Goal: Task Accomplishment & Management: Manage account settings

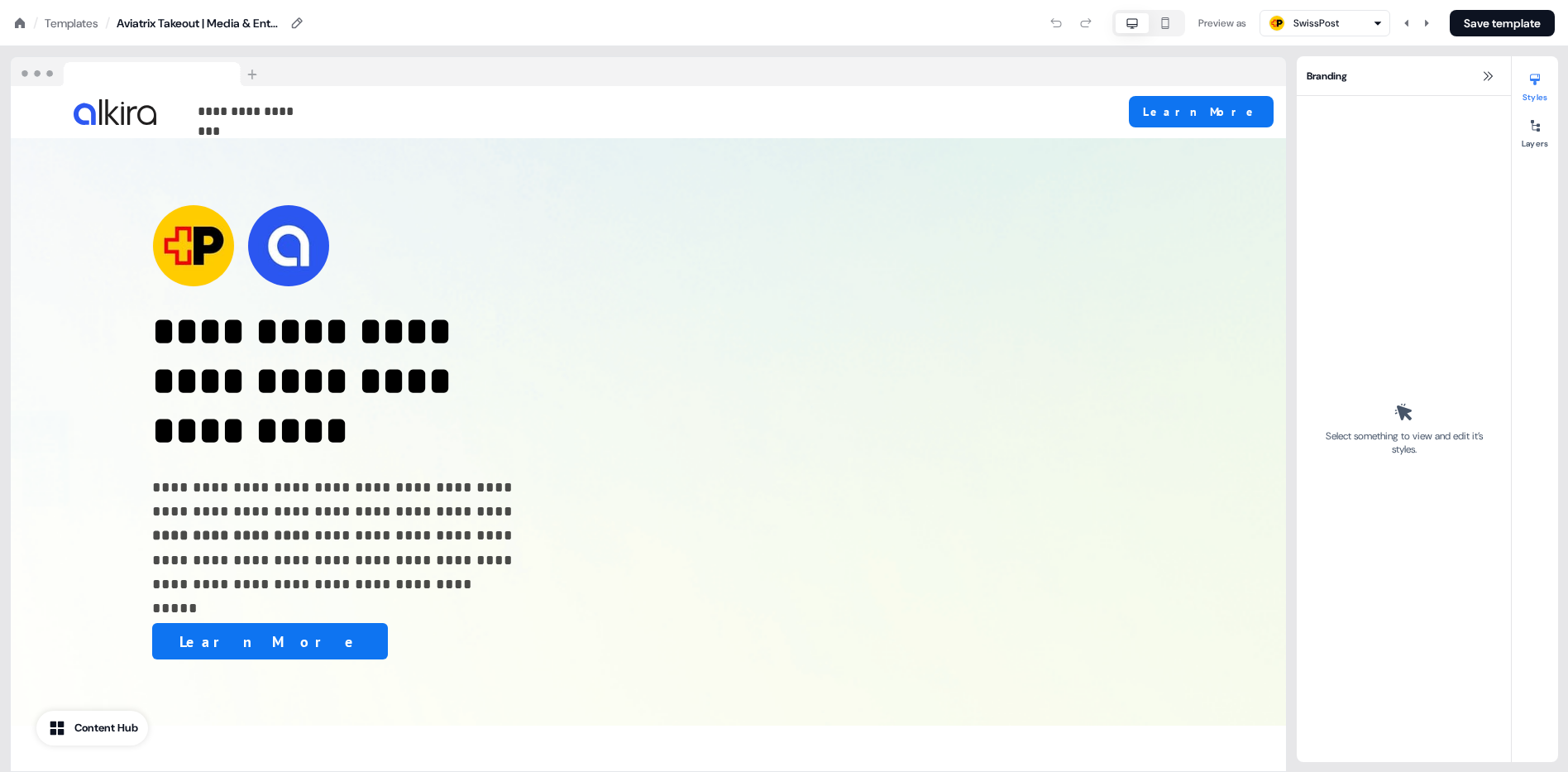
click at [77, 22] on div "Templates" at bounding box center [71, 23] width 53 height 16
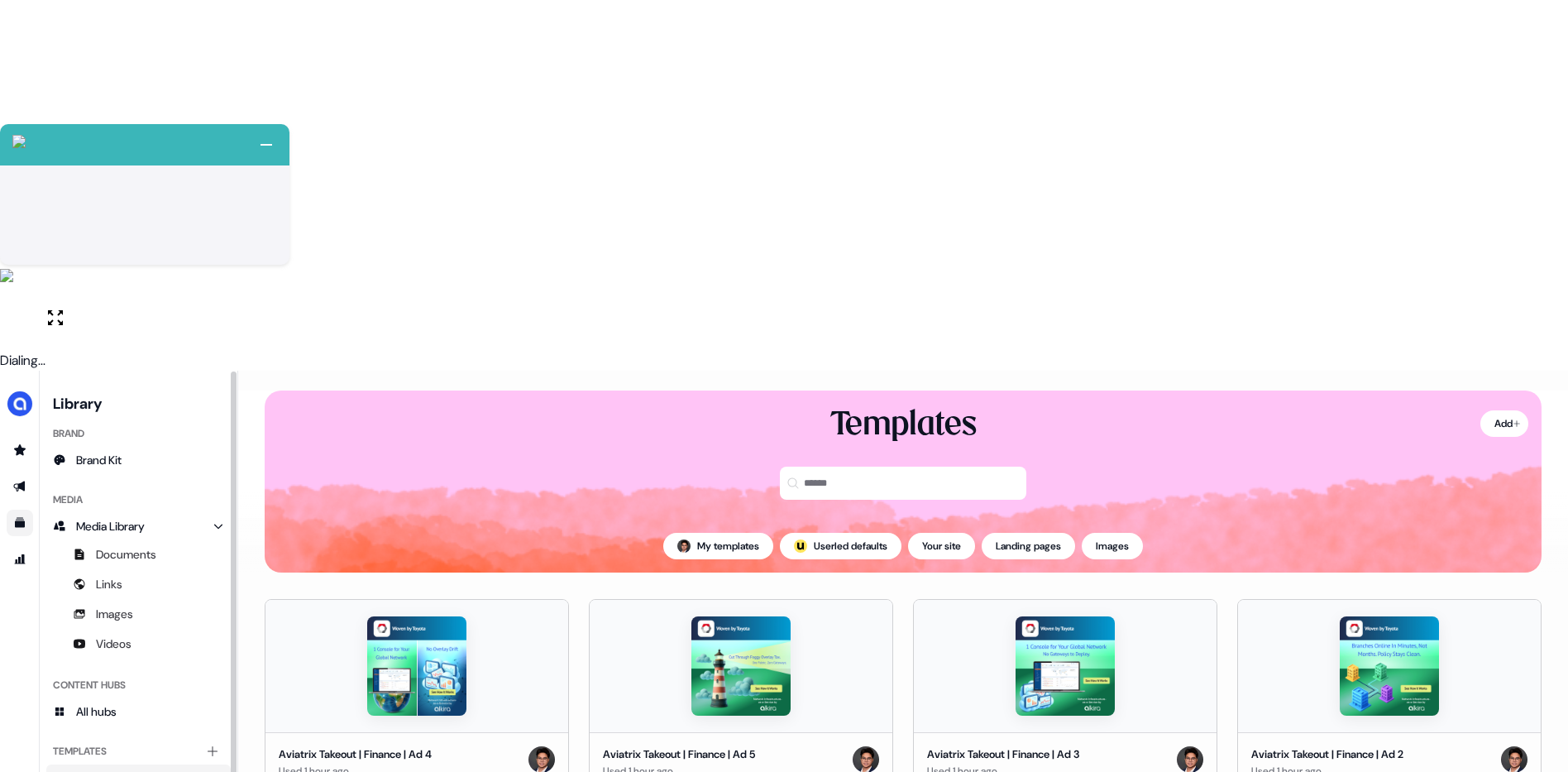
click at [21, 517] on icon "Go to templates" at bounding box center [20, 523] width 14 height 14
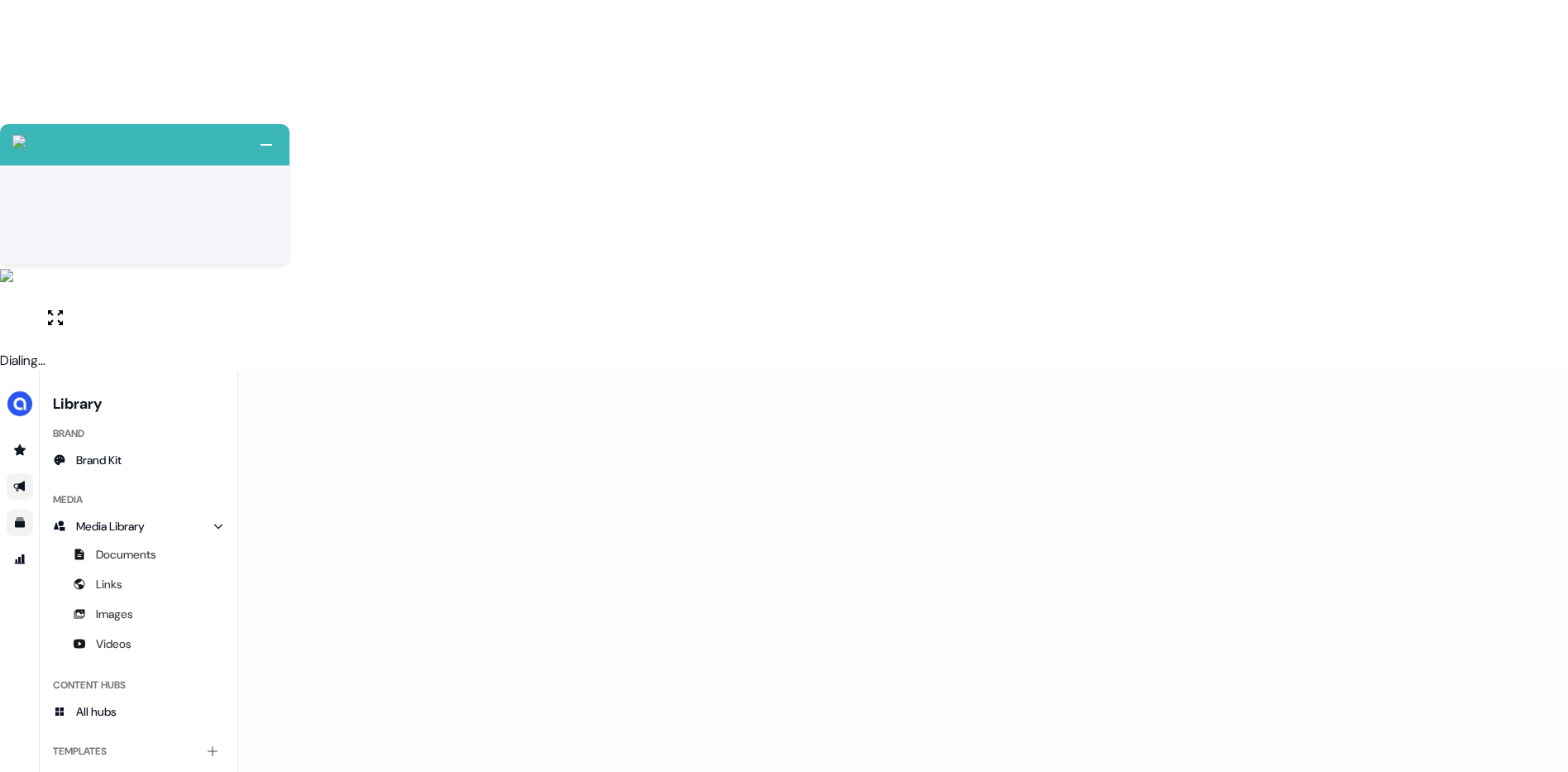
click at [25, 480] on icon "Go to outbound experience" at bounding box center [20, 486] width 14 height 14
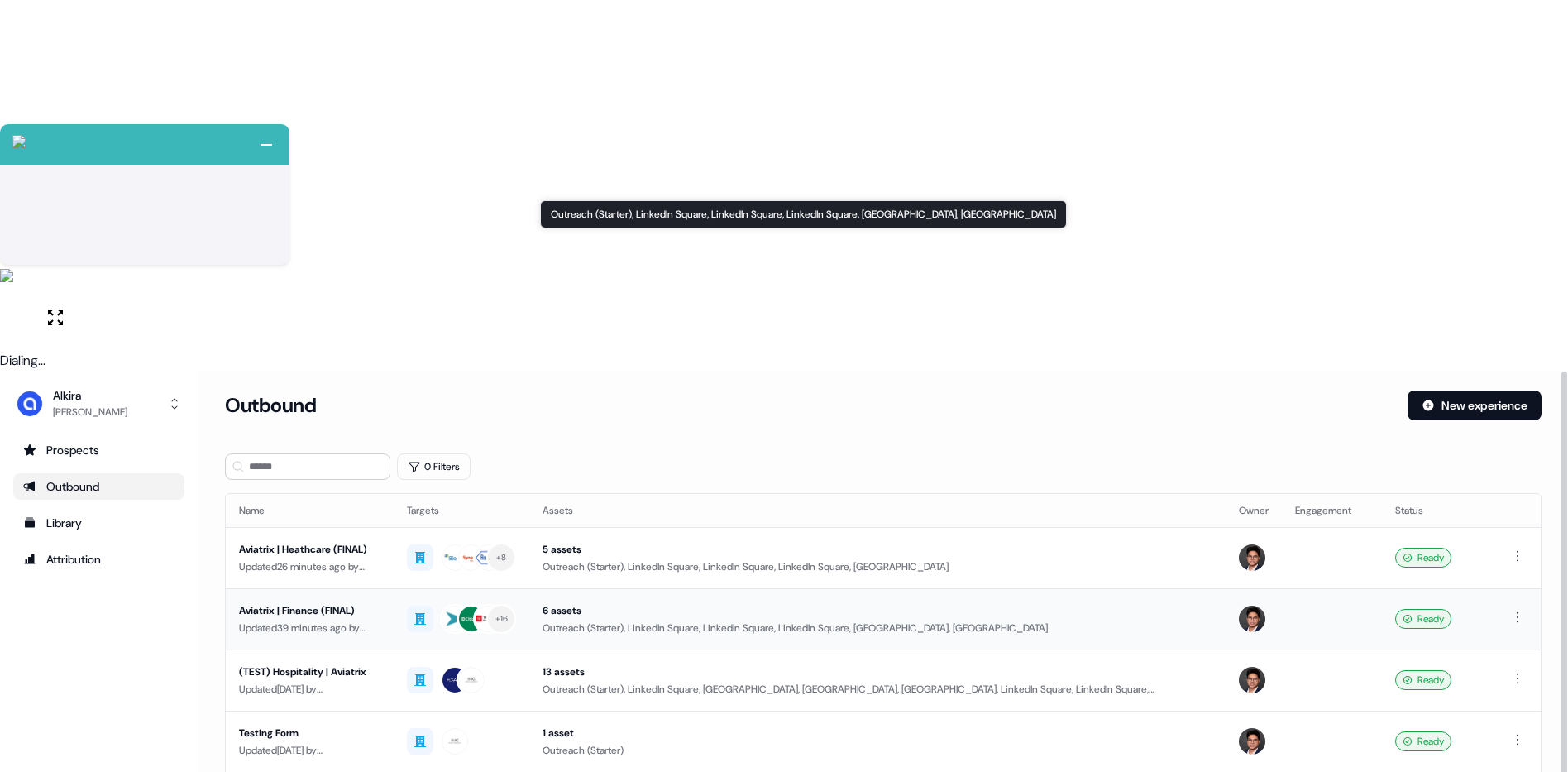
click at [1064, 603] on div "6 assets" at bounding box center [878, 611] width 670 height 16
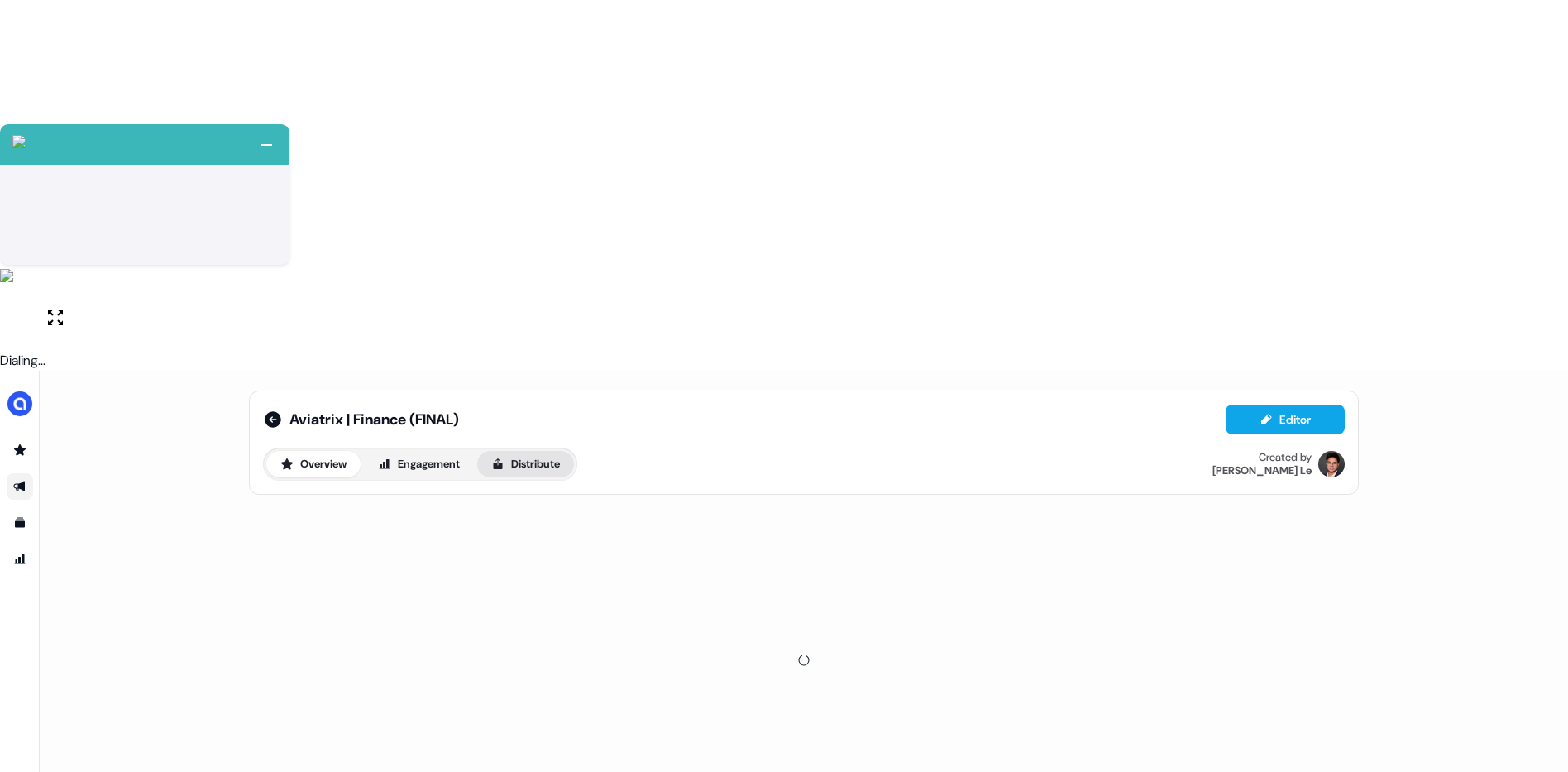
click at [522, 451] on button "Distribute" at bounding box center [526, 463] width 97 height 26
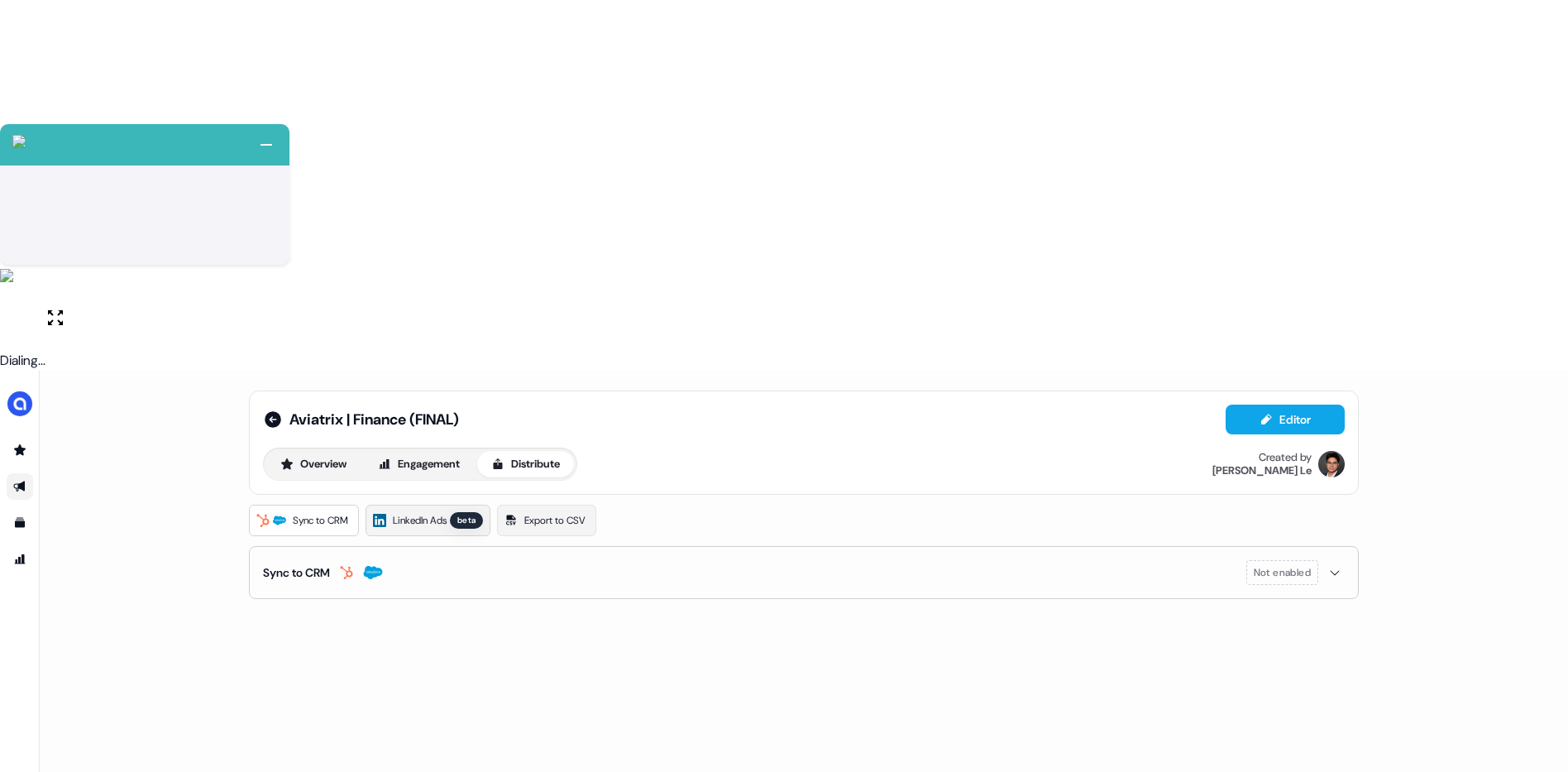
click at [391, 505] on link "LinkedIn Ads beta" at bounding box center [428, 520] width 125 height 32
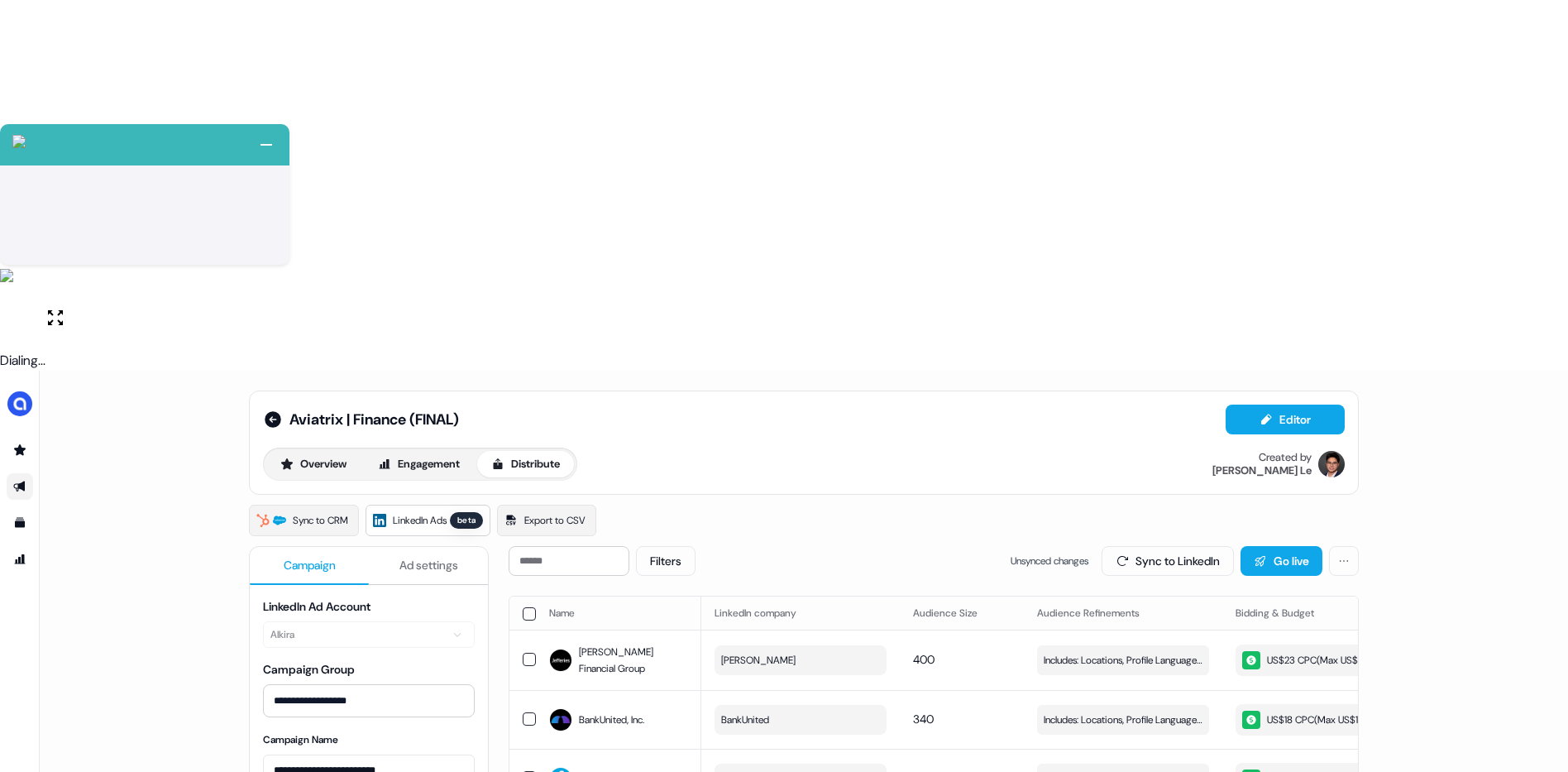
click at [536, 596] on th "Name" at bounding box center [618, 613] width 166 height 33
click at [530, 607] on button "button" at bounding box center [529, 614] width 14 height 14
click at [1056, 546] on button "Update Audience" at bounding box center [1077, 560] width 136 height 30
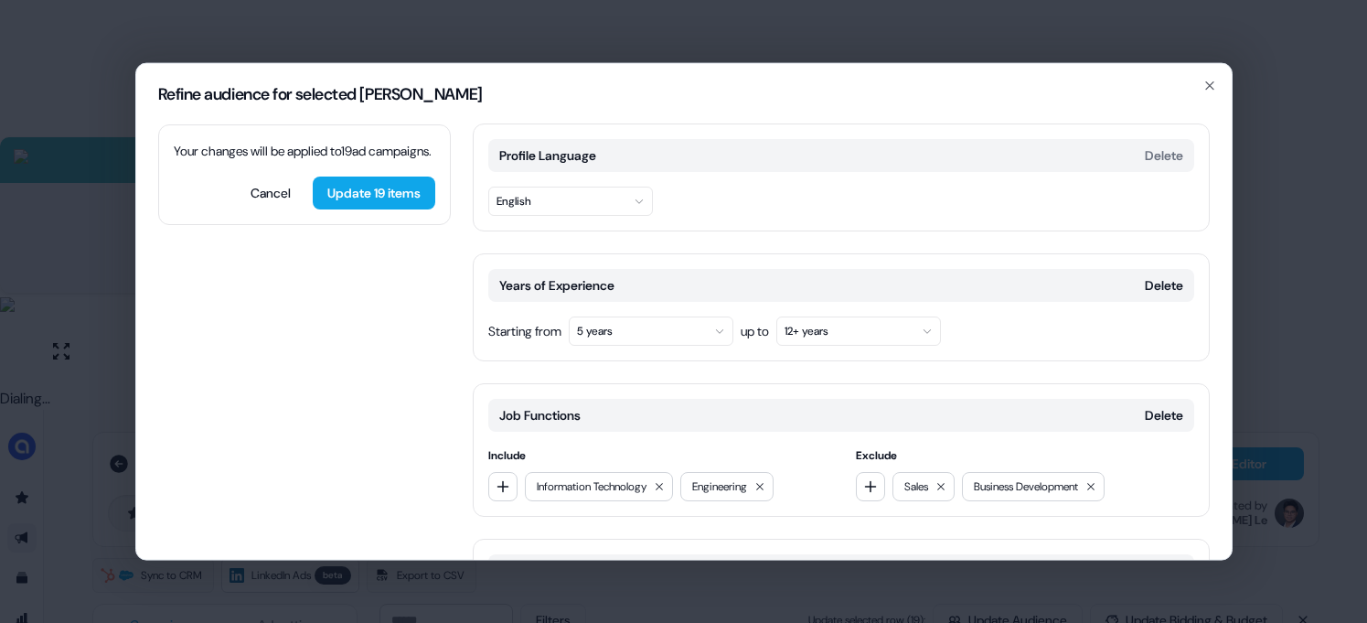
scroll to position [418, 0]
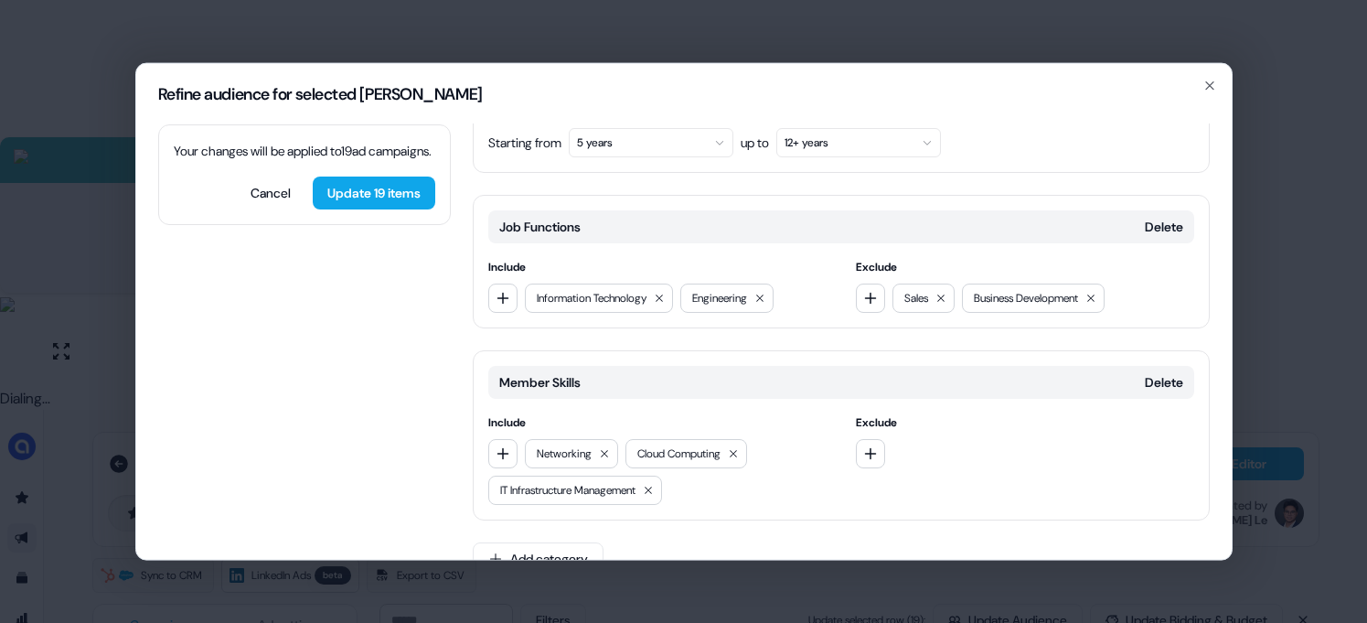
click at [1286, 328] on div "Refine audience for selected ad campaigns Your changes will be applied to 19 ad…" at bounding box center [683, 311] width 1367 height 623
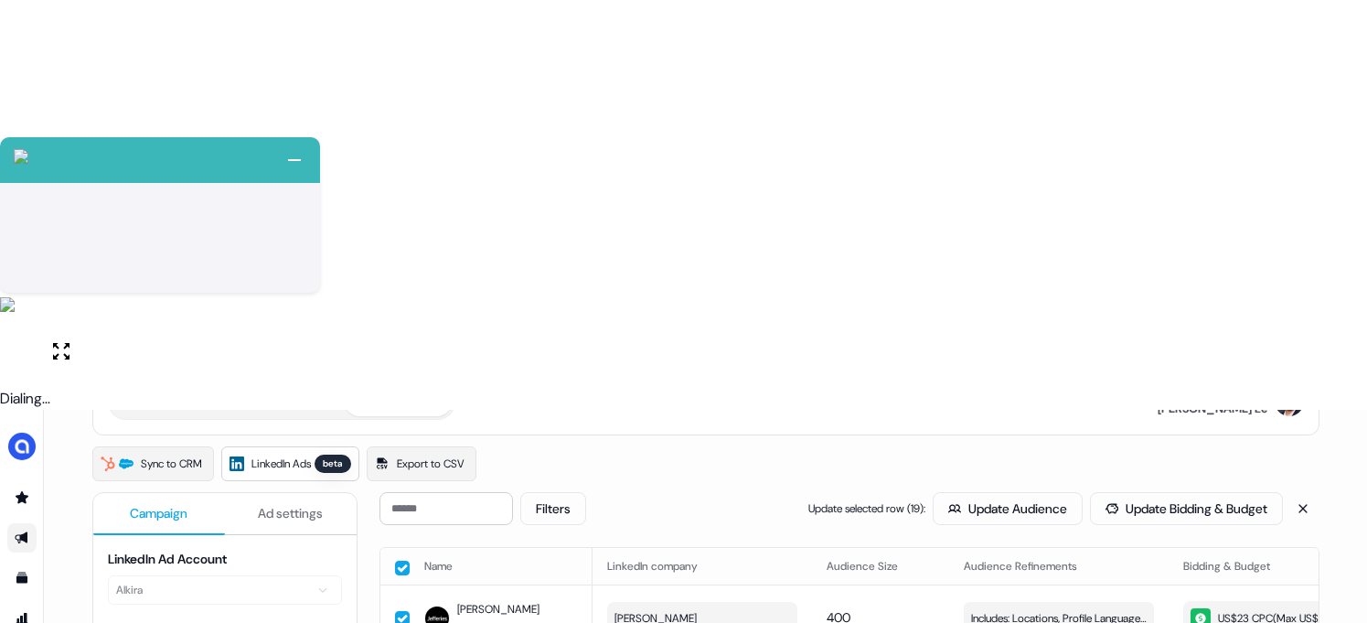
scroll to position [89, 0]
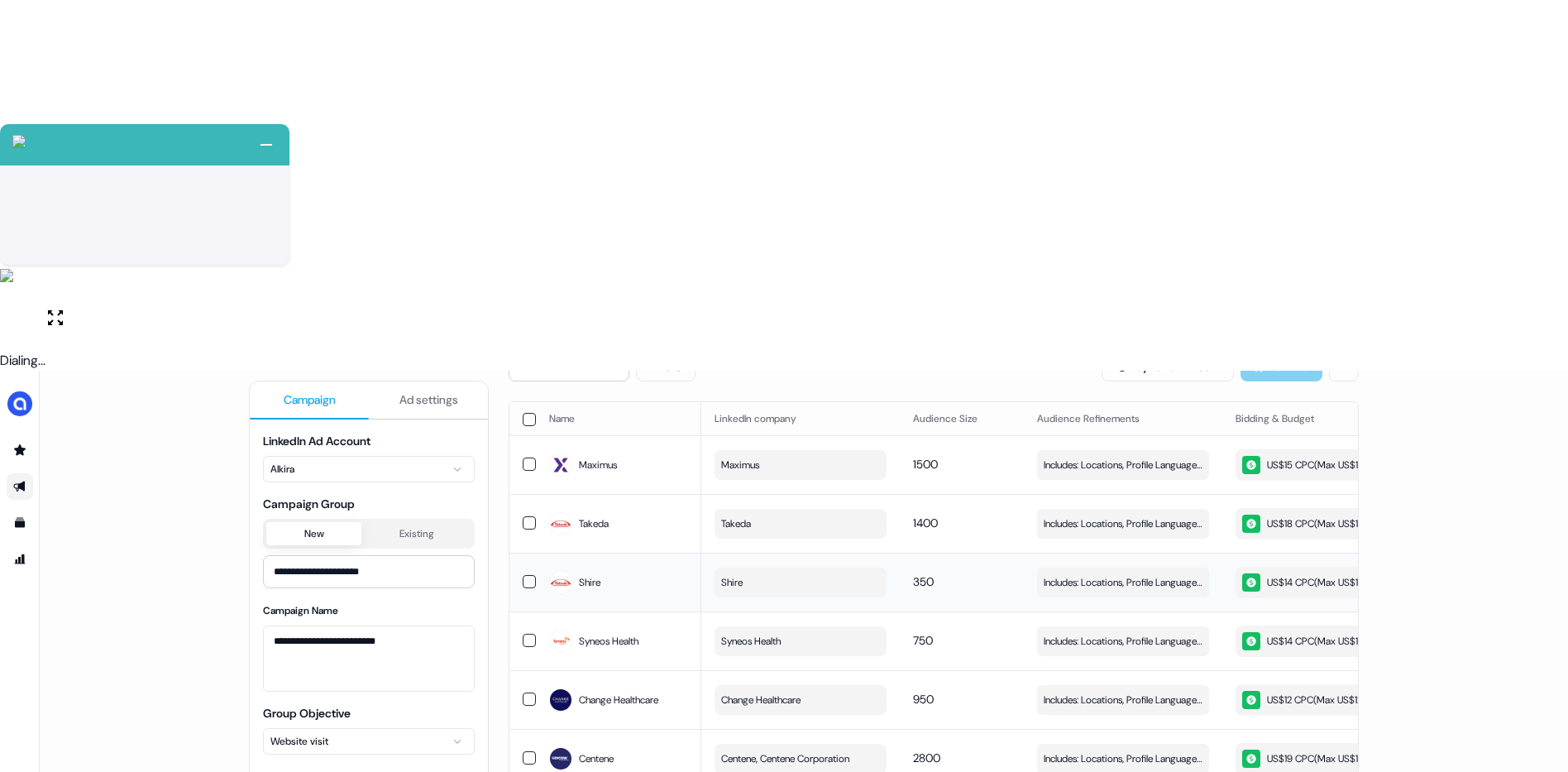
scroll to position [277, 0]
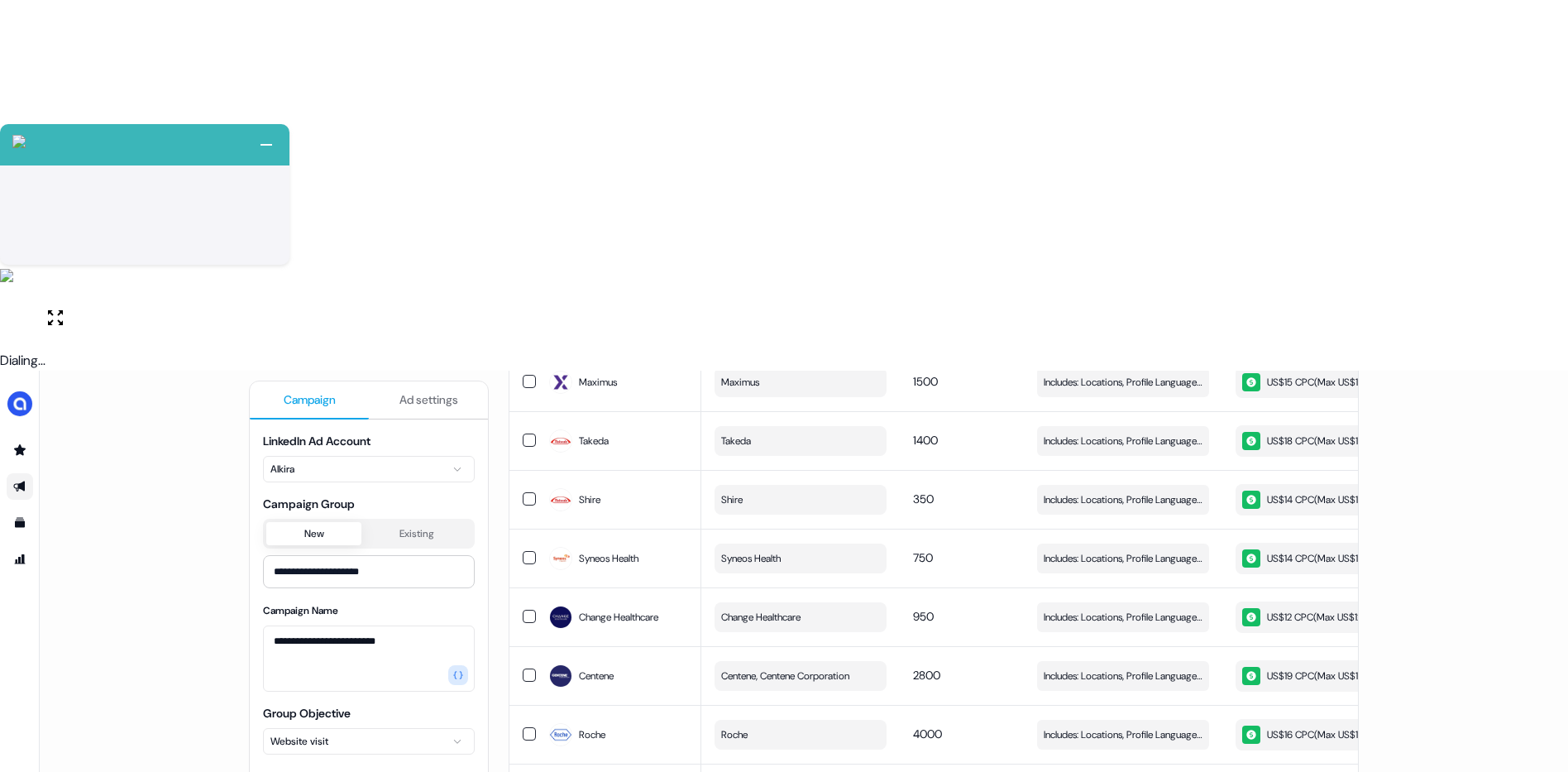
click at [851, 728] on div "Name LinkedIn company Audience Size Audience Refinements Bidding & Budget Last …" at bounding box center [934, 740] width 851 height 843
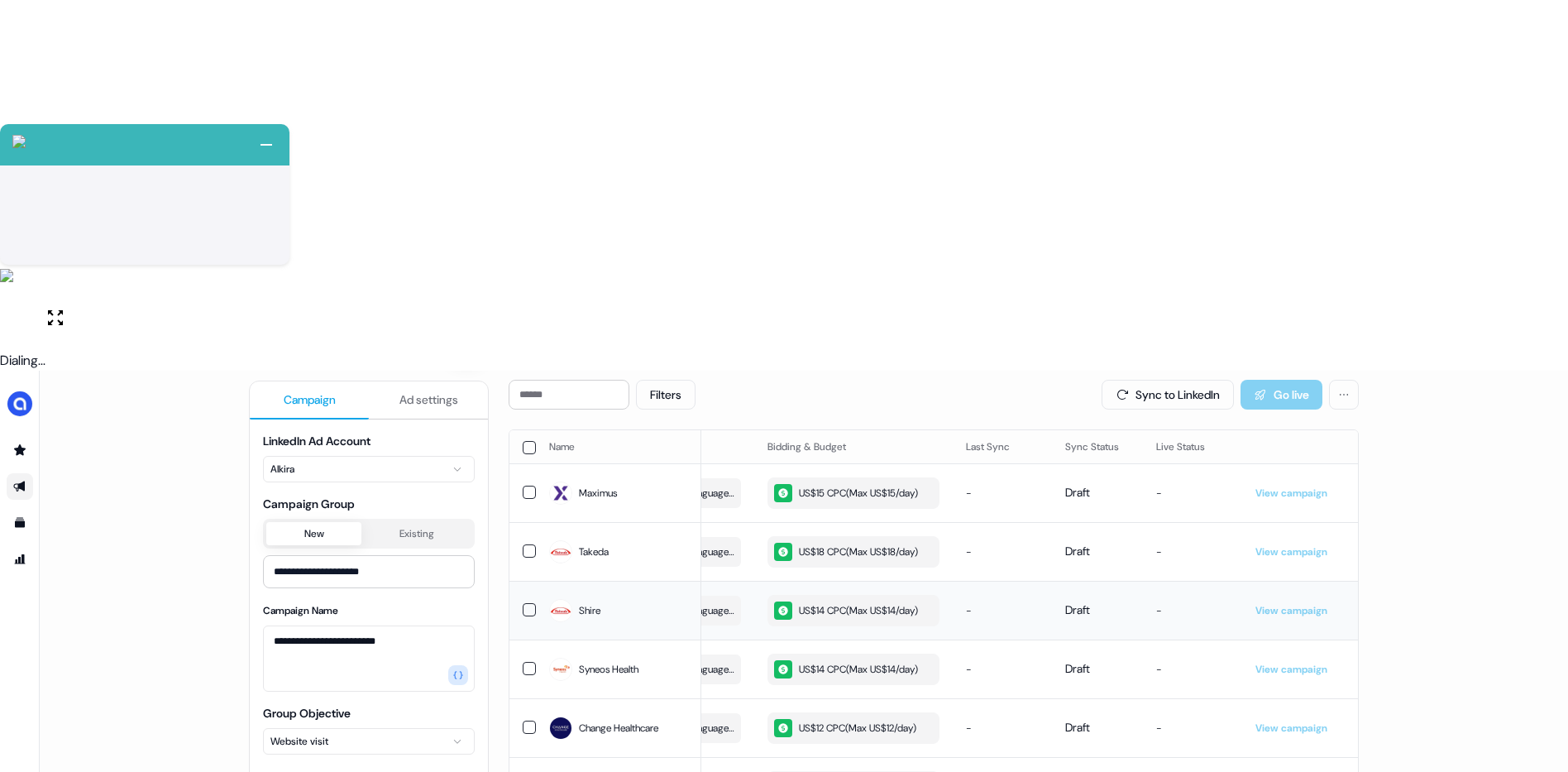
scroll to position [0, 0]
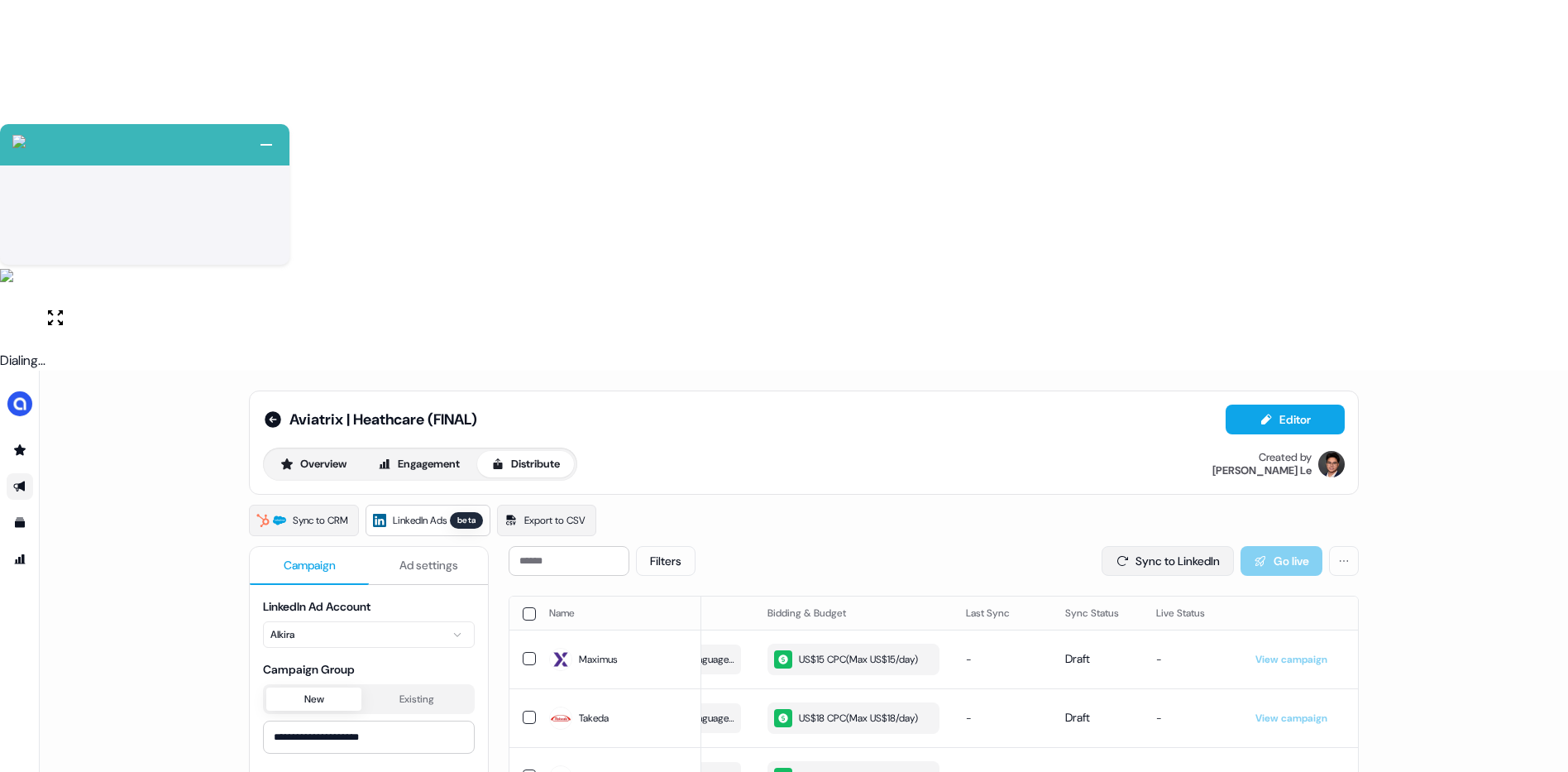
click at [1174, 546] on button "Sync to LinkedIn" at bounding box center [1168, 560] width 132 height 30
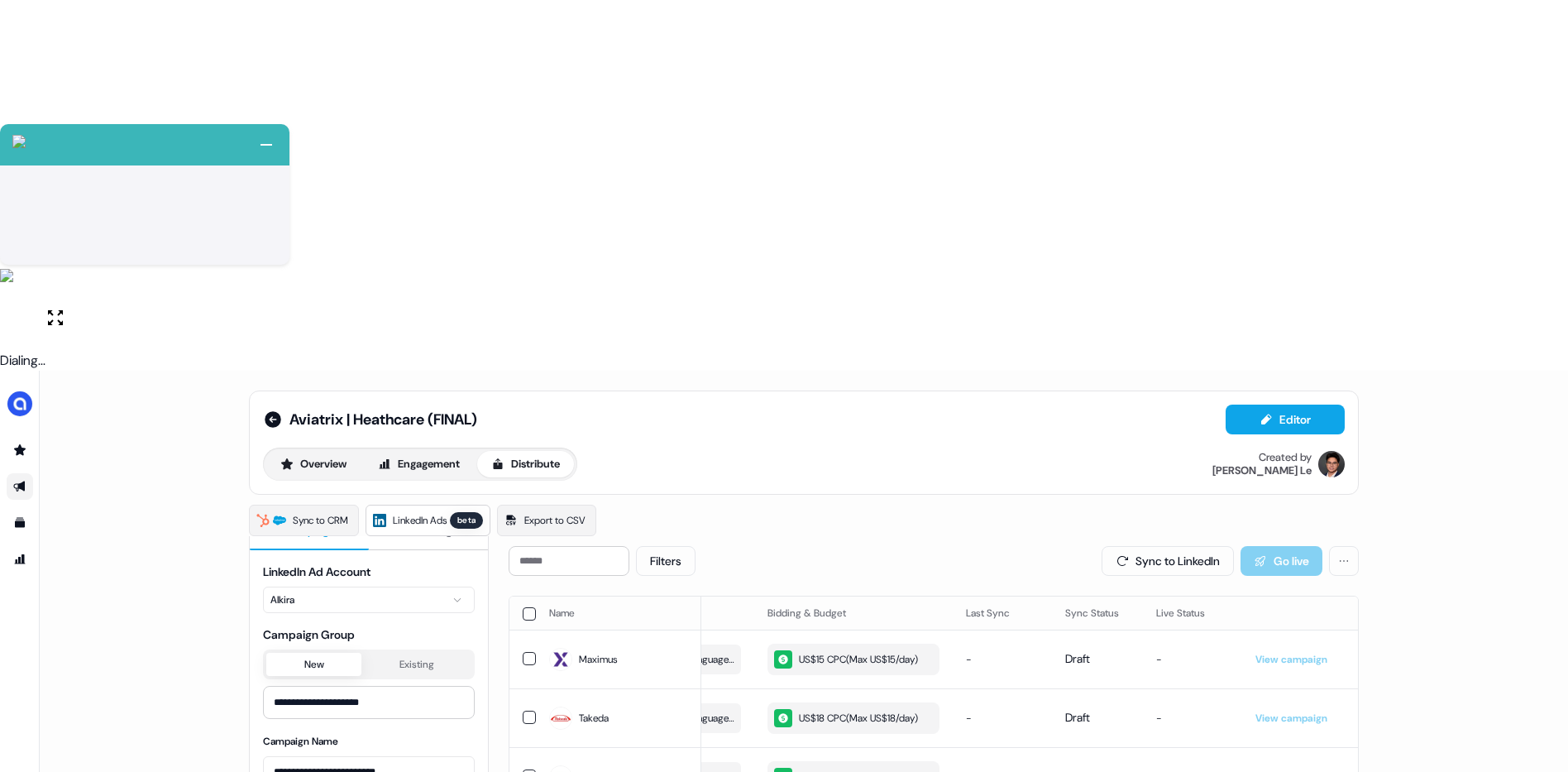
scroll to position [277, 0]
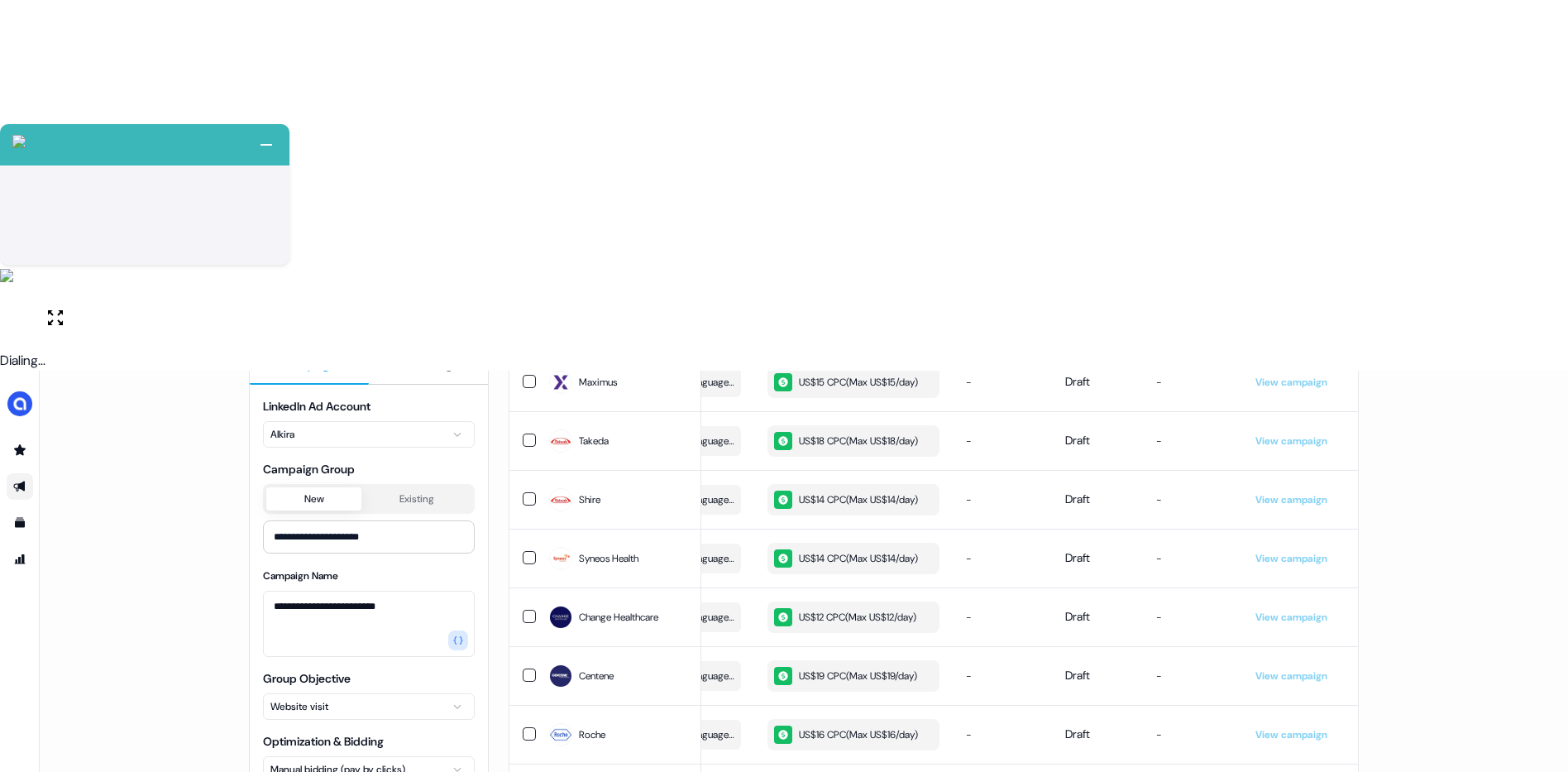
type input "**********"
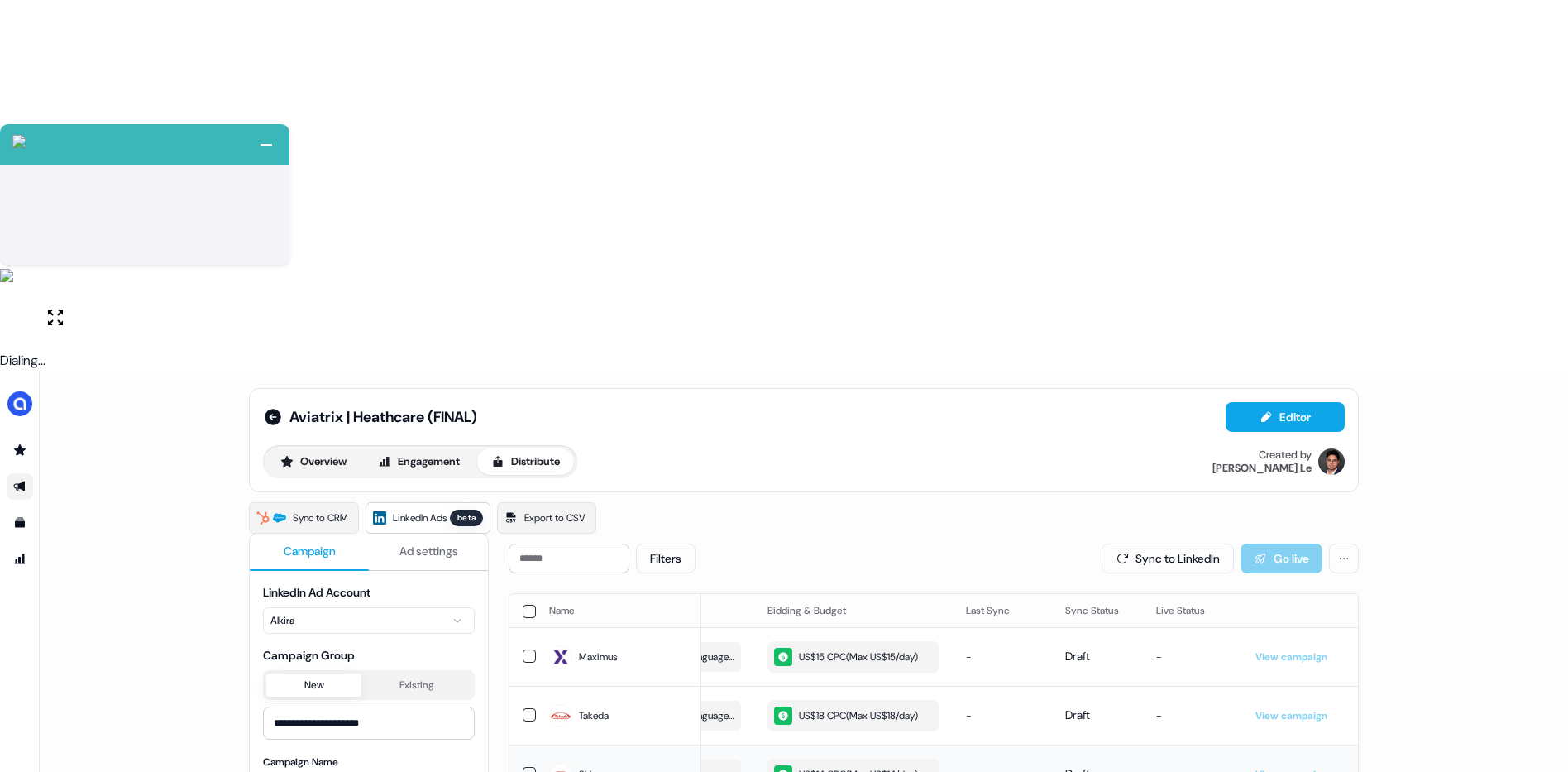
scroll to position [0, 0]
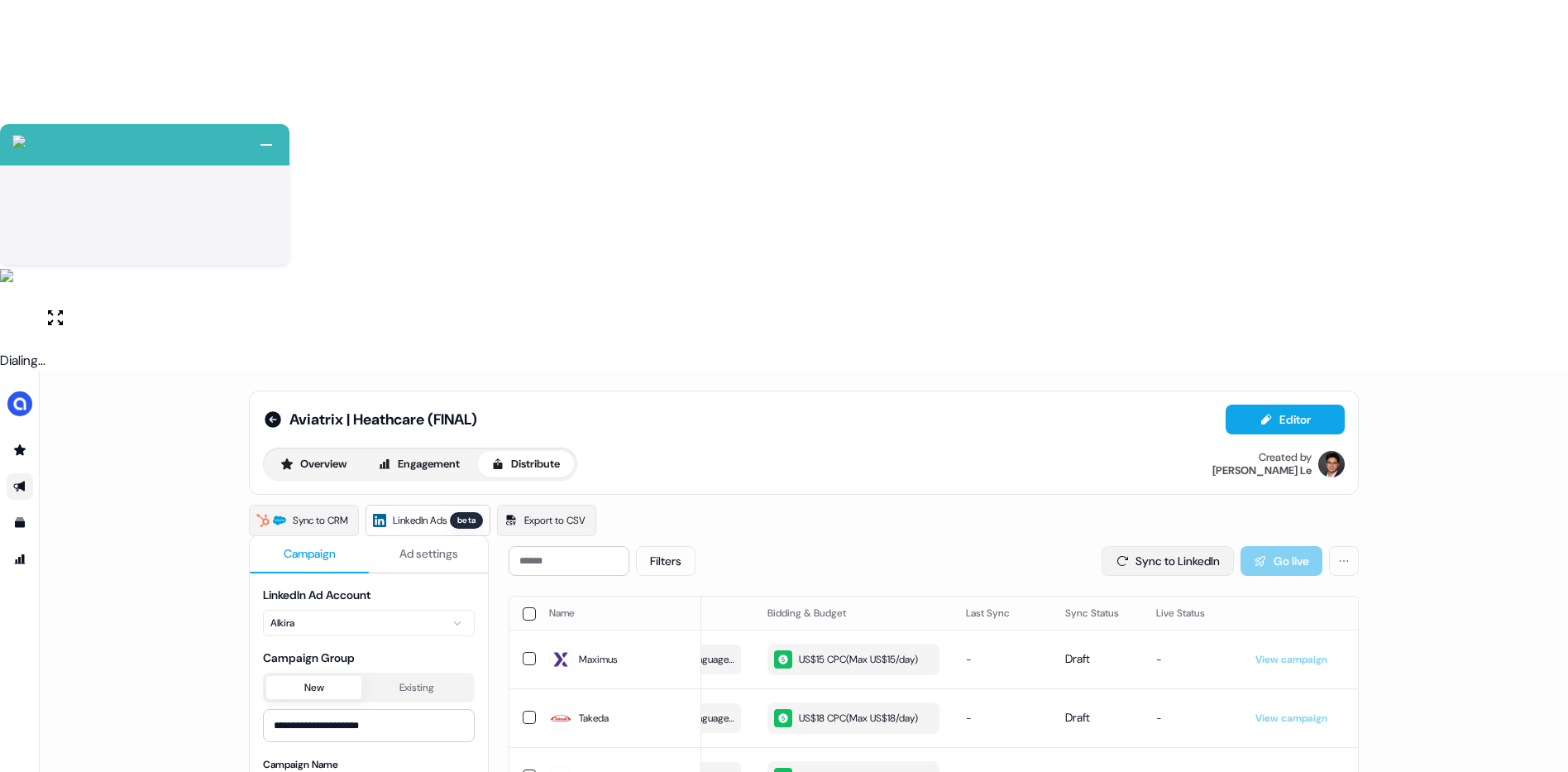
click at [1166, 546] on button "Sync to LinkedIn" at bounding box center [1168, 560] width 132 height 30
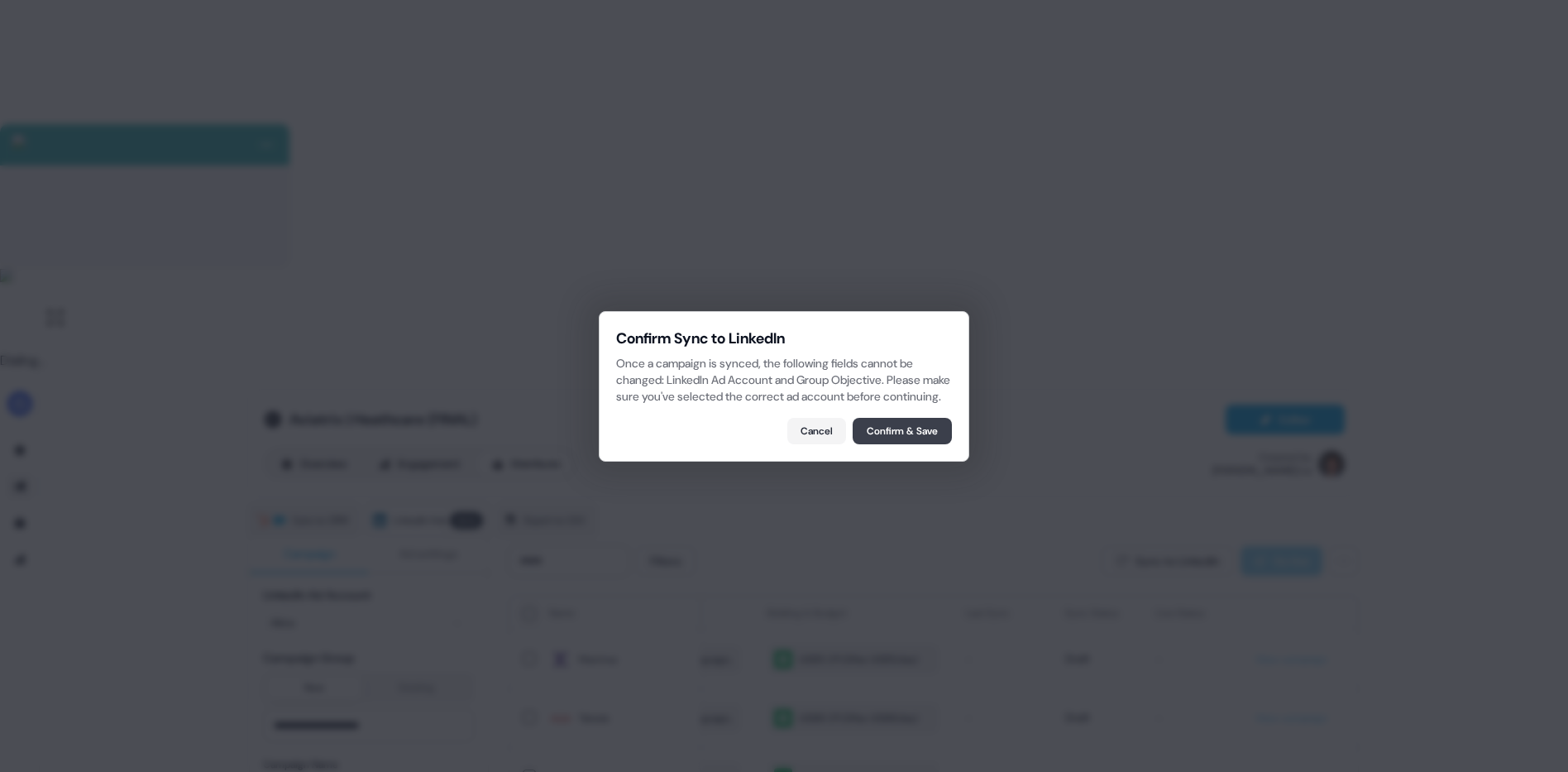
click at [896, 434] on button "Confirm & Save" at bounding box center [903, 431] width 100 height 26
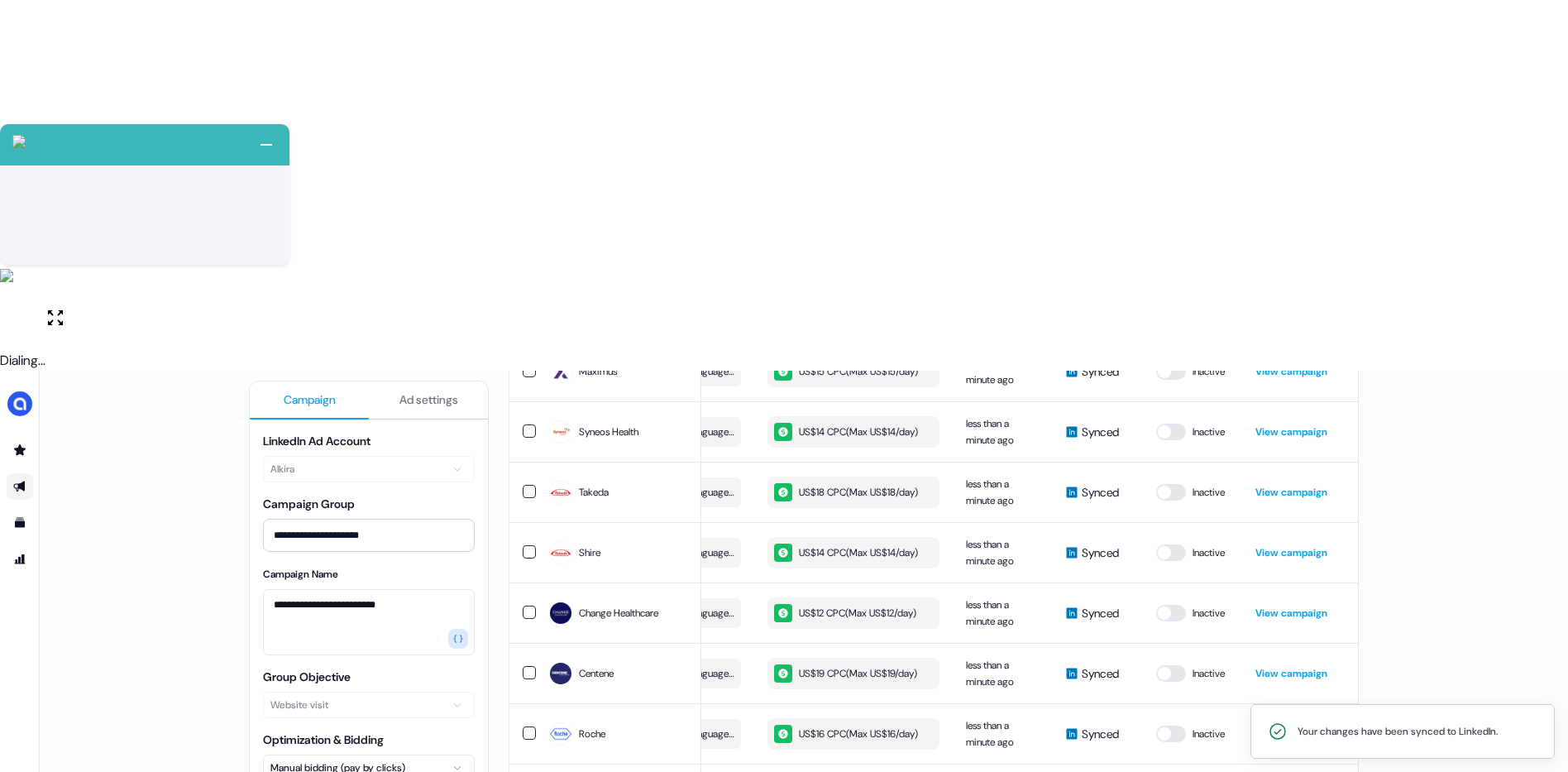
drag, startPoint x: 851, startPoint y: 729, endPoint x: 695, endPoint y: 729, distance: 156.0
click at [695, 729] on div "Name LinkedIn company Audience Size Audience Refinements Bidding & Budget Last …" at bounding box center [934, 736] width 851 height 858
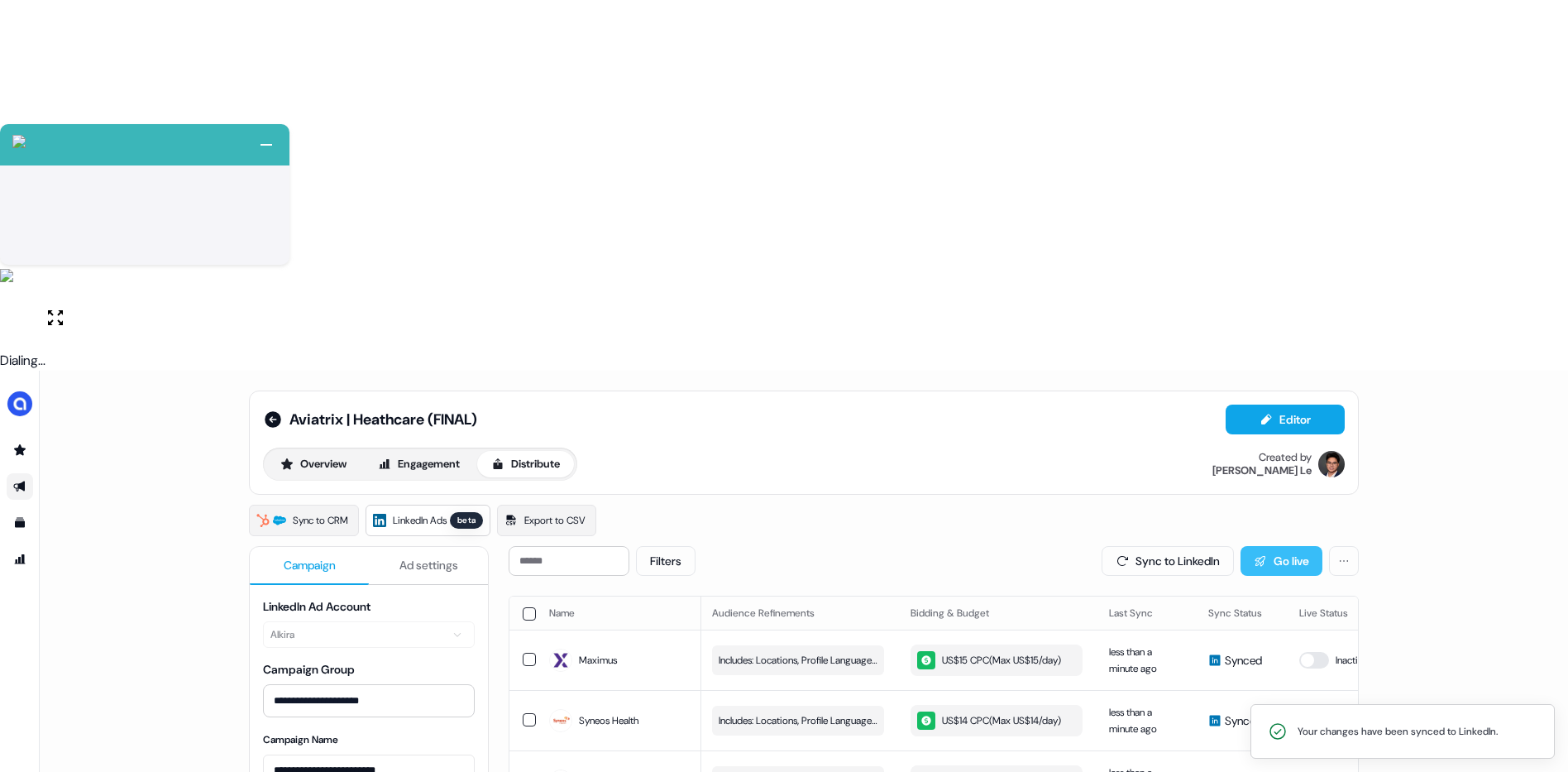
click at [1277, 546] on button "Go live" at bounding box center [1281, 560] width 82 height 30
click at [275, 411] on icon at bounding box center [273, 419] width 16 height 16
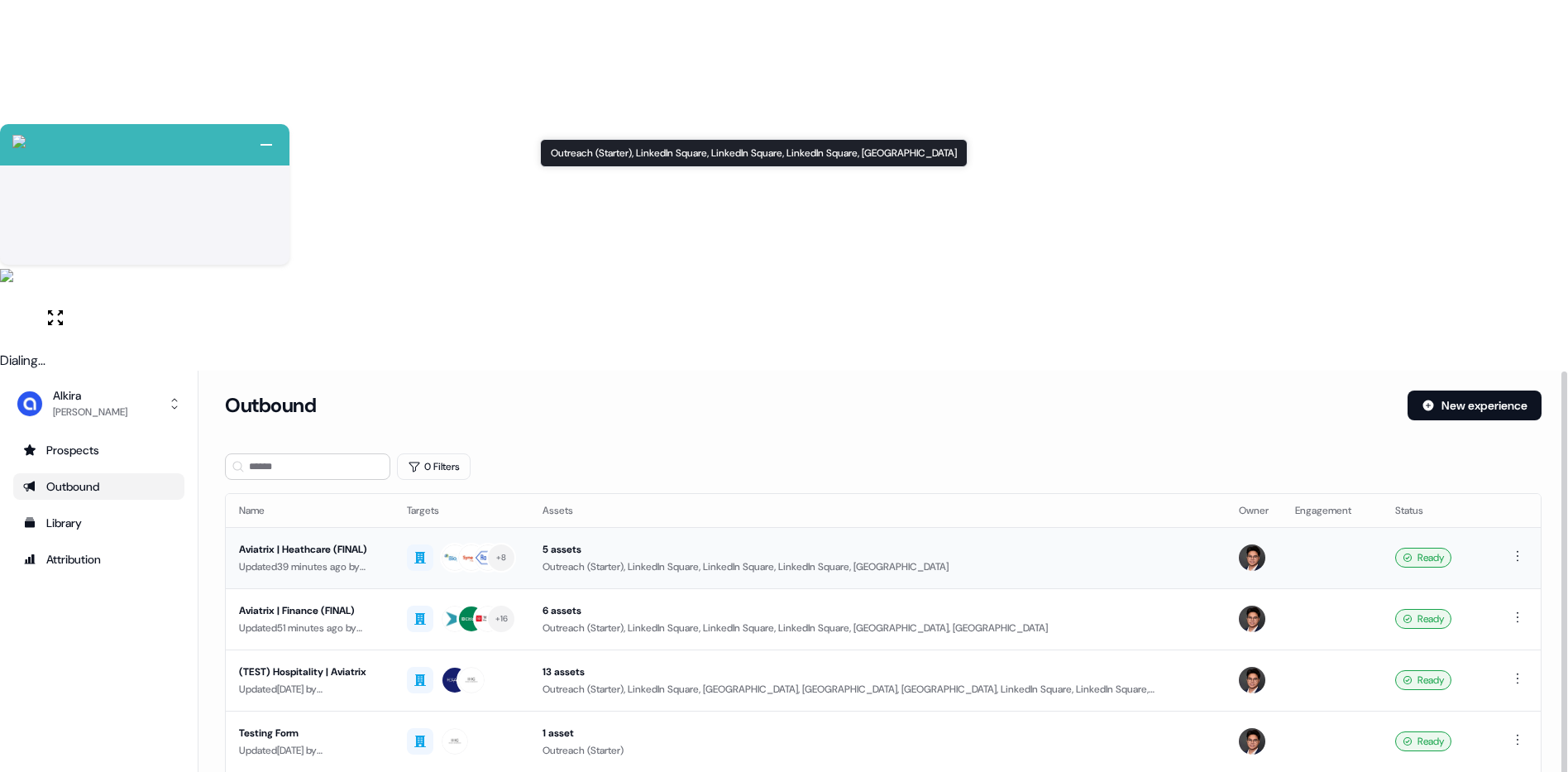
click at [681, 541] on div "5 assets" at bounding box center [878, 549] width 670 height 16
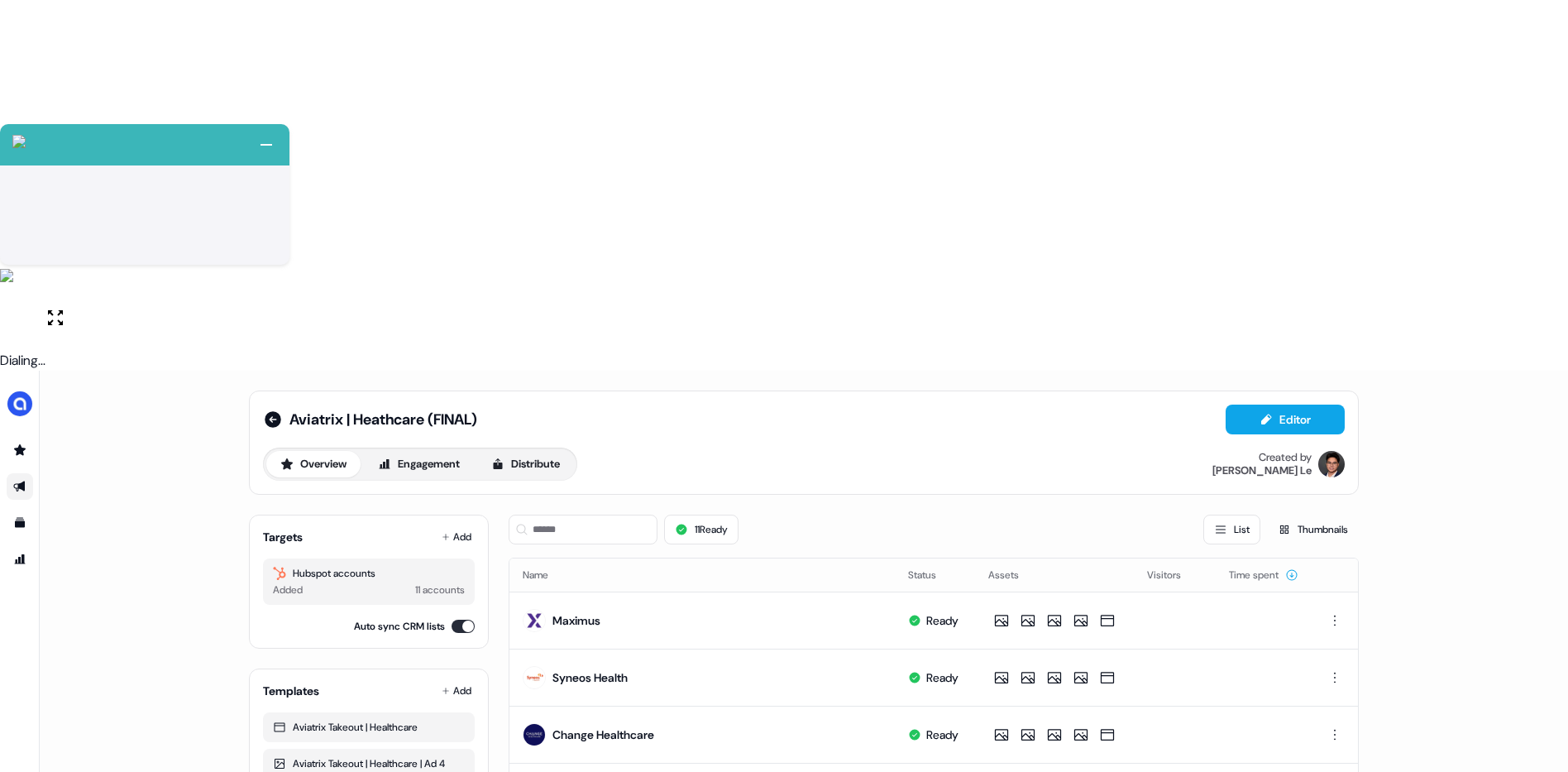
click at [338, 515] on div "Targets Add Hubspot accounts Added 11 accounts Auto sync CRM lists" at bounding box center [368, 582] width 240 height 134
click at [474, 451] on button "Engagement" at bounding box center [419, 463] width 110 height 26
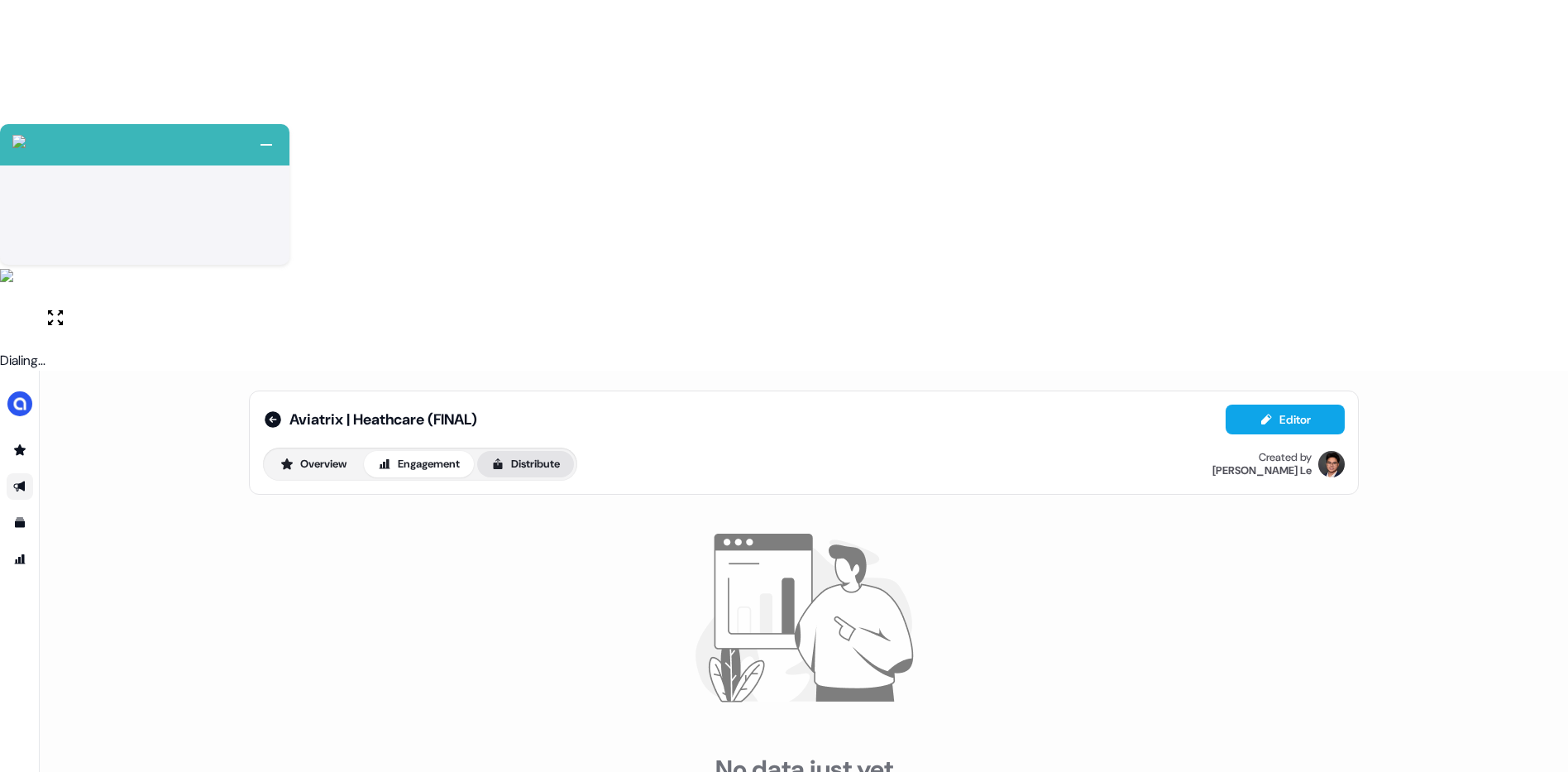
click at [537, 451] on button "Distribute" at bounding box center [526, 463] width 97 height 26
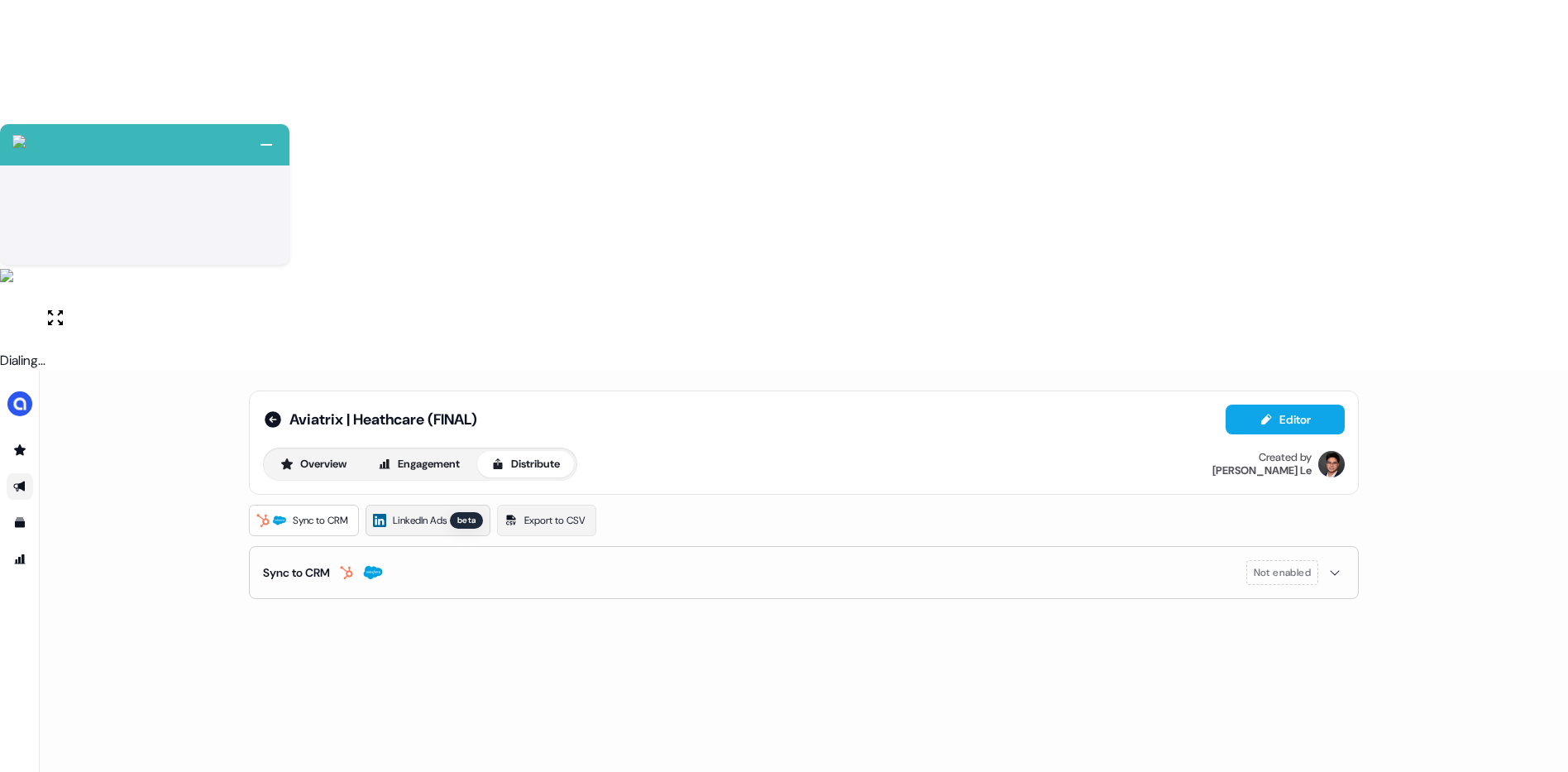
click at [476, 512] on div "beta" at bounding box center [466, 520] width 33 height 16
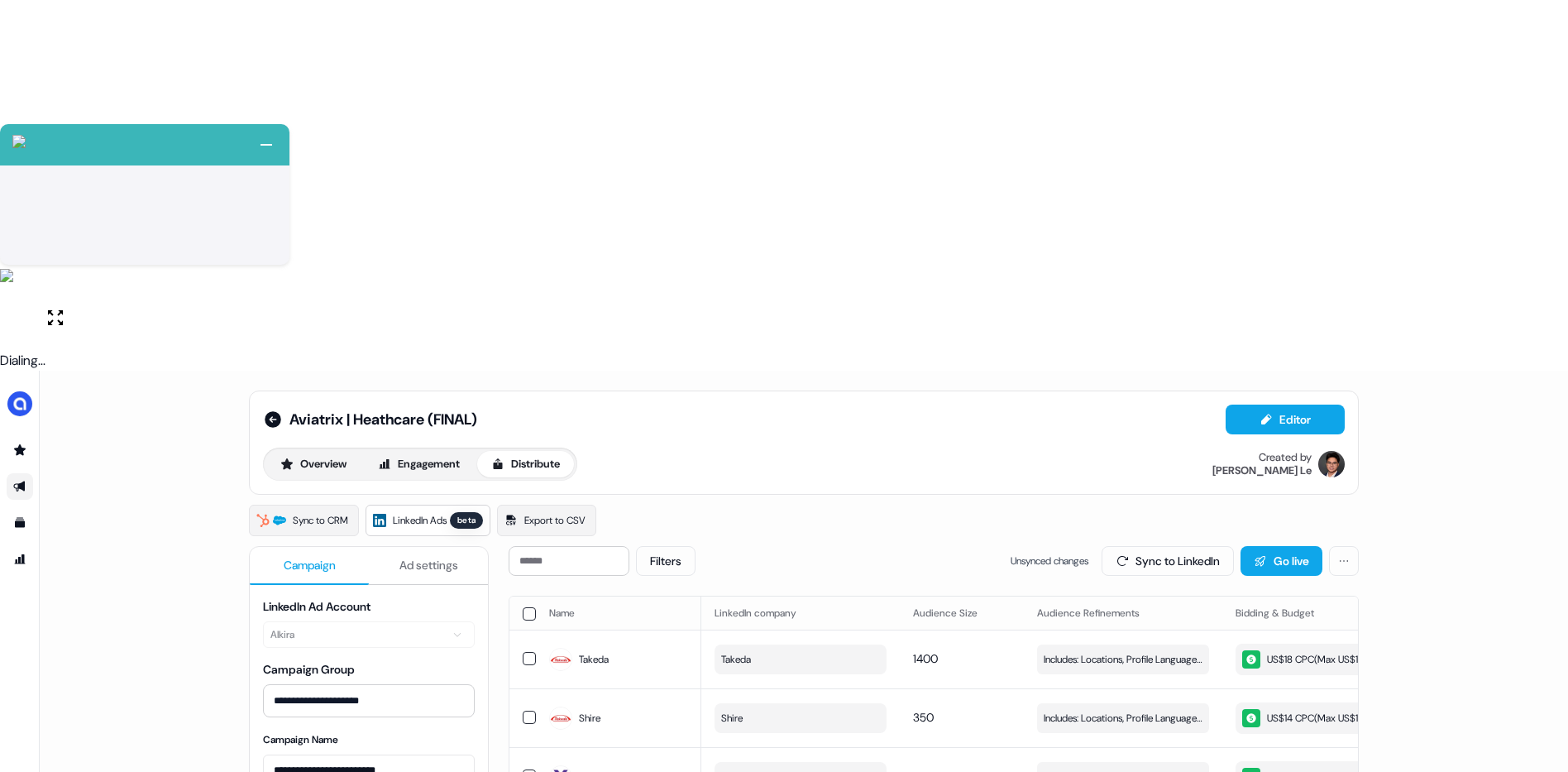
click at [537, 596] on th "Name" at bounding box center [618, 613] width 166 height 33
click at [531, 607] on button "button" at bounding box center [529, 614] width 14 height 14
click at [1206, 546] on button "Update Bidding & Budget" at bounding box center [1239, 560] width 175 height 30
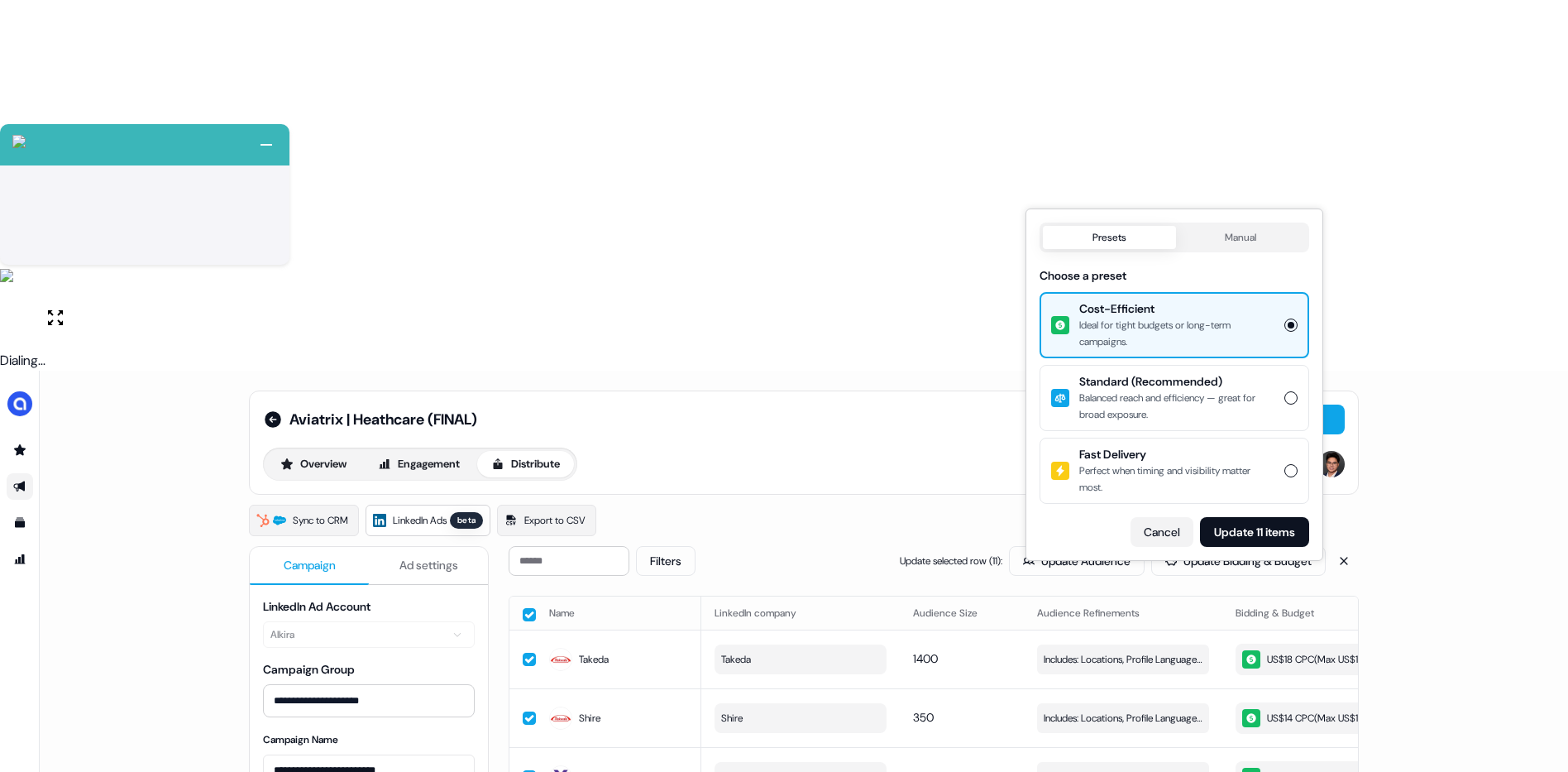
click at [1149, 528] on button "Cancel" at bounding box center [1162, 531] width 62 height 30
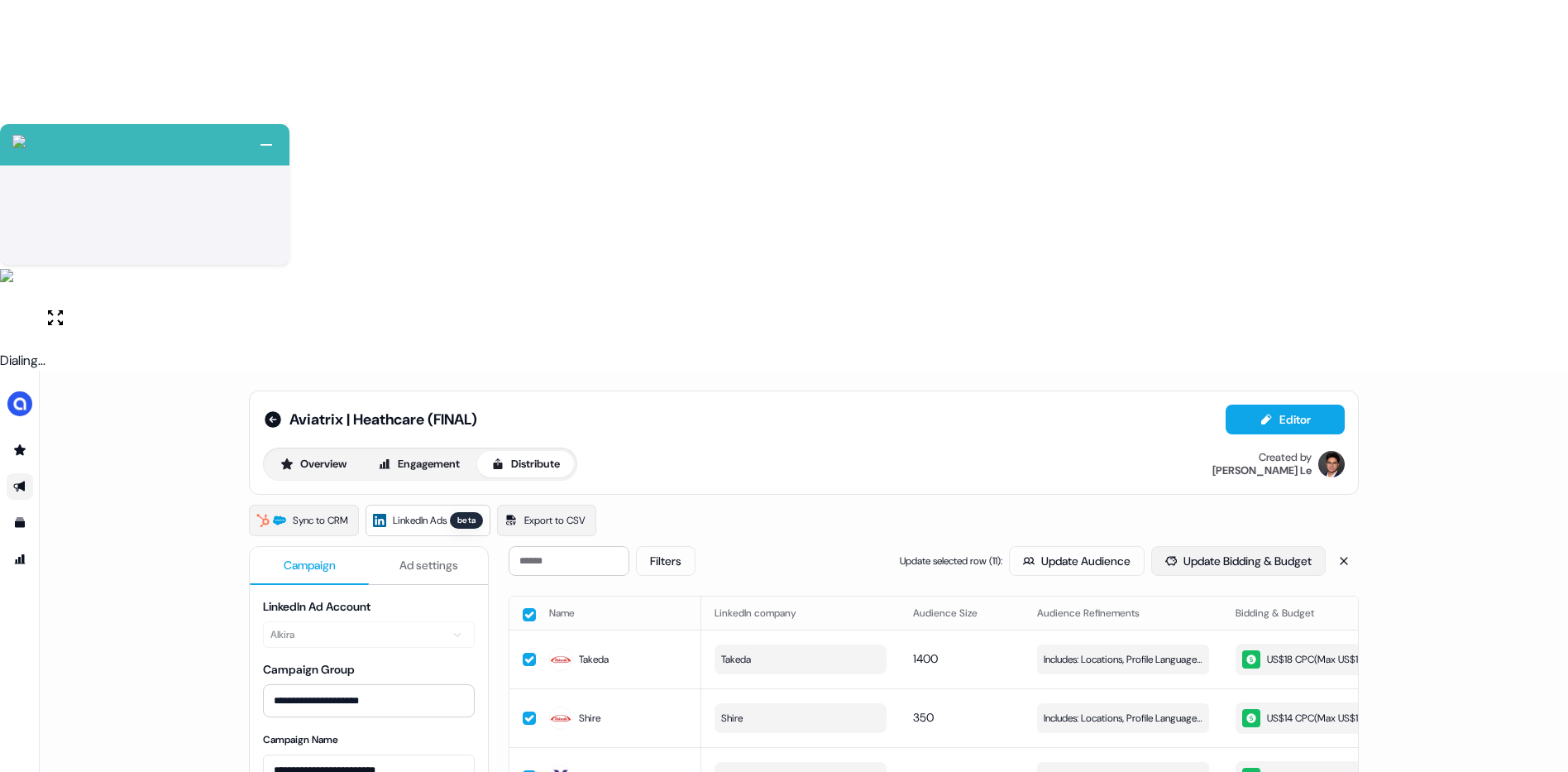
click at [1247, 546] on button "Update Bidding & Budget" at bounding box center [1239, 560] width 175 height 30
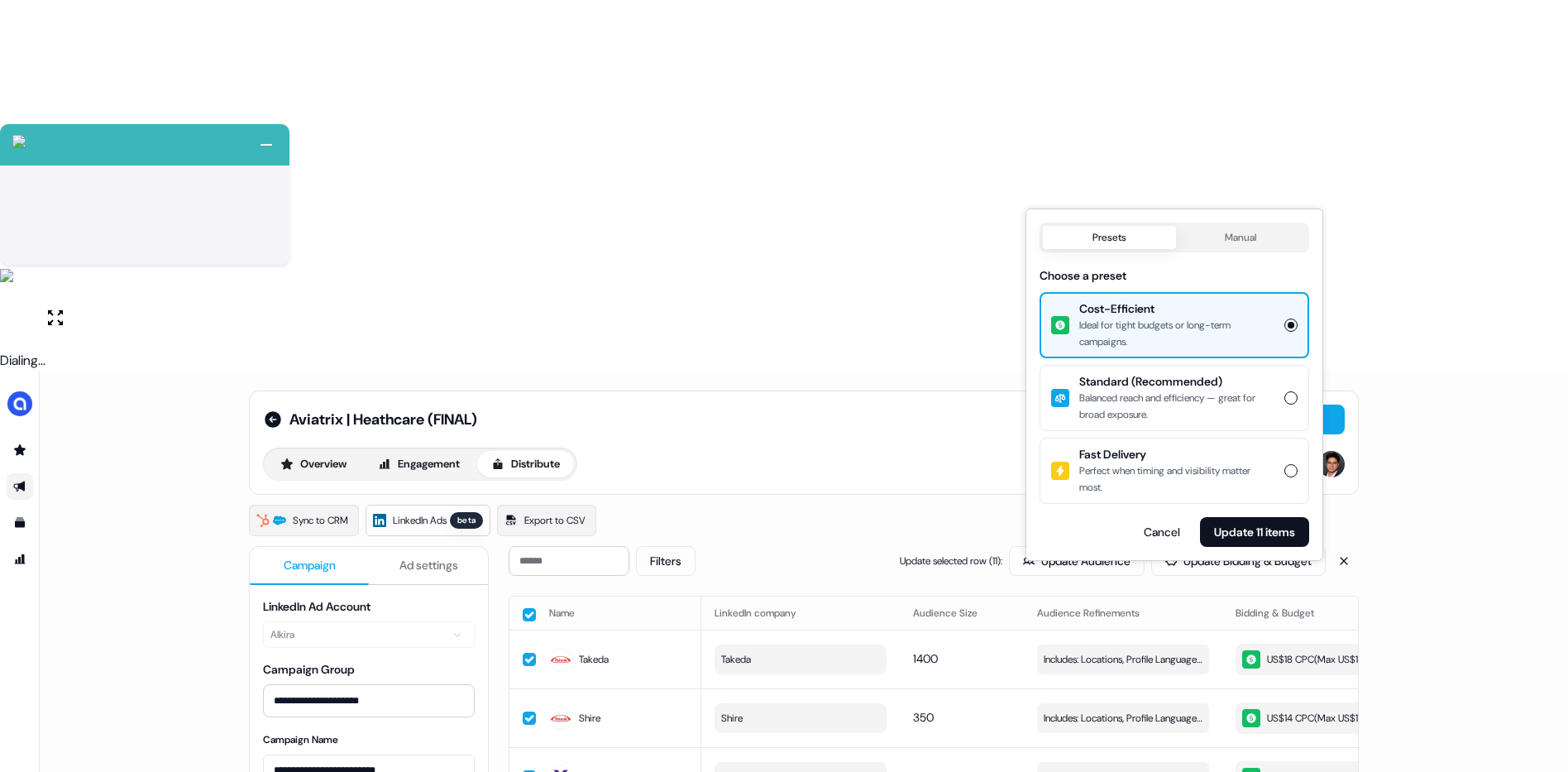
click at [1462, 371] on div "**********" at bounding box center [804, 757] width 1529 height 772
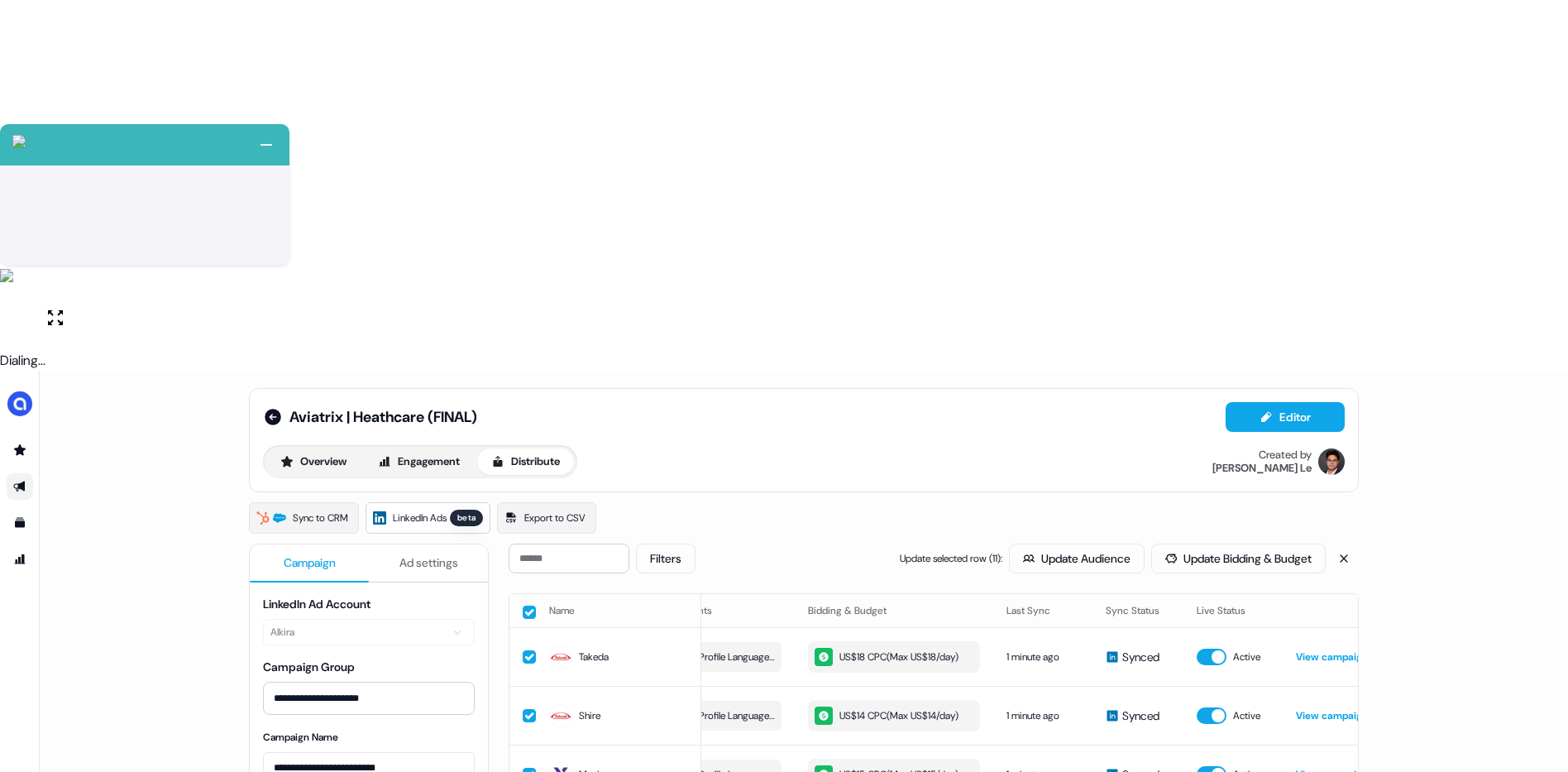
scroll to position [0, 426]
click at [1240, 544] on button "Update Bidding & Budget" at bounding box center [1239, 558] width 175 height 30
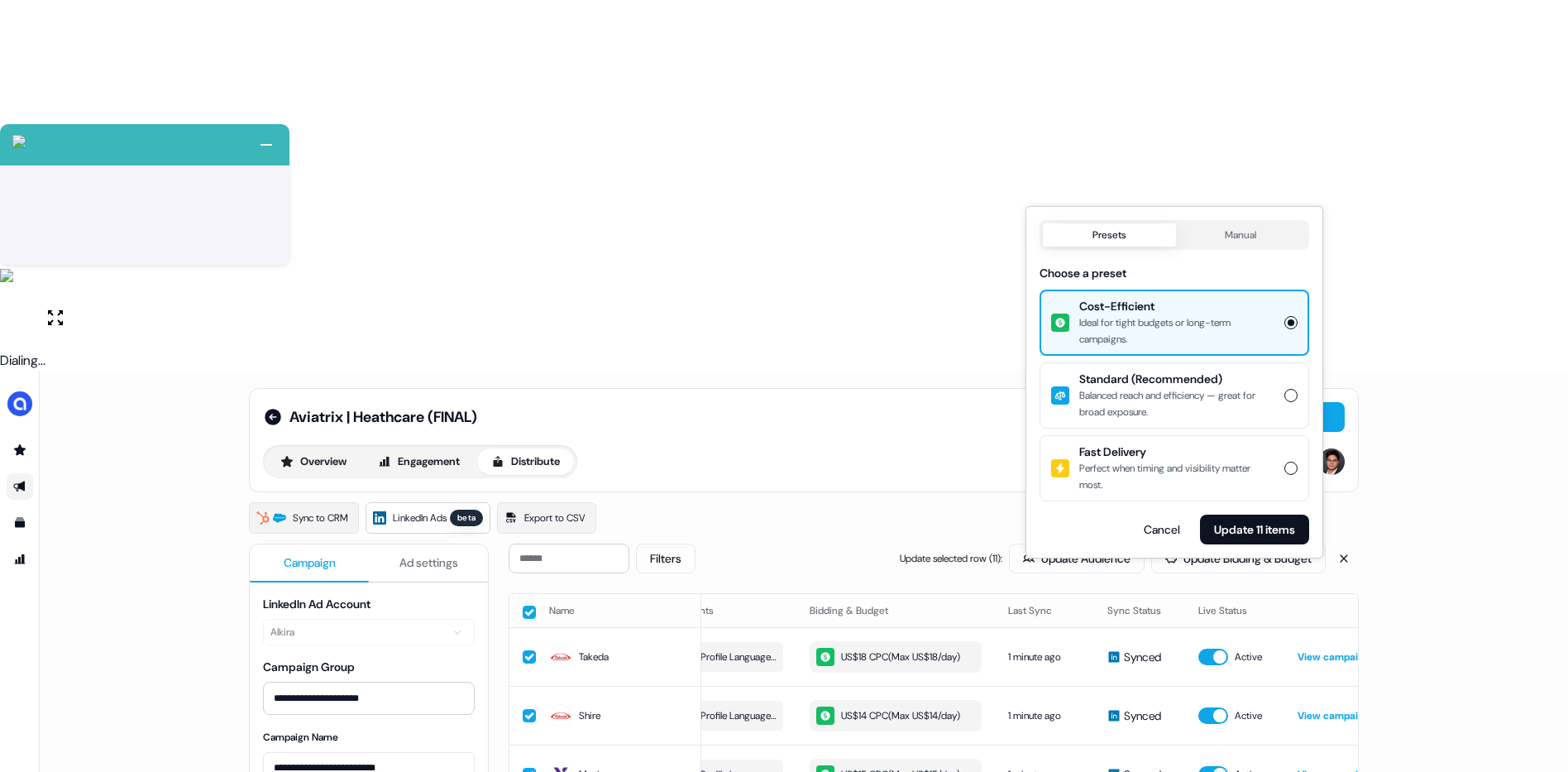
click at [1254, 326] on div "Ideal for tight budgets or long-term campaigns." at bounding box center [1177, 330] width 195 height 33
click at [1285, 326] on button "Cost-Efficient Ideal for tight budgets or long-term campaigns." at bounding box center [1291, 322] width 14 height 14
click at [1239, 532] on button "Update 11 items" at bounding box center [1255, 529] width 109 height 30
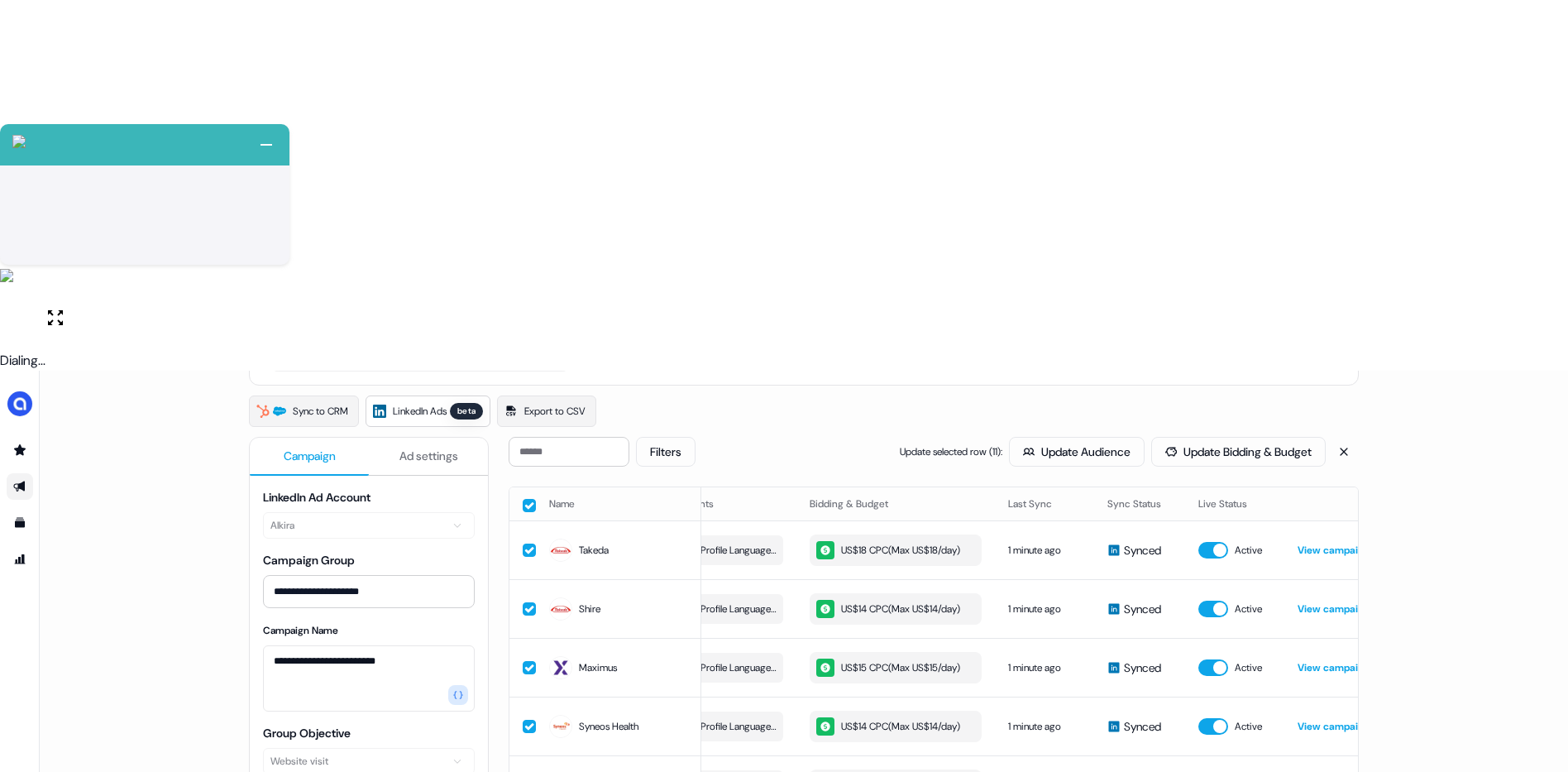
scroll to position [0, 0]
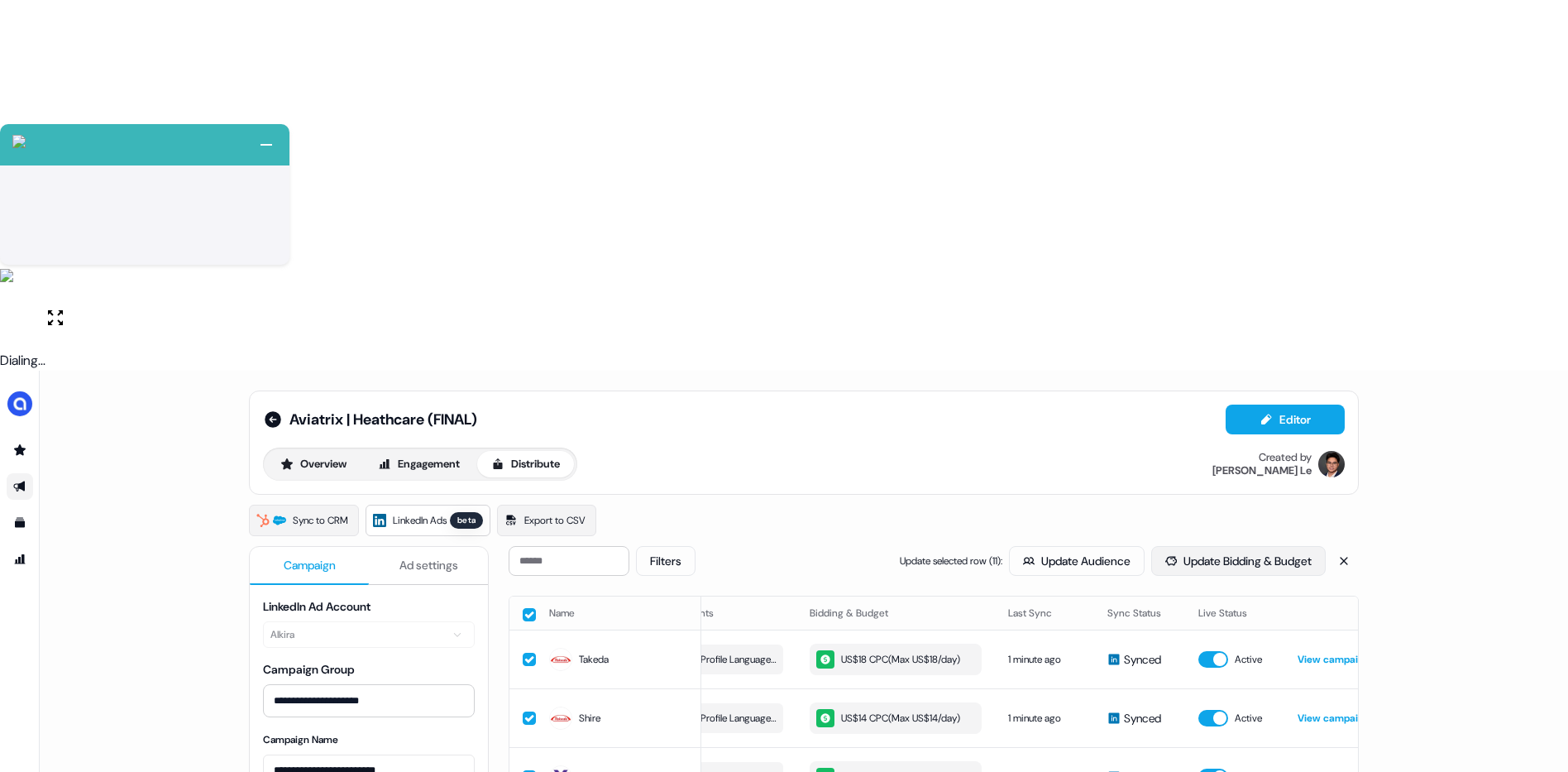
drag, startPoint x: 1238, startPoint y: 198, endPoint x: 1206, endPoint y: 193, distance: 32.4
click at [1238, 546] on button "Update Bidding & Budget" at bounding box center [1239, 560] width 175 height 30
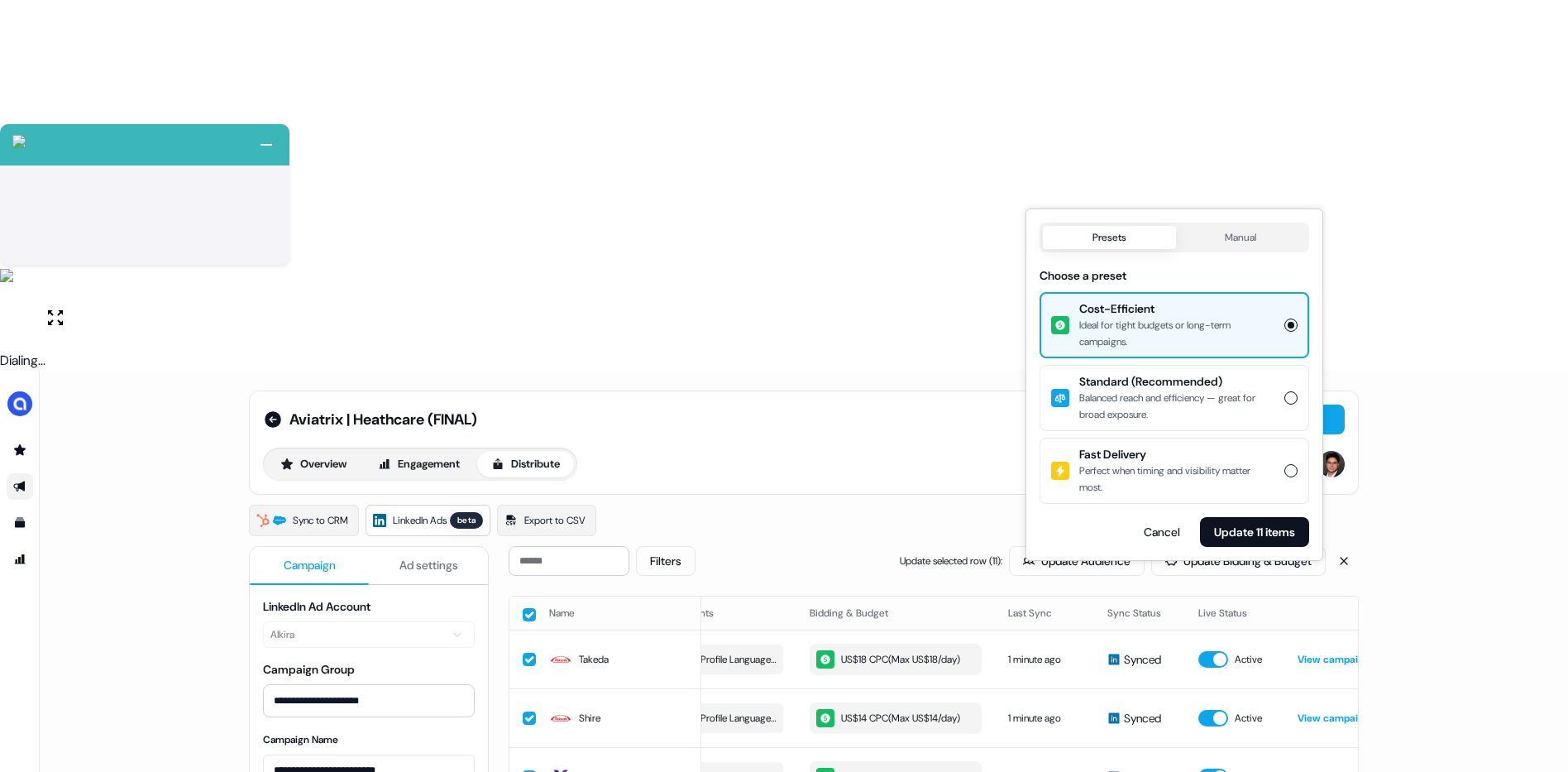
click at [1411, 371] on div "**********" at bounding box center [804, 757] width 1529 height 772
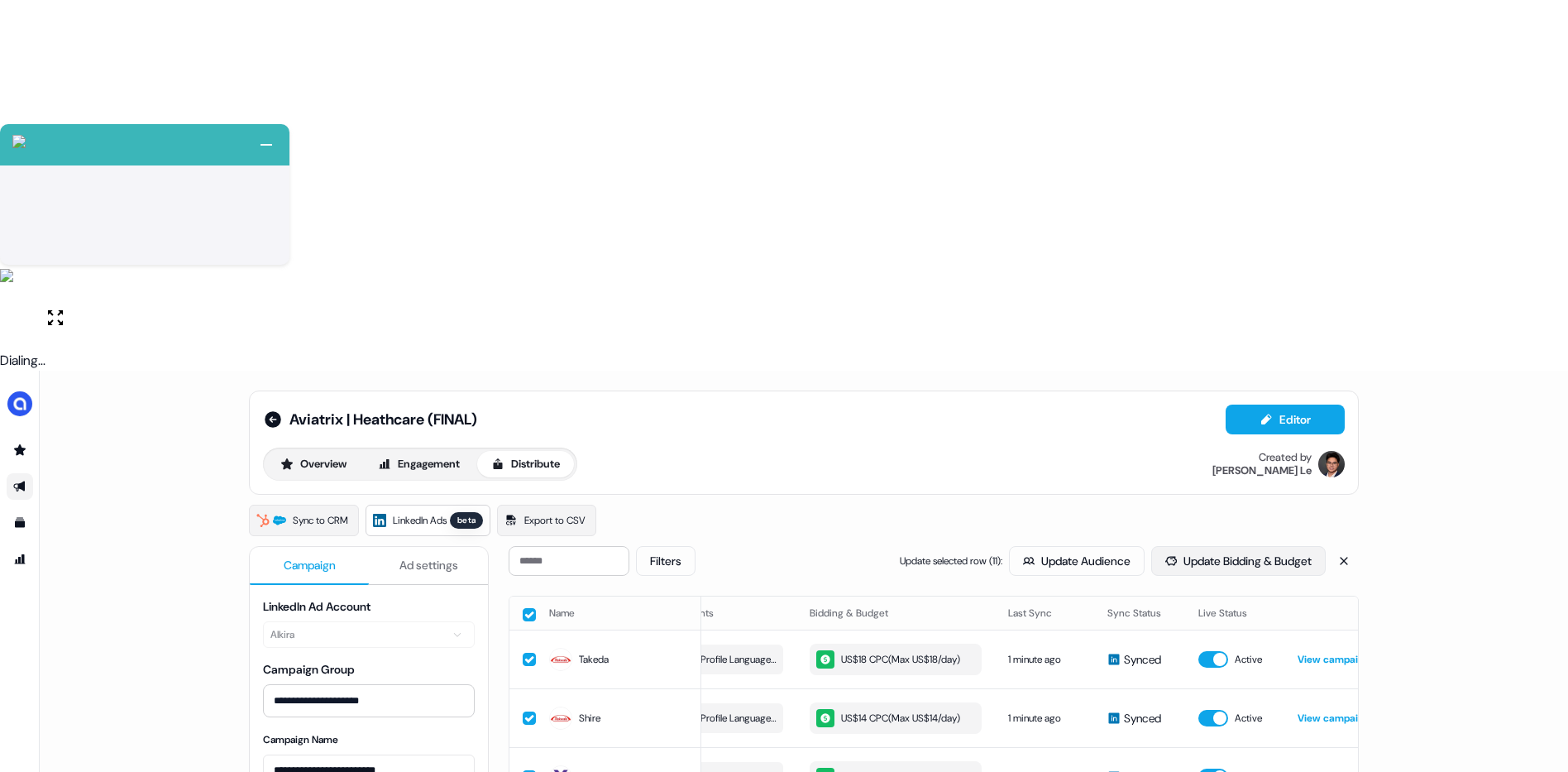
click at [1221, 546] on button "Update Bidding & Budget" at bounding box center [1239, 560] width 175 height 30
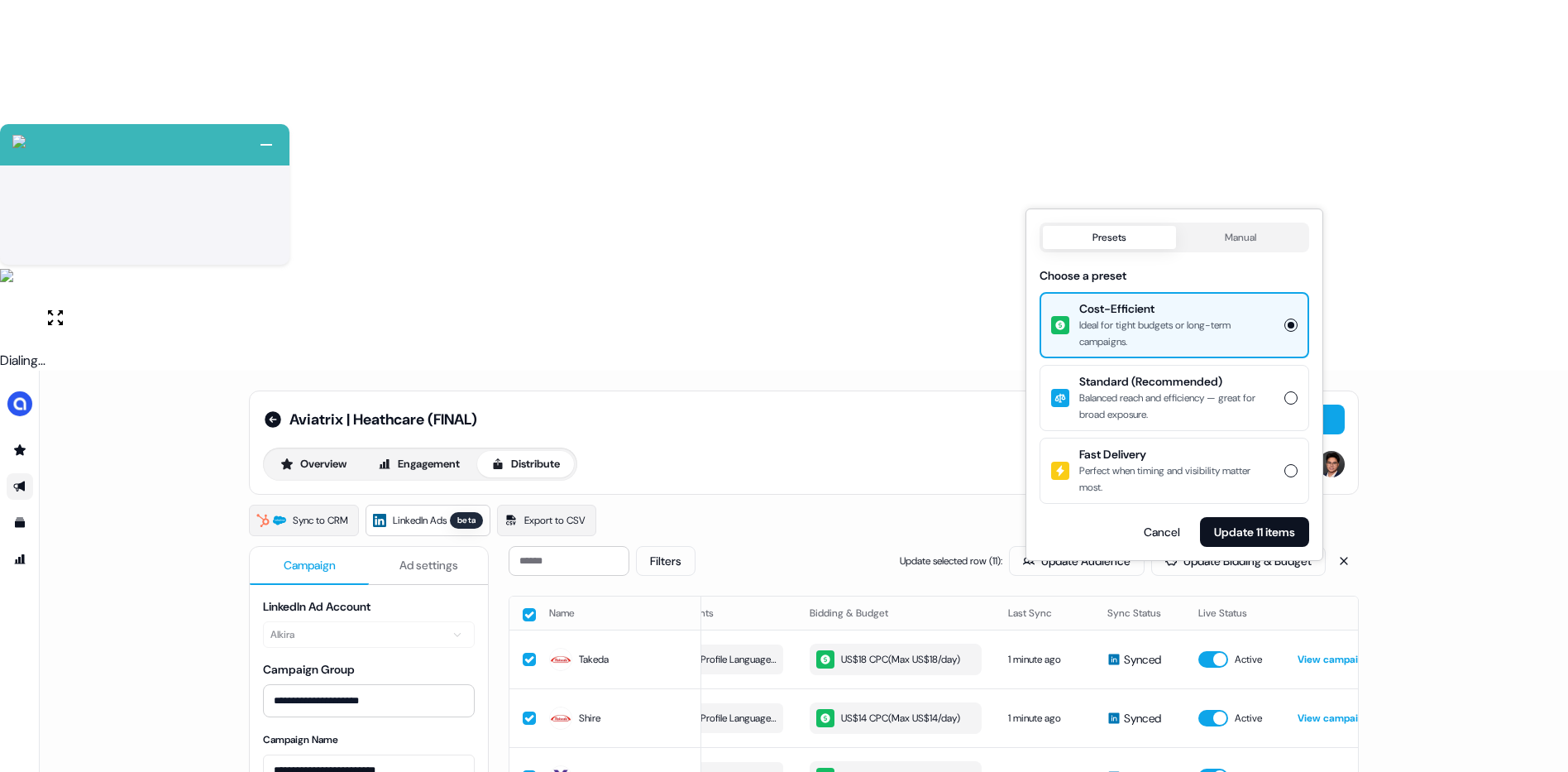
click at [1245, 244] on button "Manual" at bounding box center [1241, 238] width 130 height 24
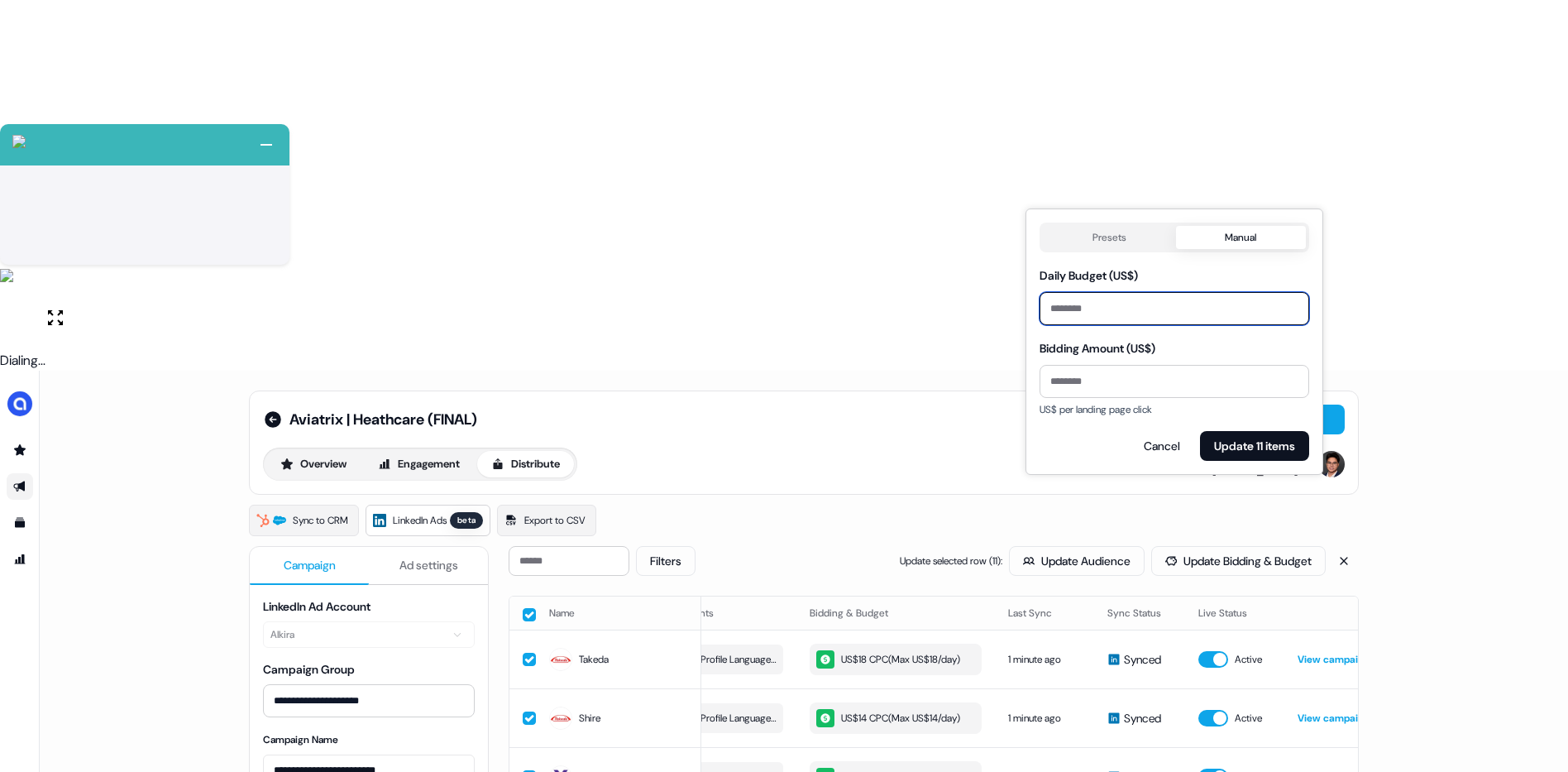
click at [1089, 305] on input "**" at bounding box center [1174, 309] width 270 height 33
drag, startPoint x: 1081, startPoint y: 307, endPoint x: 1018, endPoint y: 308, distance: 63.0
click at [1018, 308] on body "+ Next Auto dialer paused! Go to your dialing tab to continue. 225 Paused" at bounding box center [784, 571] width 1568 height 1143
click at [1068, 305] on input "**" at bounding box center [1174, 309] width 270 height 33
click at [1063, 306] on input "**" at bounding box center [1174, 309] width 270 height 33
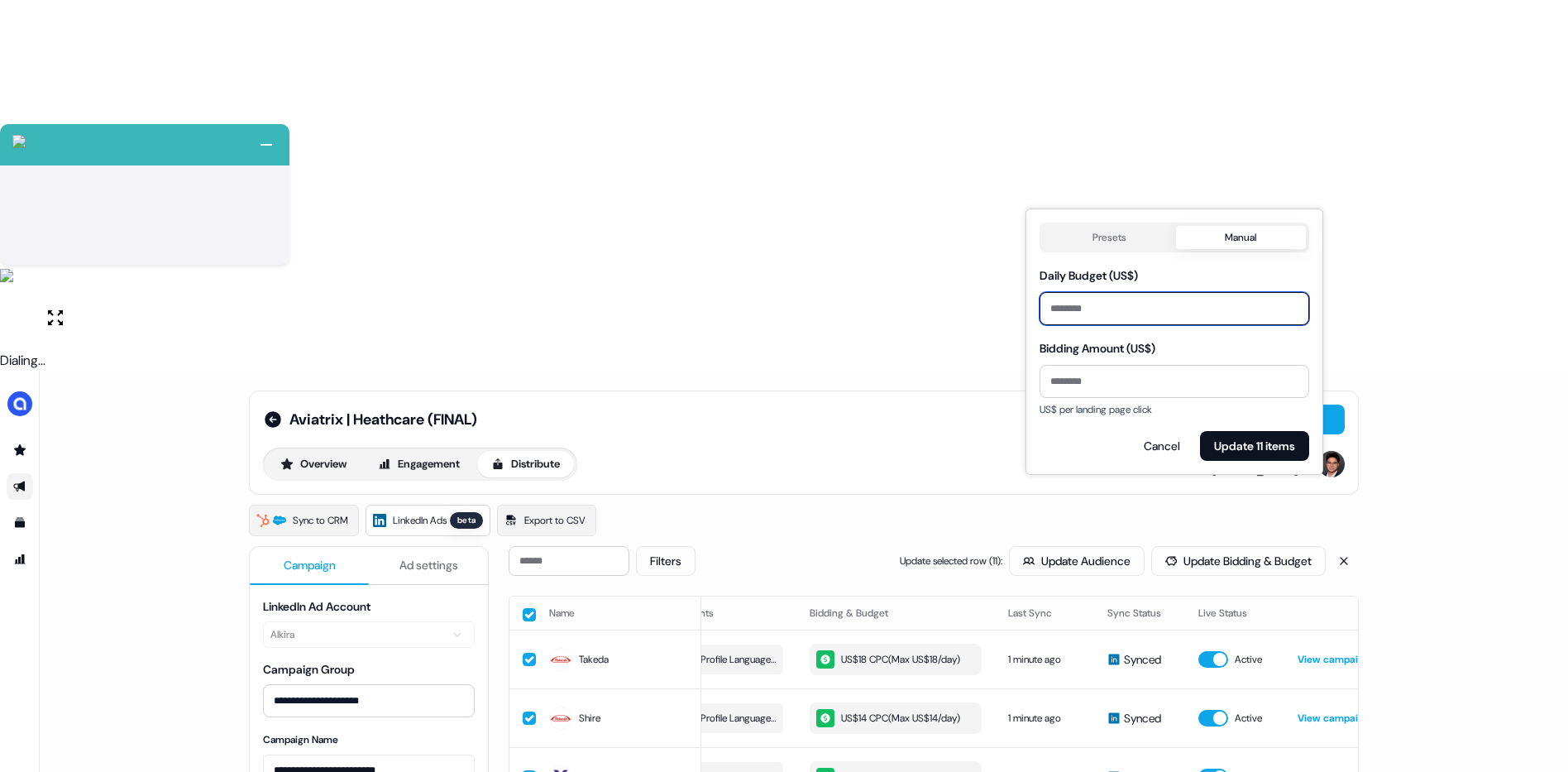
click at [1063, 306] on input "**" at bounding box center [1174, 309] width 270 height 33
click at [1060, 307] on input "**" at bounding box center [1174, 309] width 270 height 33
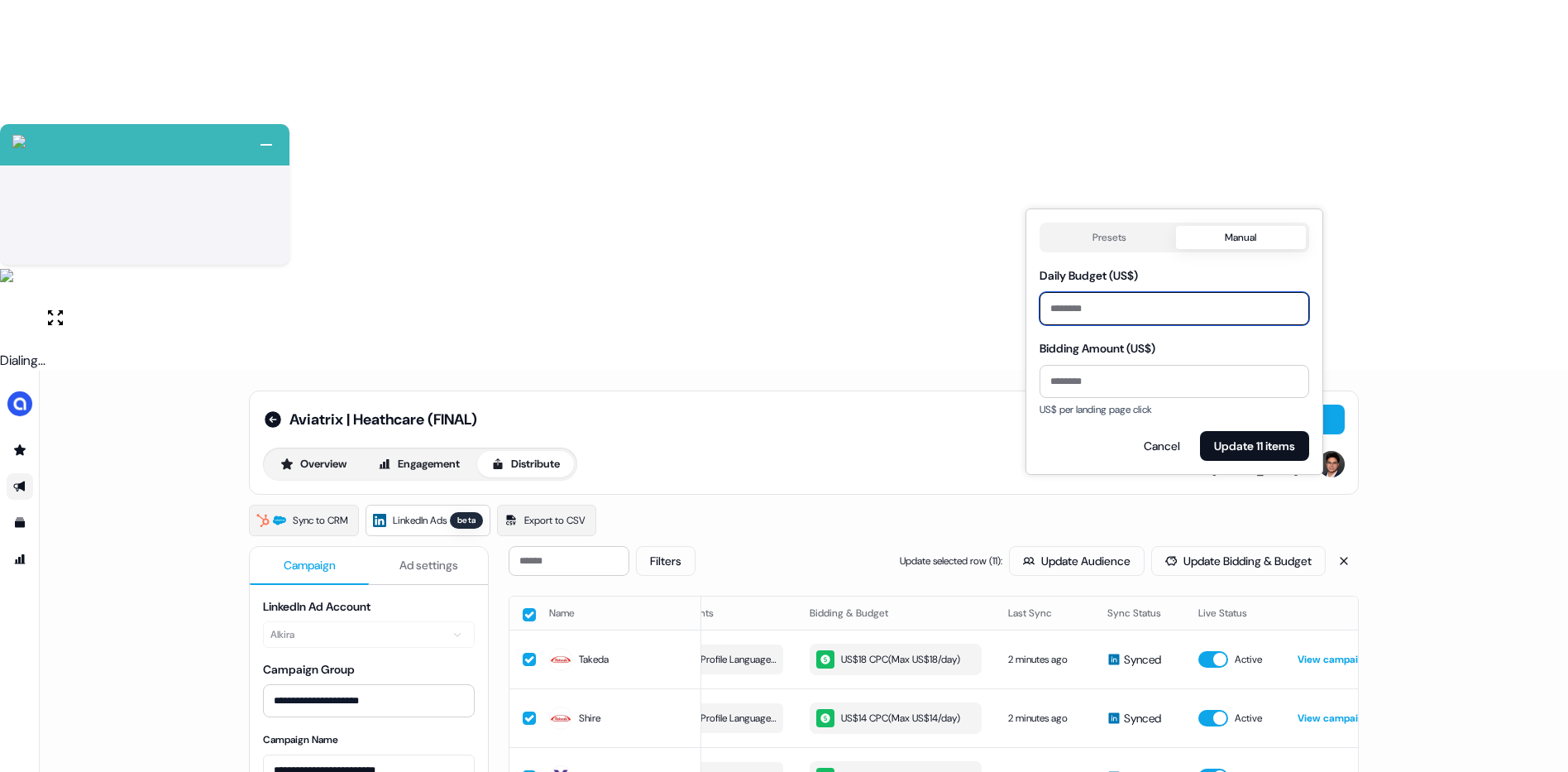
type input "**"
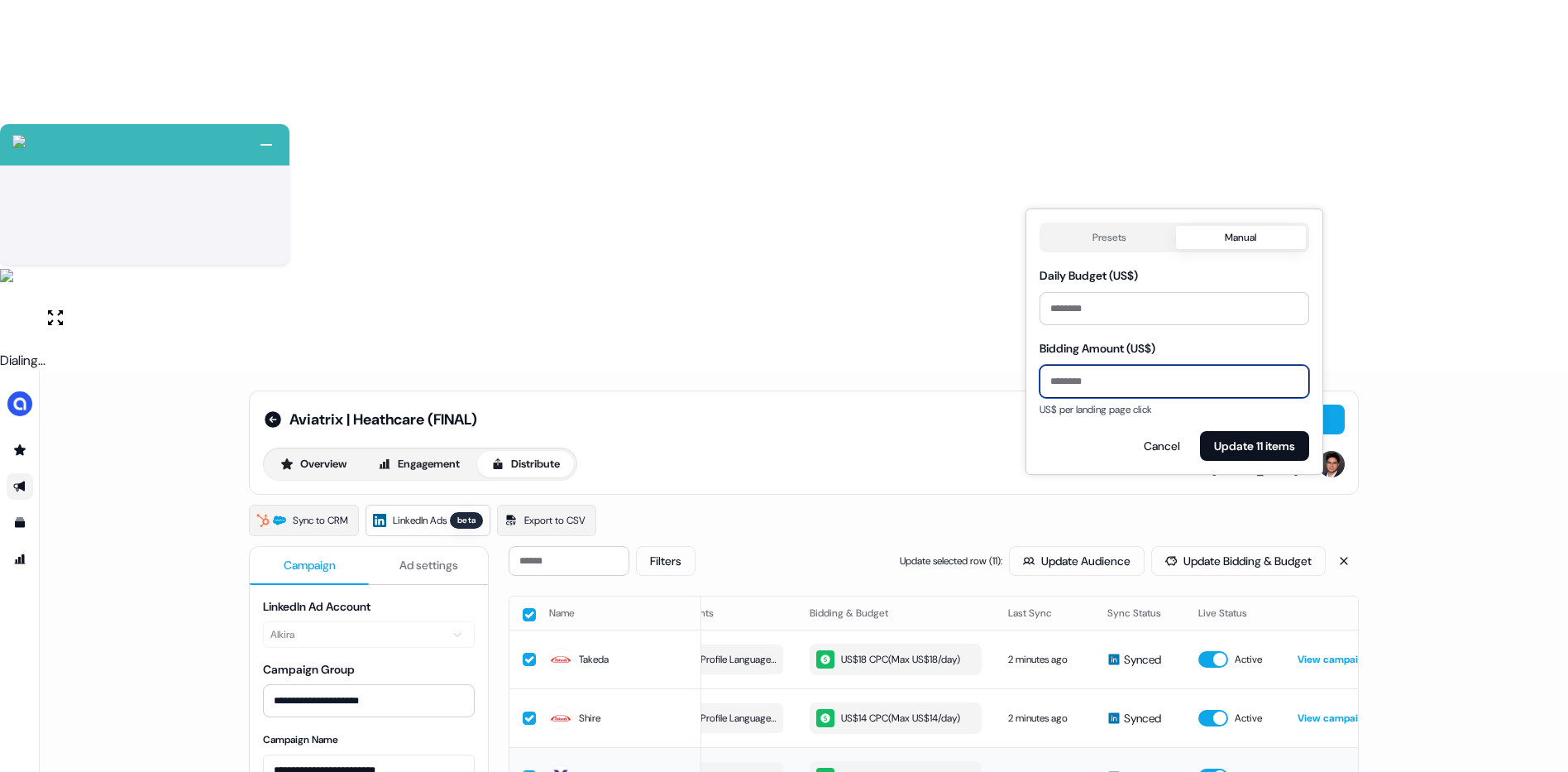
drag, startPoint x: 1091, startPoint y: 380, endPoint x: 1016, endPoint y: 381, distance: 75.0
click at [1016, 381] on body "+ Next Auto dialer paused! Go to your dialing tab to continue. 225 Paused" at bounding box center [784, 571] width 1568 height 1143
click at [1057, 377] on input "**" at bounding box center [1174, 381] width 270 height 33
type input "**"
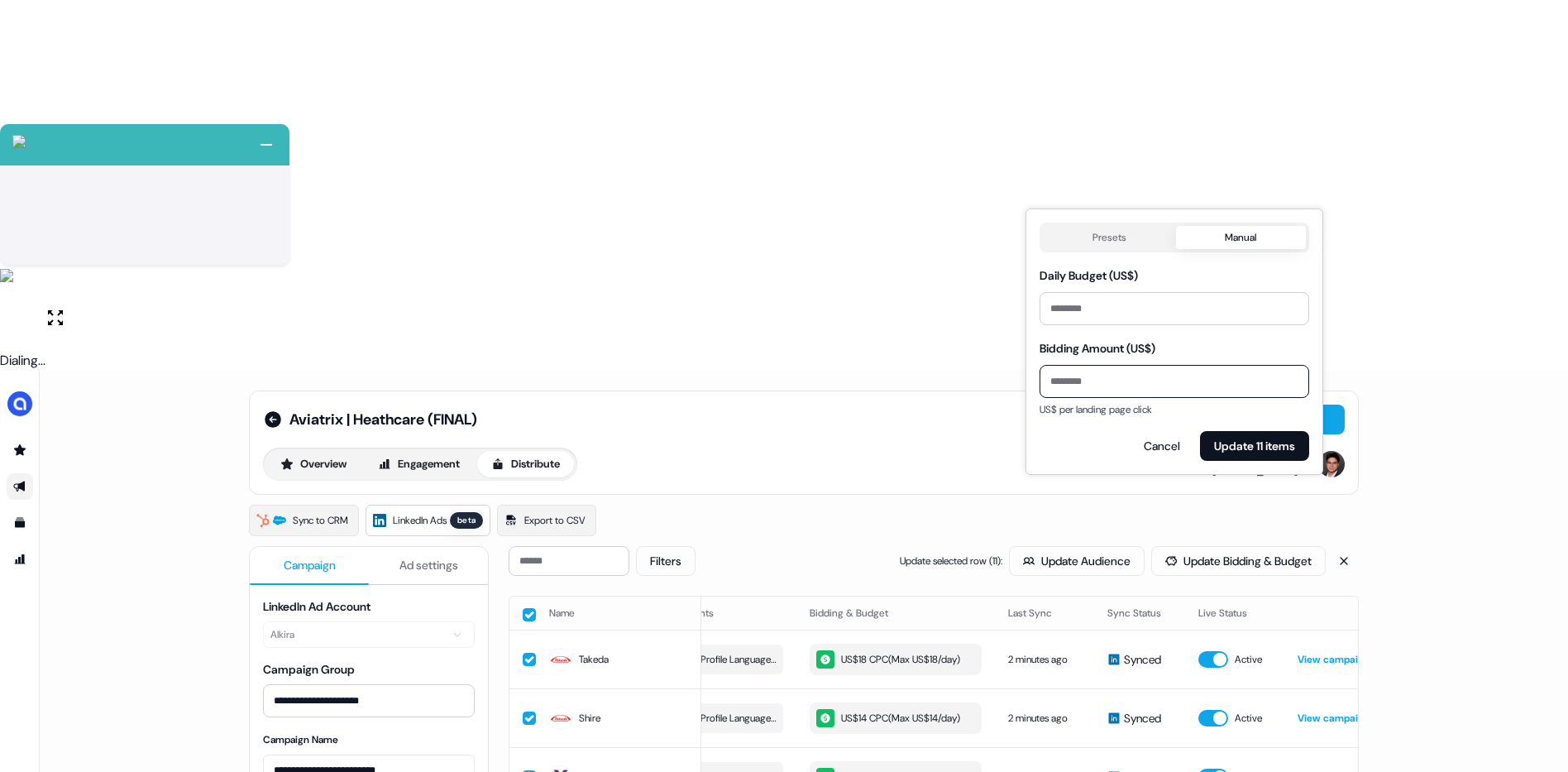
click at [1247, 449] on button "Update 11 items" at bounding box center [1255, 445] width 109 height 30
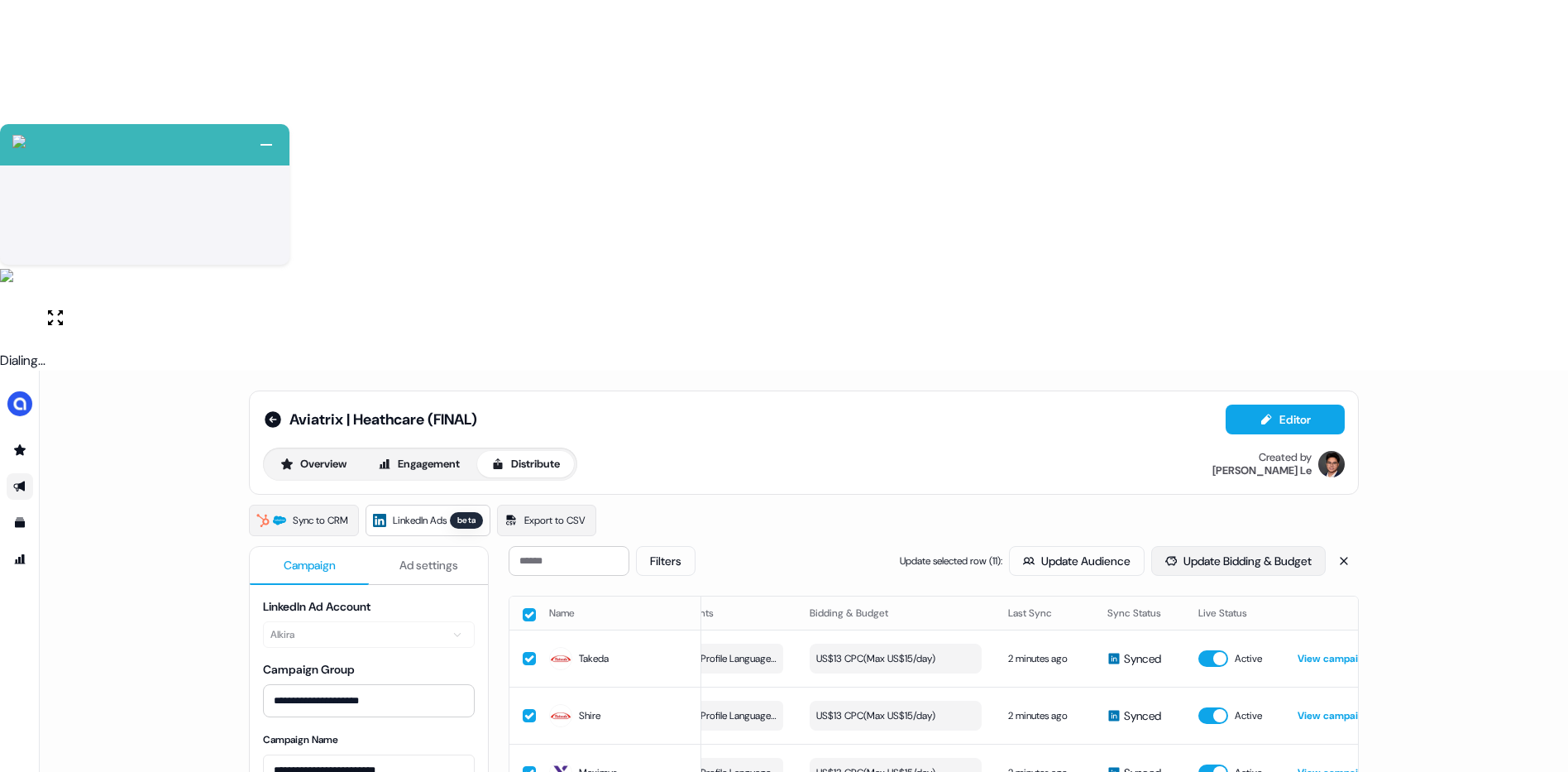
click at [1223, 546] on button "Update Bidding & Budget" at bounding box center [1239, 560] width 175 height 30
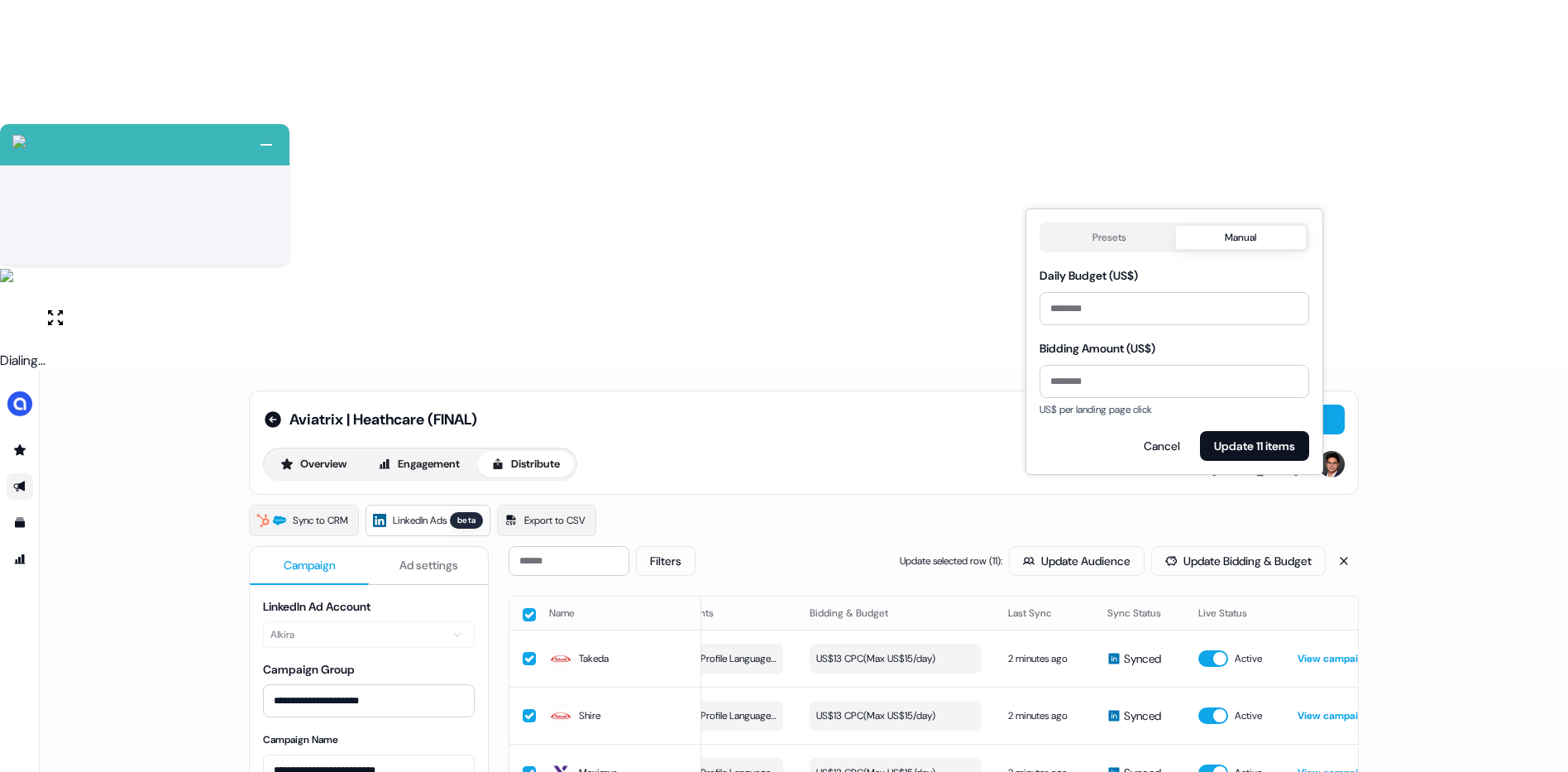
click at [1120, 247] on button "Presets" at bounding box center [1109, 238] width 133 height 24
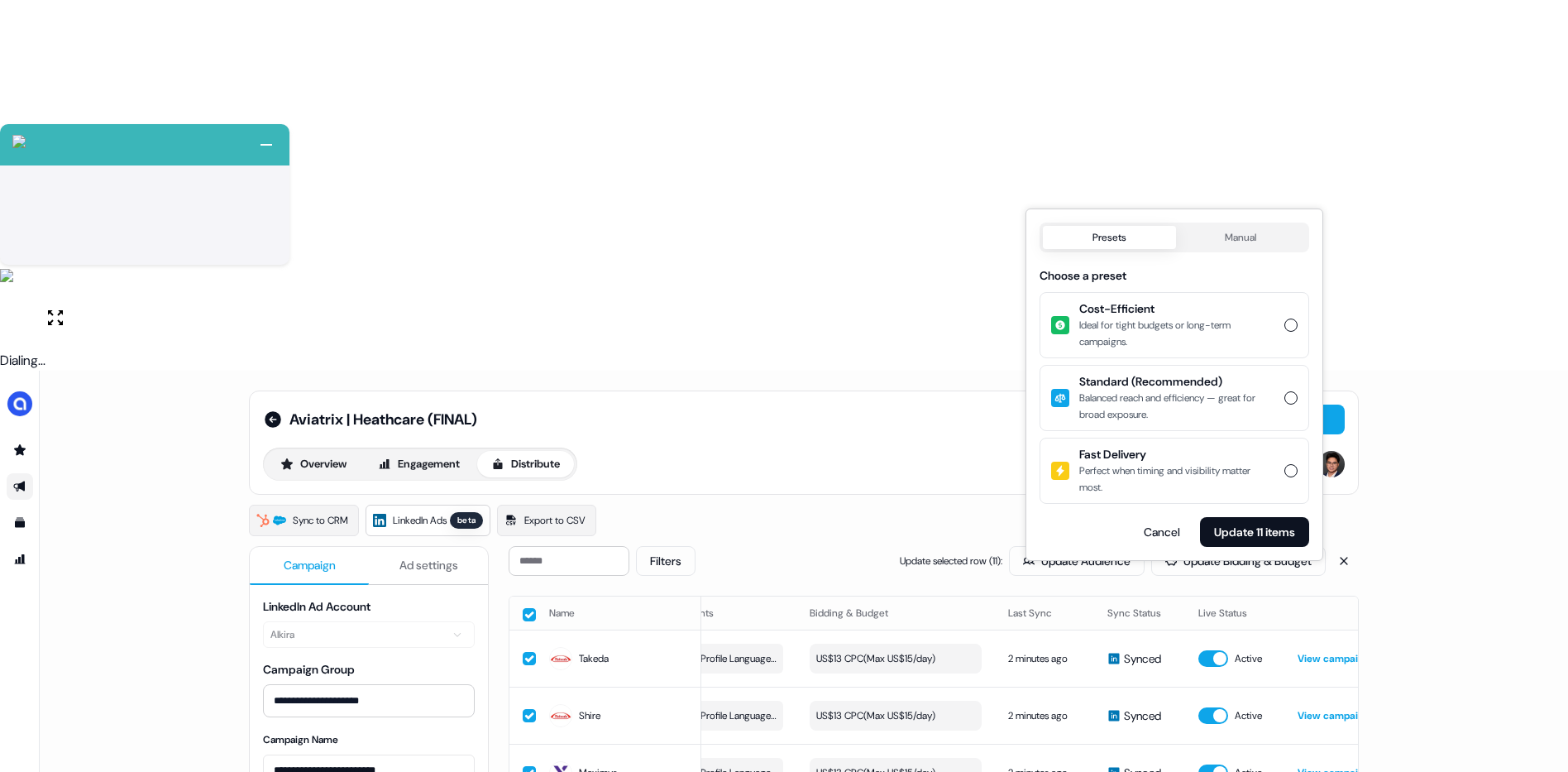
click at [1274, 325] on div "Ideal for tight budgets or long-term campaigns." at bounding box center [1177, 333] width 195 height 33
click at [1285, 325] on button "Cost-Efficient Ideal for tight budgets or long-term campaigns." at bounding box center [1291, 325] width 14 height 14
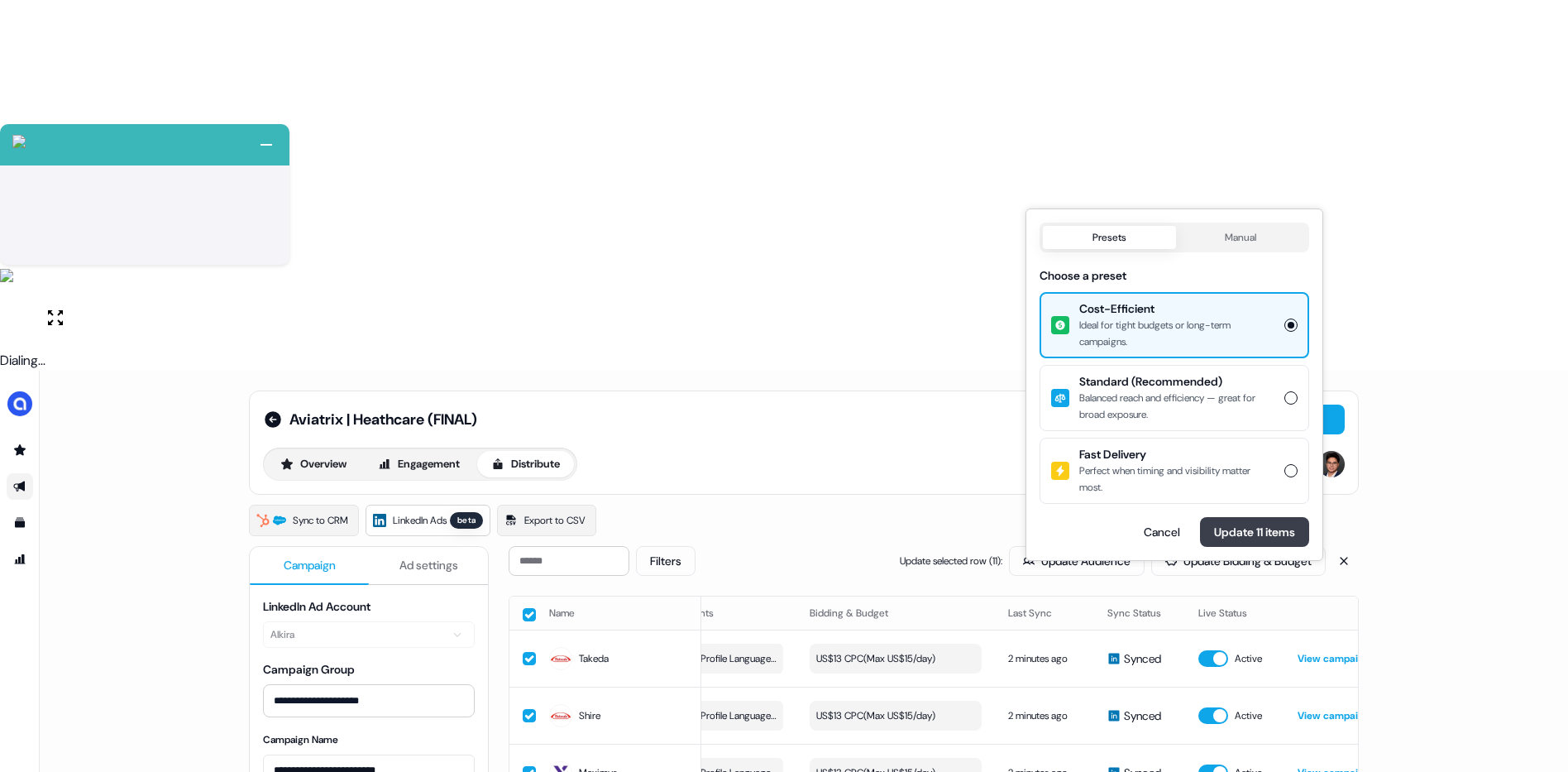
click at [1273, 529] on button "Update 11 items" at bounding box center [1255, 531] width 109 height 30
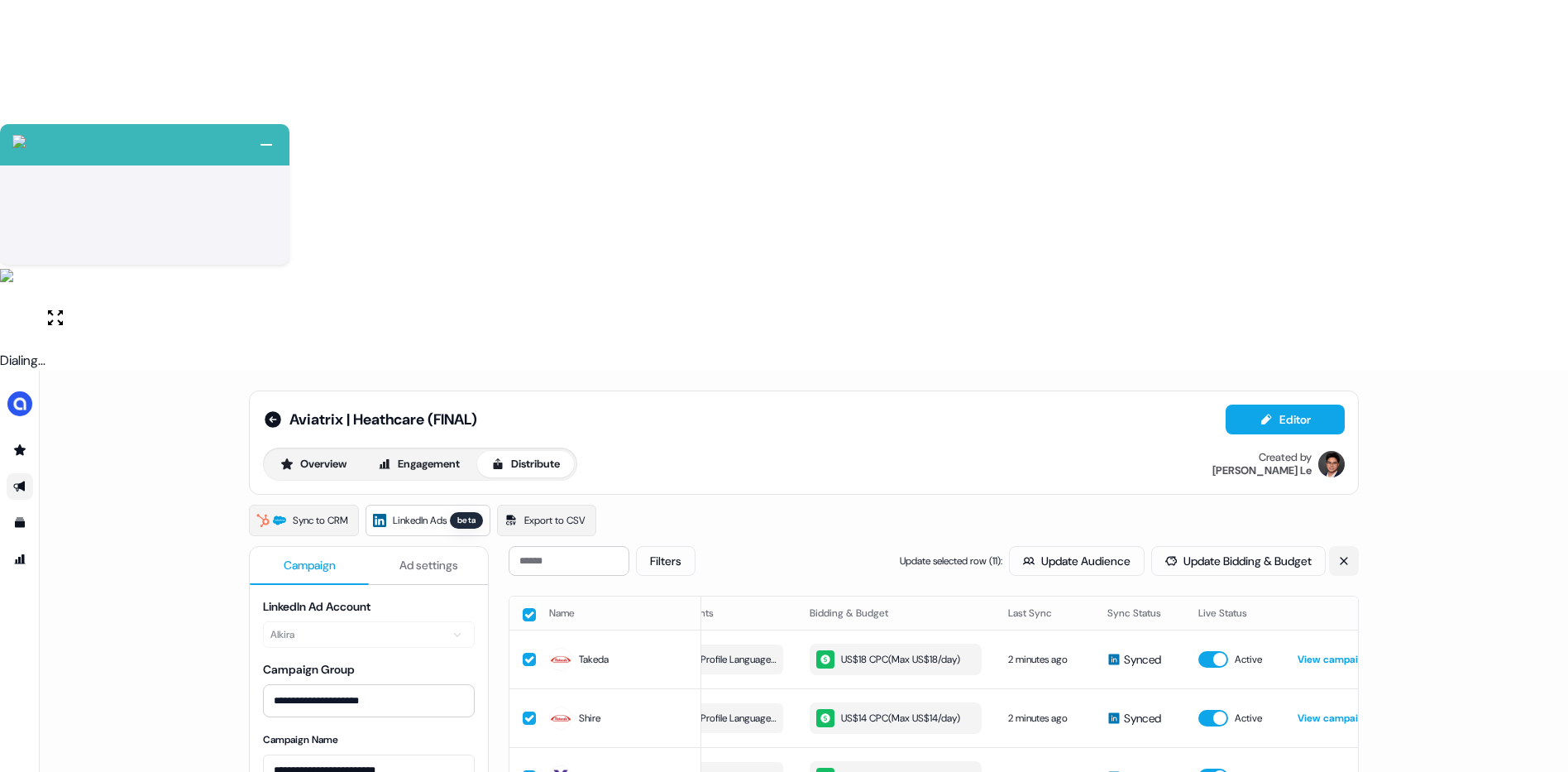
click at [1344, 555] on icon at bounding box center [1344, 560] width 12 height 12
click at [1269, 546] on button "Go live" at bounding box center [1281, 560] width 82 height 30
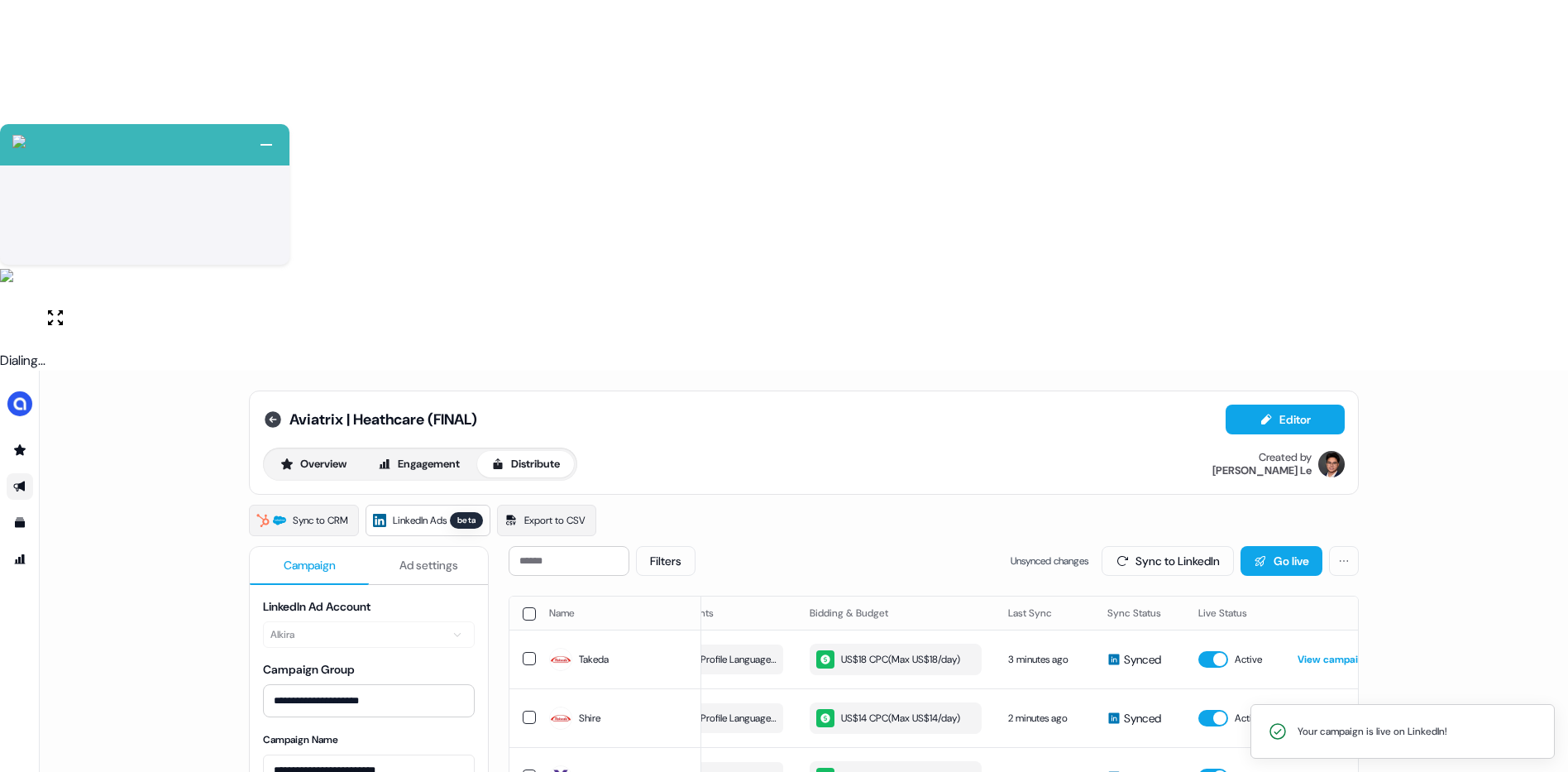
click at [278, 410] on icon at bounding box center [273, 420] width 20 height 20
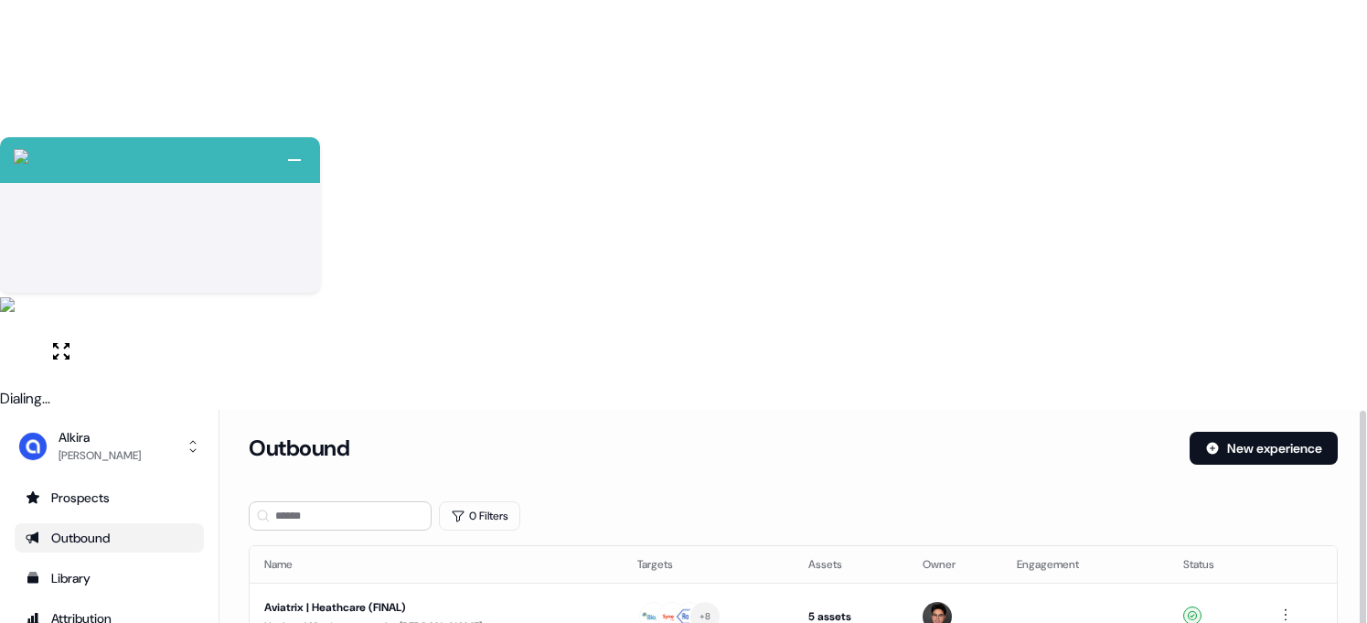
click at [925, 432] on div "Outbound" at bounding box center [712, 448] width 926 height 33
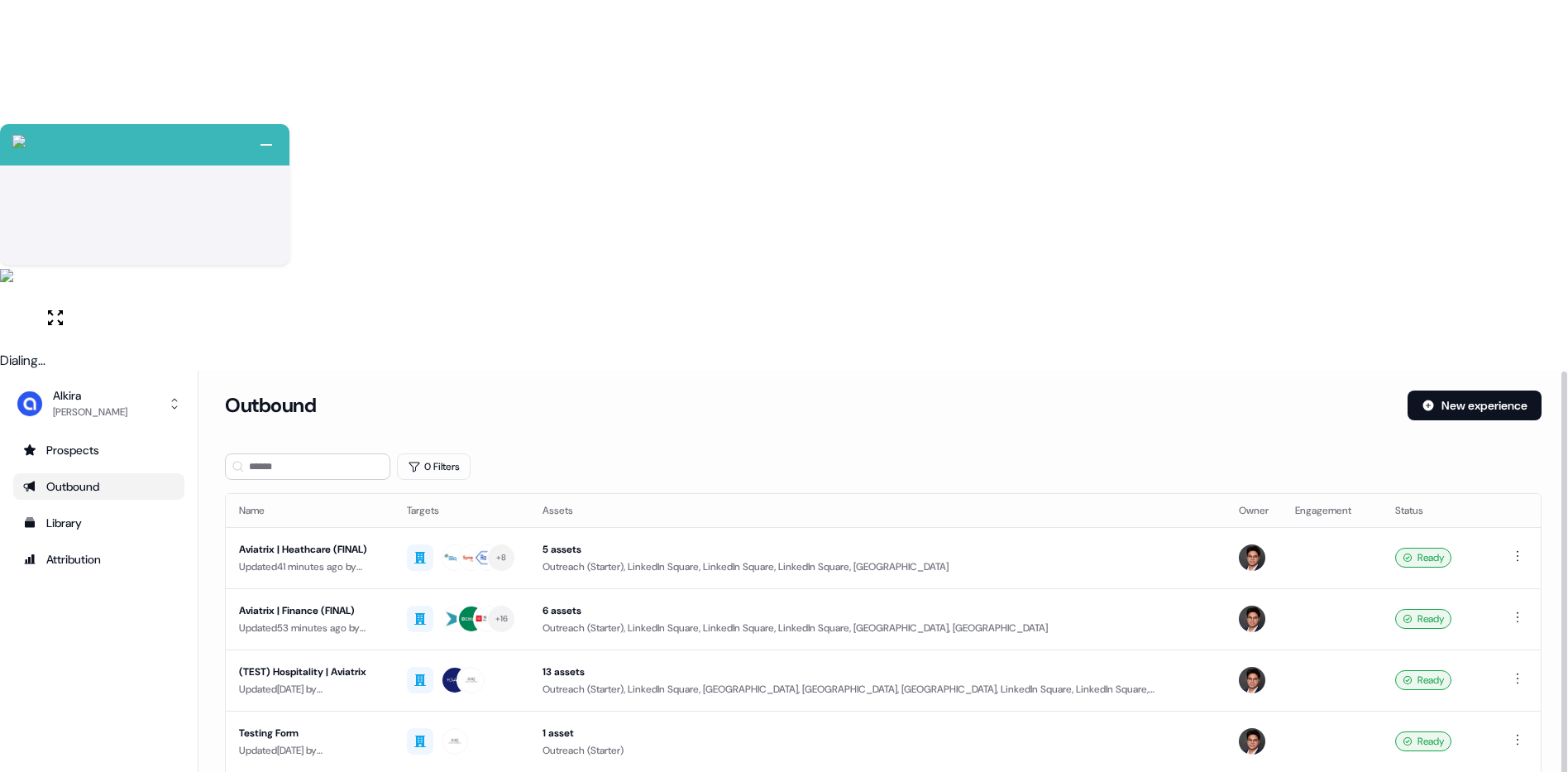
click at [1445, 391] on button "New experience" at bounding box center [1475, 405] width 134 height 30
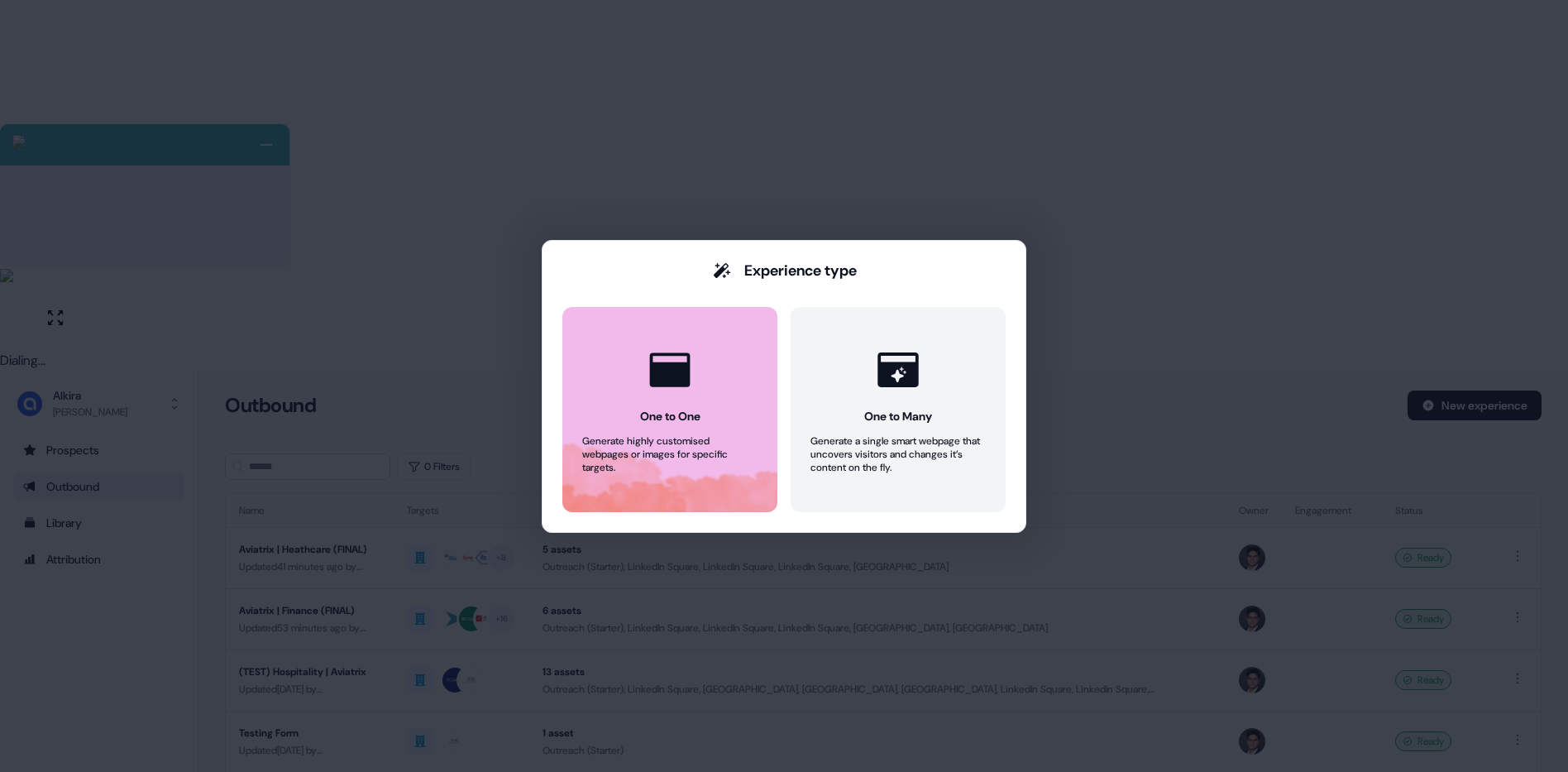
click at [644, 398] on div at bounding box center [670, 369] width 62 height 62
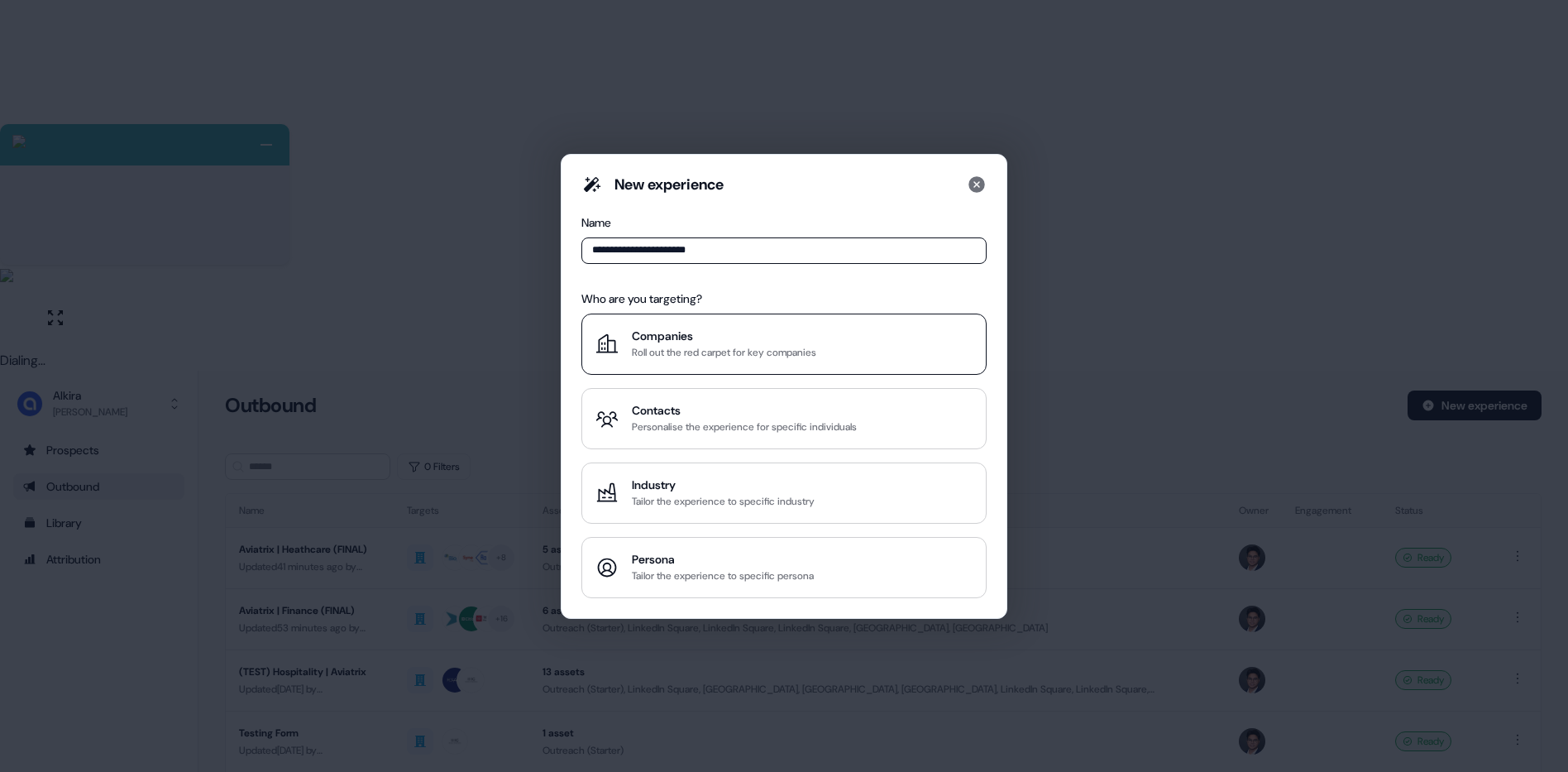
type input "**********"
click at [758, 336] on div "Companies" at bounding box center [725, 336] width 185 height 16
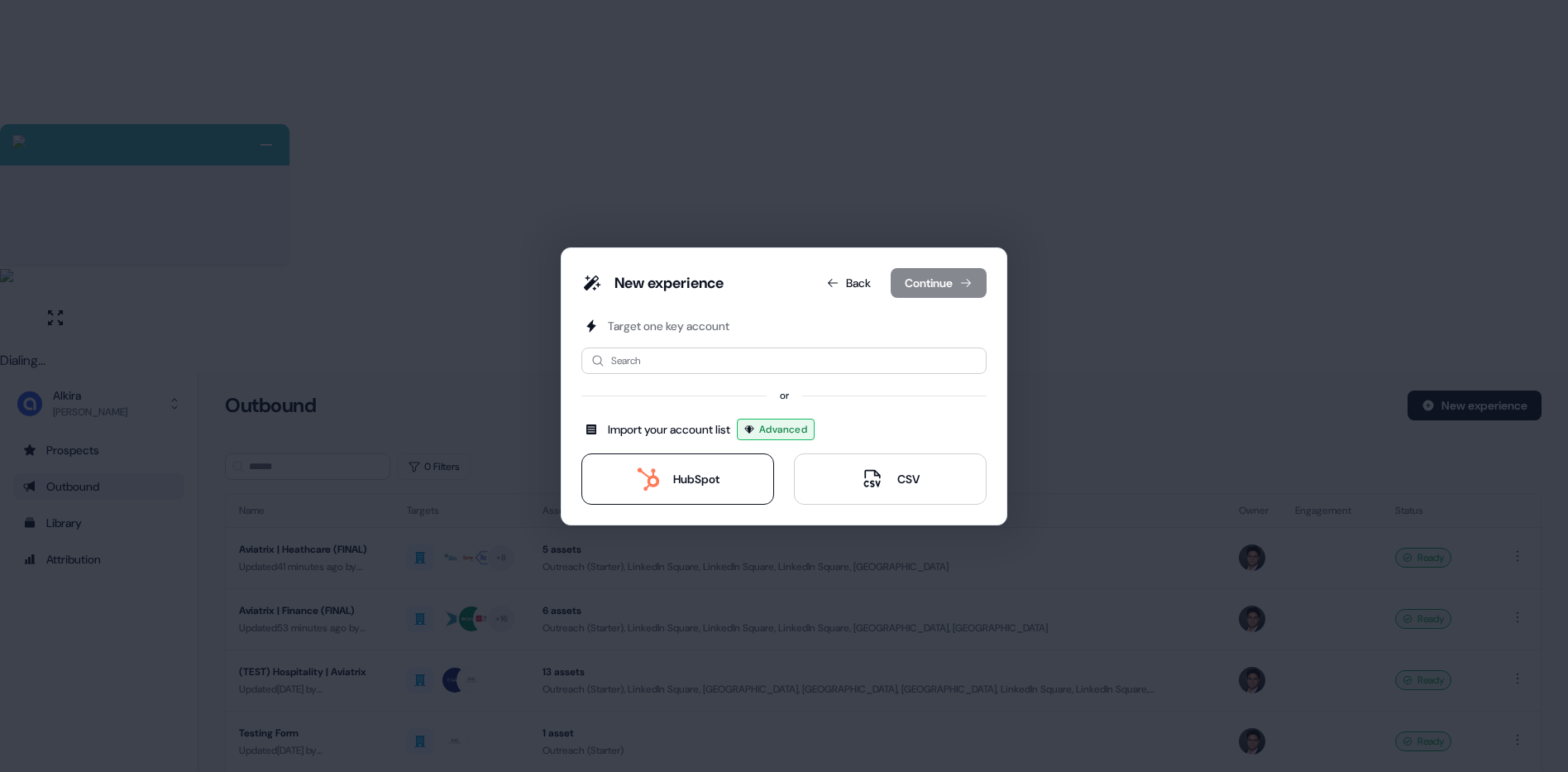
click at [661, 460] on button "HubSpot" at bounding box center [678, 479] width 193 height 52
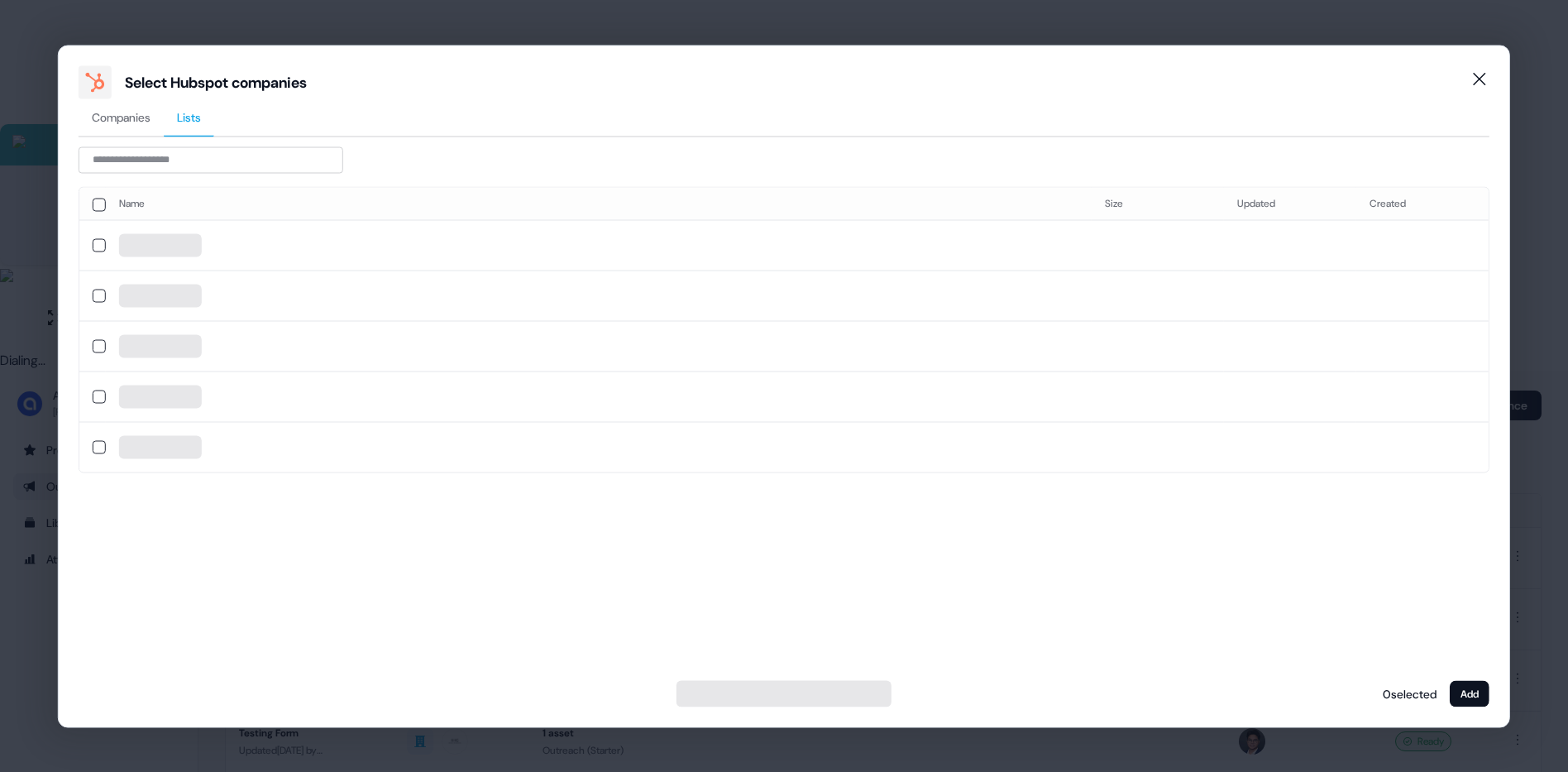
click at [197, 122] on span "Lists" at bounding box center [189, 117] width 24 height 16
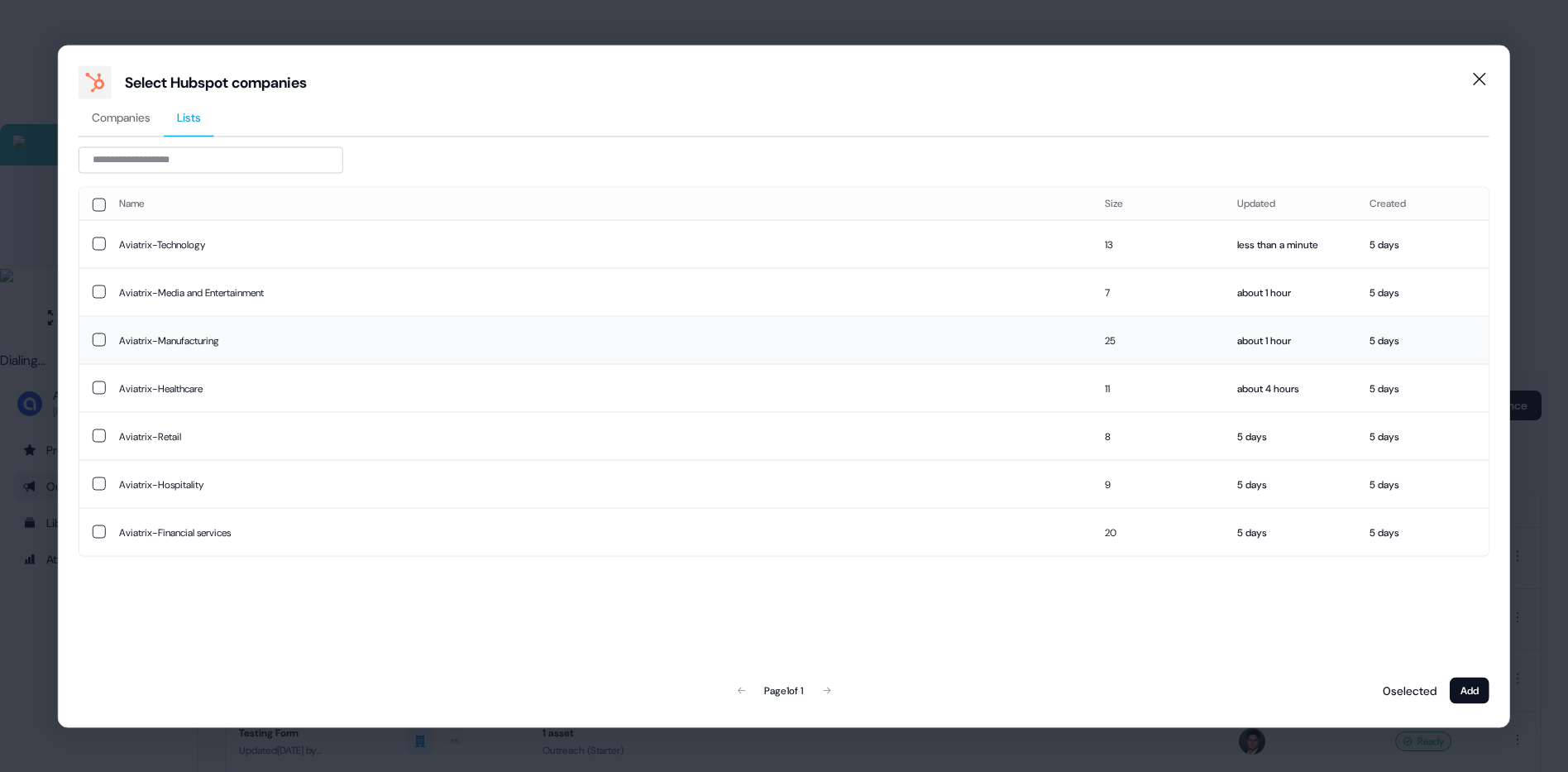
click at [242, 345] on td "Aviatrix-Manufacturing" at bounding box center [599, 339] width 986 height 48
click at [1465, 687] on button "Add" at bounding box center [1470, 690] width 40 height 26
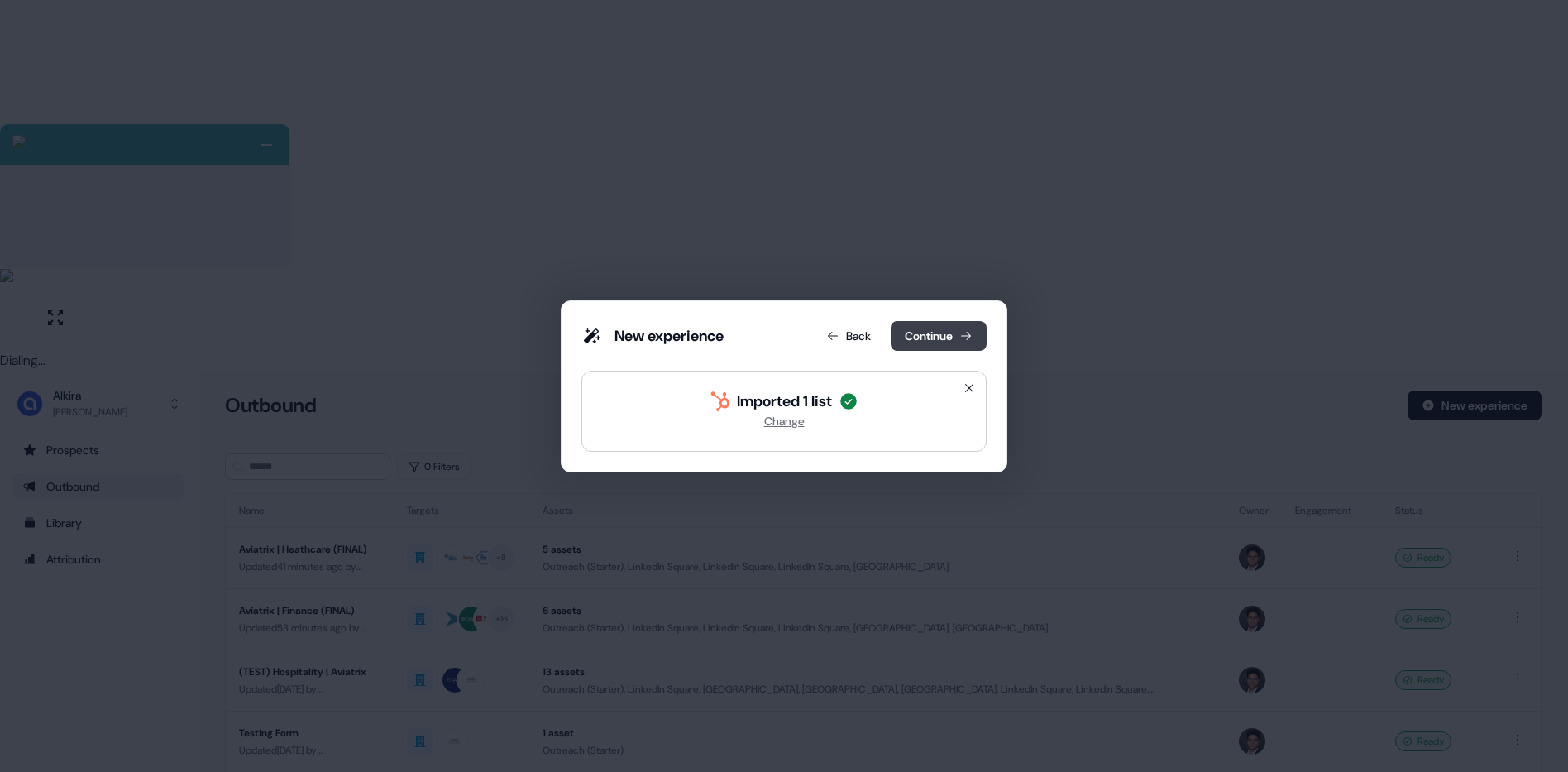
click at [923, 328] on button "Continue" at bounding box center [939, 336] width 96 height 30
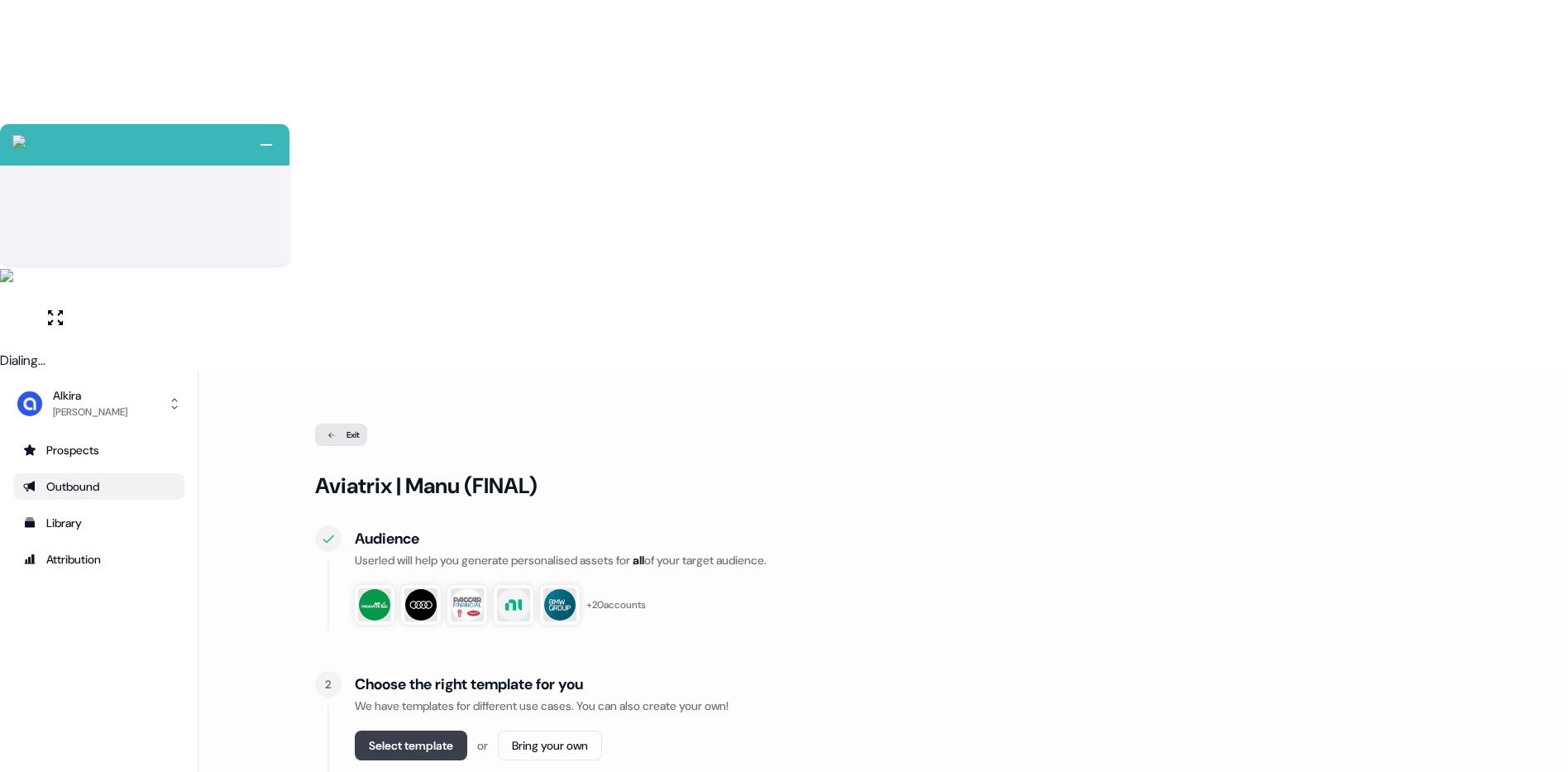
click at [410, 730] on button "Select template" at bounding box center [411, 745] width 112 height 30
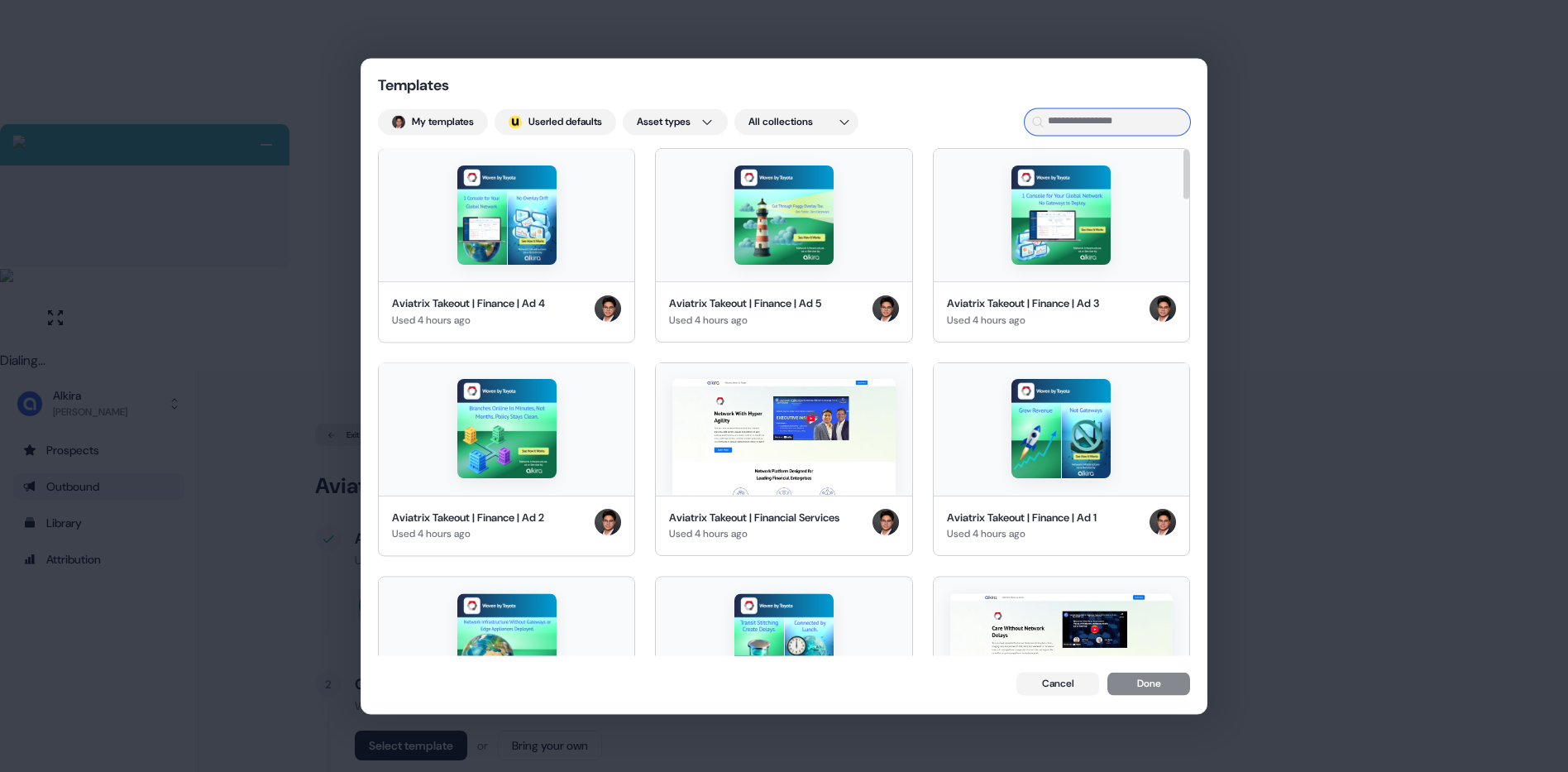
click at [1077, 128] on input at bounding box center [1107, 121] width 166 height 26
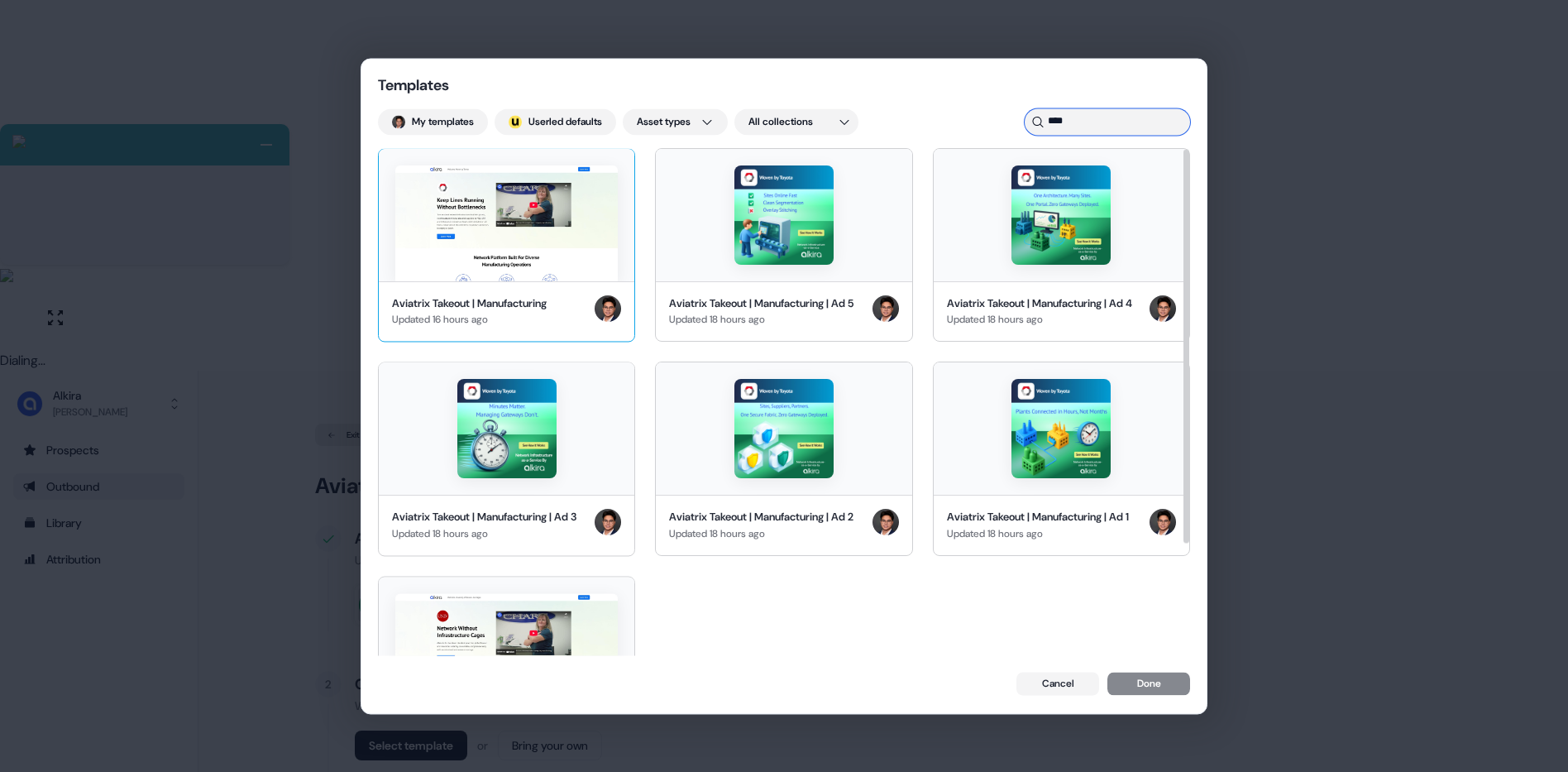
type input "****"
click at [554, 207] on img at bounding box center [507, 224] width 223 height 116
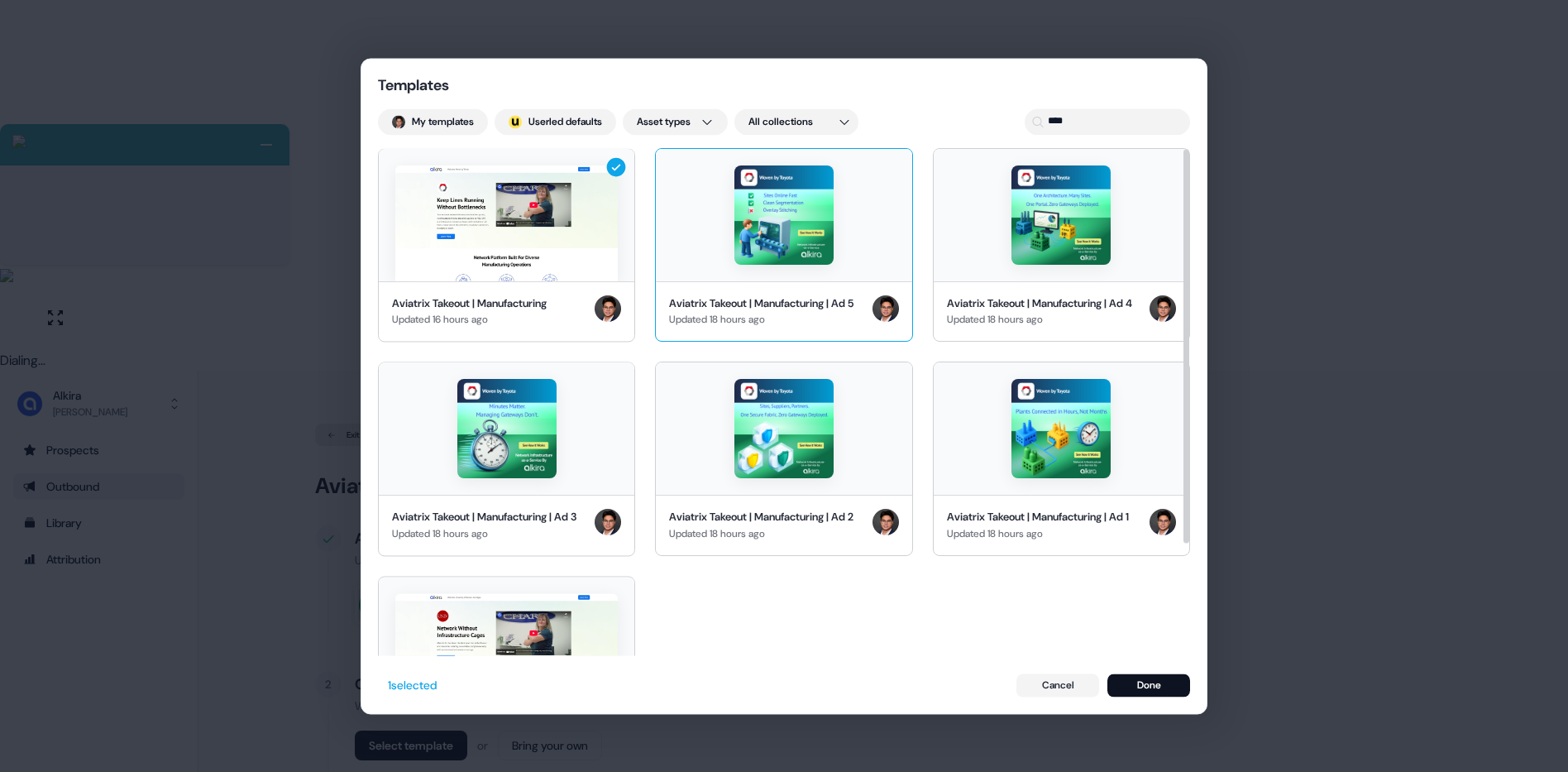
click at [808, 258] on img at bounding box center [784, 215] width 100 height 100
click at [1012, 249] on img at bounding box center [1061, 215] width 100 height 100
click at [528, 470] on img at bounding box center [508, 429] width 100 height 100
drag, startPoint x: 774, startPoint y: 463, endPoint x: 929, endPoint y: 459, distance: 155.1
click at [774, 463] on img at bounding box center [784, 429] width 100 height 100
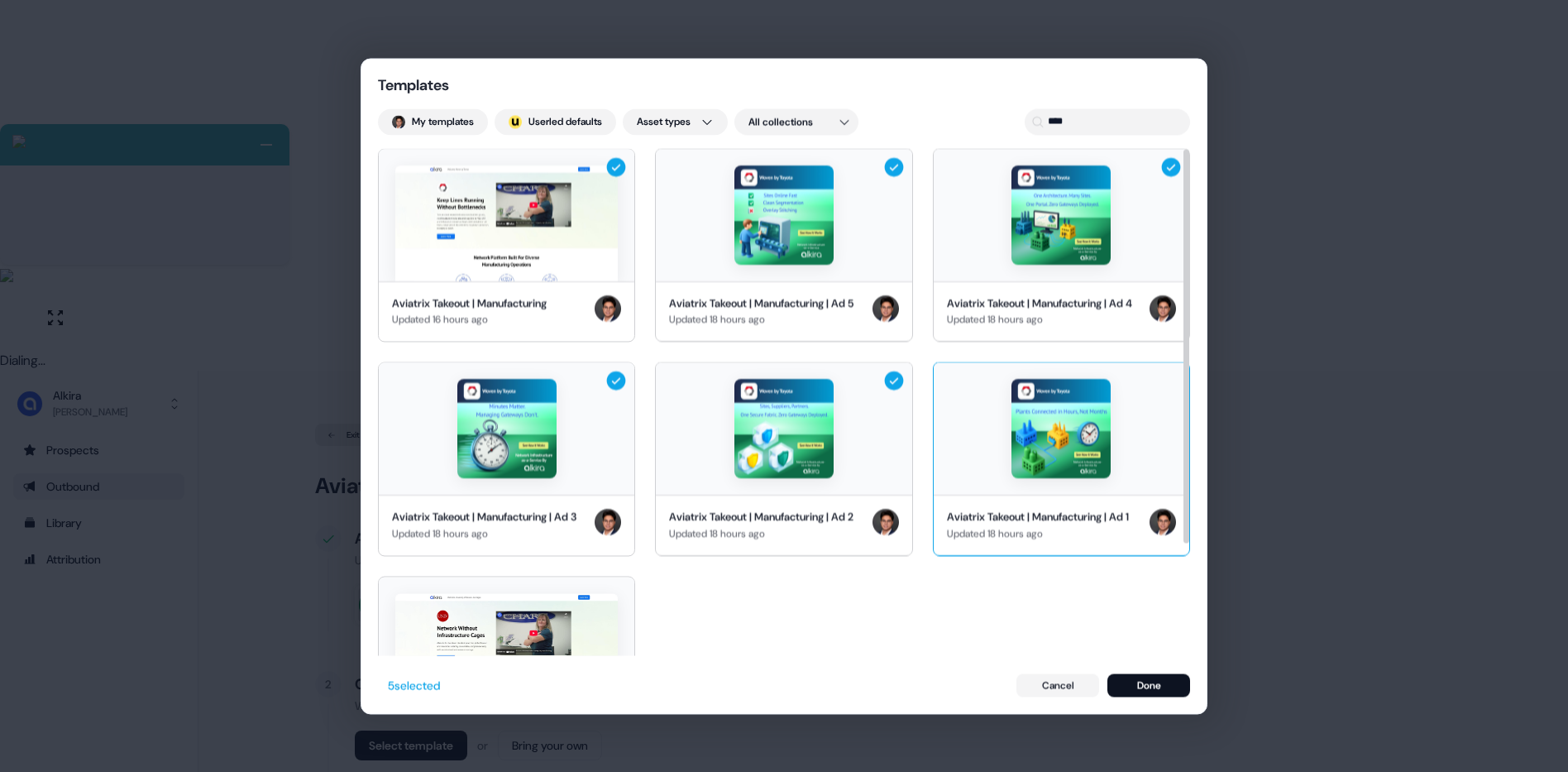
click at [1008, 460] on div at bounding box center [1061, 428] width 256 height 132
click at [1064, 683] on button "Cancel" at bounding box center [1058, 685] width 82 height 24
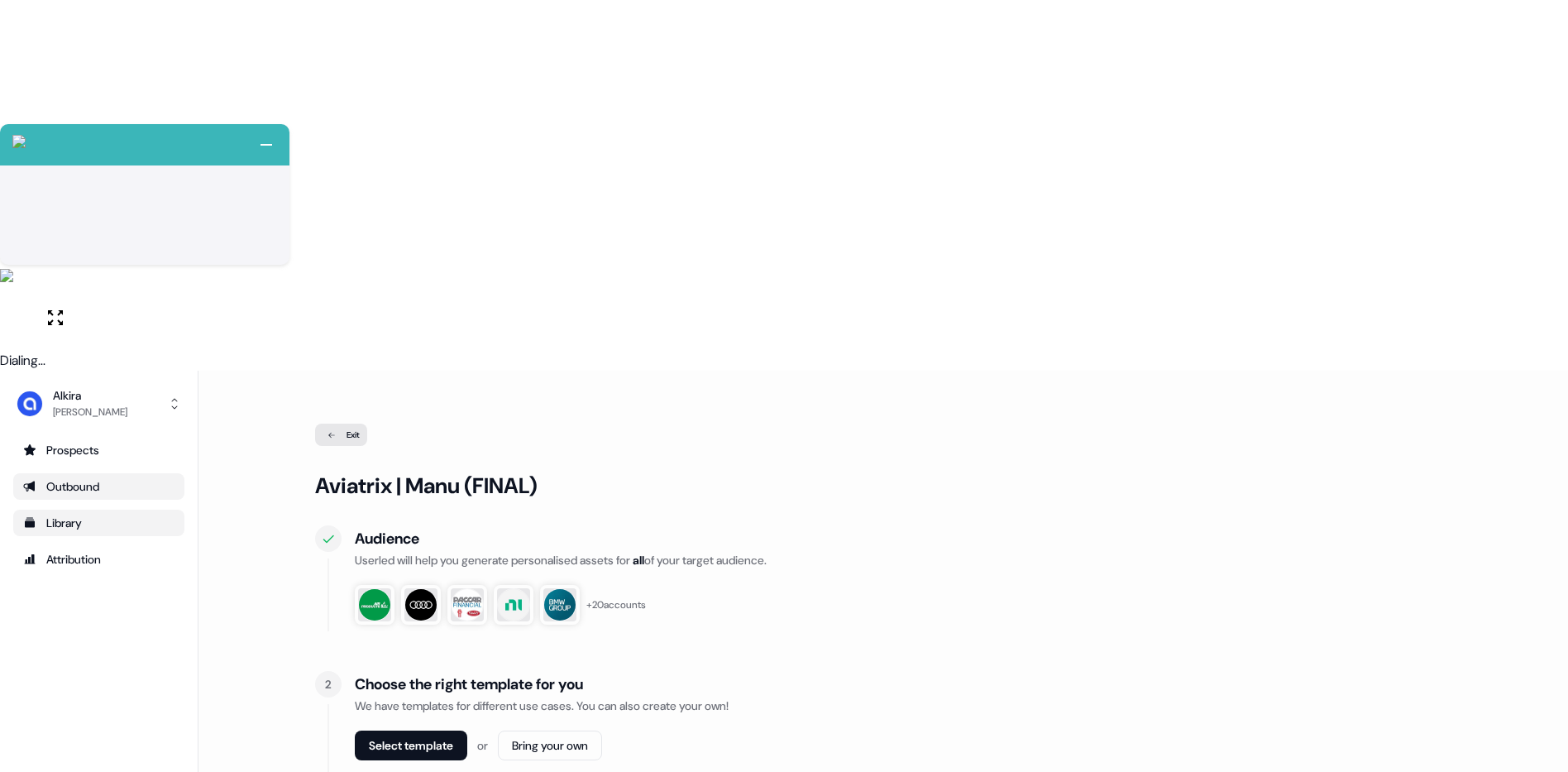
click at [96, 515] on div "Library" at bounding box center [99, 523] width 151 height 16
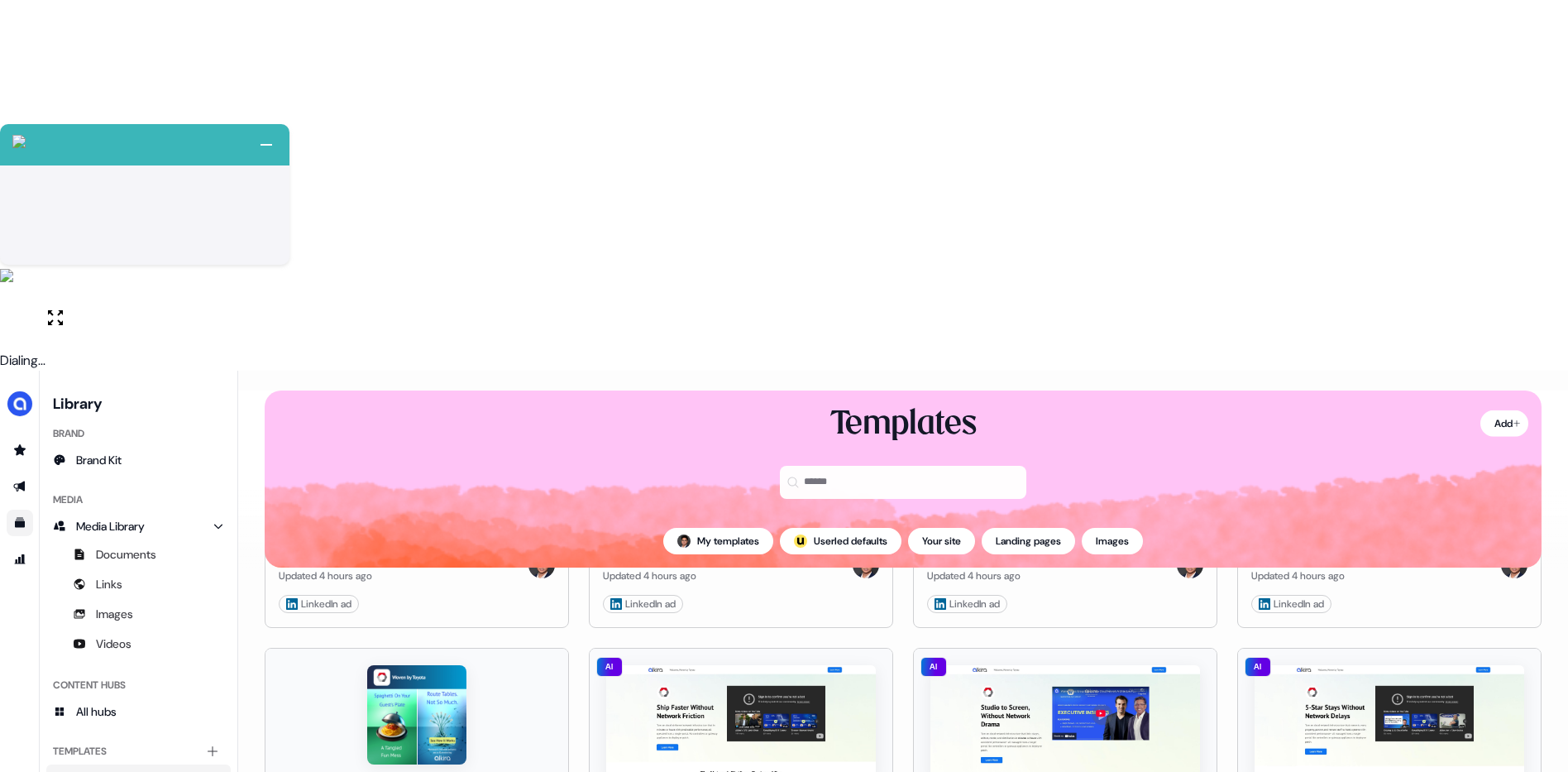
scroll to position [1009, 0]
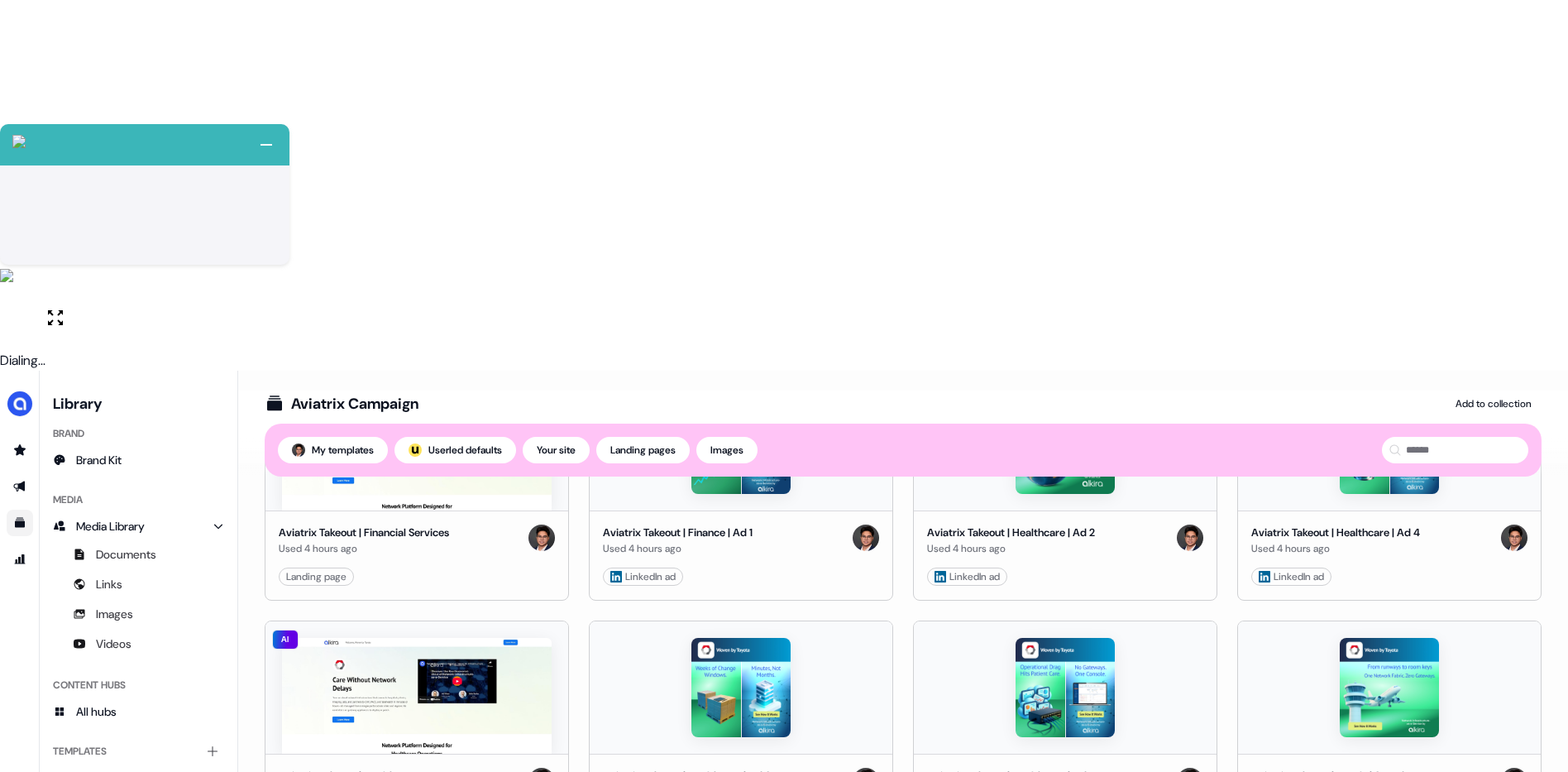
scroll to position [47, 0]
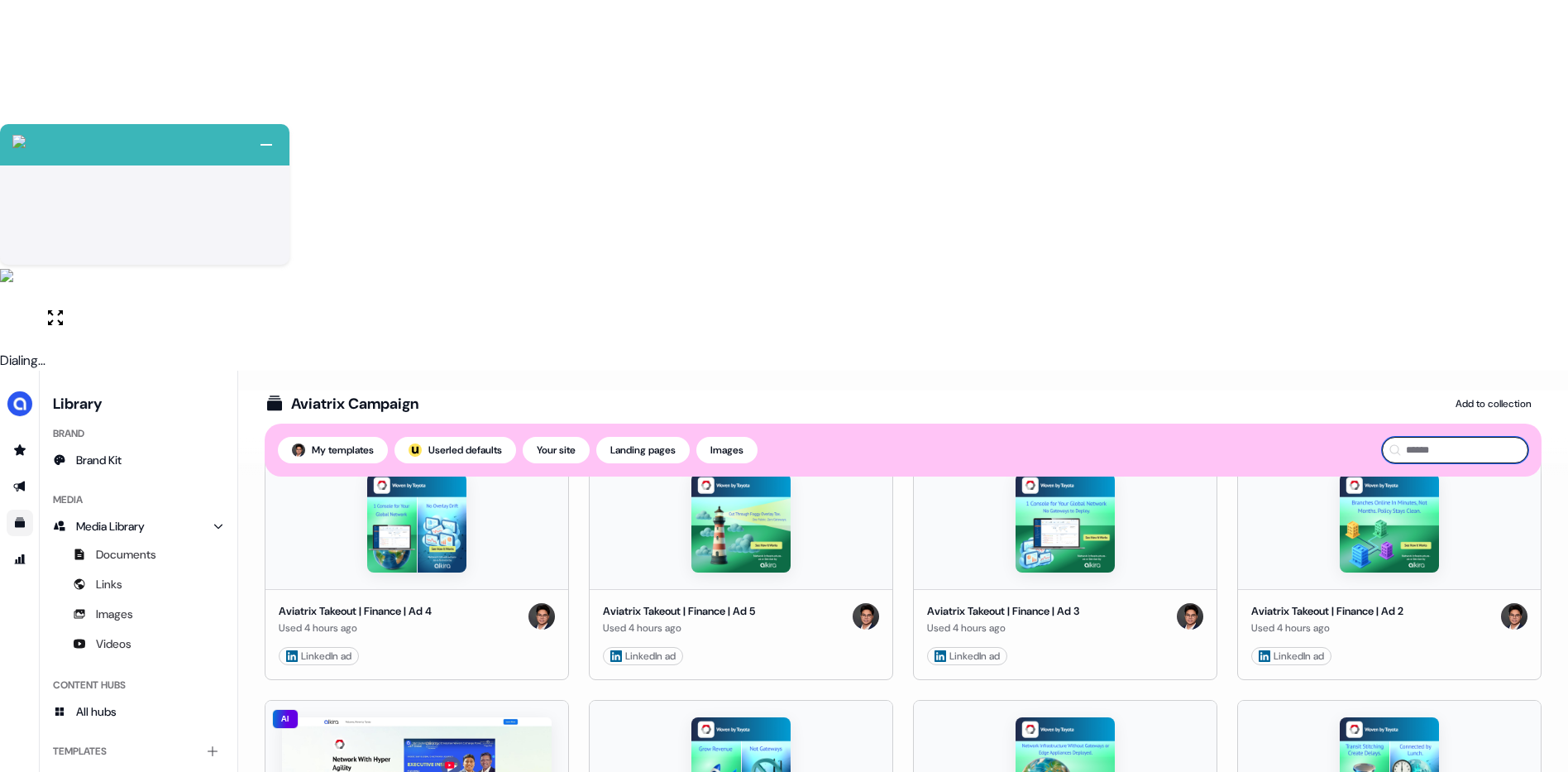
click at [1447, 437] on input at bounding box center [1456, 450] width 147 height 26
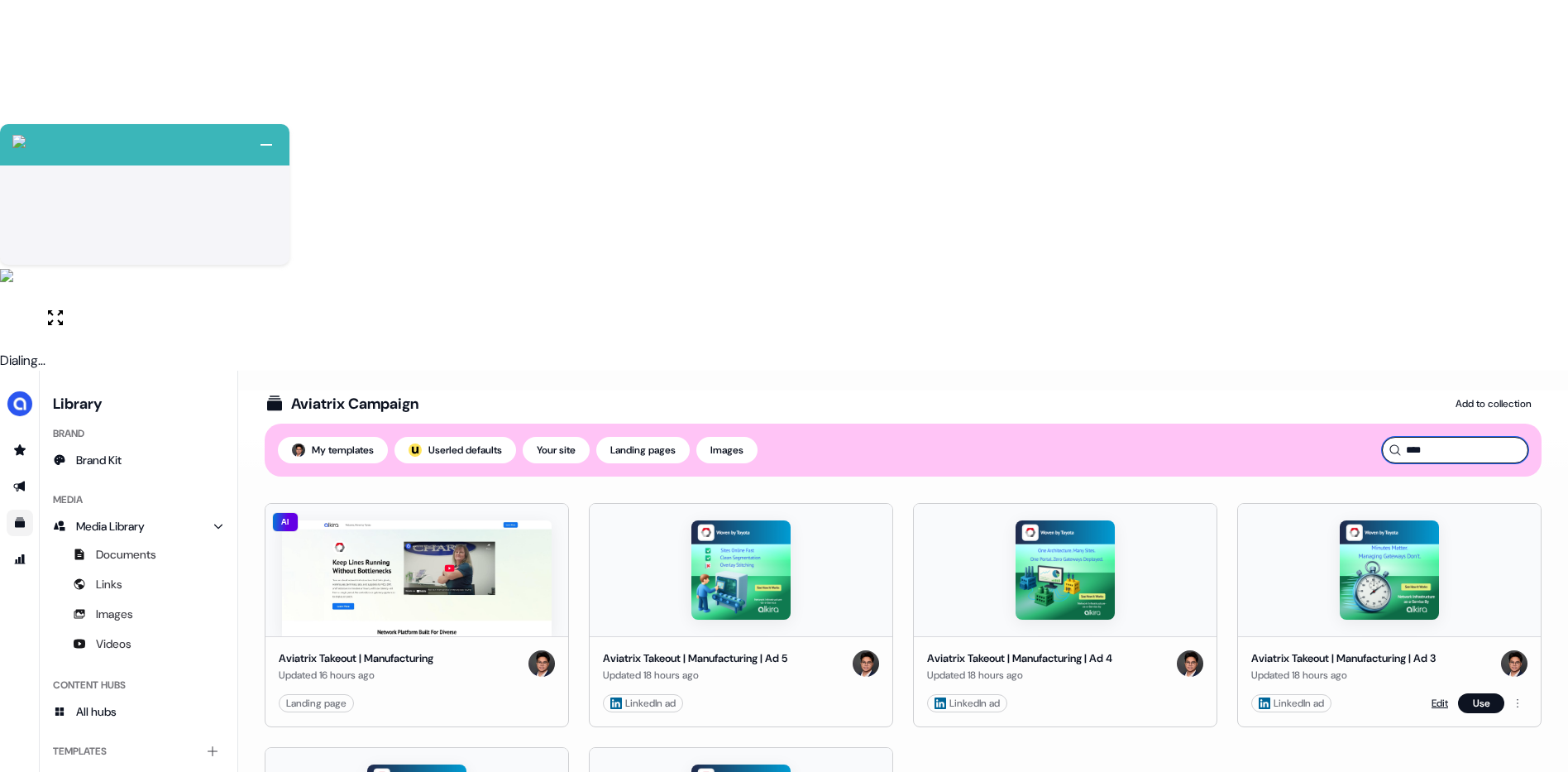
type input "****"
click at [1432, 695] on link "Edit" at bounding box center [1440, 703] width 16 height 16
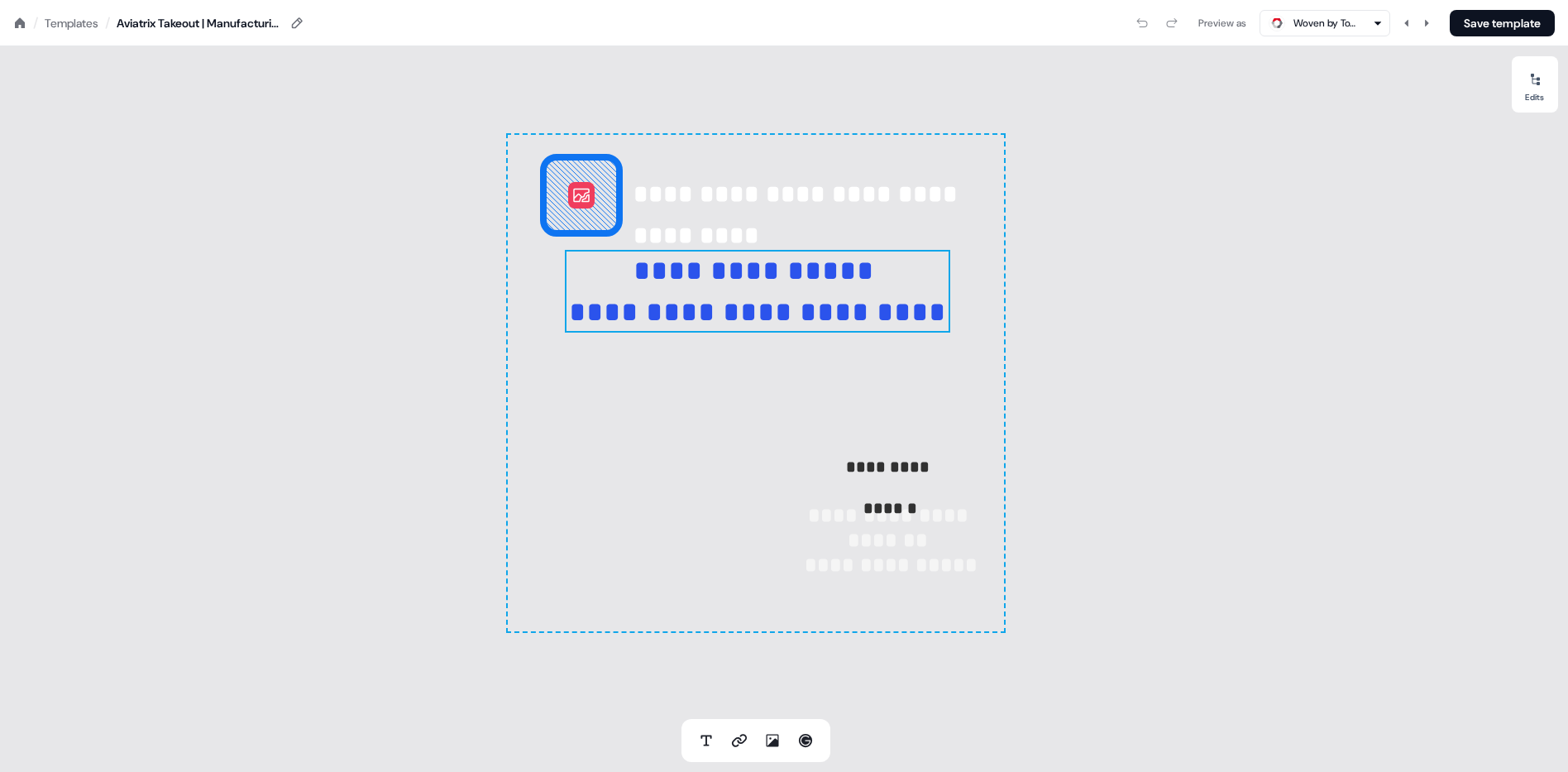
click at [730, 281] on p "**********" at bounding box center [757, 291] width 385 height 82
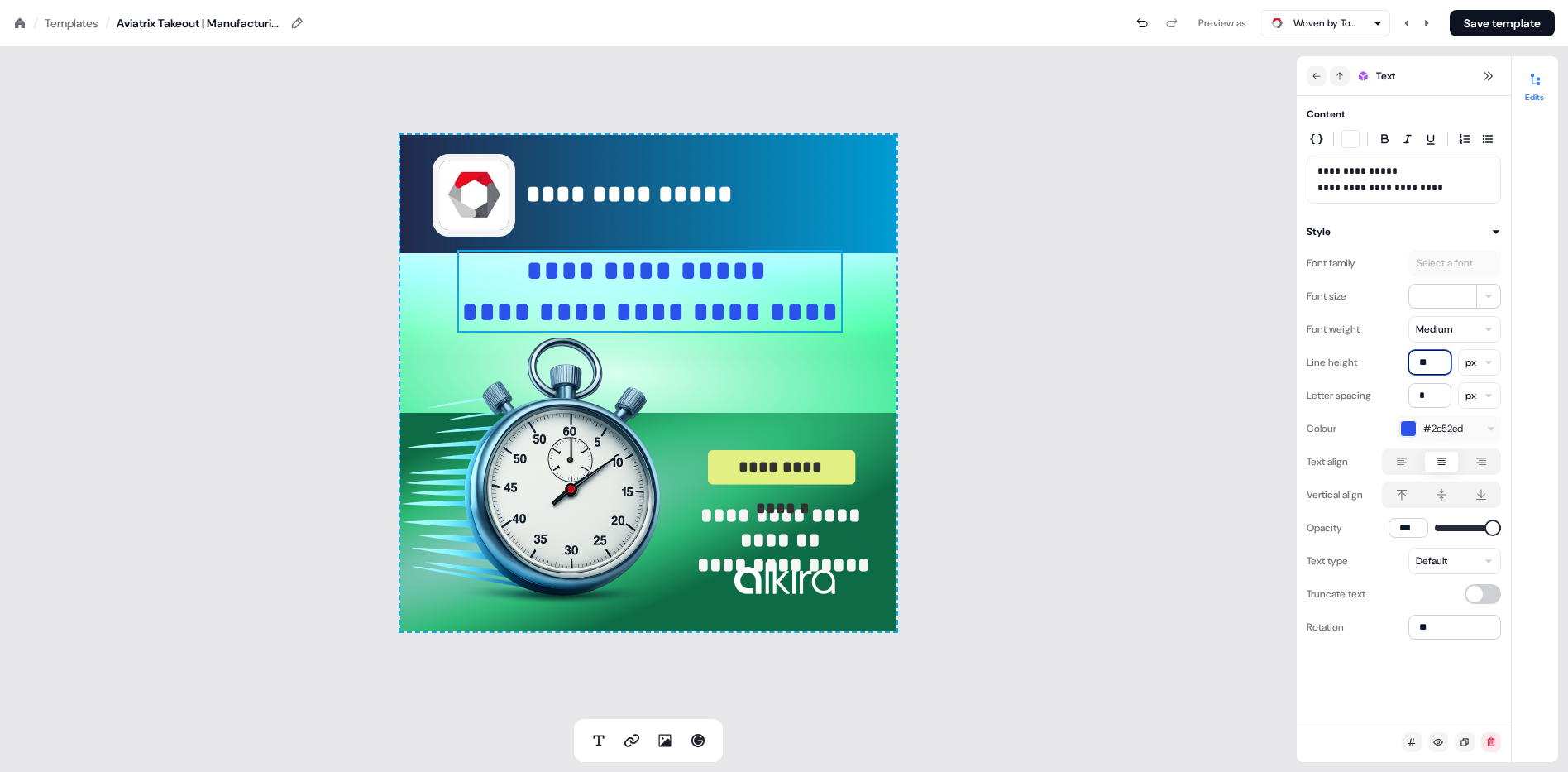
click at [1436, 367] on input "**" at bounding box center [1430, 362] width 43 height 24
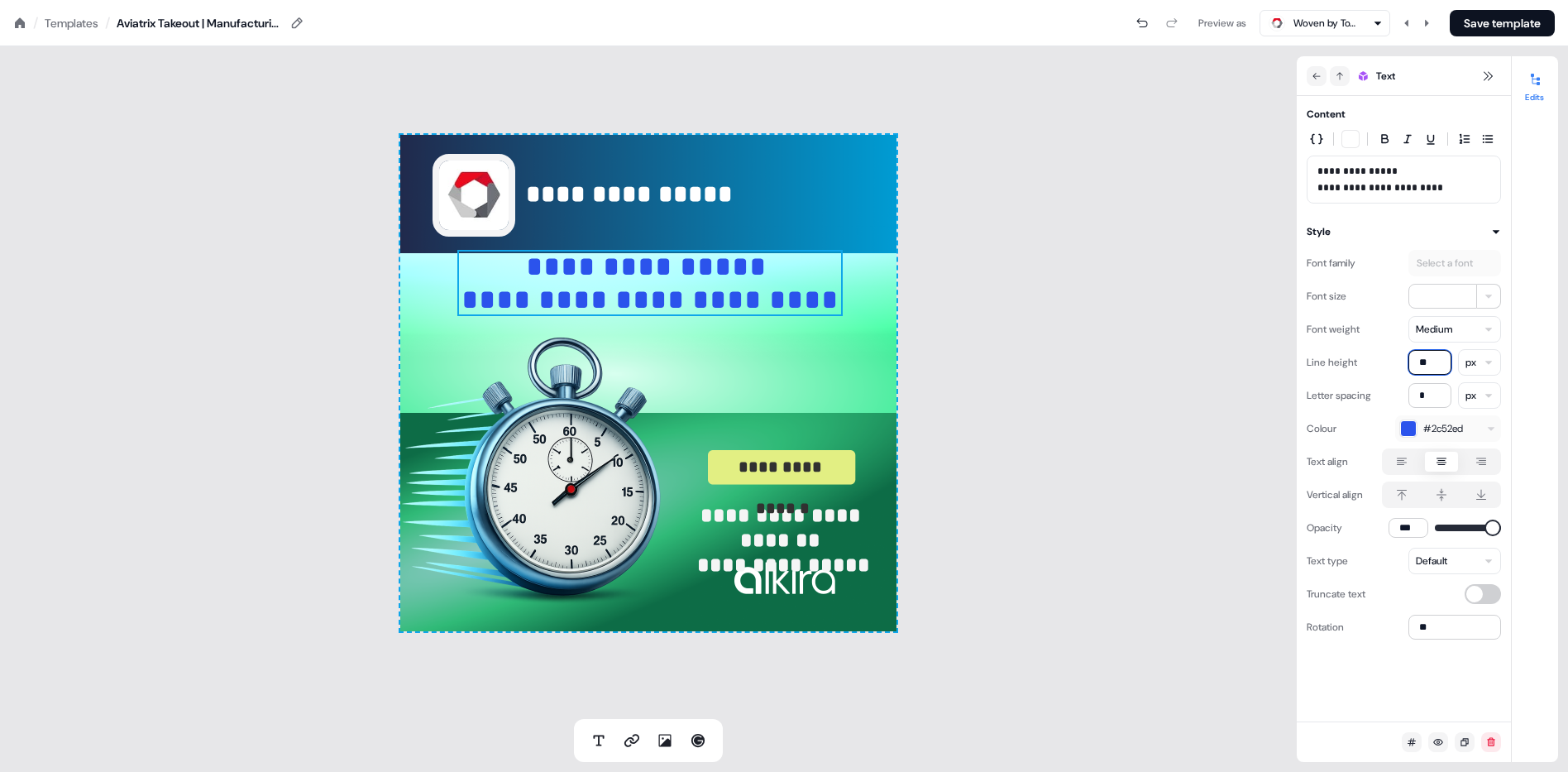
type input "**"
click at [987, 343] on div "**********" at bounding box center [649, 382] width 1297 height 672
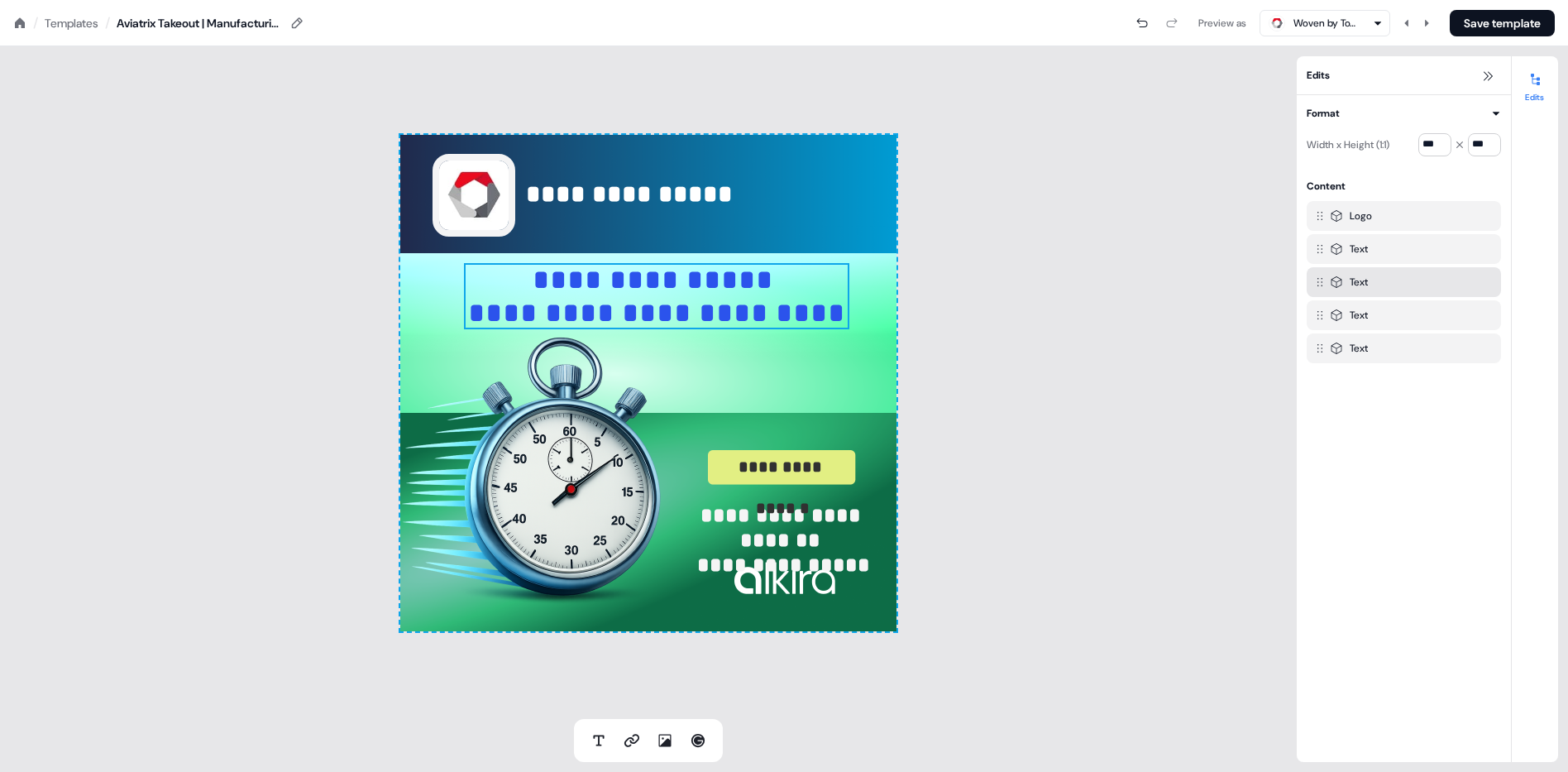
click at [1066, 344] on div "**********" at bounding box center [649, 382] width 1297 height 672
click at [1495, 21] on button "Save template" at bounding box center [1503, 23] width 105 height 26
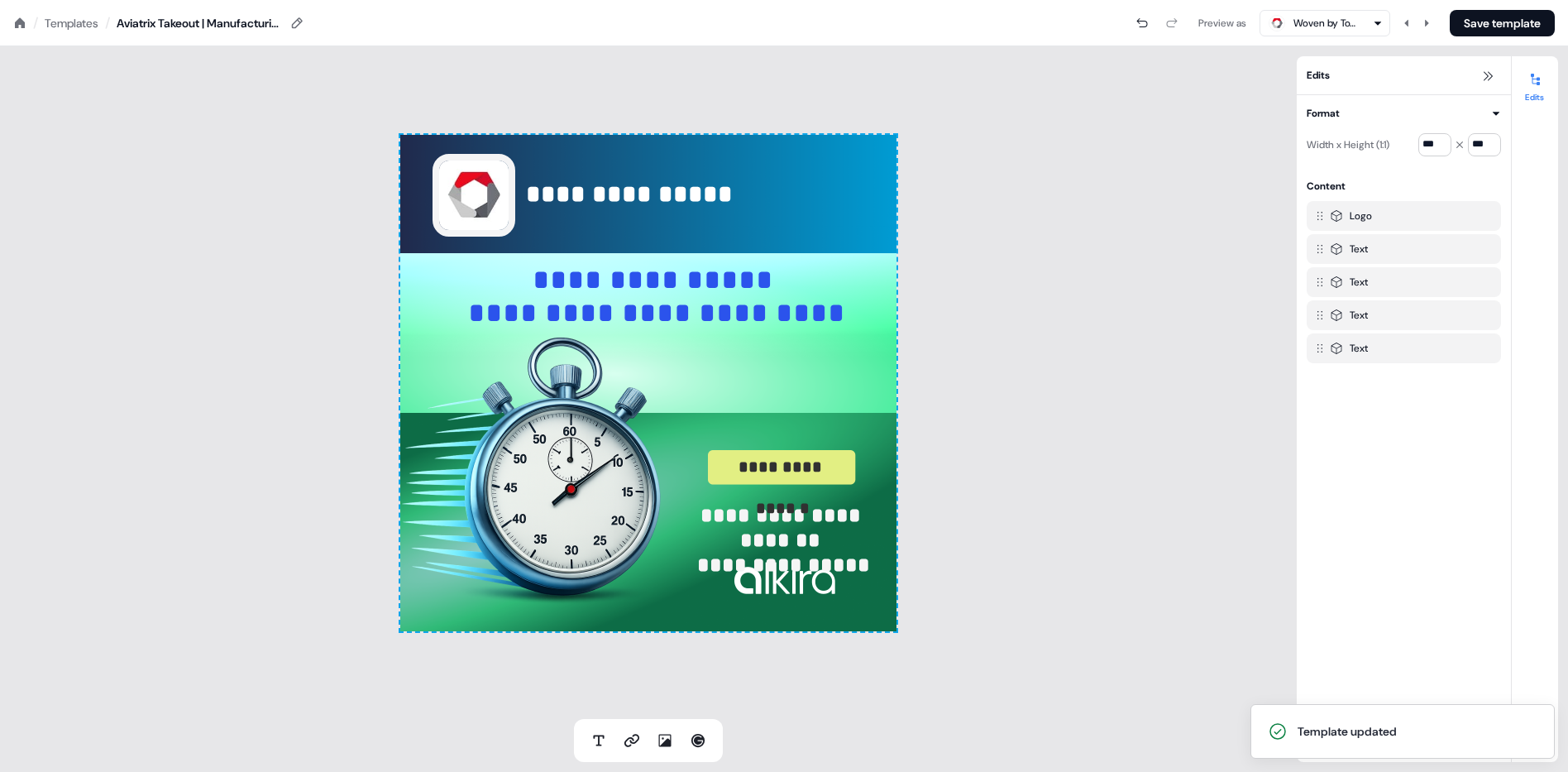
click at [71, 18] on div "Templates" at bounding box center [71, 23] width 53 height 16
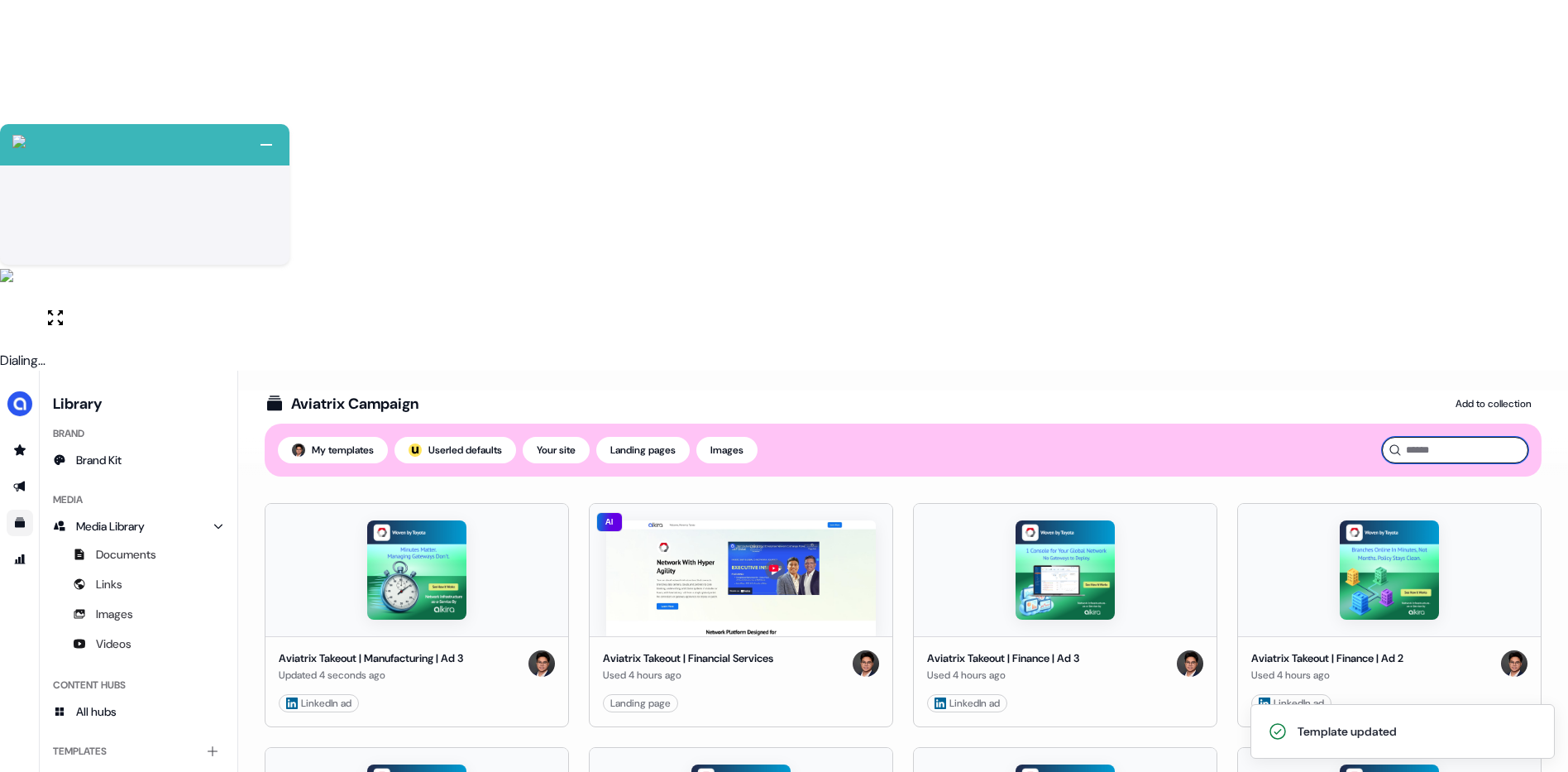
click at [1464, 437] on input at bounding box center [1456, 450] width 147 height 26
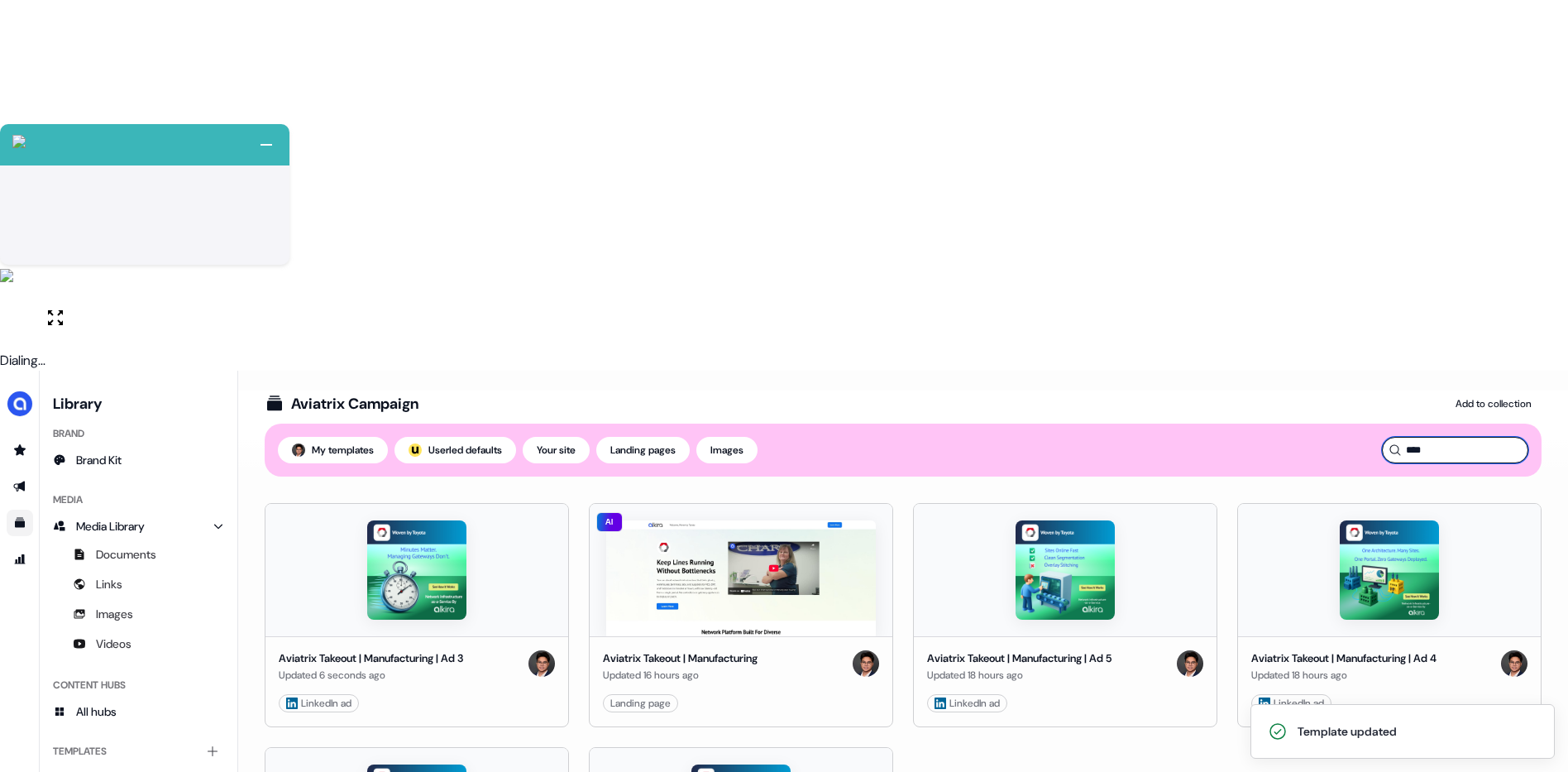
type input "****"
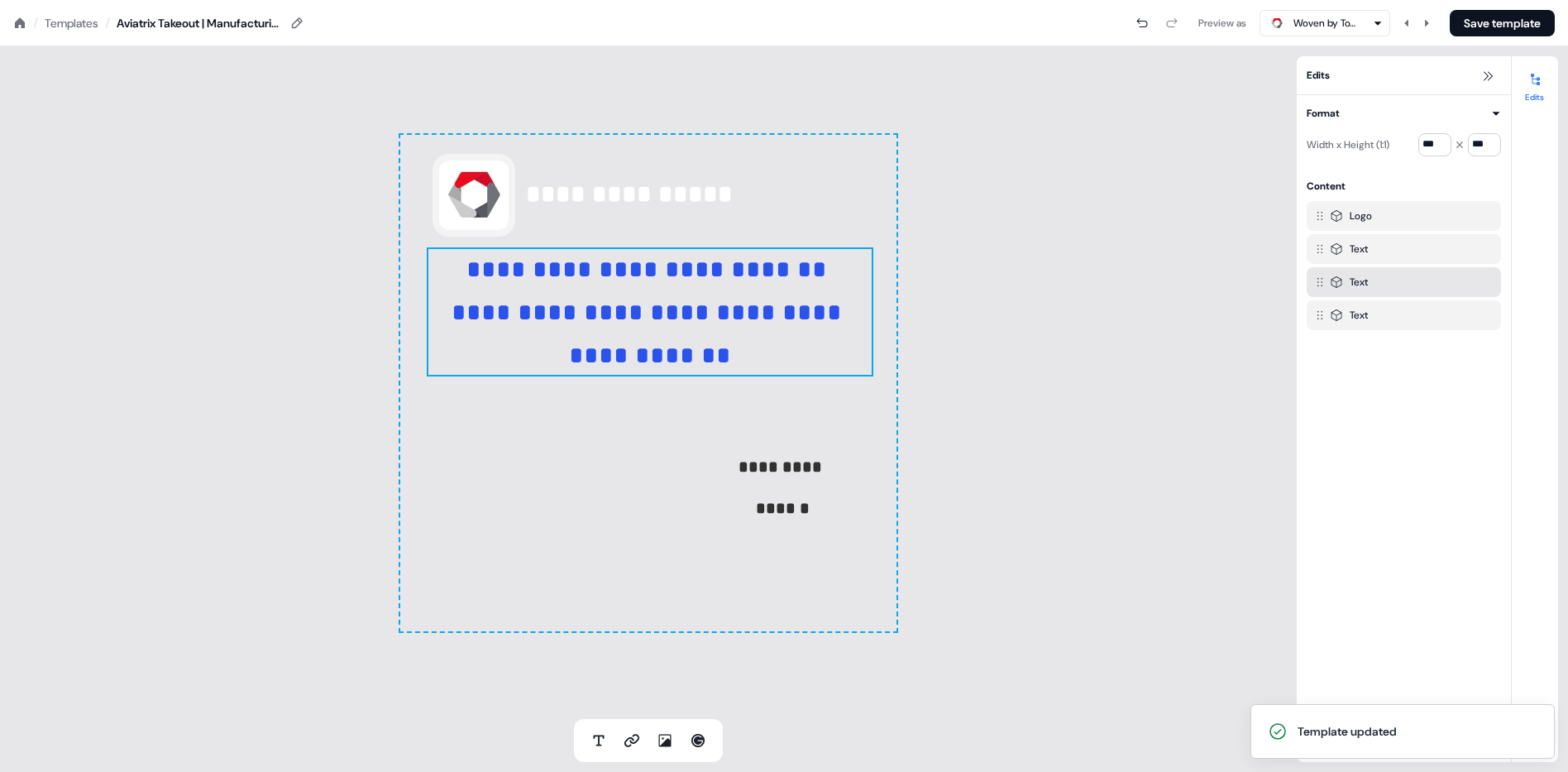
click at [759, 281] on span "**********" at bounding box center [650, 312] width 397 height 110
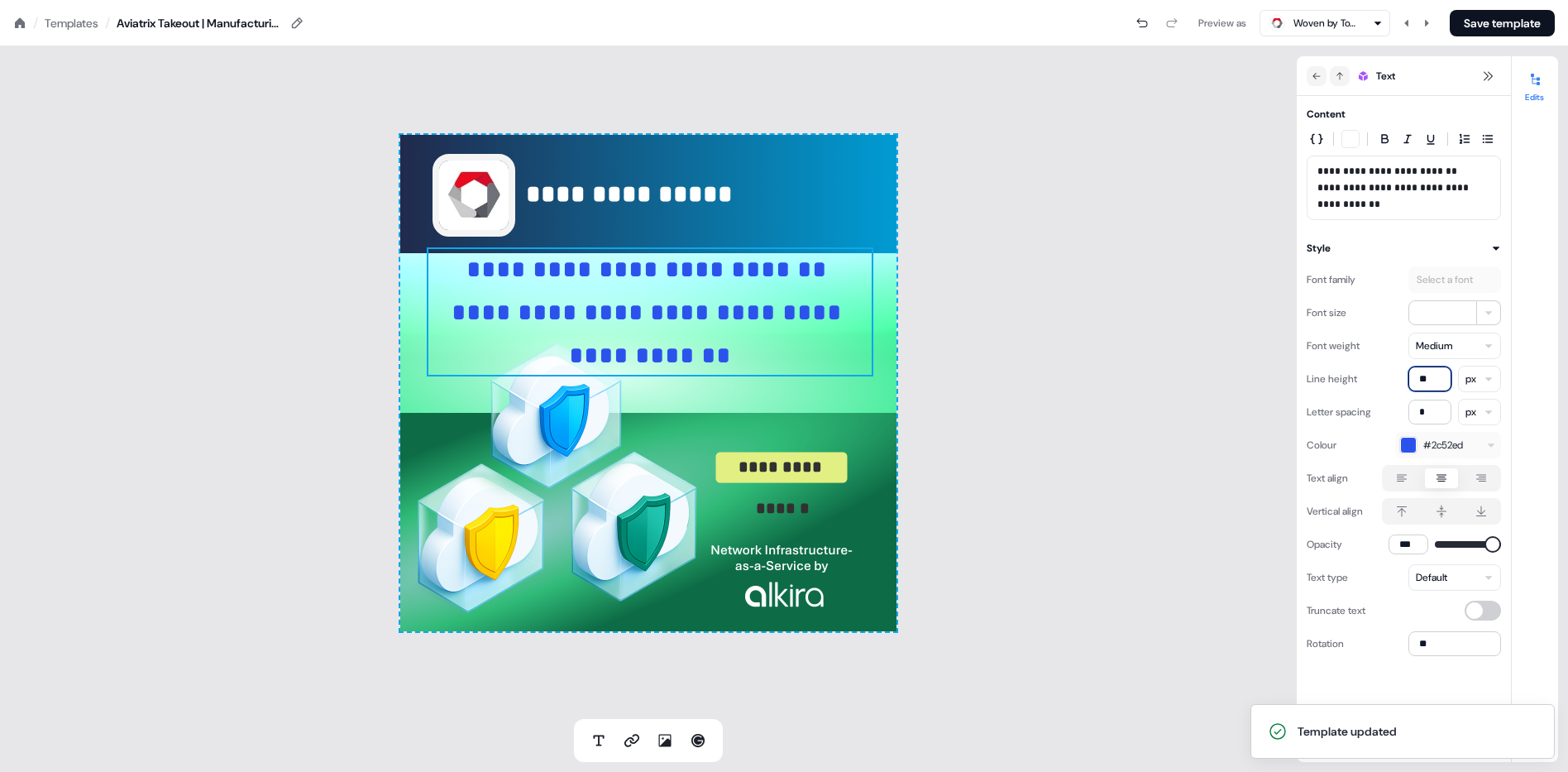
click at [1439, 380] on input "**" at bounding box center [1430, 378] width 43 height 24
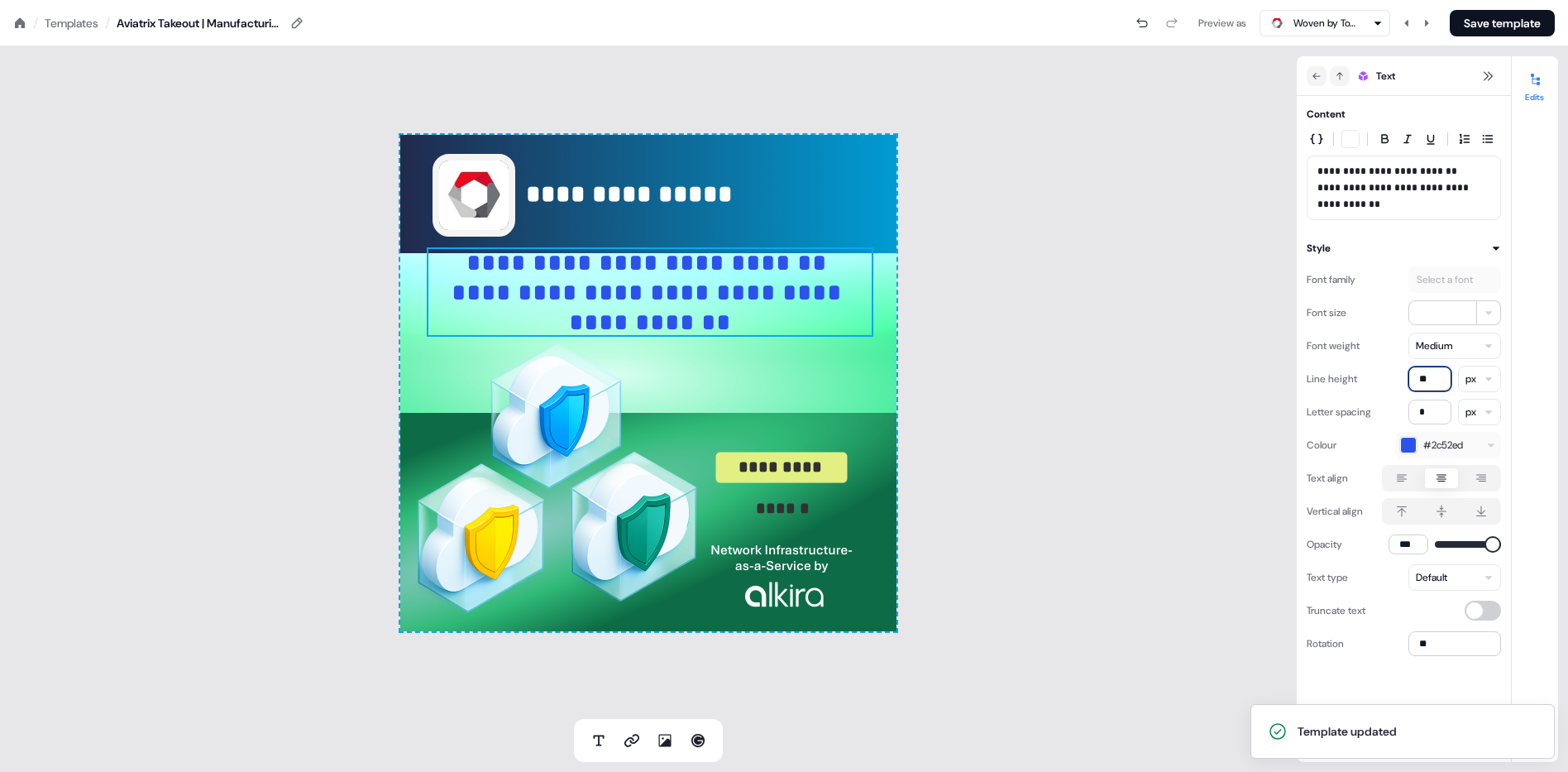
type input "**"
click at [1057, 358] on div "**********" at bounding box center [649, 382] width 1297 height 672
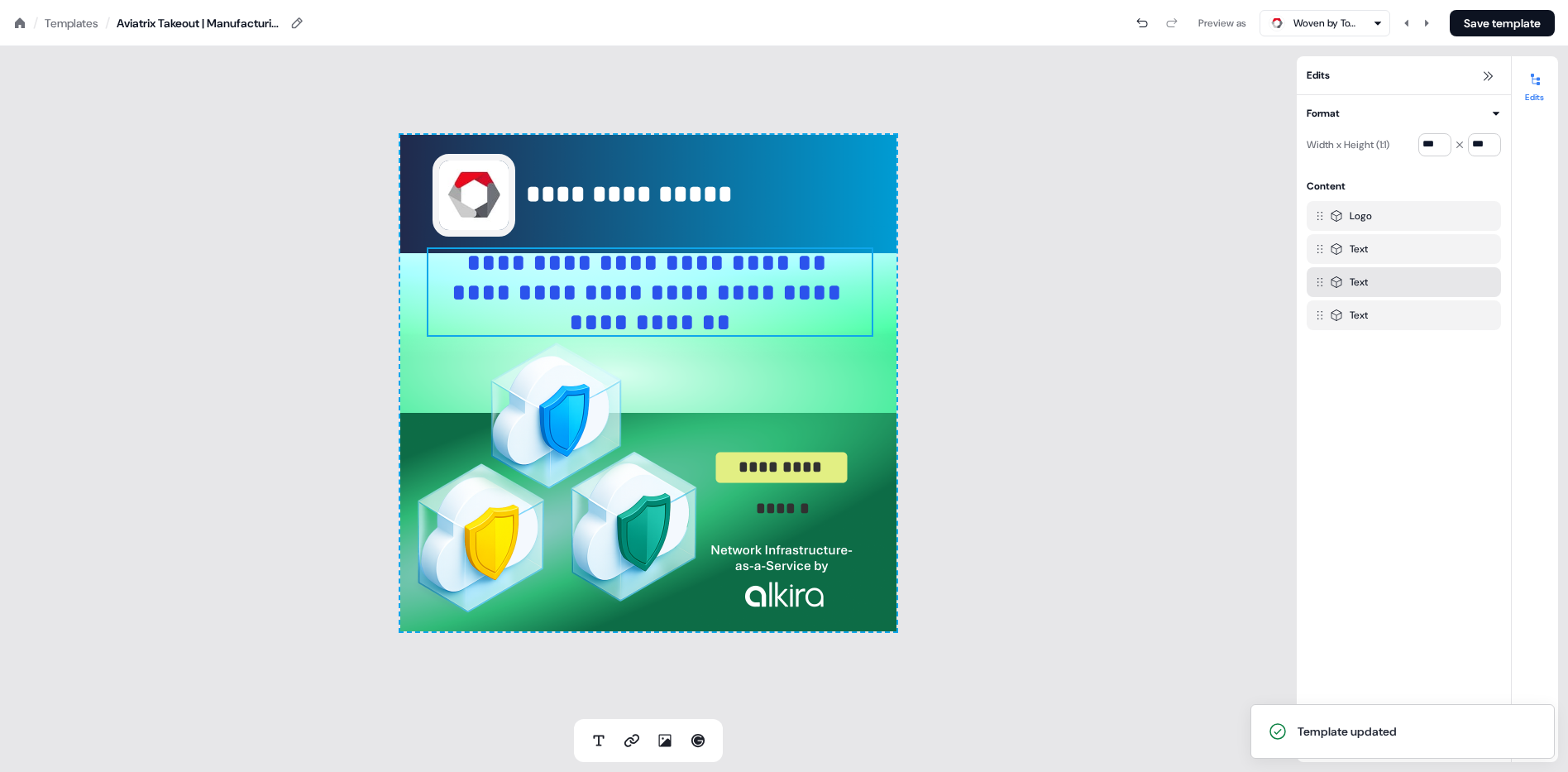
click at [762, 285] on span "**********" at bounding box center [650, 292] width 397 height 83
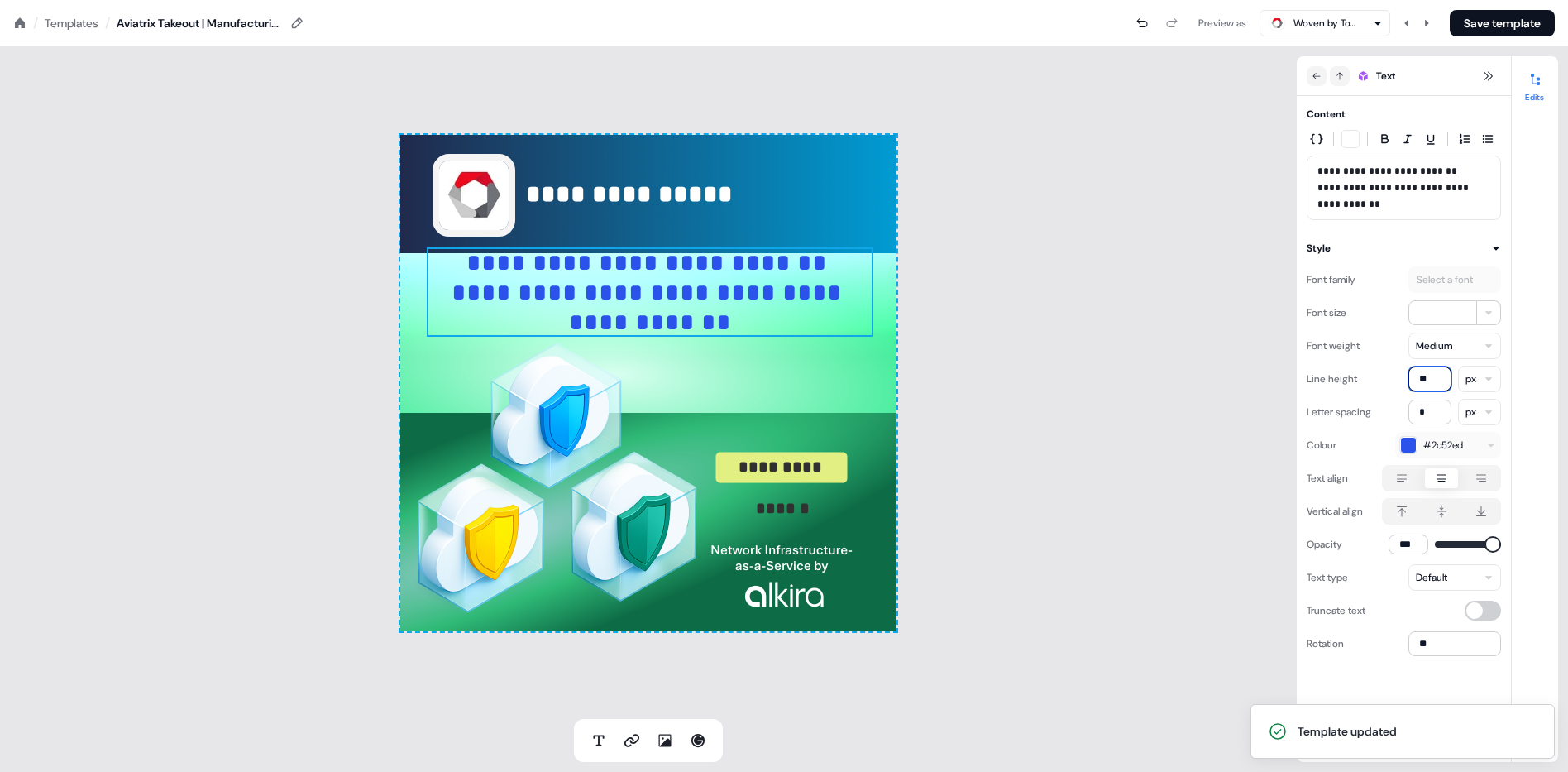
click at [1419, 379] on input "**" at bounding box center [1430, 378] width 43 height 24
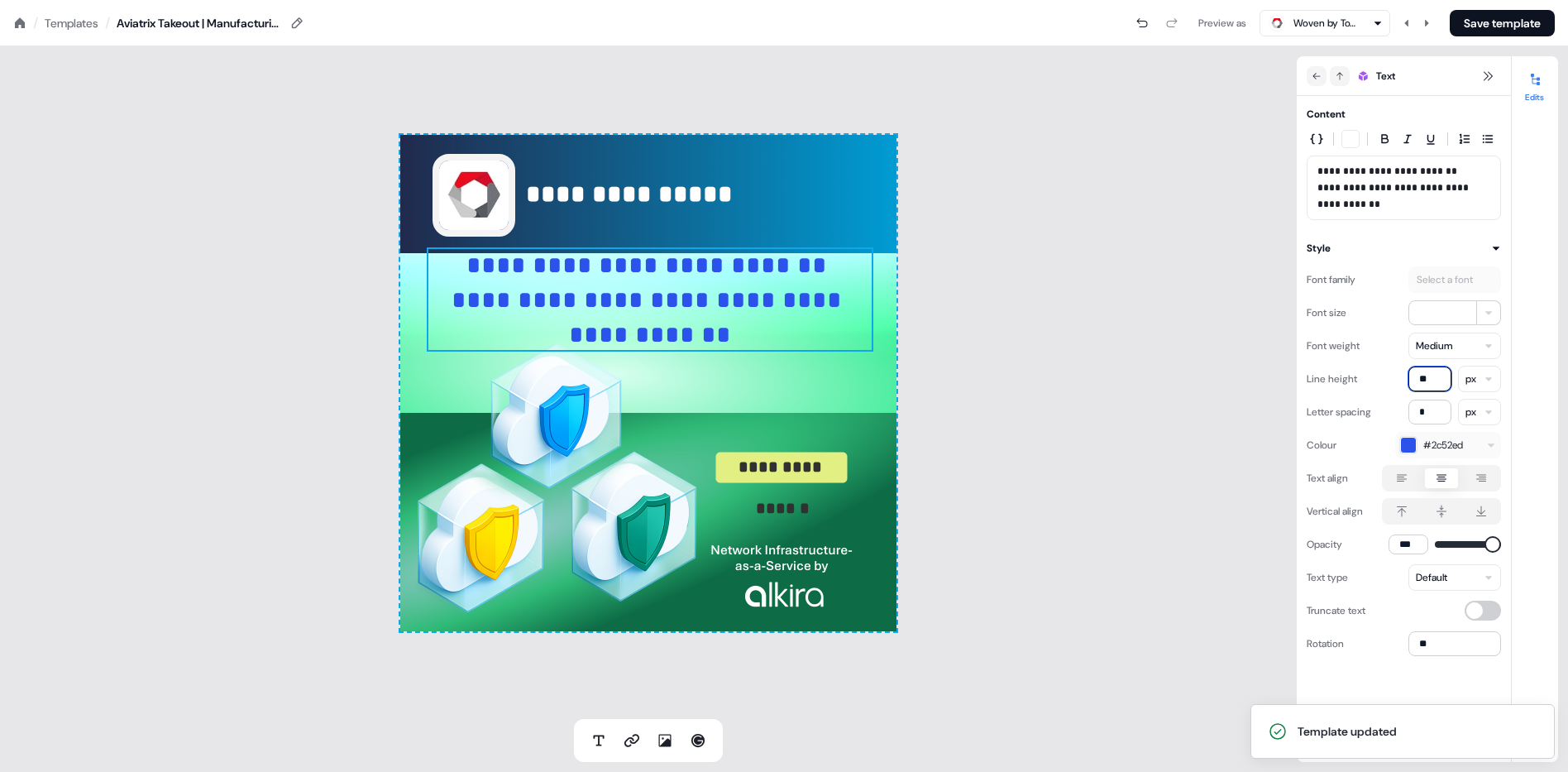
type input "**"
click at [1049, 340] on div "**********" at bounding box center [649, 382] width 1297 height 672
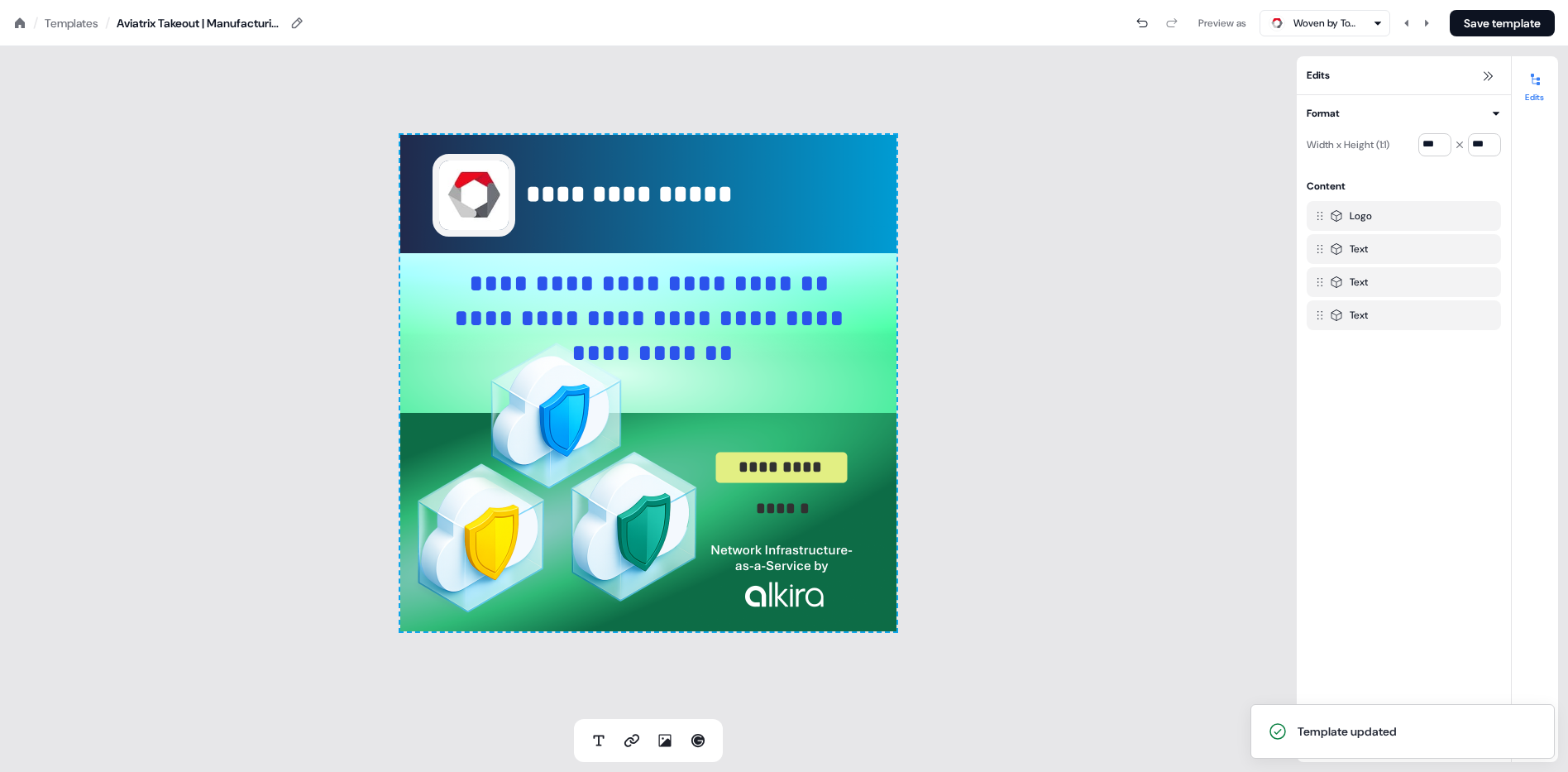
click at [993, 324] on div "**********" at bounding box center [649, 382] width 1297 height 672
click at [999, 340] on div "**********" at bounding box center [649, 382] width 1297 height 672
click at [1457, 20] on button "Save template" at bounding box center [1503, 23] width 105 height 26
click at [65, 27] on div "Templates" at bounding box center [71, 23] width 53 height 16
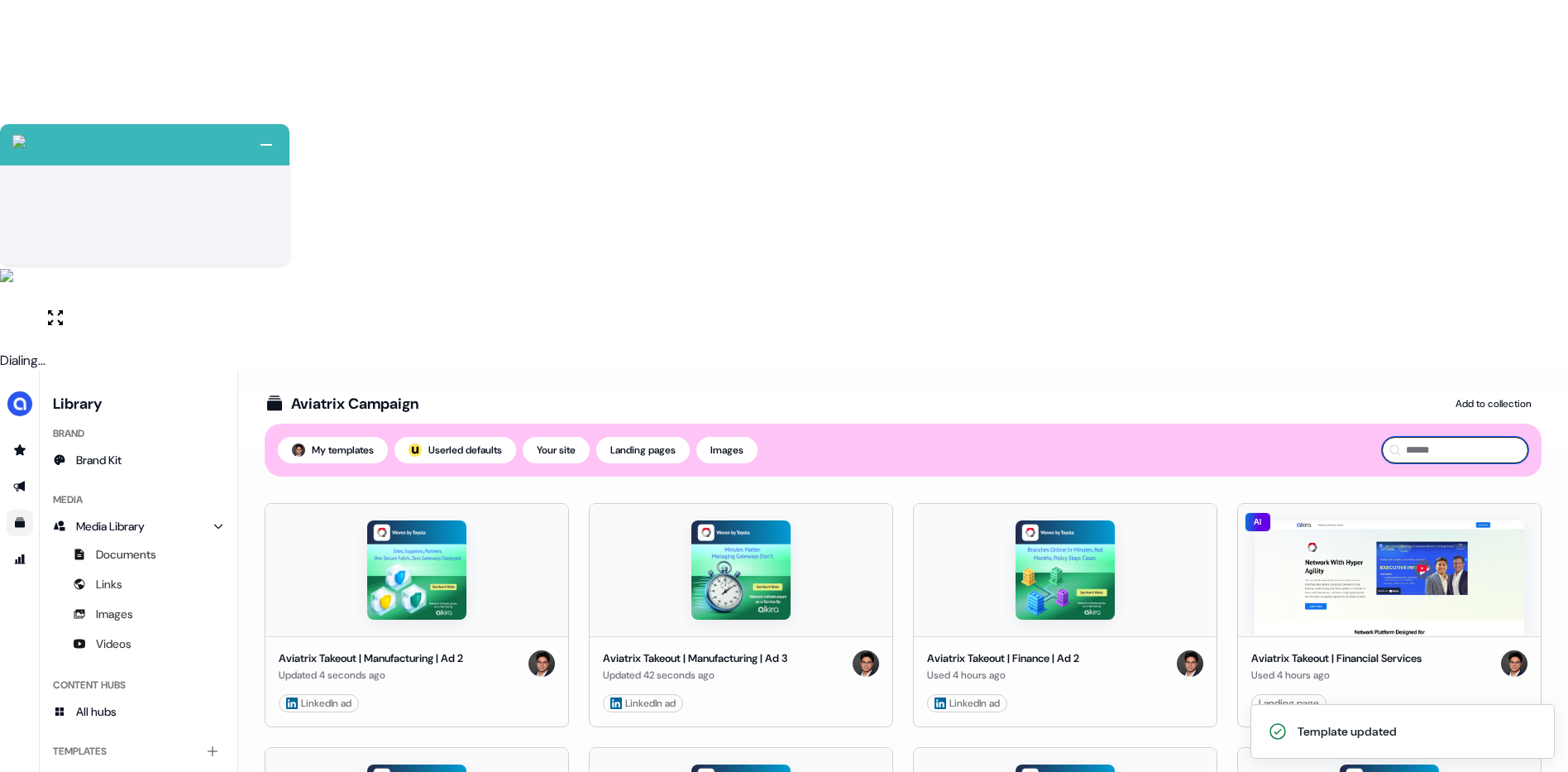
click at [1414, 437] on input at bounding box center [1456, 450] width 147 height 26
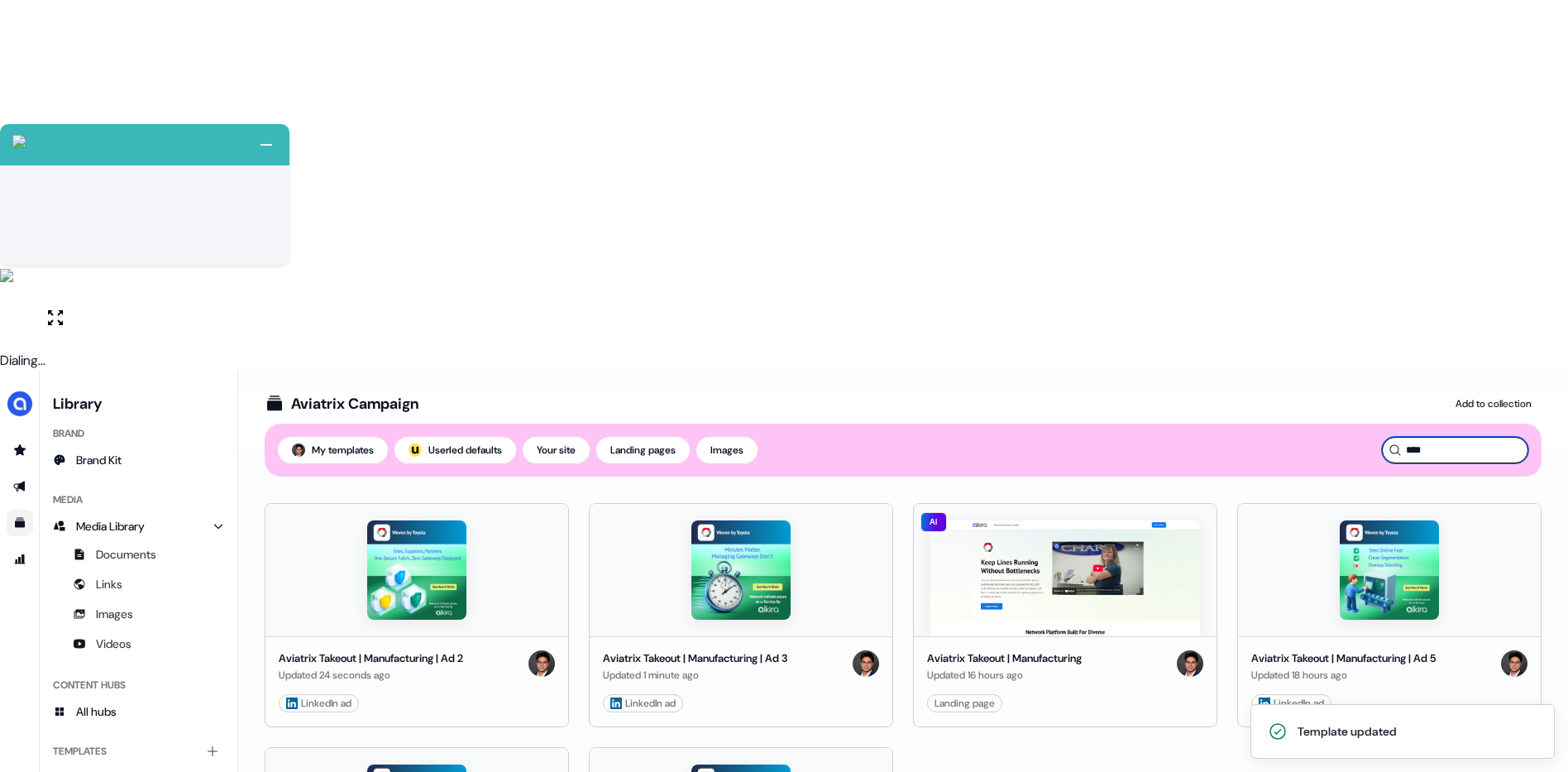
type input "****"
click at [1116, 527] on div "Aviatrix Takeout | Manufacturing | Ad 2 Updated 24 seconds ago LinkedIn ad Edit…" at bounding box center [904, 737] width 1278 height 468
click at [19, 481] on icon "Go to outbound experience" at bounding box center [19, 487] width 12 height 11
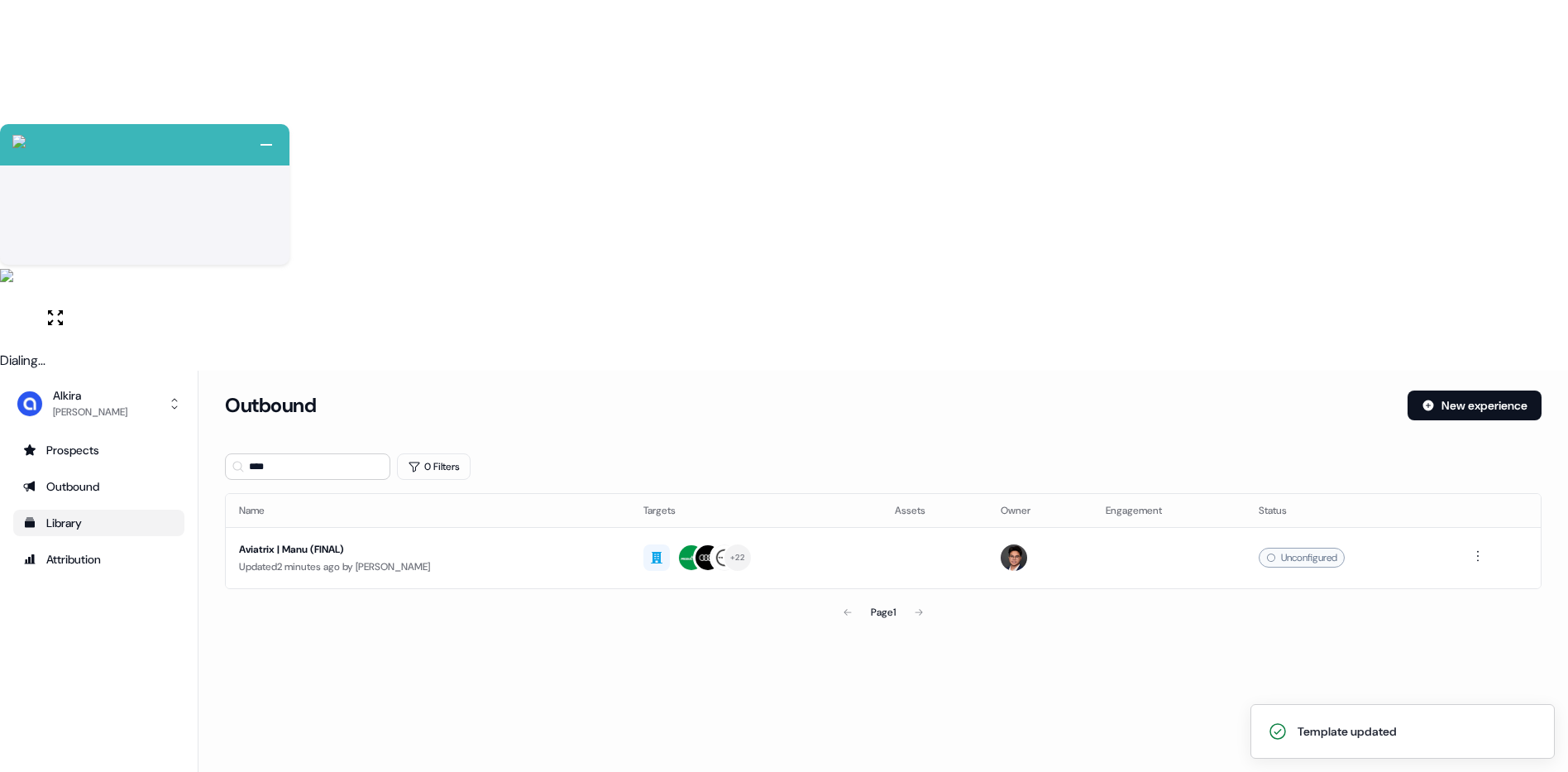
click at [81, 515] on div "Library" at bounding box center [99, 523] width 151 height 16
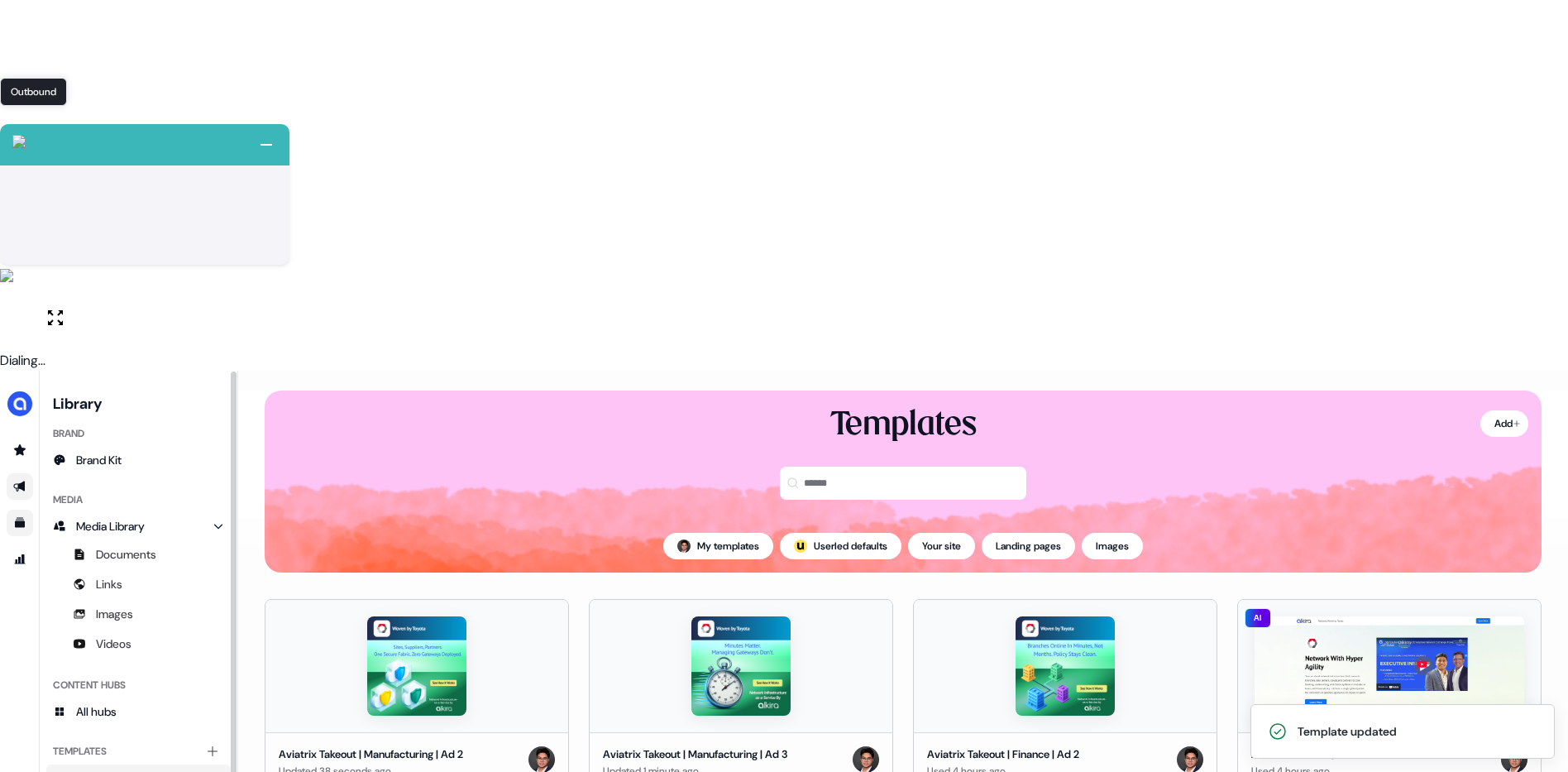
click at [21, 481] on icon "Go to outbound experience" at bounding box center [19, 487] width 12 height 11
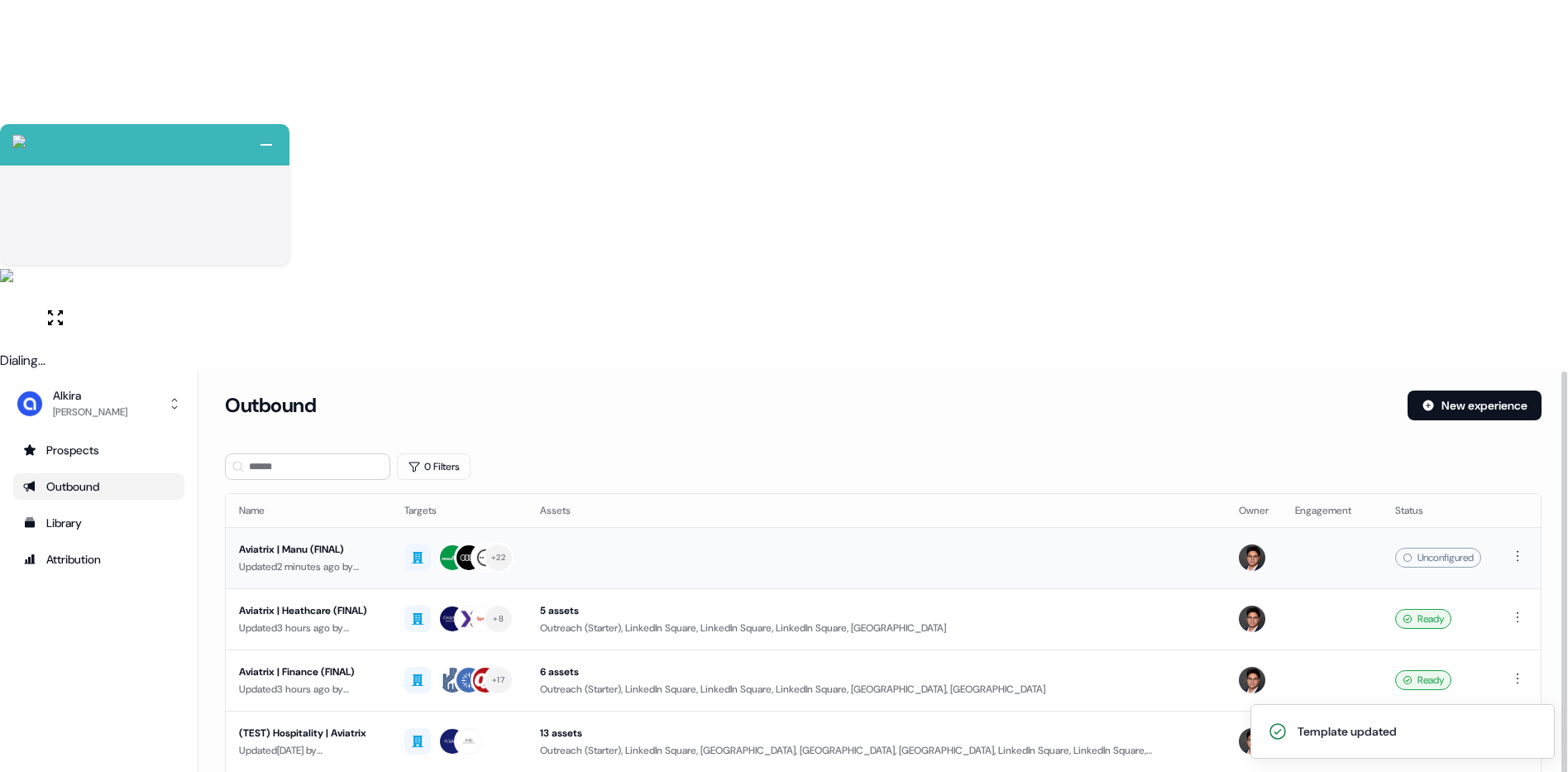
click at [370, 558] on div "Updated 2 minutes ago by Hugh Le" at bounding box center [309, 567] width 139 height 16
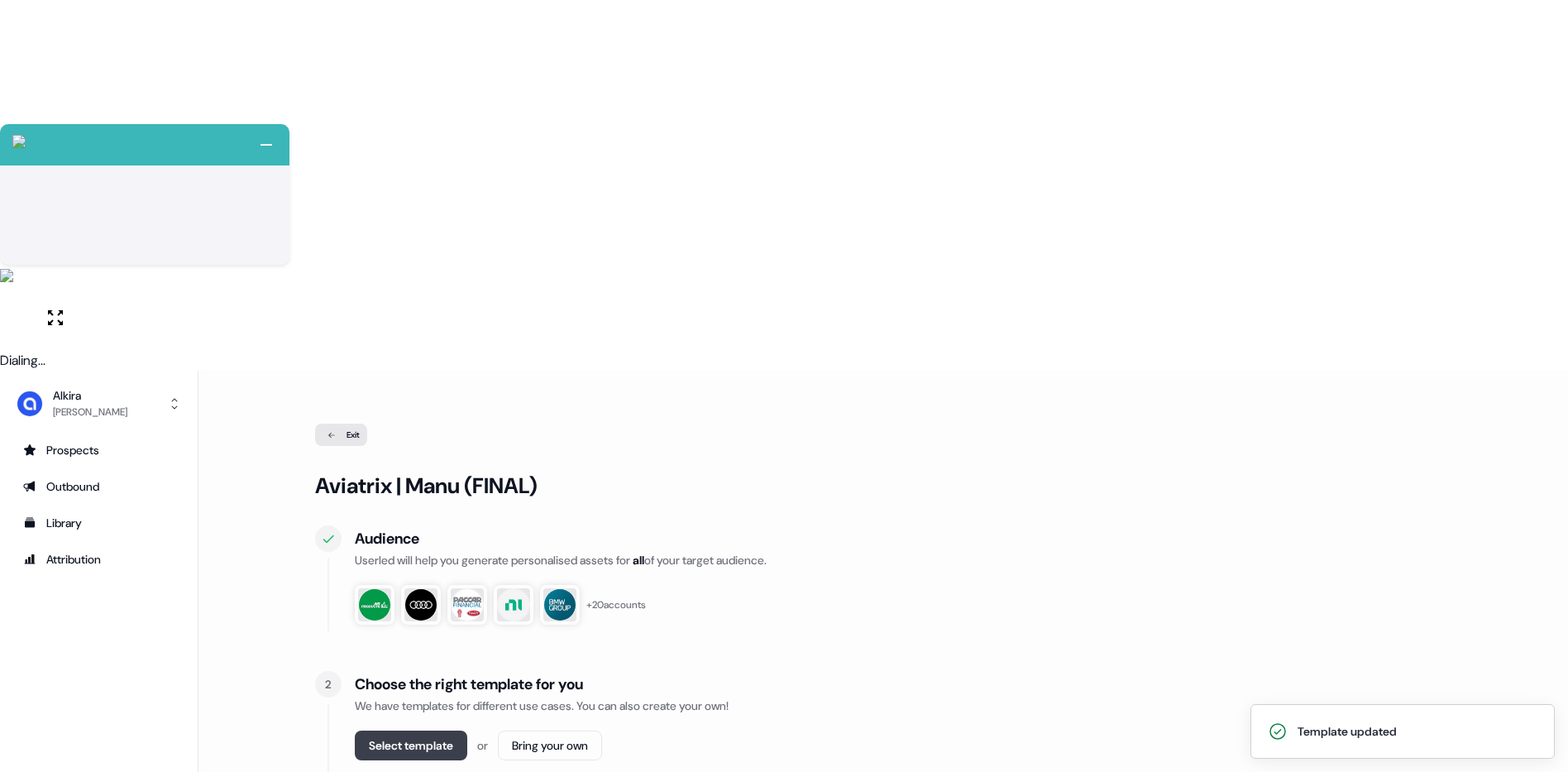
click at [405, 730] on button "Select template" at bounding box center [411, 745] width 112 height 30
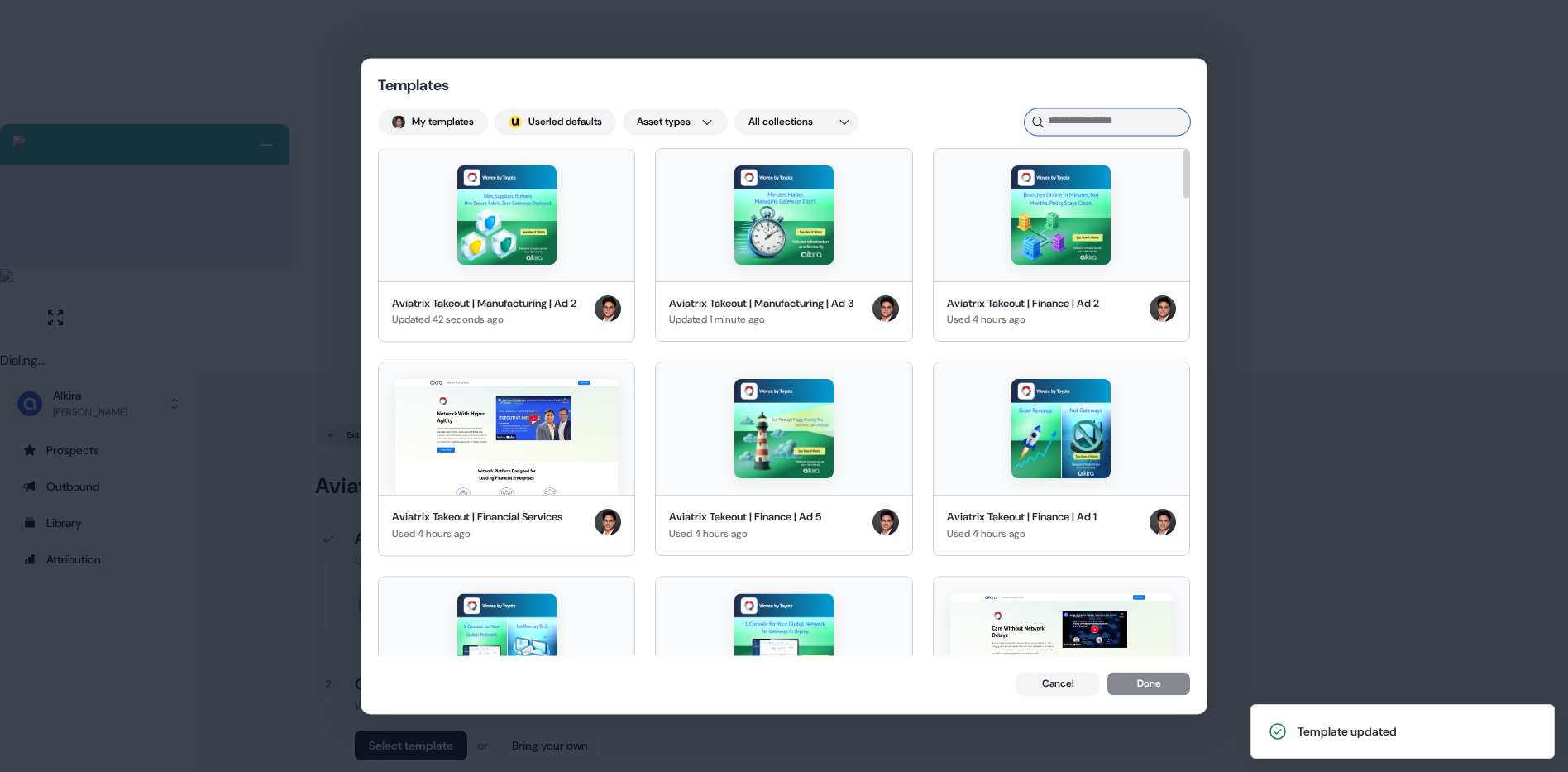
click at [1107, 122] on input at bounding box center [1107, 121] width 166 height 26
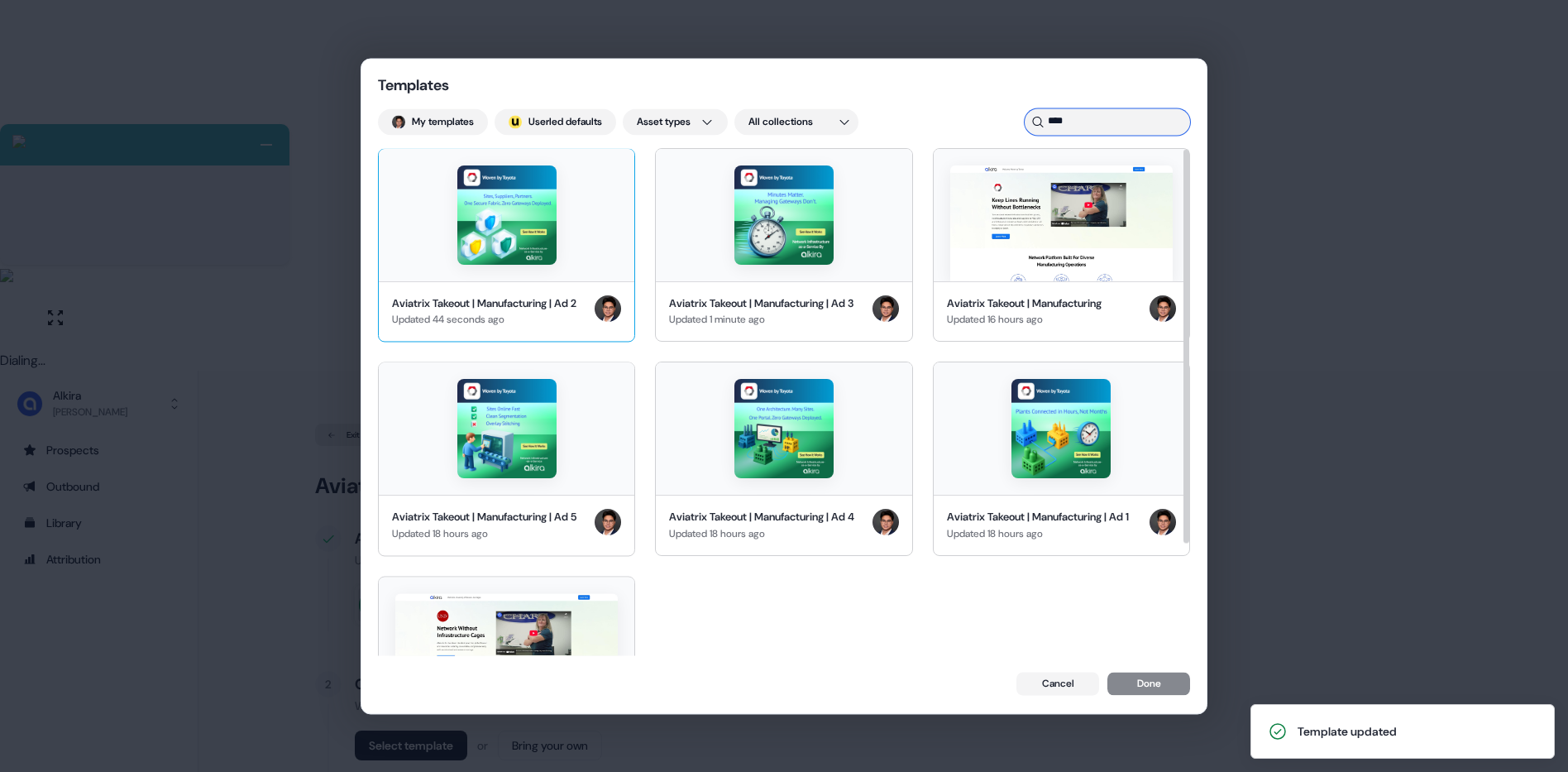
type input "****"
click at [575, 211] on div at bounding box center [507, 215] width 256 height 132
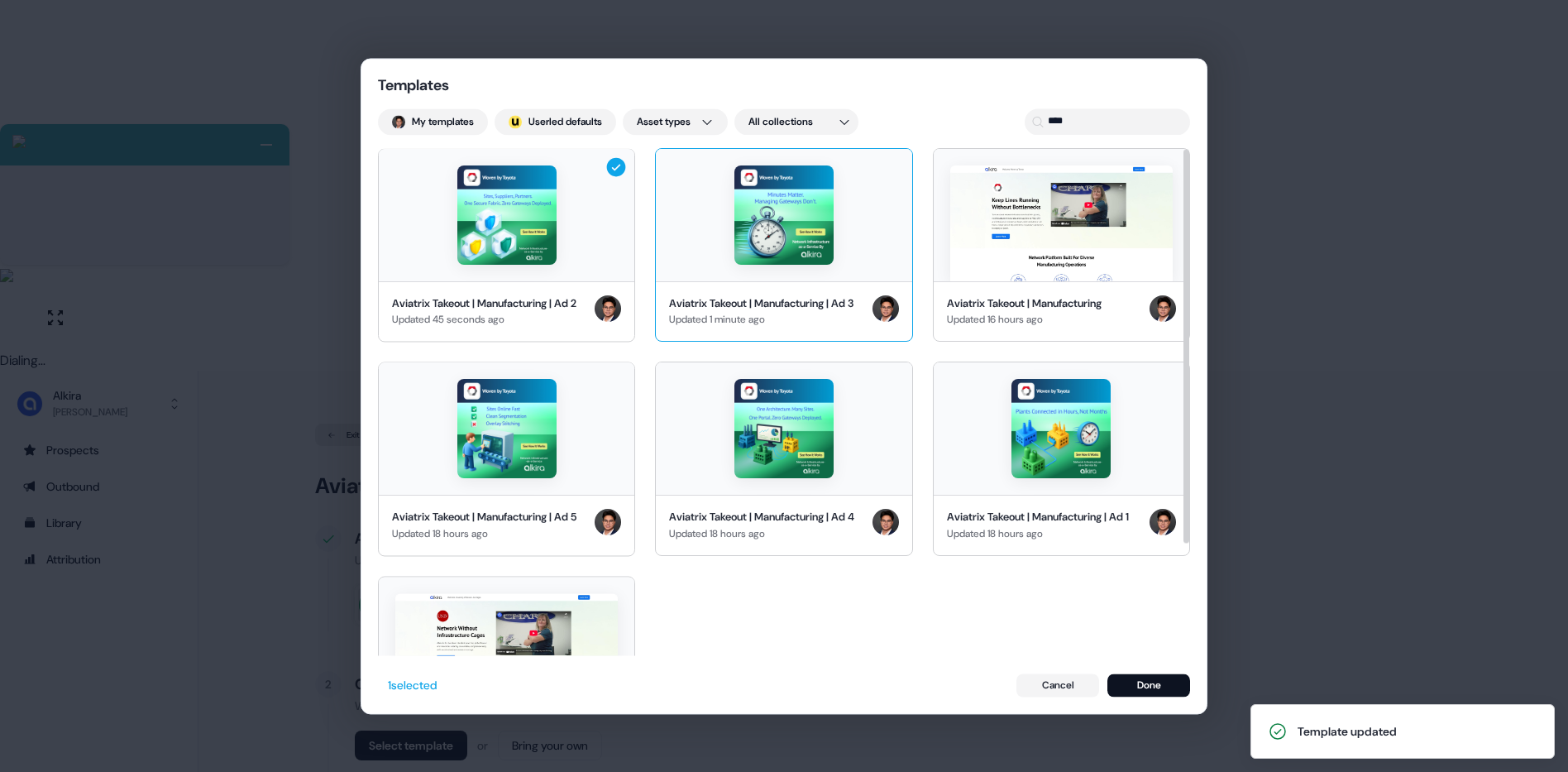
click at [835, 234] on div at bounding box center [784, 215] width 256 height 132
click at [1081, 272] on img at bounding box center [1062, 224] width 223 height 116
click at [532, 495] on div at bounding box center [507, 428] width 256 height 132
click at [750, 478] on img at bounding box center [784, 429] width 100 height 100
click at [1067, 465] on img at bounding box center [1061, 429] width 100 height 100
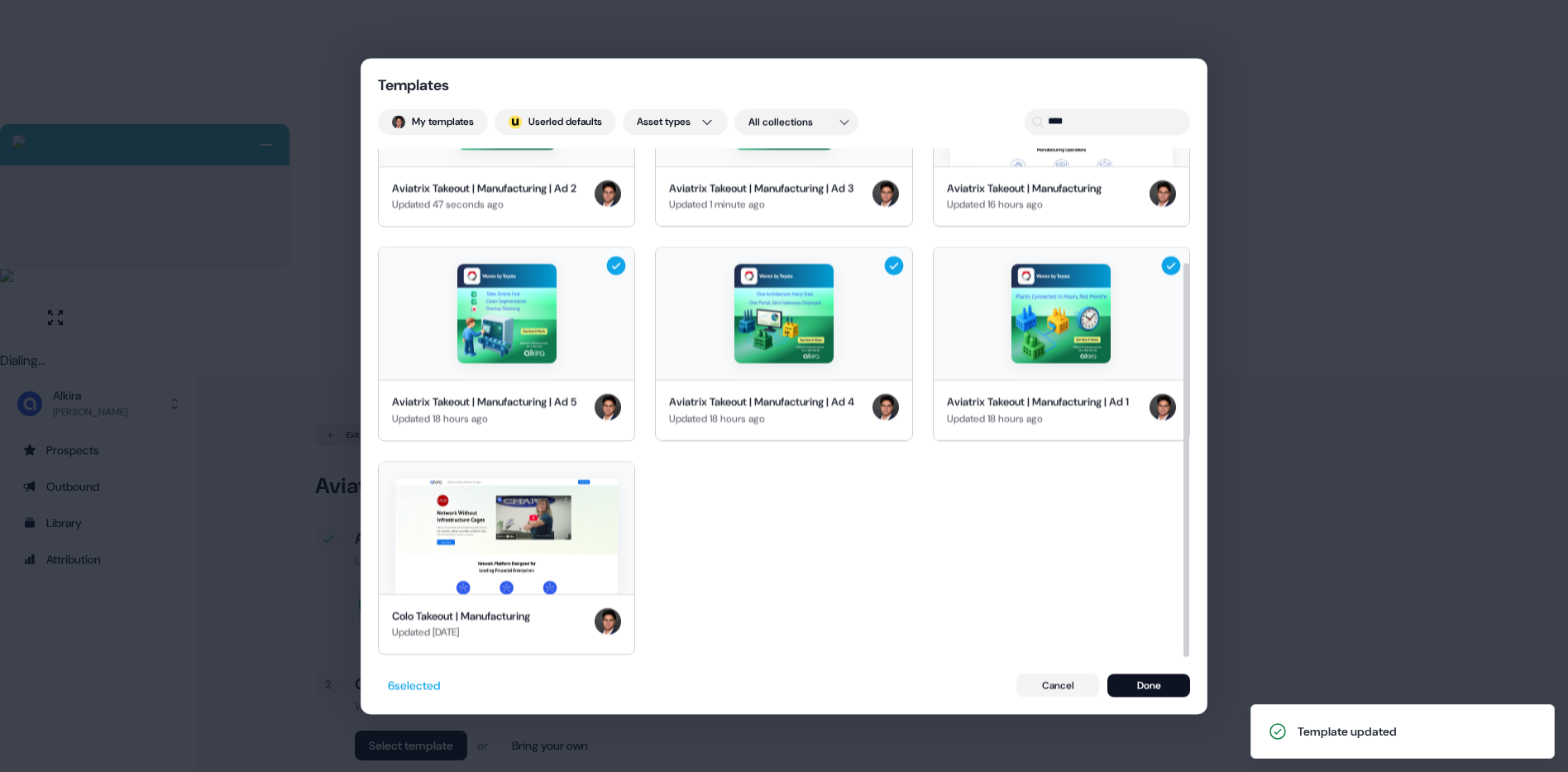
scroll to position [147, 0]
click at [1154, 681] on button "Done" at bounding box center [1148, 685] width 82 height 24
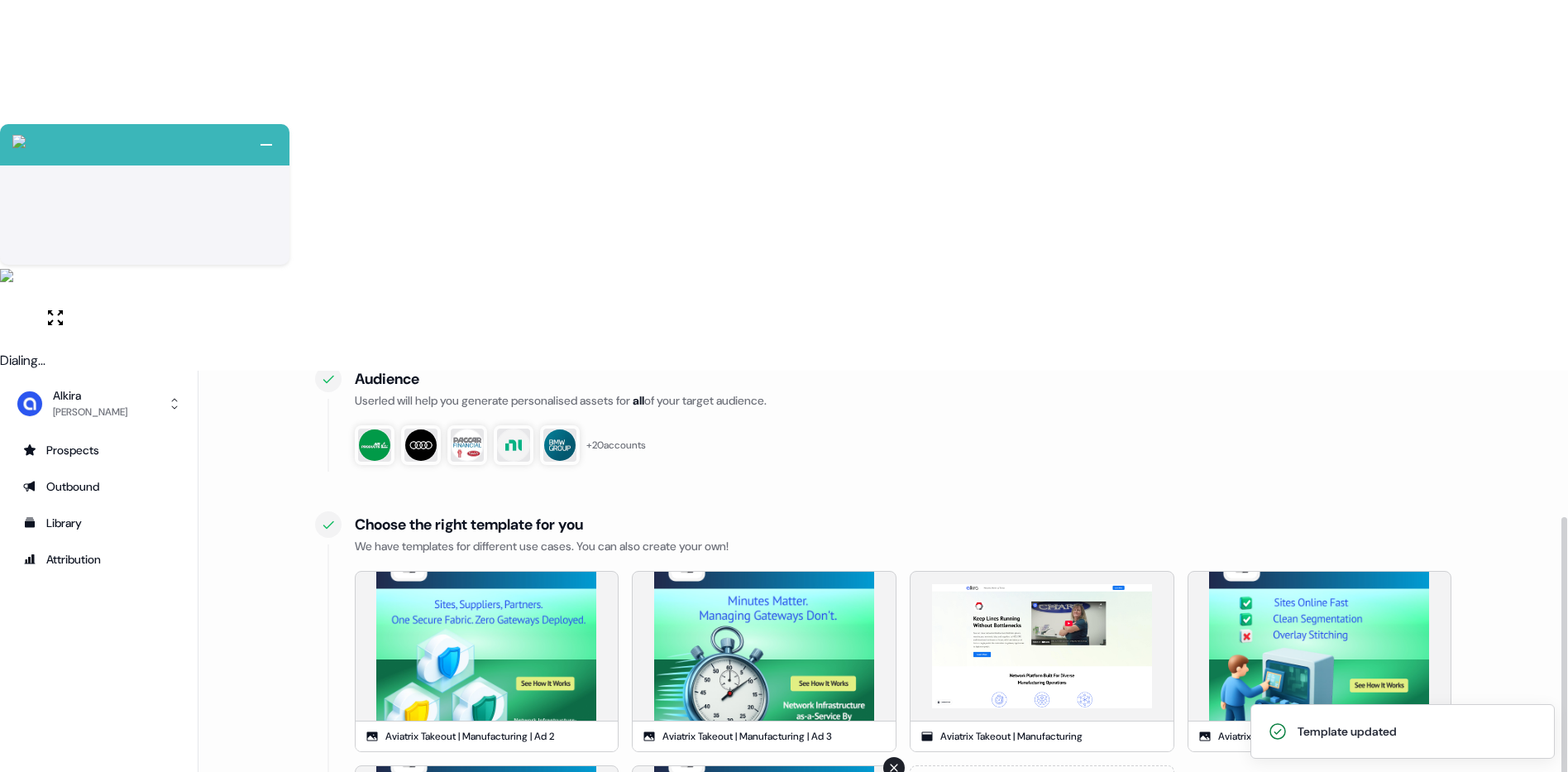
scroll to position [182, 0]
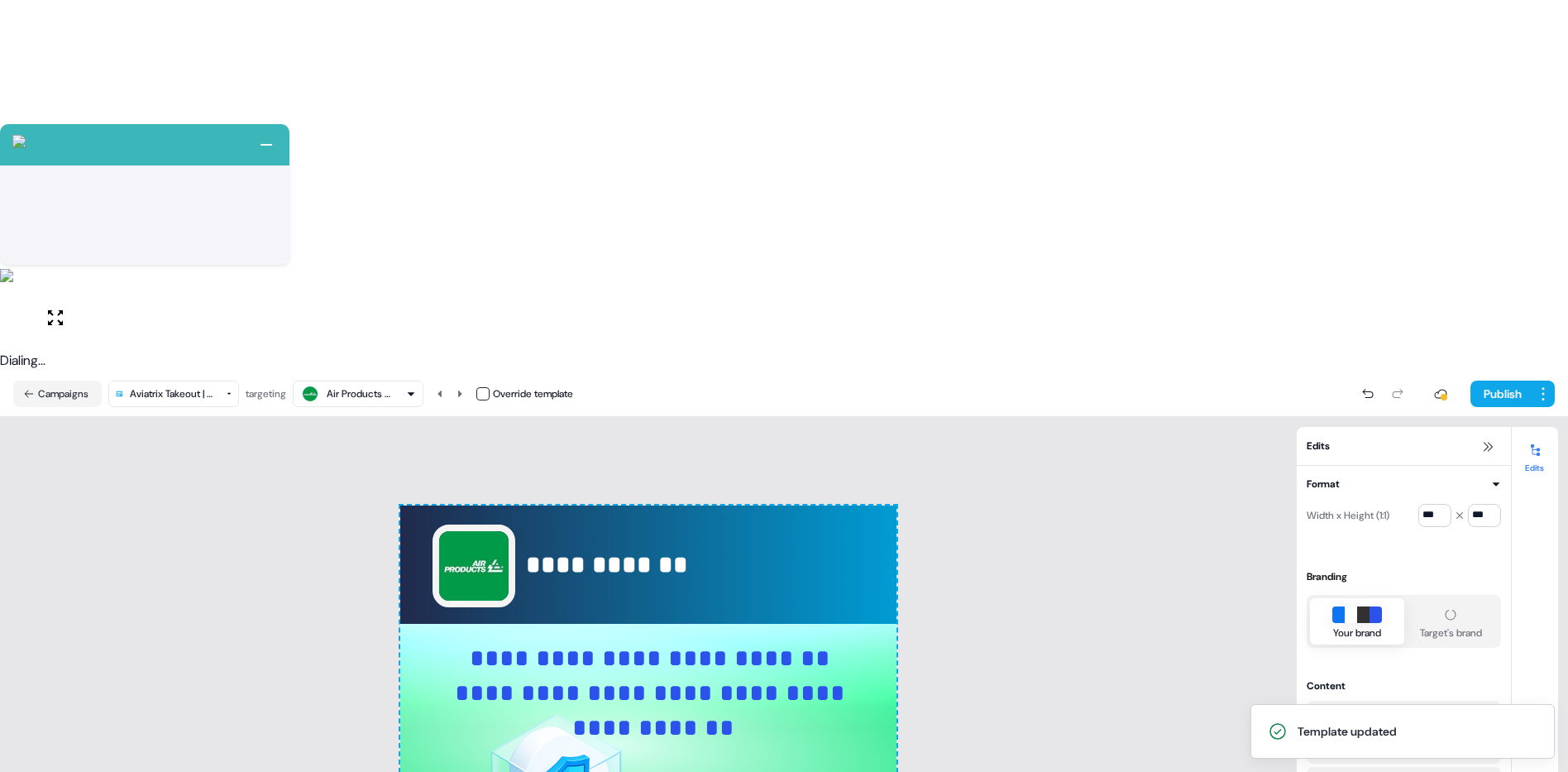
click at [169, 21] on html "+ Next Auto dialer paused! Go to your dialing tab to continue. 225 Paused" at bounding box center [784, 571] width 1568 height 1143
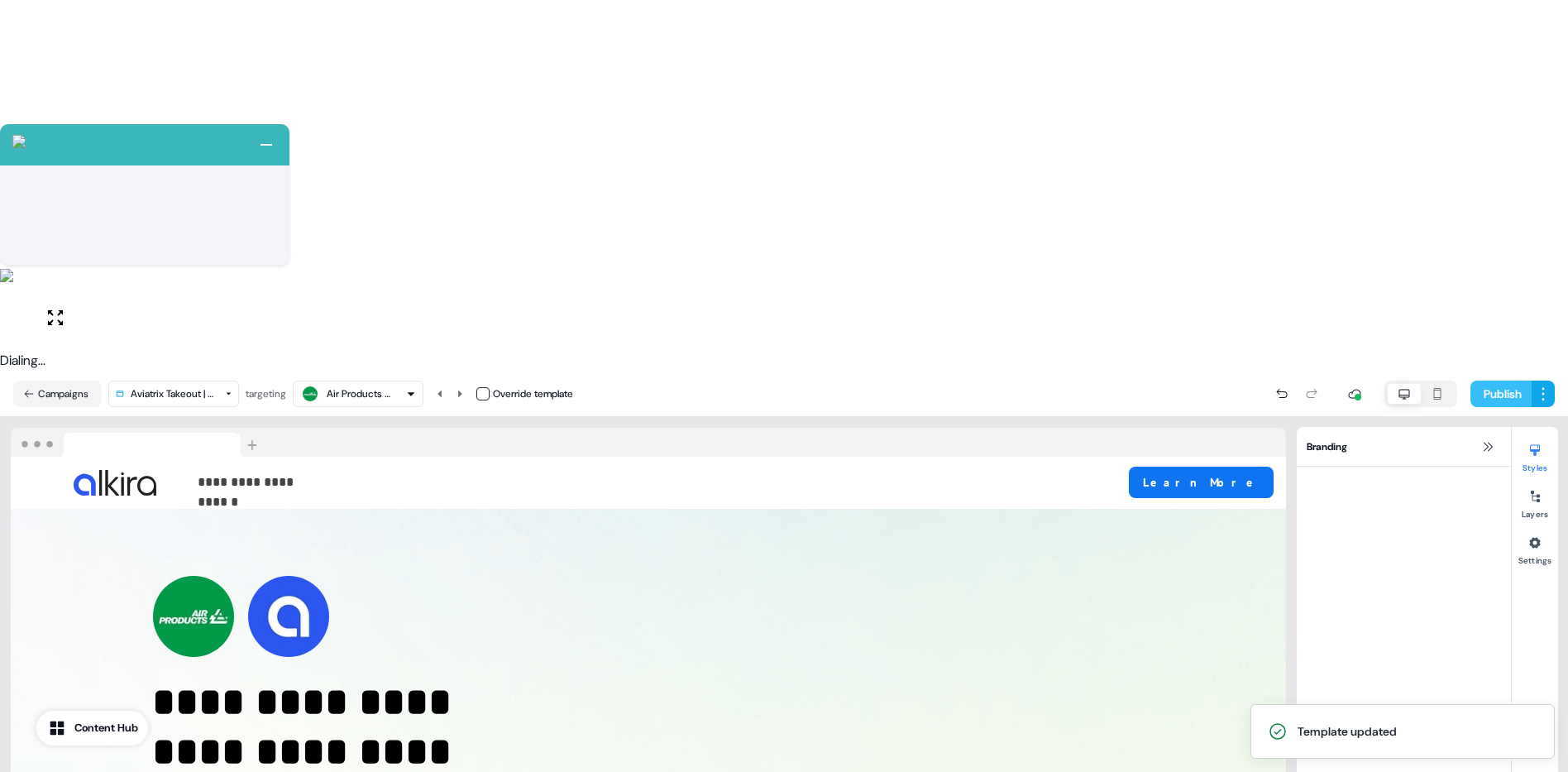
click at [1501, 381] on button "Publish" at bounding box center [1502, 394] width 62 height 26
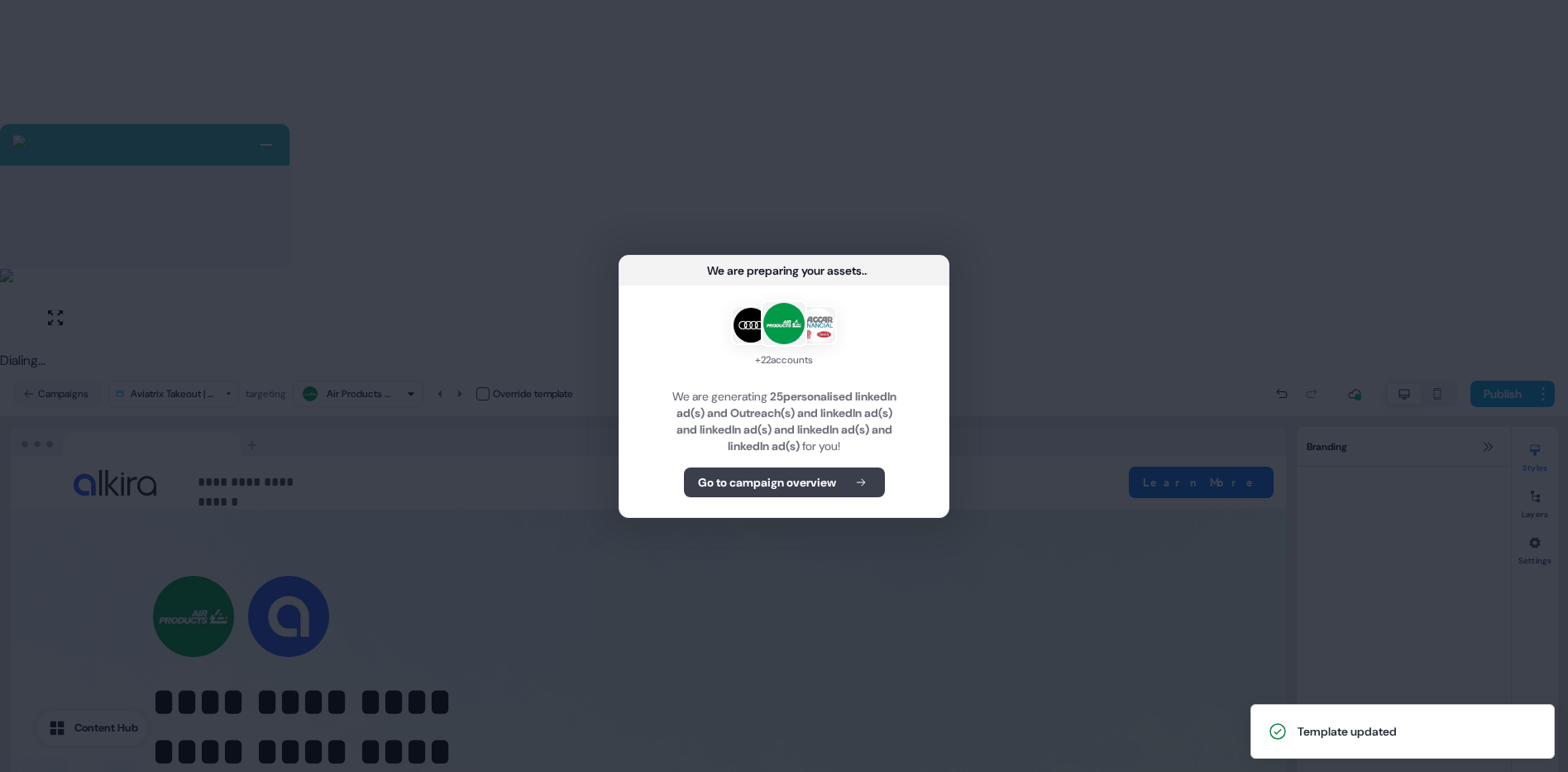
click at [809, 483] on b "Go to campaign overview" at bounding box center [767, 482] width 138 height 16
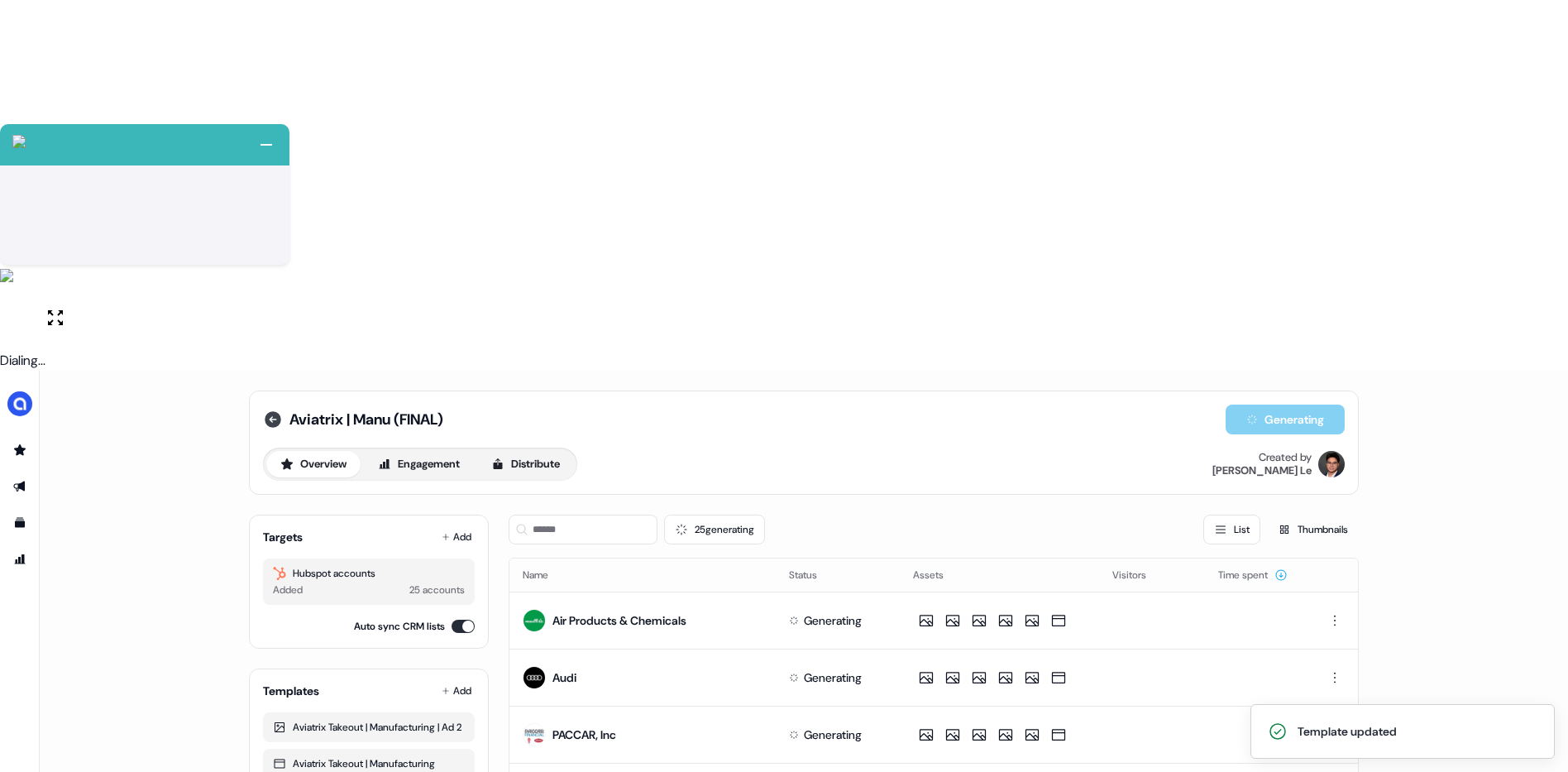
click at [268, 411] on icon at bounding box center [273, 419] width 16 height 16
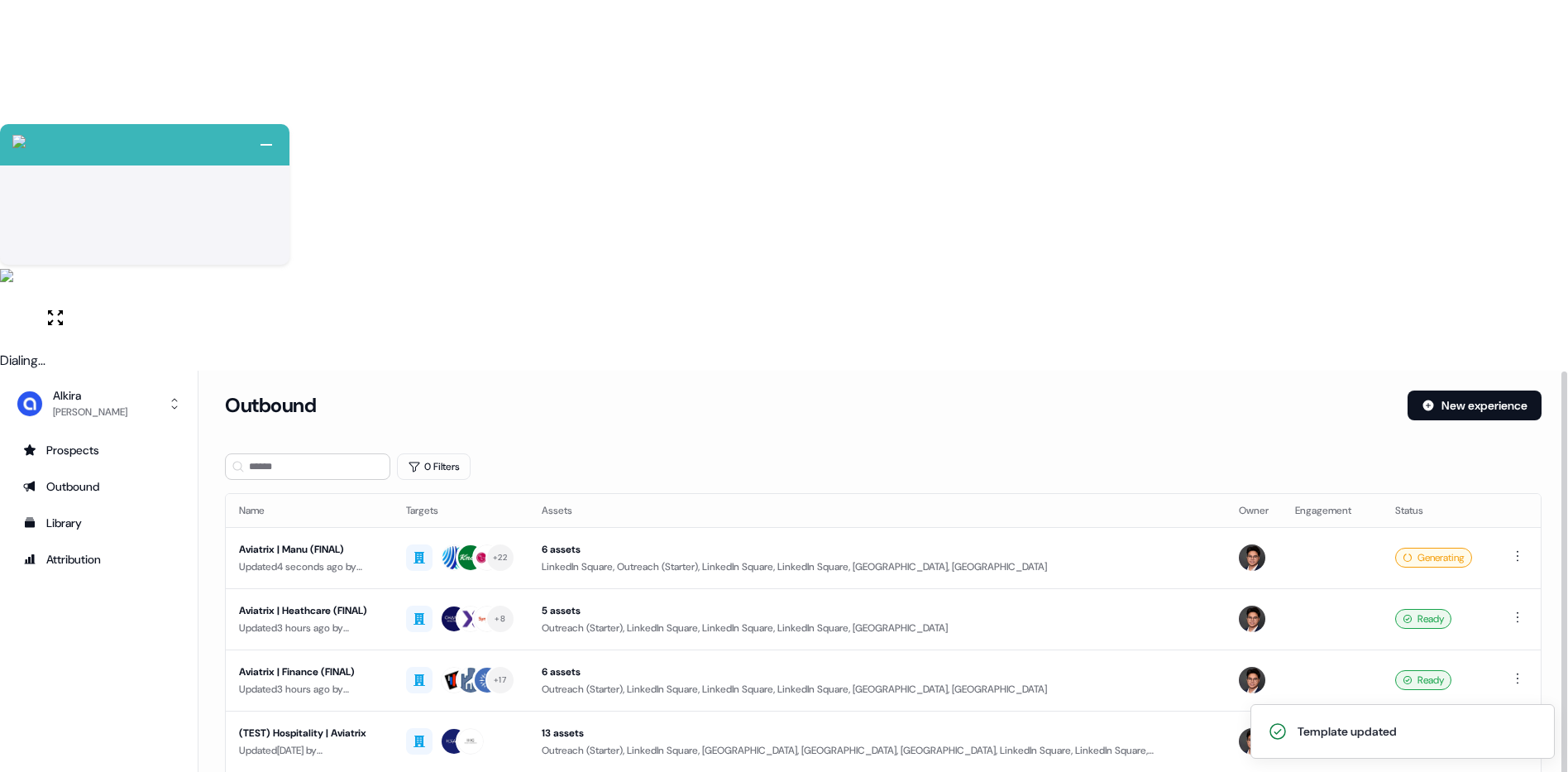
click at [1438, 391] on div "Outbound New experience" at bounding box center [884, 415] width 1317 height 50
click at [1437, 391] on button "New experience" at bounding box center [1475, 405] width 134 height 30
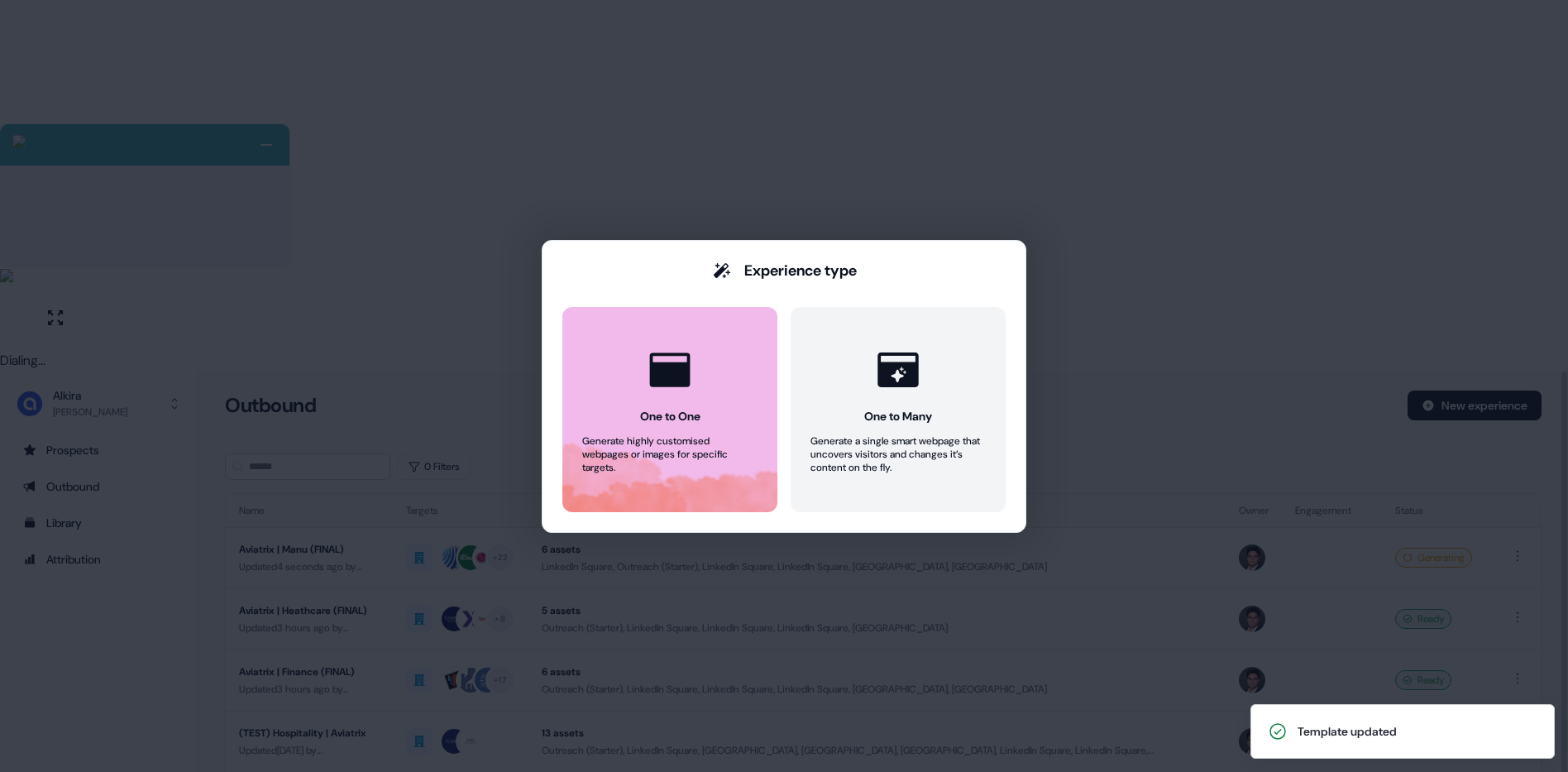
click at [639, 372] on div at bounding box center [670, 369] width 62 height 62
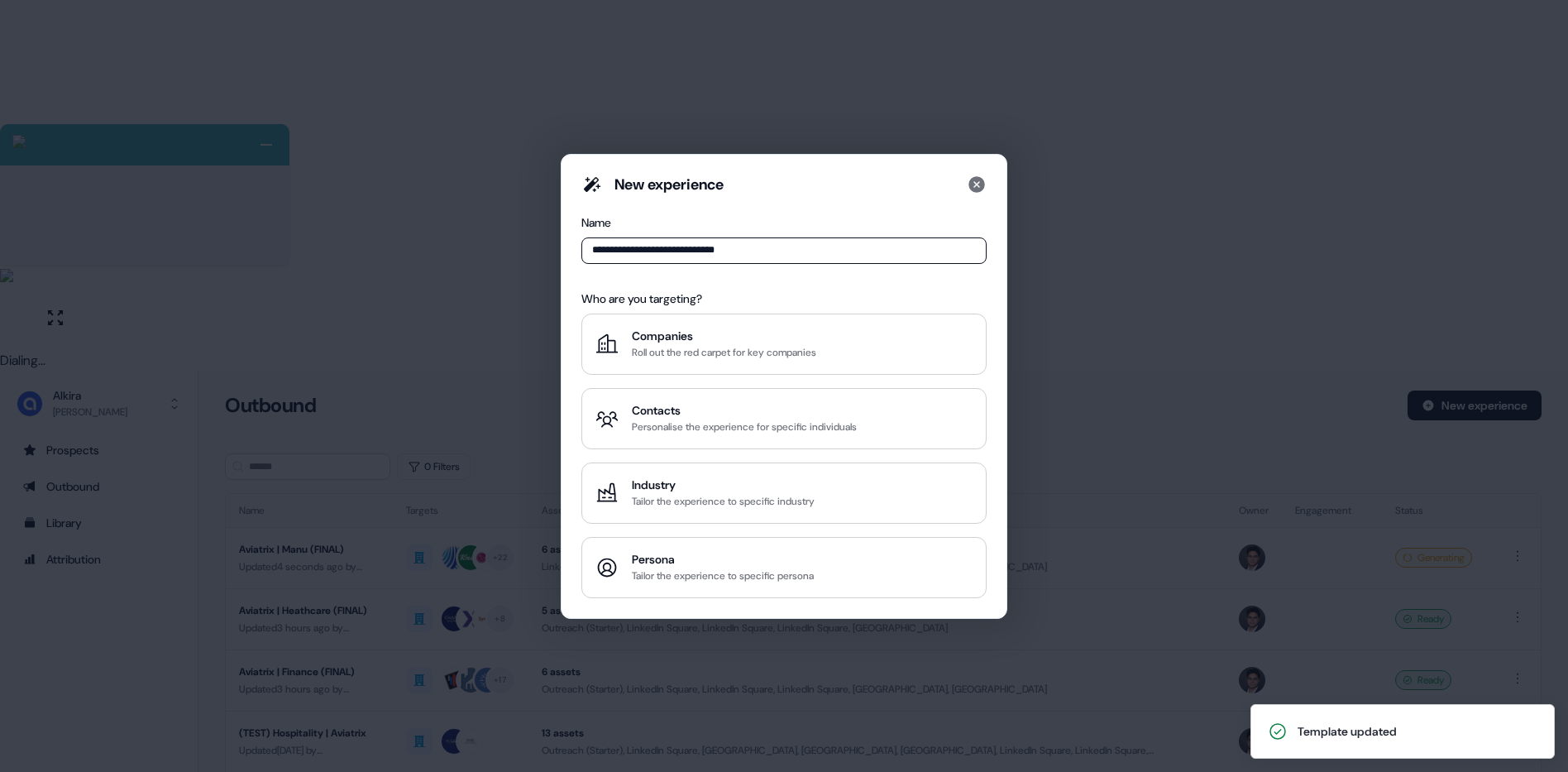
click at [707, 251] on input "**********" at bounding box center [784, 250] width 405 height 26
type input "**********"
click at [698, 344] on div "Roll out the red carpet for key companies" at bounding box center [725, 352] width 185 height 16
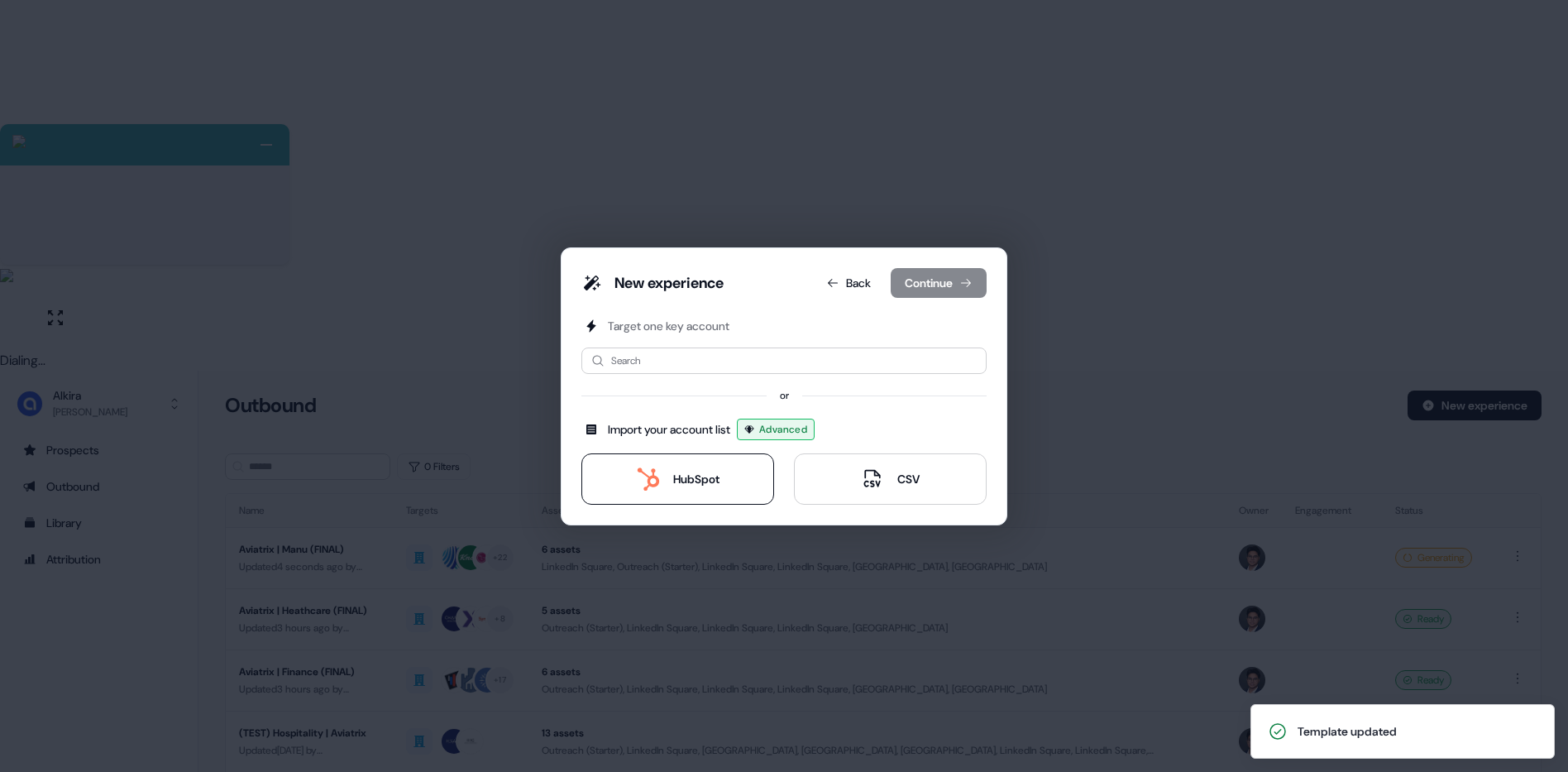
click at [691, 481] on div "HubSpot" at bounding box center [696, 479] width 46 height 16
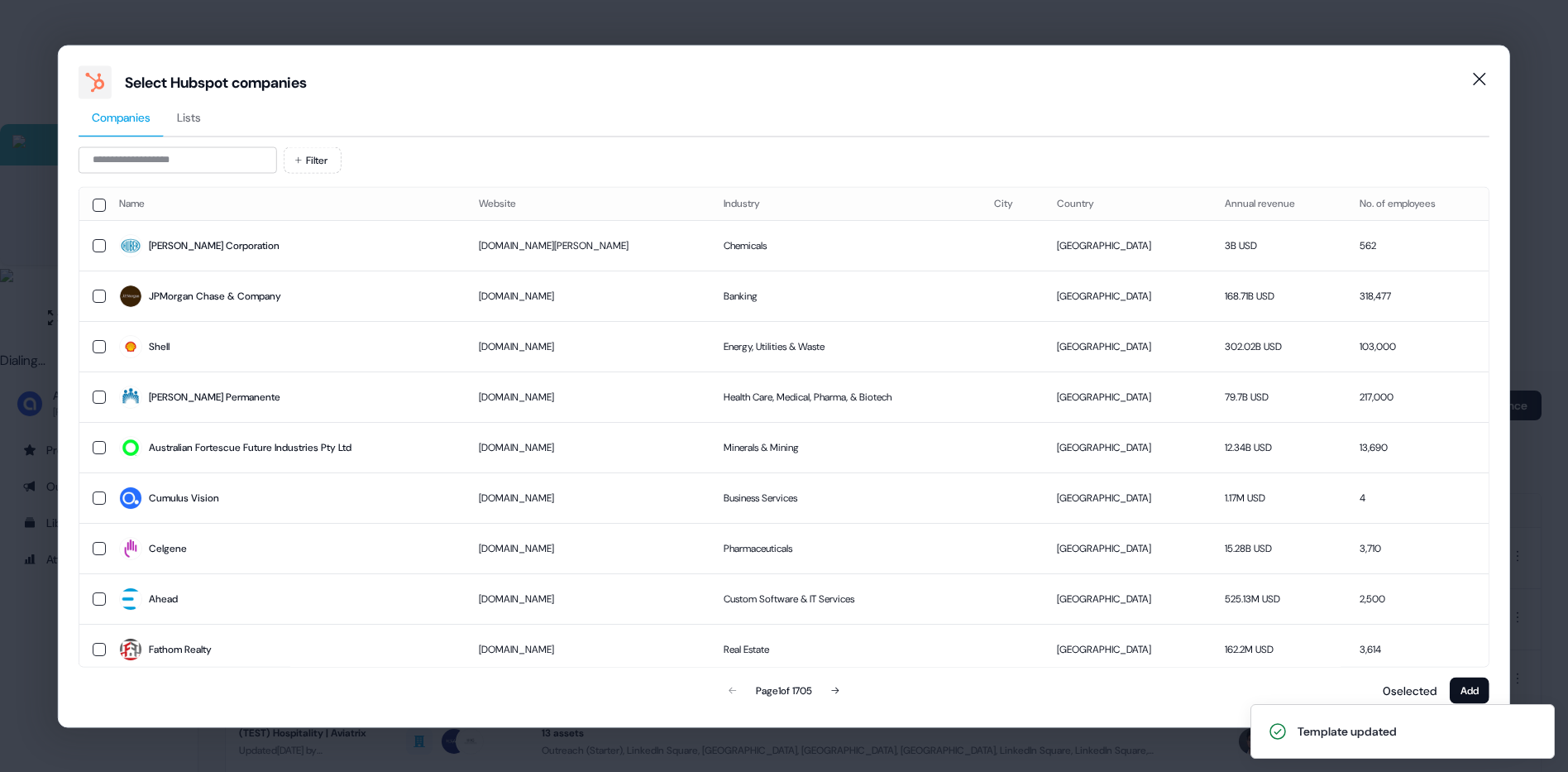
click at [214, 126] on button "Lists" at bounding box center [189, 118] width 51 height 38
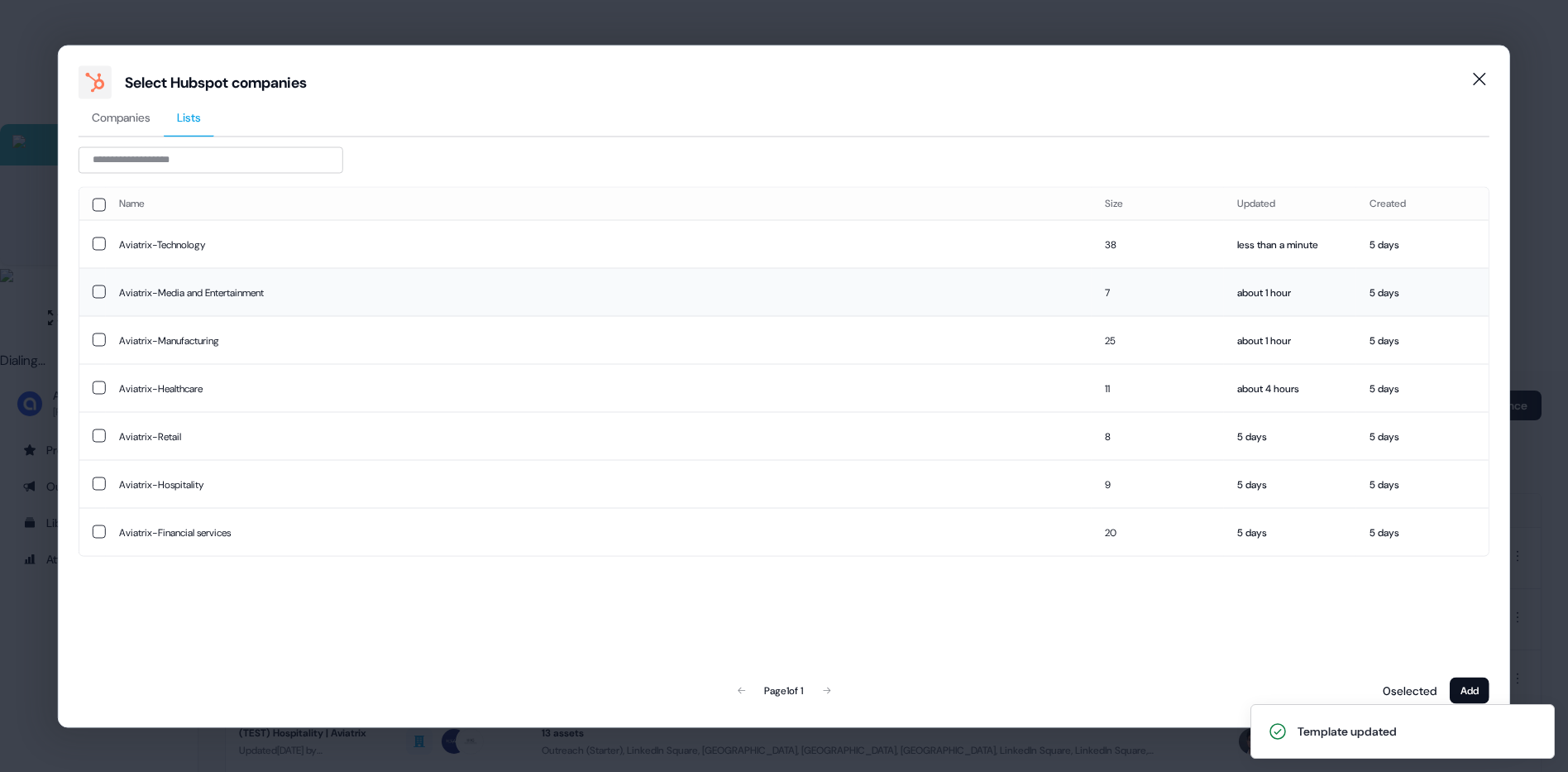
click at [432, 290] on td "Aviatrix-Media and Entertainment" at bounding box center [599, 291] width 986 height 48
click at [1462, 675] on div "1 selected Add" at bounding box center [1436, 690] width 109 height 33
click at [1463, 681] on button "Add" at bounding box center [1470, 690] width 40 height 26
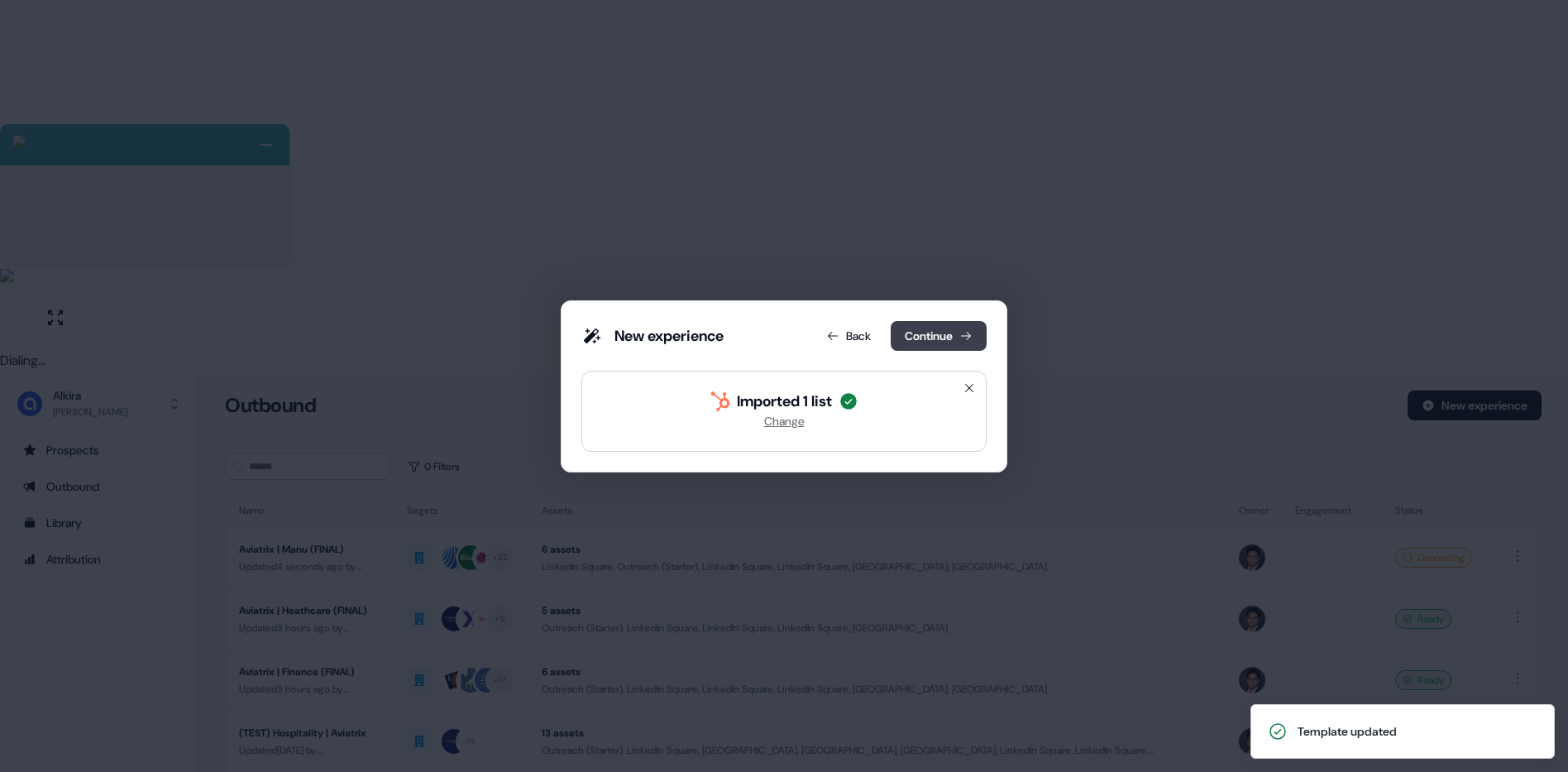
click at [917, 337] on button "Continue" at bounding box center [939, 336] width 96 height 30
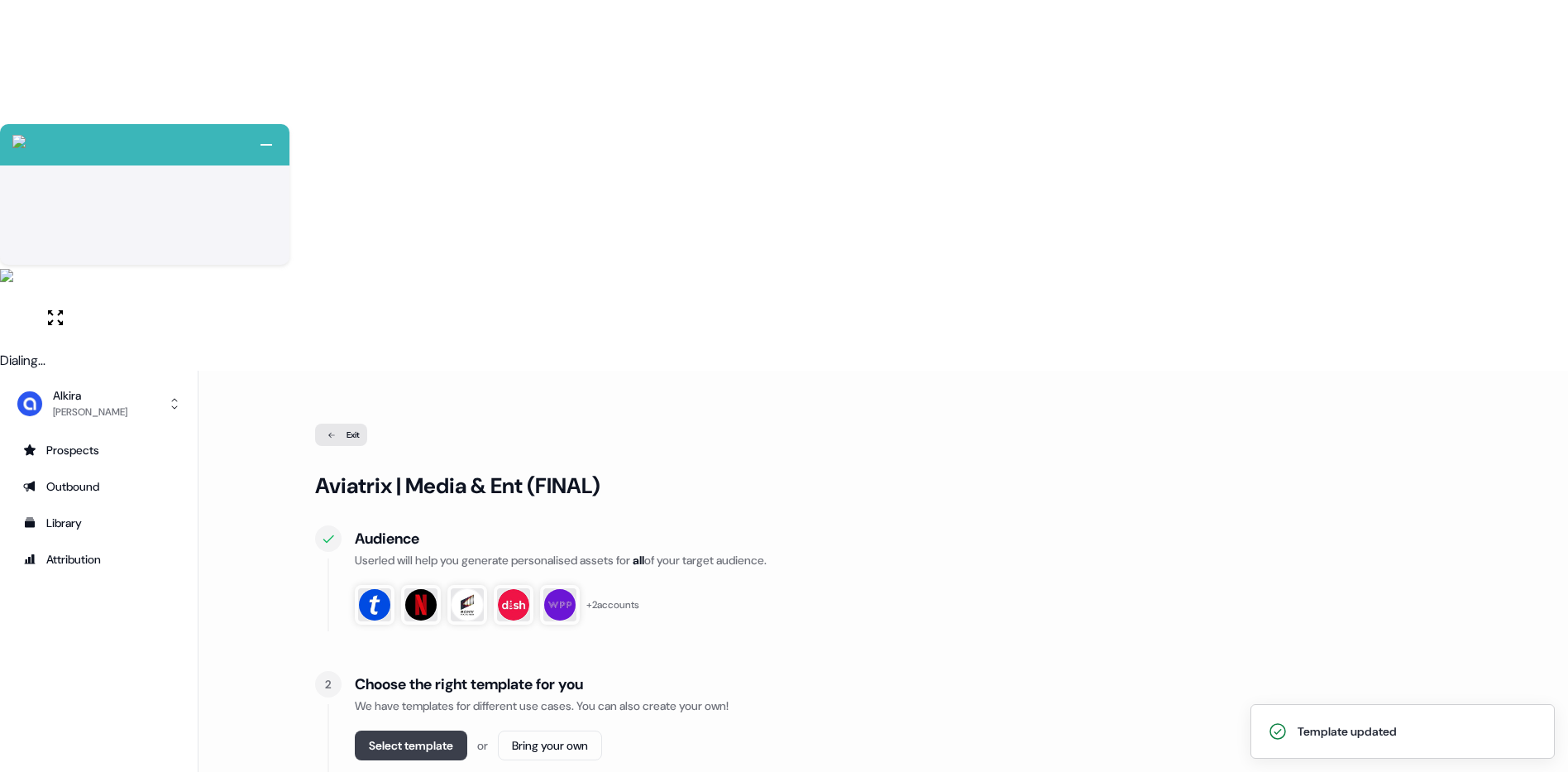
click at [406, 730] on button "Select template" at bounding box center [411, 745] width 112 height 30
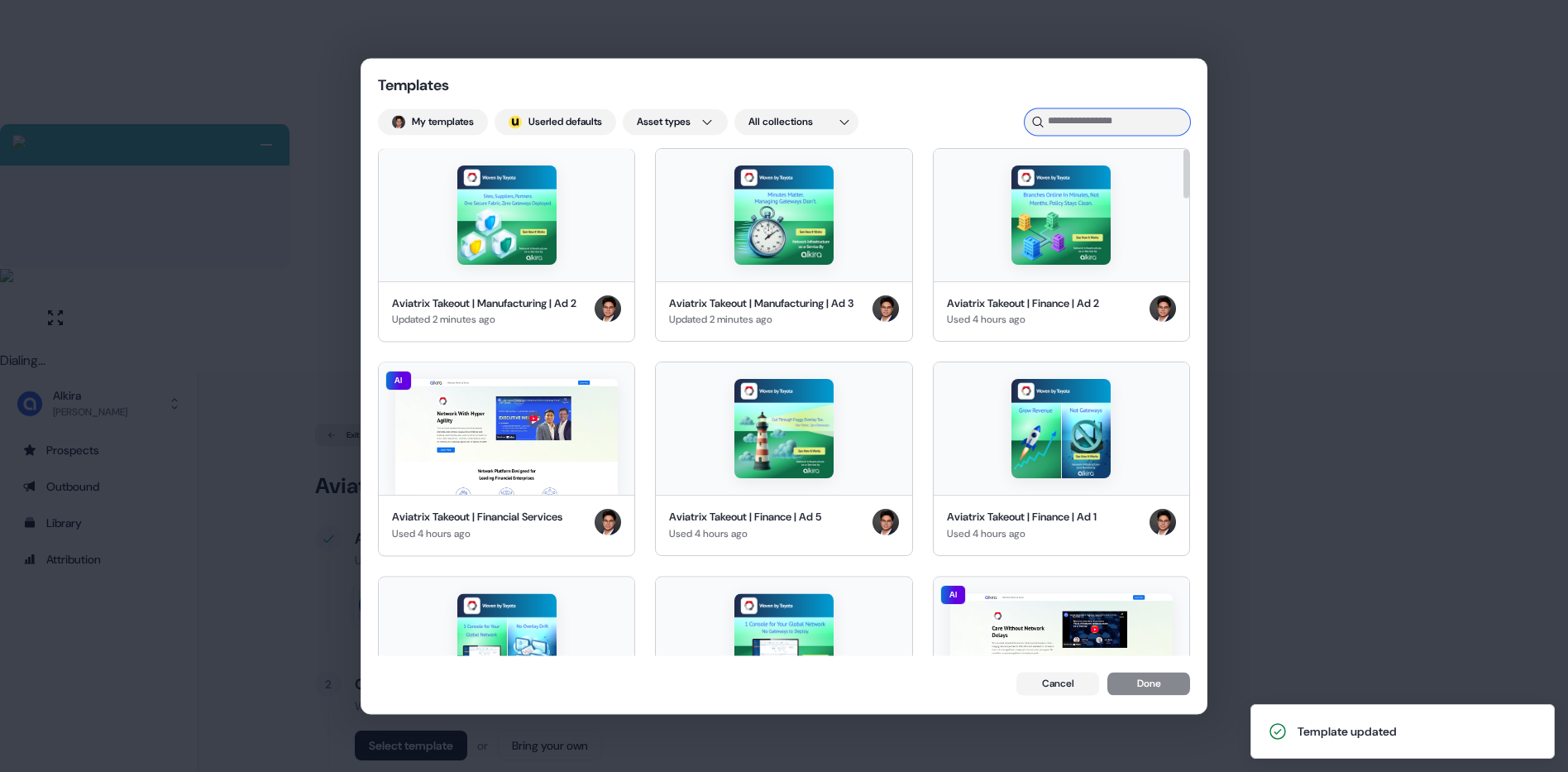
click at [1122, 118] on input at bounding box center [1107, 121] width 166 height 26
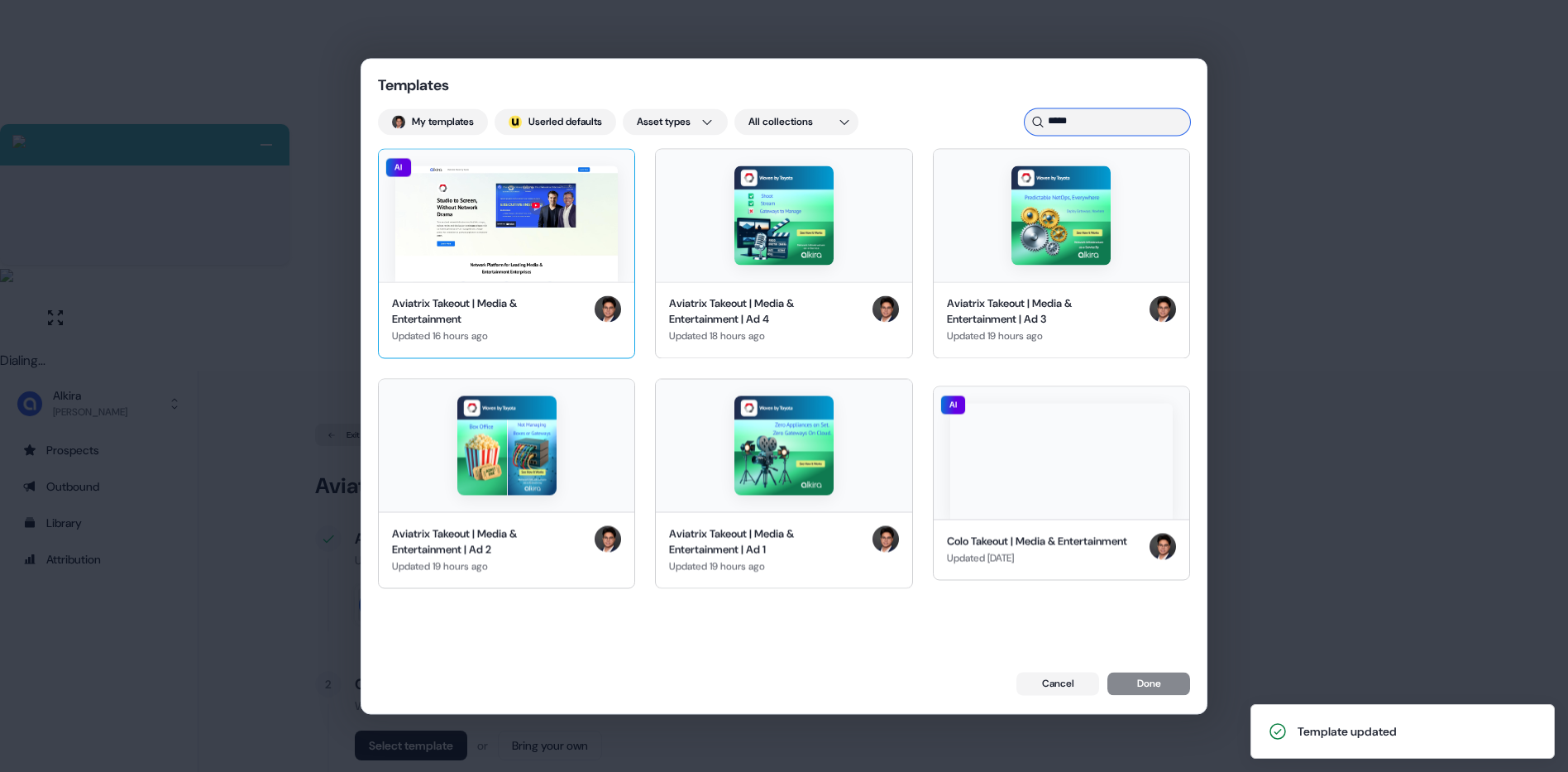
type input "*****"
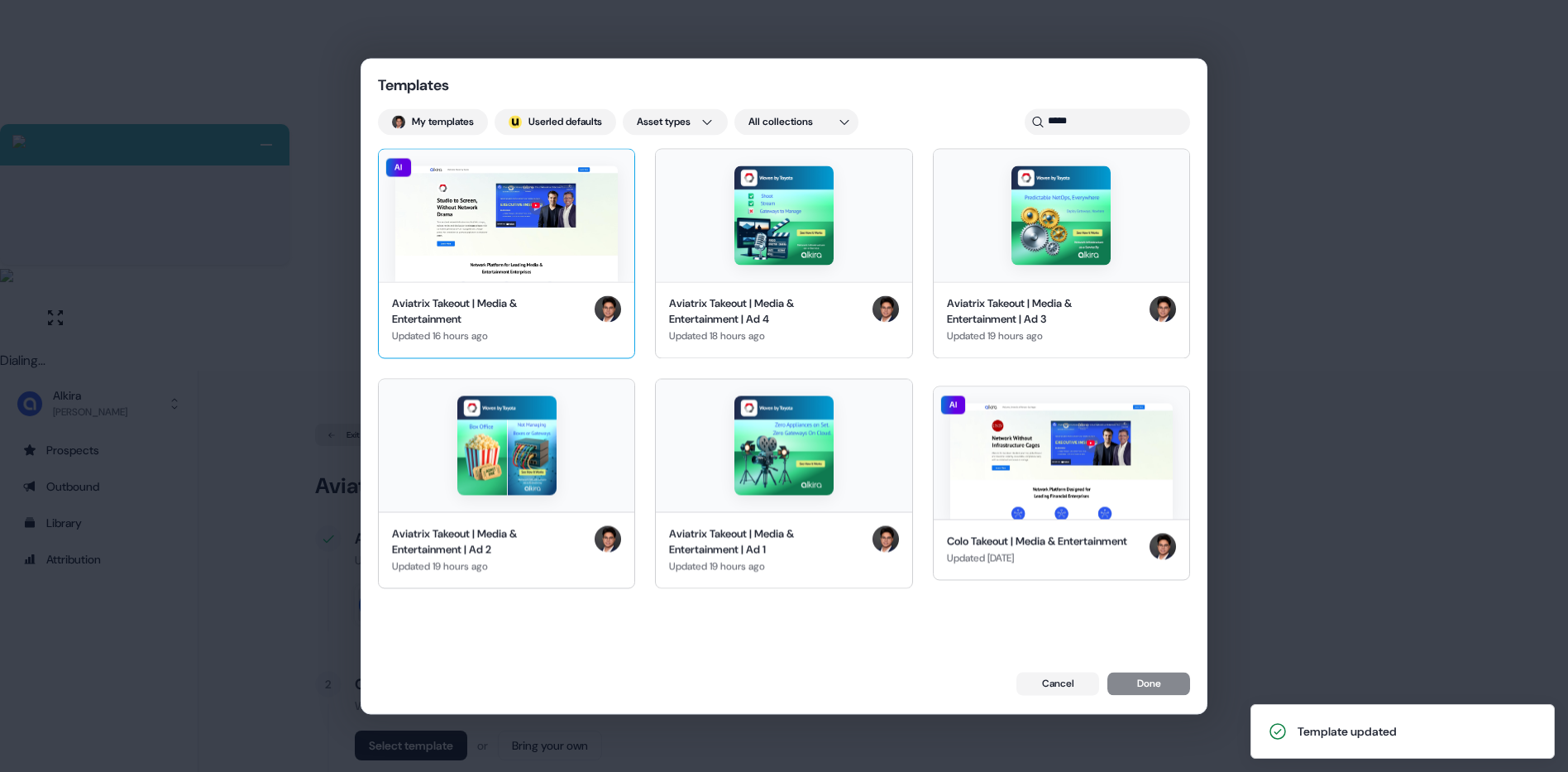
click at [555, 241] on img at bounding box center [507, 224] width 223 height 116
click at [746, 242] on img at bounding box center [784, 215] width 100 height 100
click at [1013, 253] on img at bounding box center [1061, 215] width 100 height 100
click at [550, 505] on div at bounding box center [507, 445] width 256 height 132
click at [730, 496] on div at bounding box center [784, 445] width 256 height 132
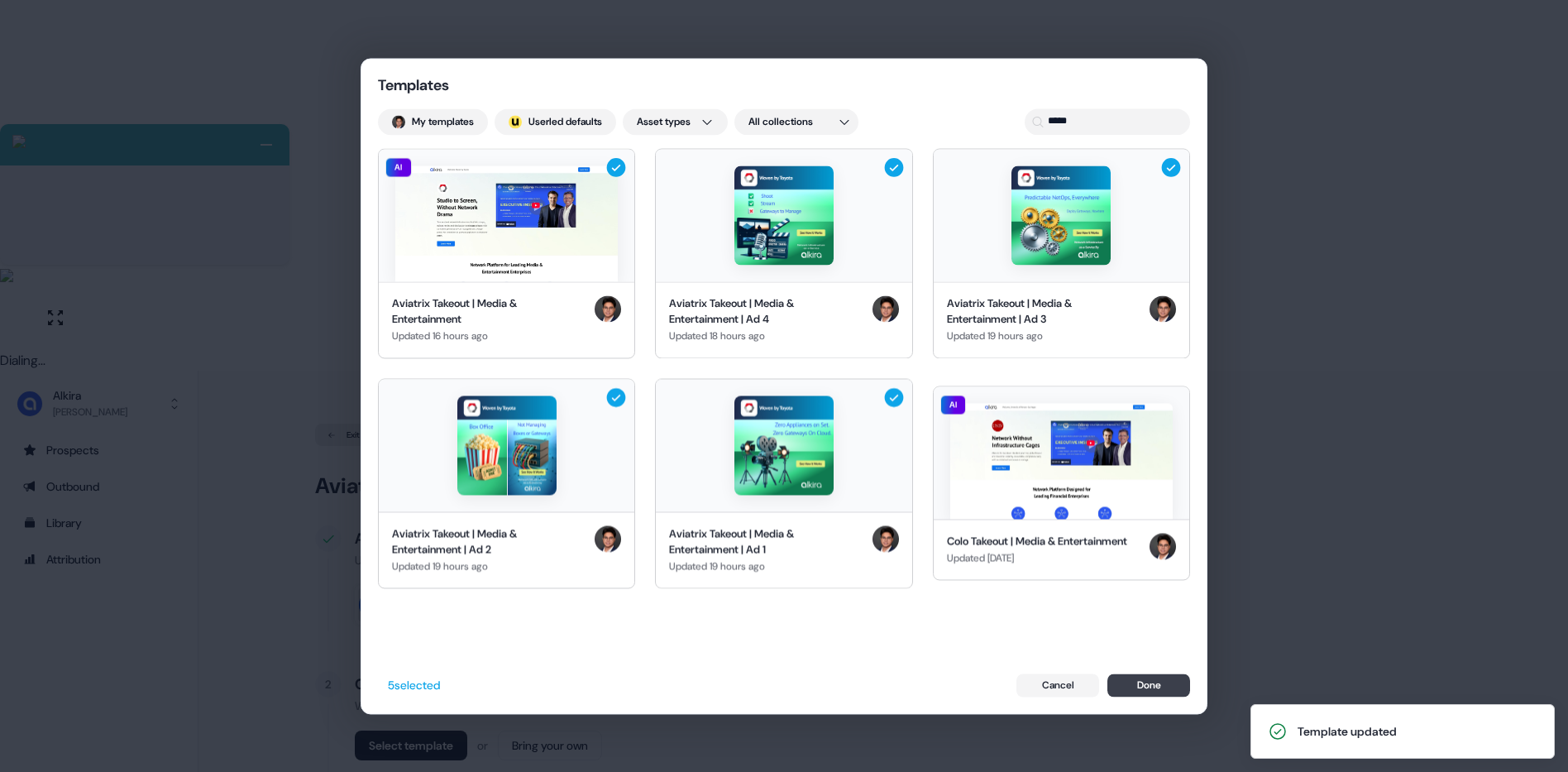
click at [1172, 684] on button "Done" at bounding box center [1148, 685] width 82 height 24
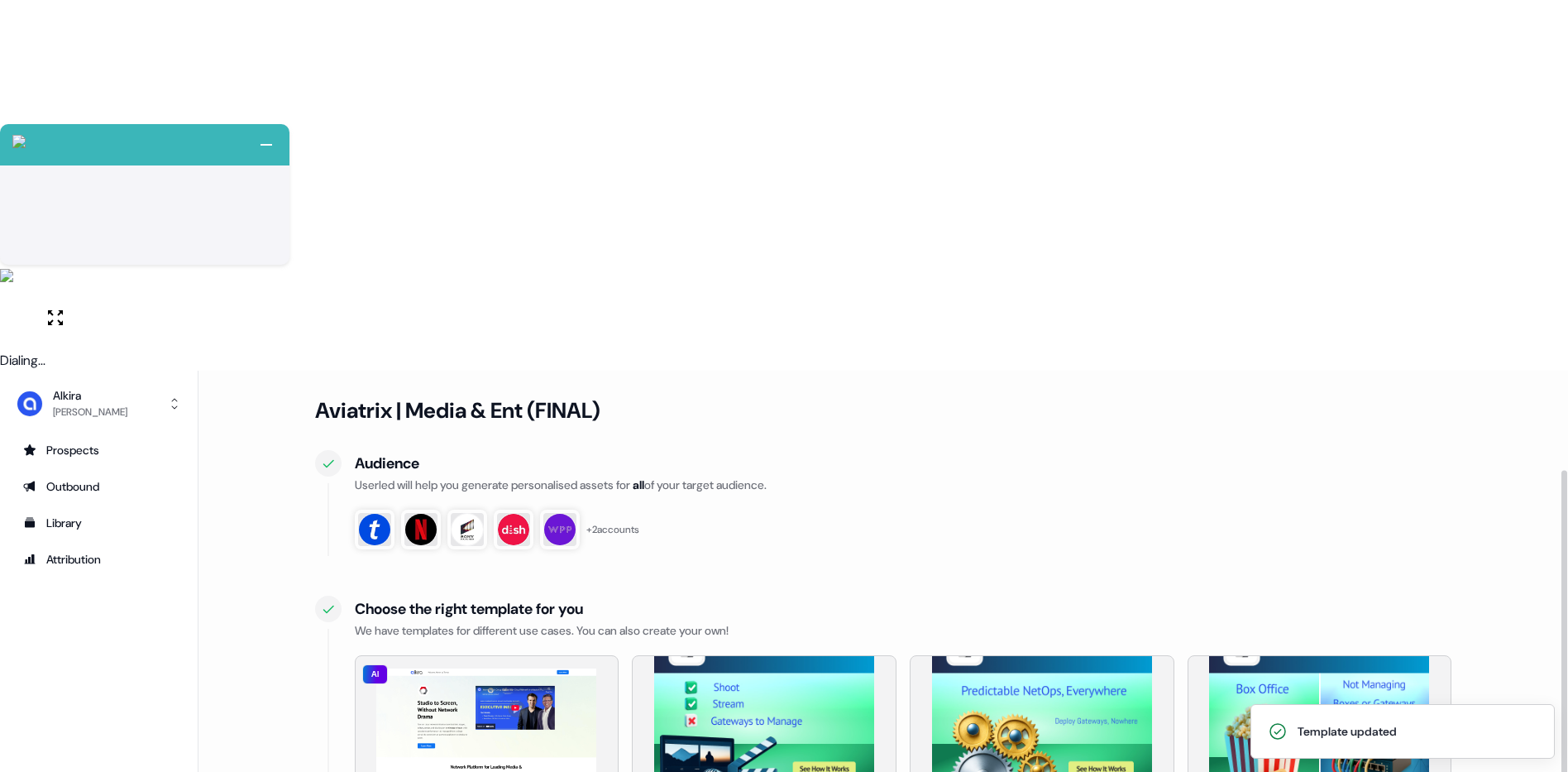
scroll to position [182, 0]
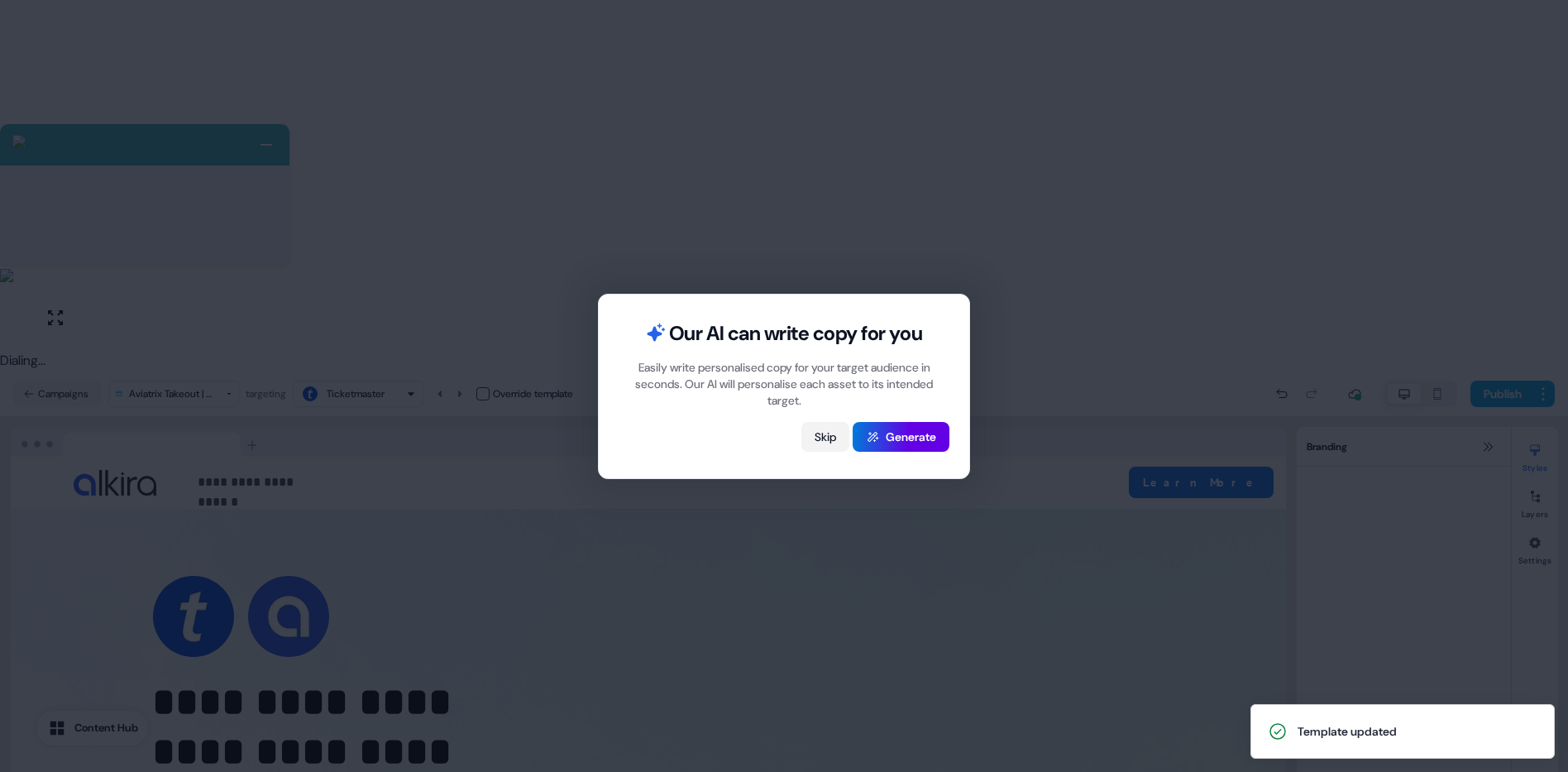
click at [820, 434] on button "Skip" at bounding box center [825, 436] width 48 height 30
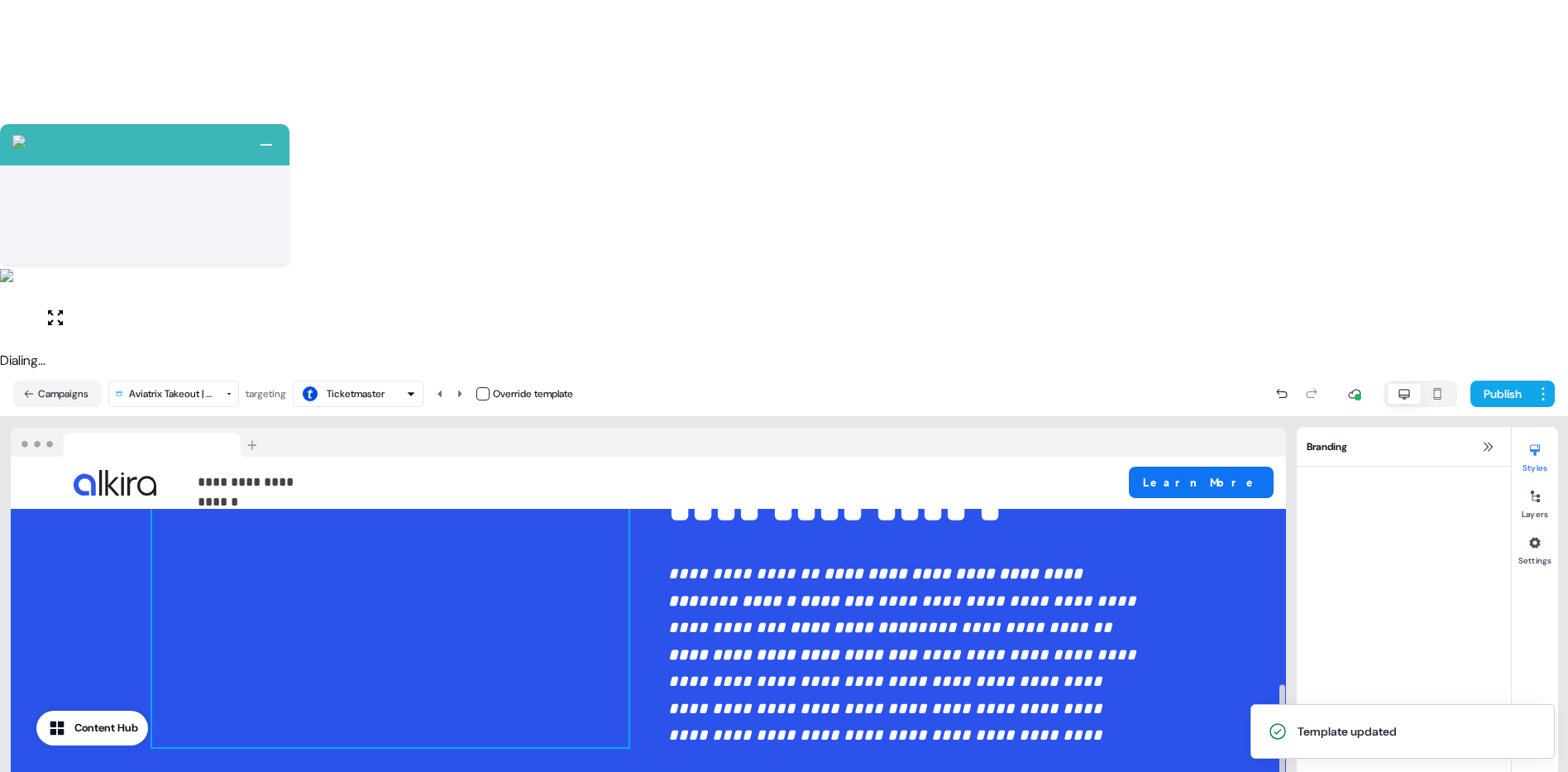
scroll to position [825, 0]
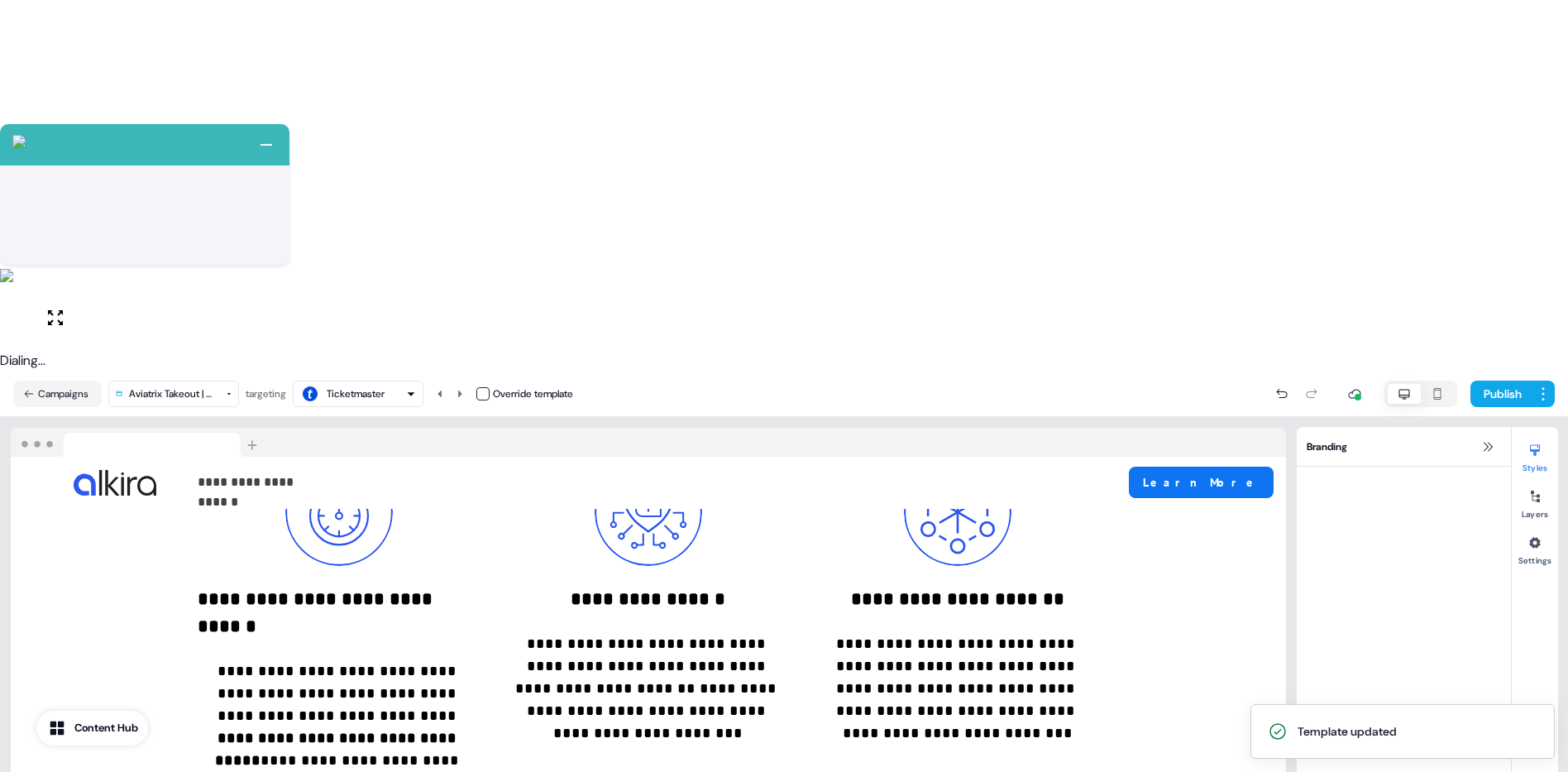
click at [177, 20] on html "+ Next Auto dialer paused! Go to your dialing tab to continue. 225 Paused" at bounding box center [784, 571] width 1568 height 1143
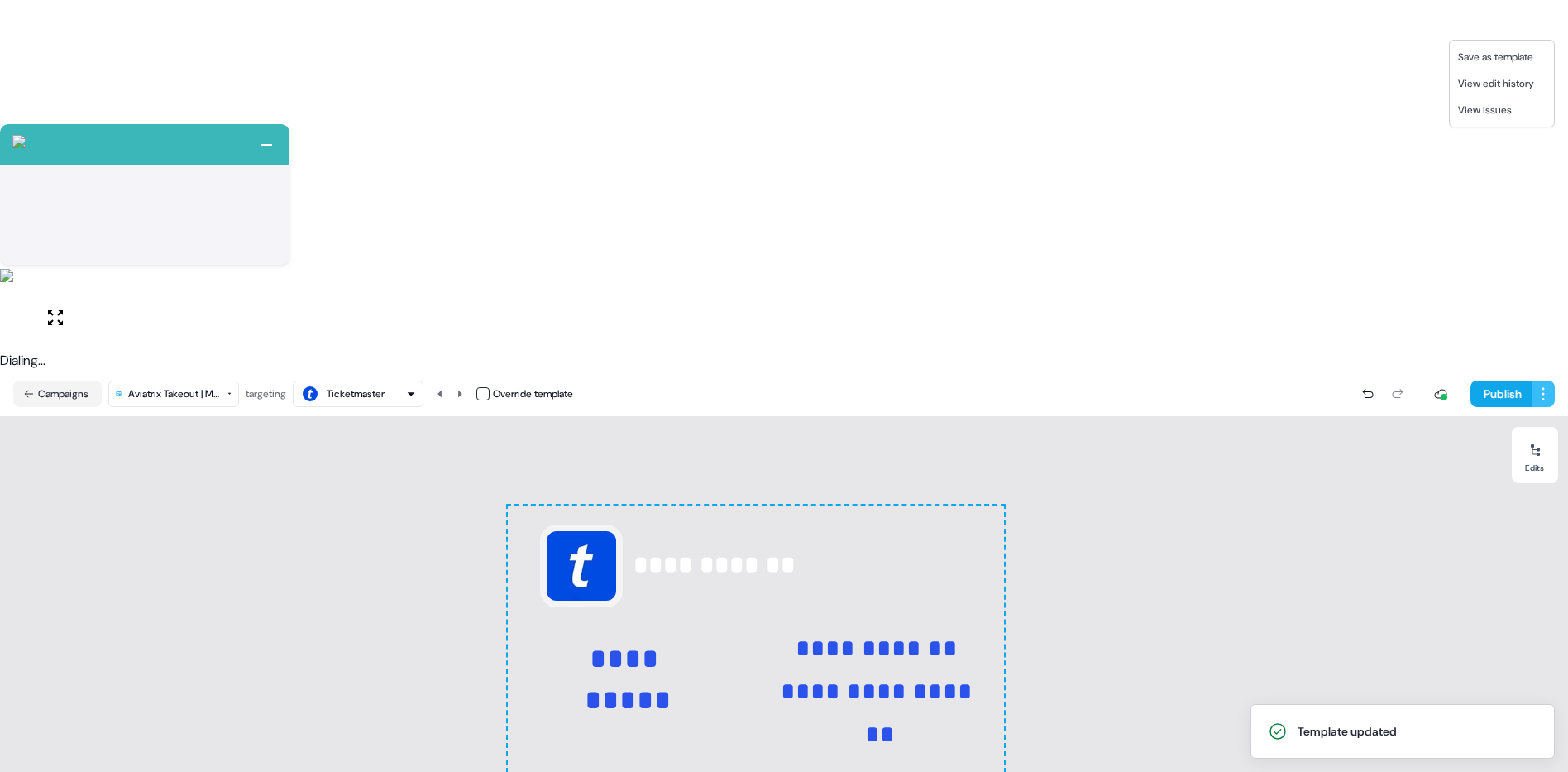
click at [1543, 21] on html "+ Next Auto dialer paused! Go to your dialing tab to continue. 225 Paused" at bounding box center [784, 571] width 1568 height 1143
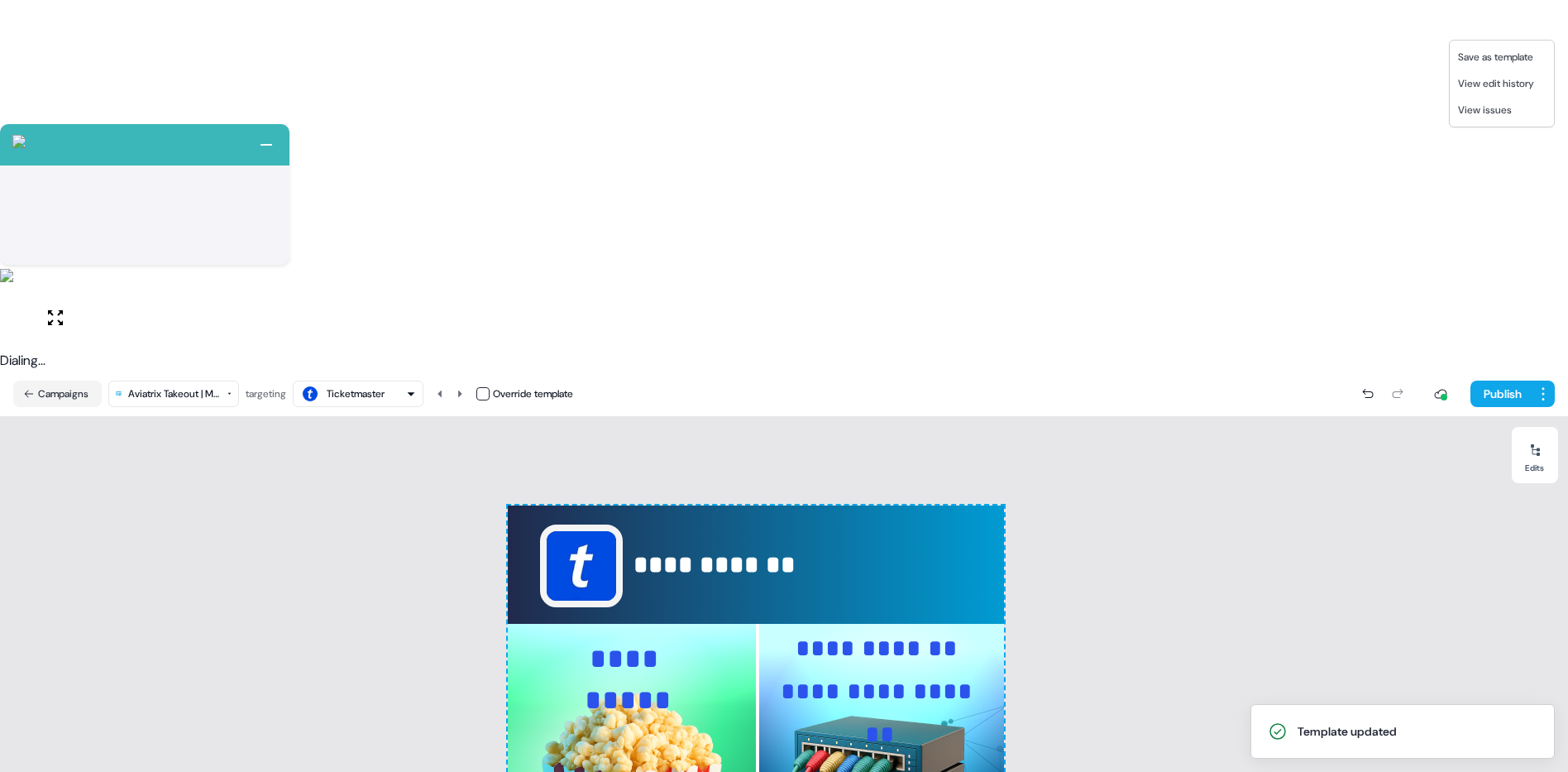
click at [1545, 20] on html "+ Next Auto dialer paused! Go to your dialing tab to continue. 225 Paused" at bounding box center [784, 571] width 1568 height 1143
click at [1501, 381] on button "Publish" at bounding box center [1502, 394] width 62 height 26
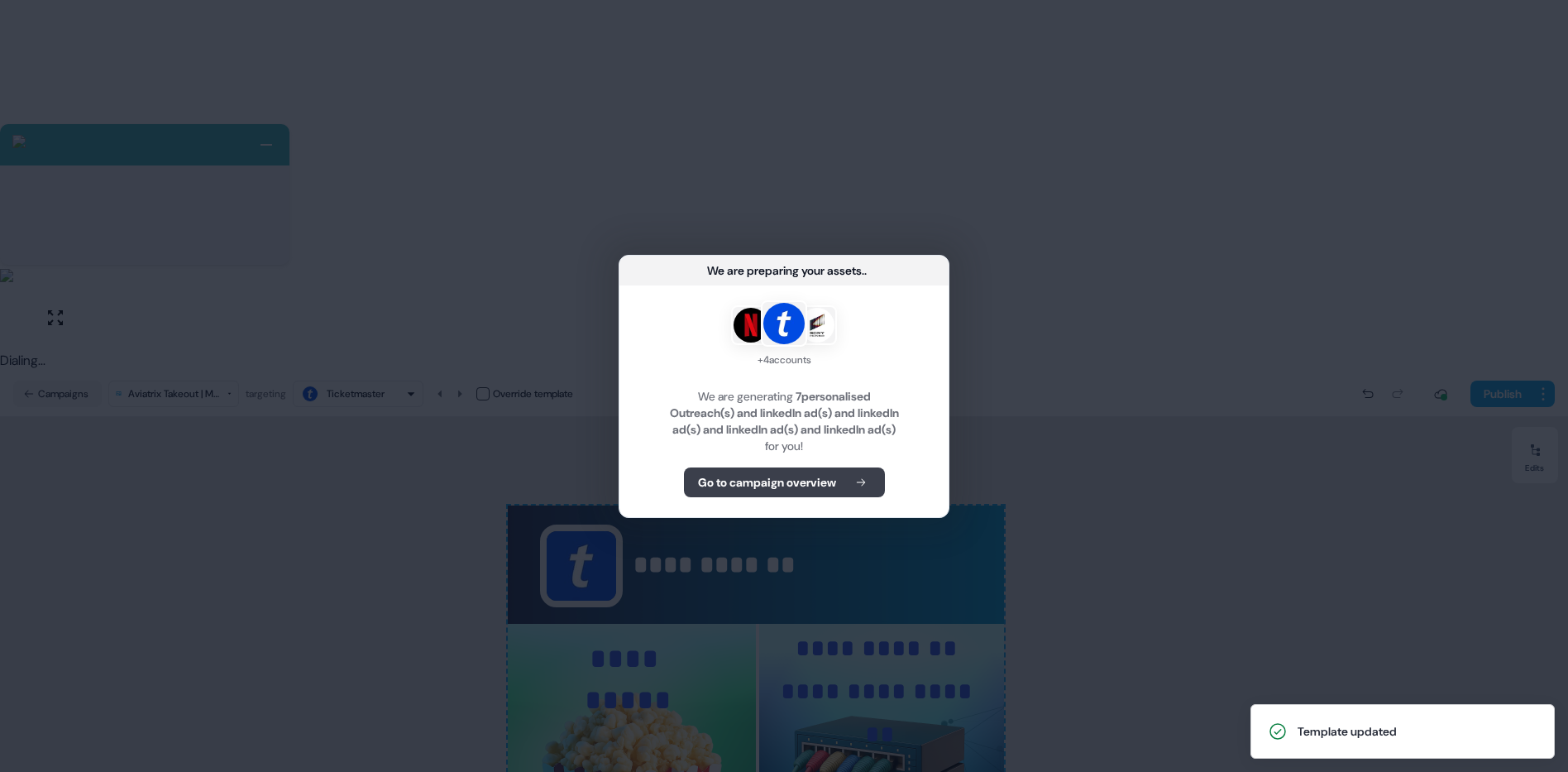
click at [721, 487] on b "Go to campaign overview" at bounding box center [767, 482] width 138 height 16
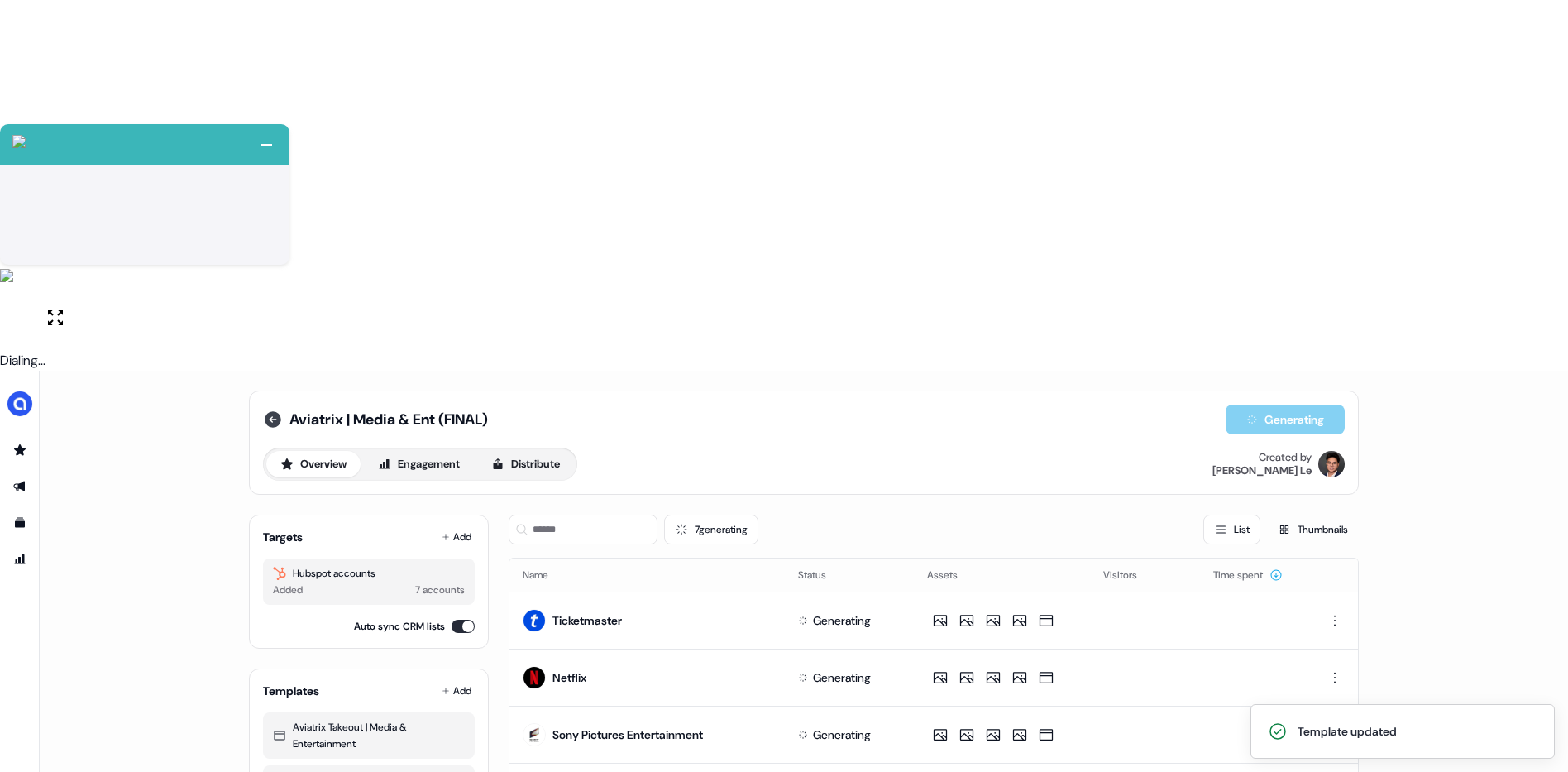
click at [273, 410] on icon at bounding box center [273, 420] width 20 height 20
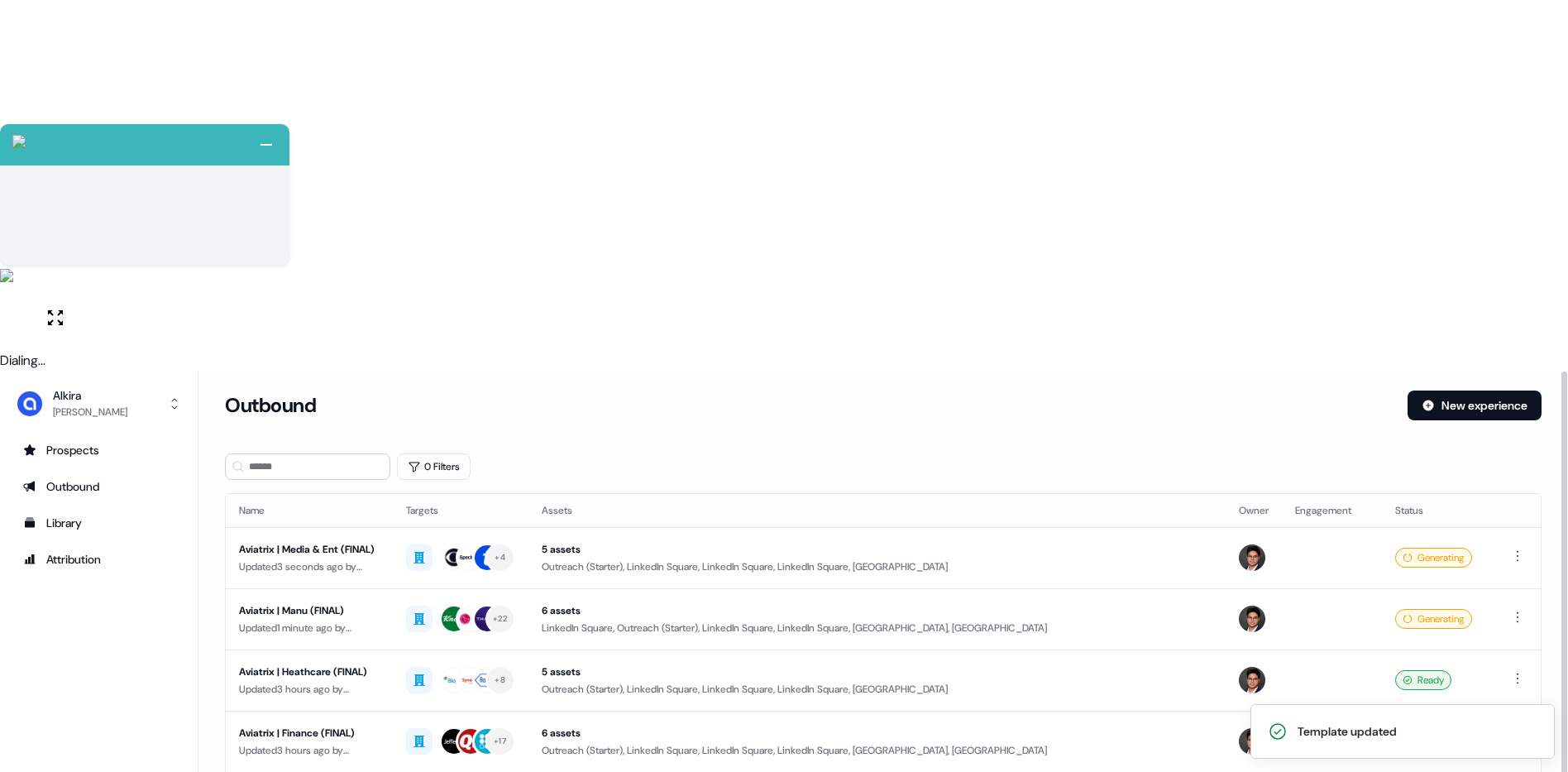
click at [1186, 391] on div "Outbound" at bounding box center [810, 405] width 1170 height 30
click at [315, 603] on div "Aviatrix | Manu (FINAL)" at bounding box center [309, 611] width 140 height 16
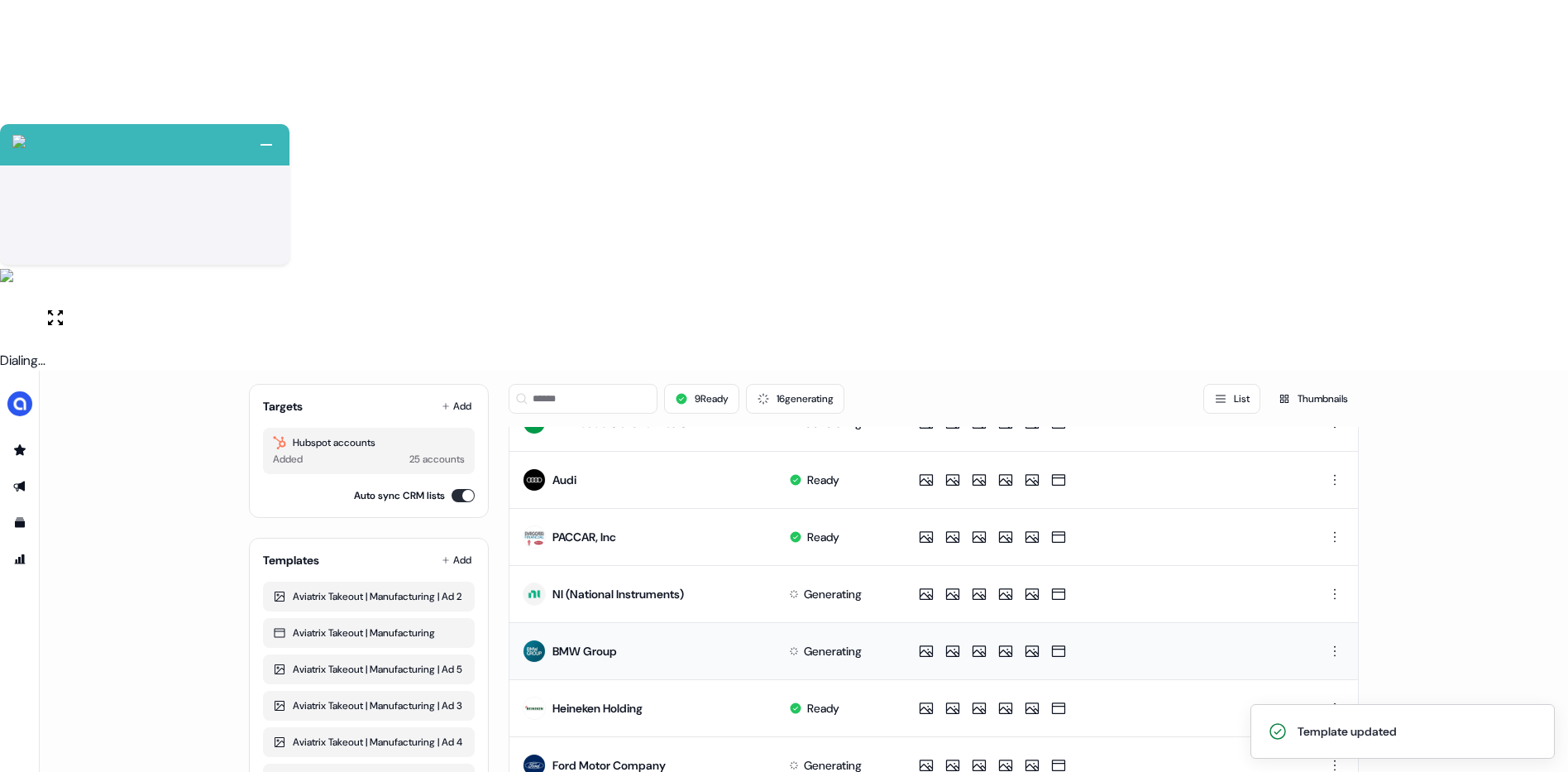
scroll to position [644, 0]
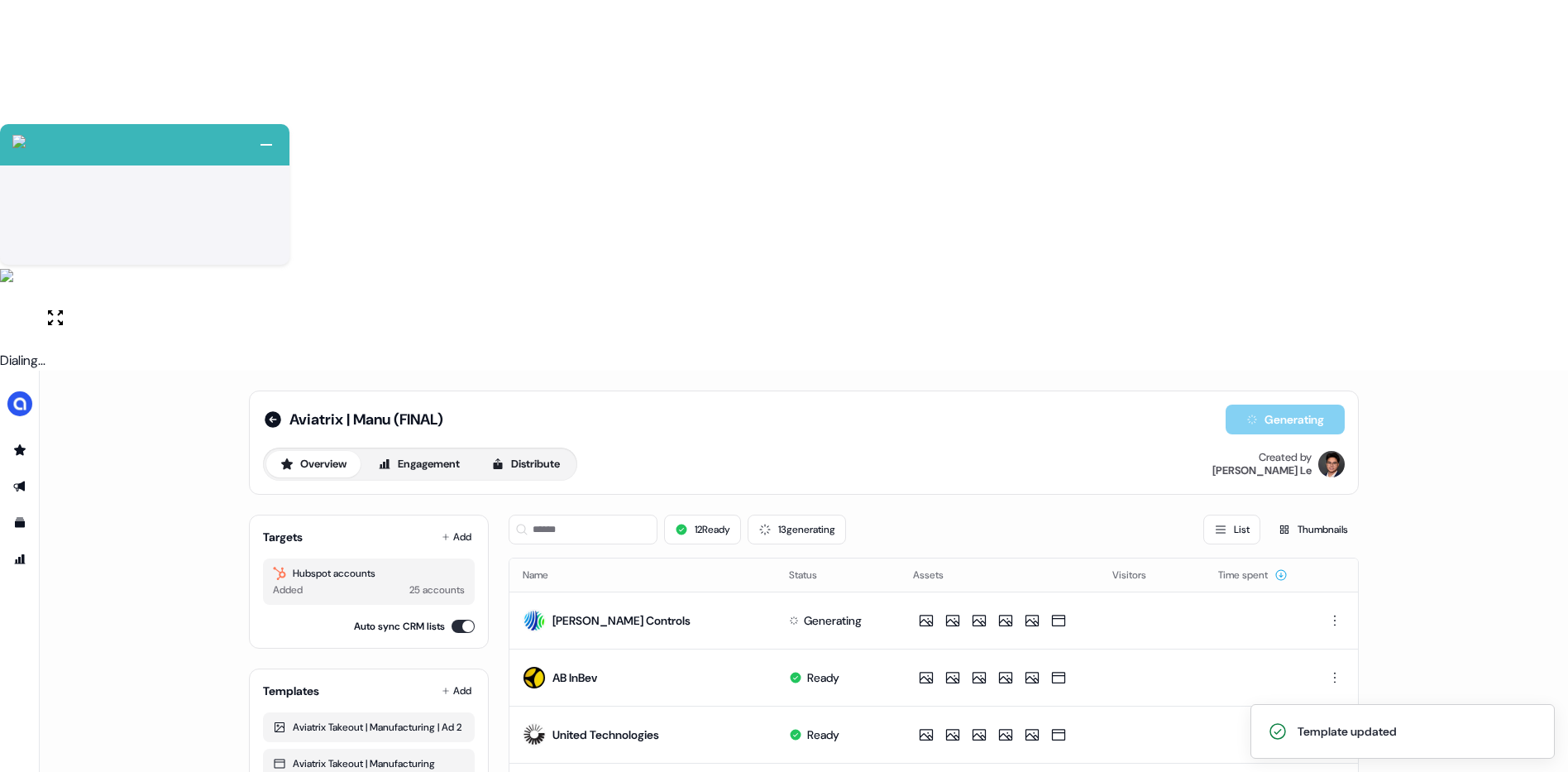
click at [267, 411] on icon at bounding box center [273, 419] width 16 height 16
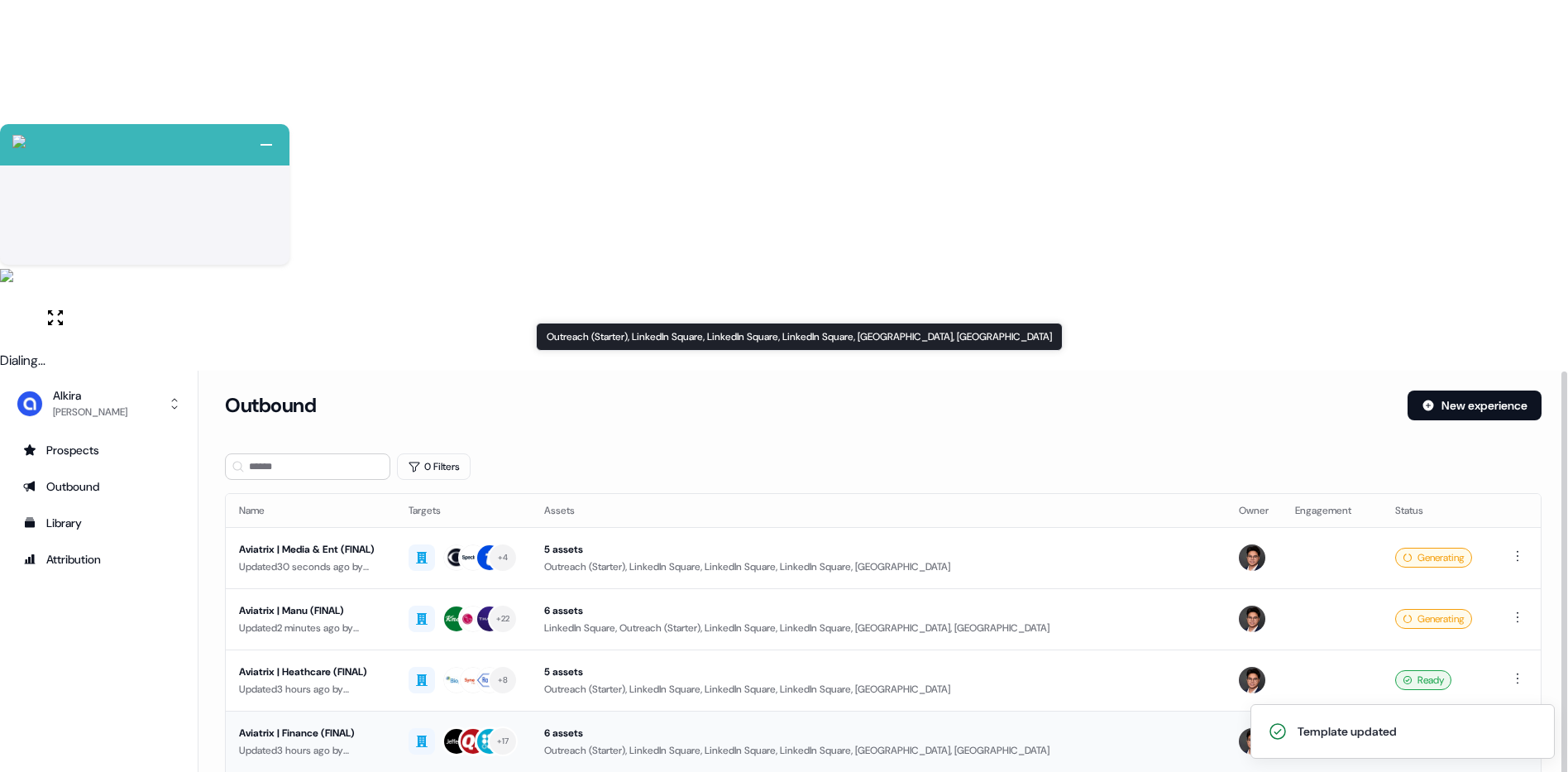
click at [1116, 742] on div "Outreach (Starter), LinkedIn Square, LinkedIn Square, LinkedIn Square, [GEOGRAP…" at bounding box center [879, 750] width 669 height 16
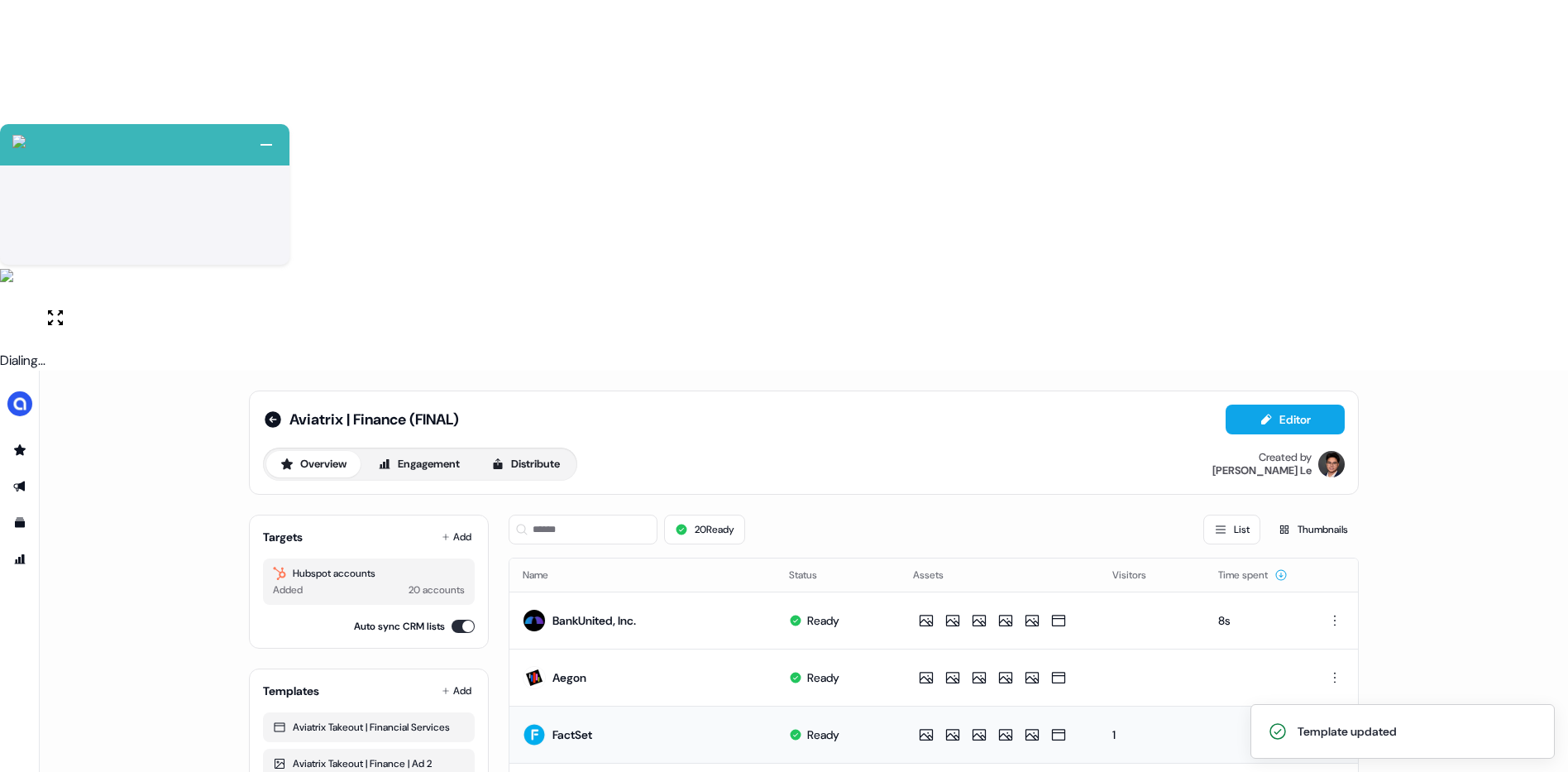
click at [1113, 727] on div "1" at bounding box center [1153, 735] width 81 height 16
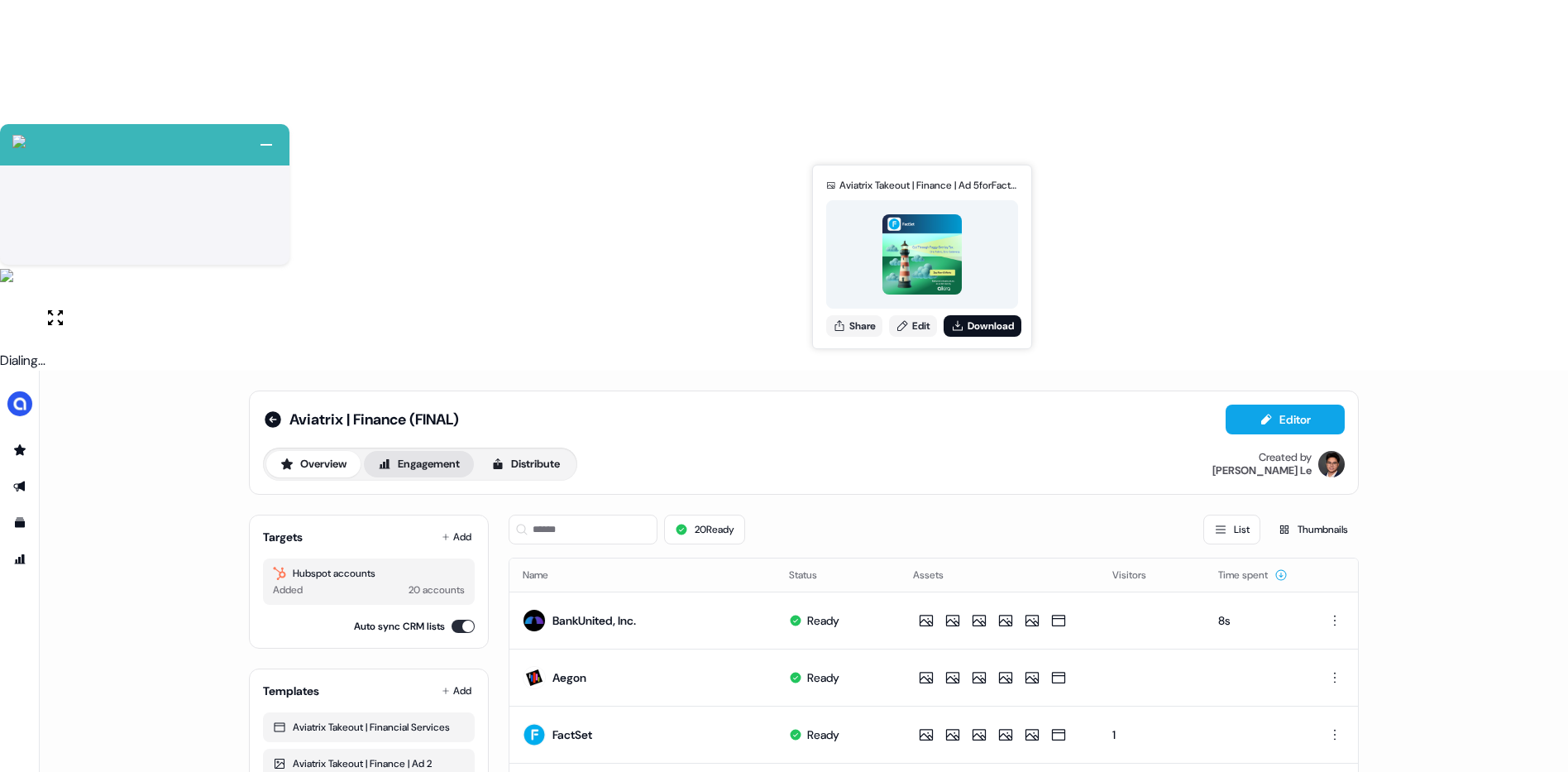
click at [441, 451] on button "Engagement" at bounding box center [419, 463] width 110 height 26
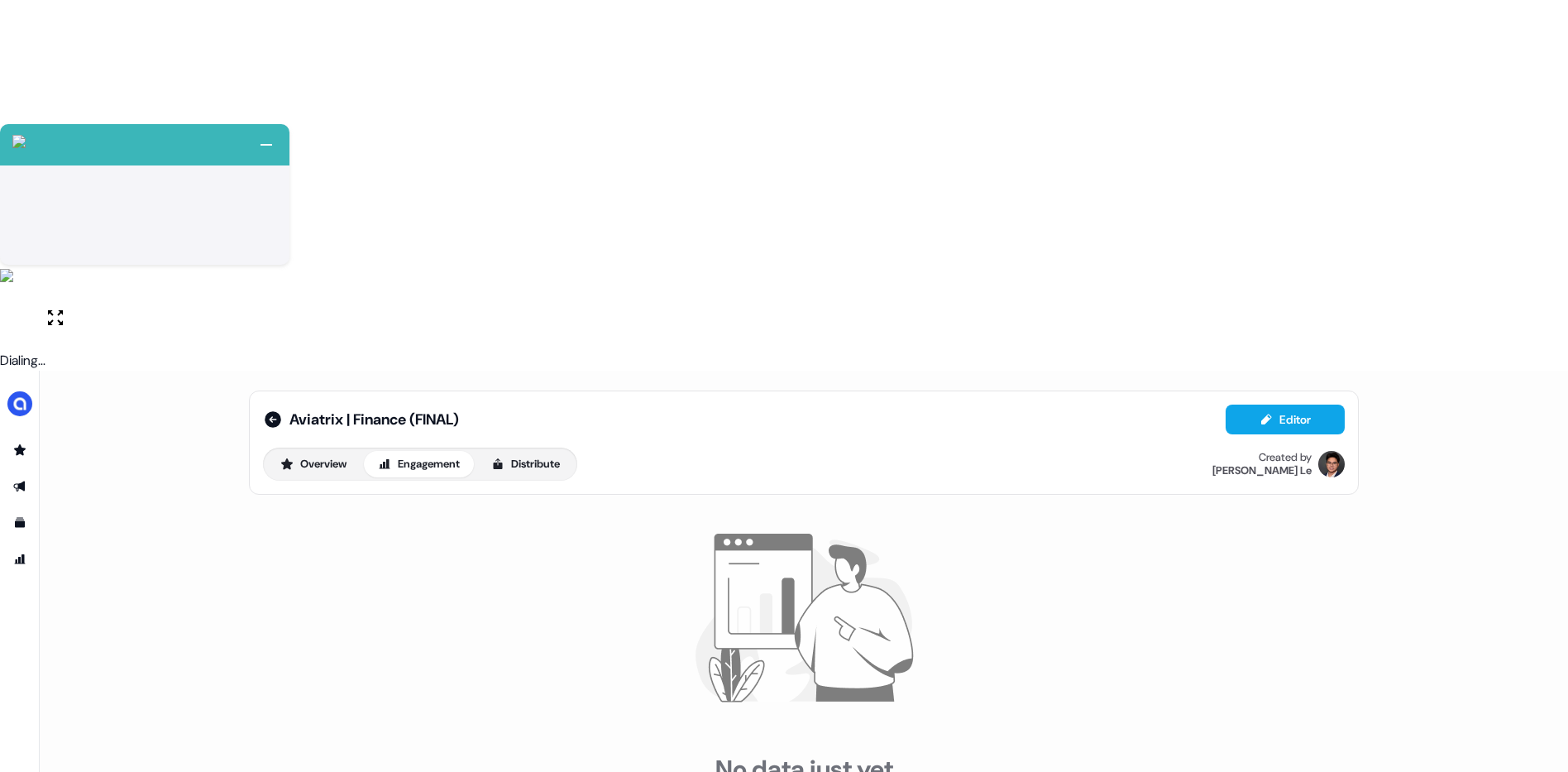
click at [317, 448] on div "Overview Engagement Distribute" at bounding box center [420, 464] width 314 height 33
click at [321, 451] on button "Overview" at bounding box center [313, 463] width 94 height 26
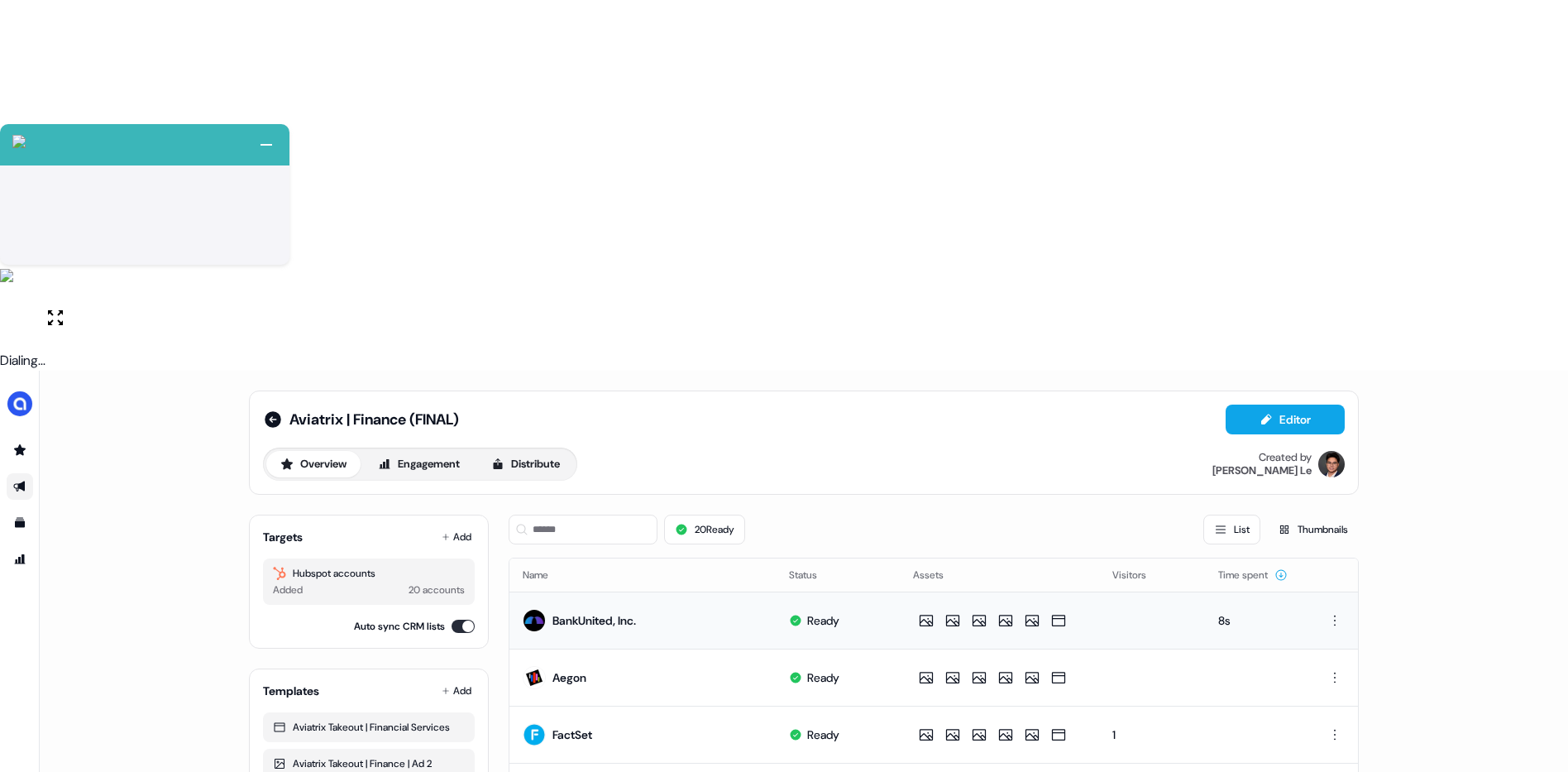
click at [1223, 613] on div "8s" at bounding box center [1257, 621] width 76 height 16
click at [430, 451] on button "Engagement" at bounding box center [419, 463] width 110 height 26
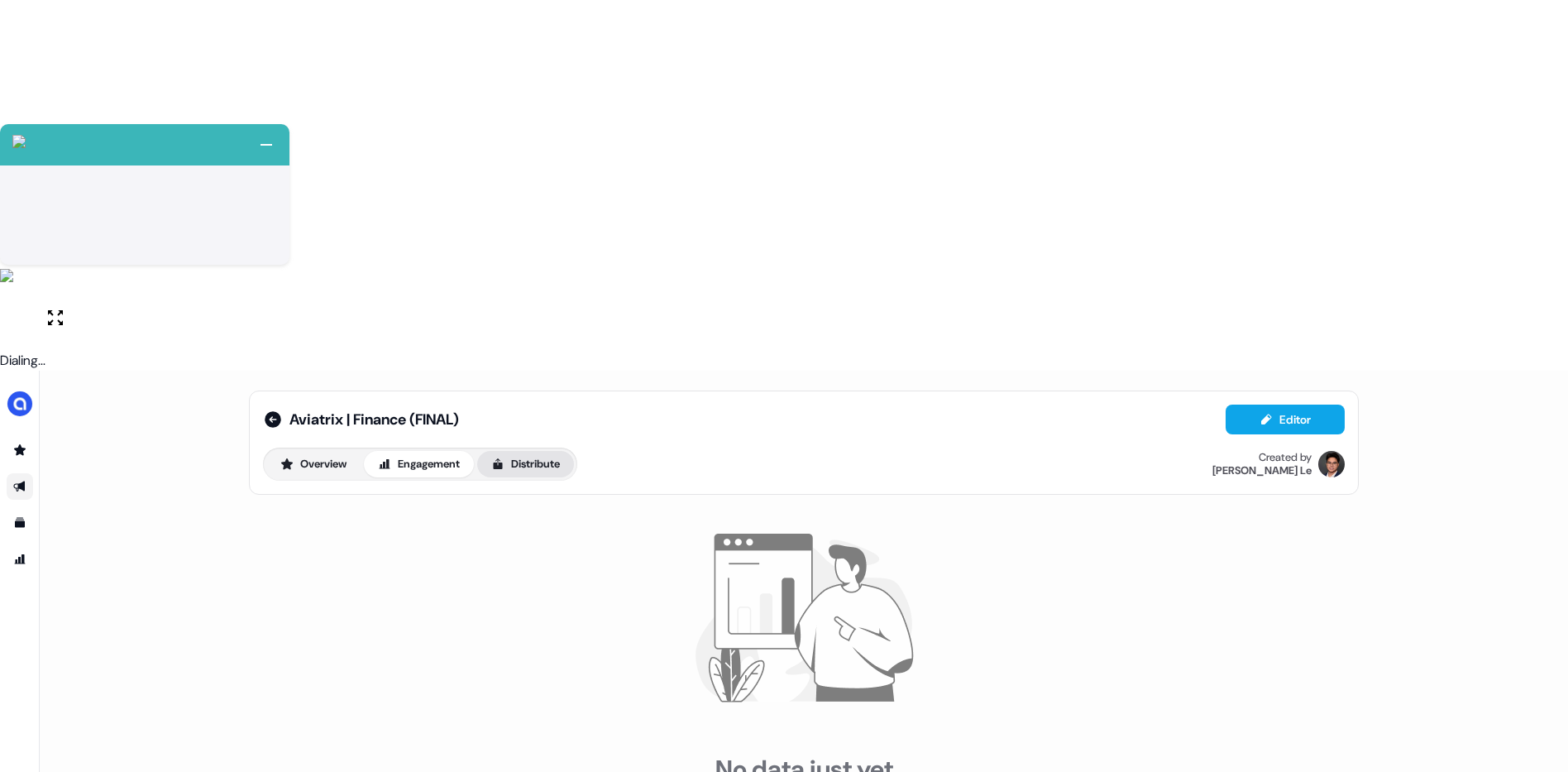
click at [503, 459] on icon at bounding box center [499, 464] width 9 height 11
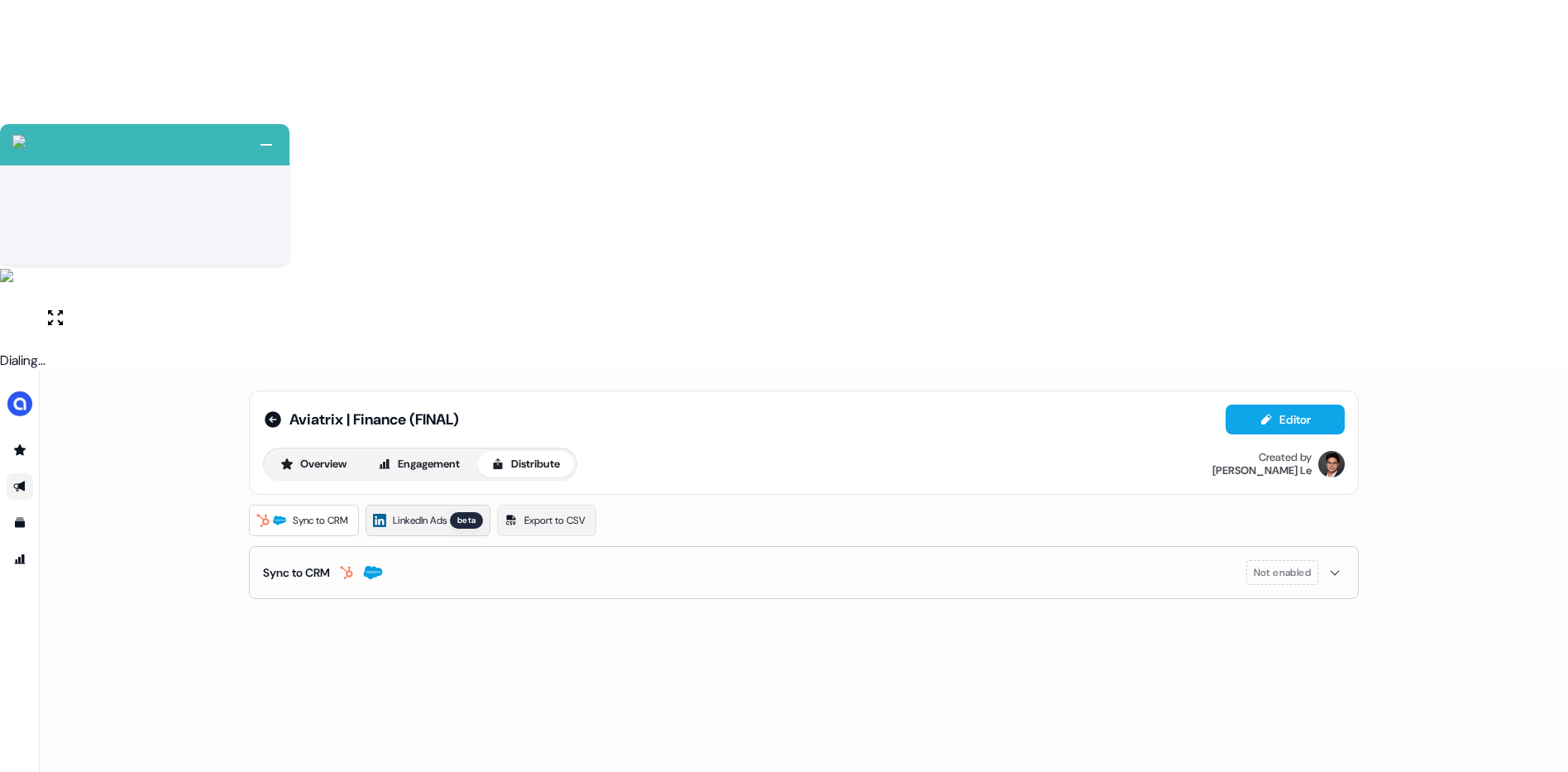
click at [421, 505] on link "LinkedIn Ads beta" at bounding box center [428, 520] width 125 height 32
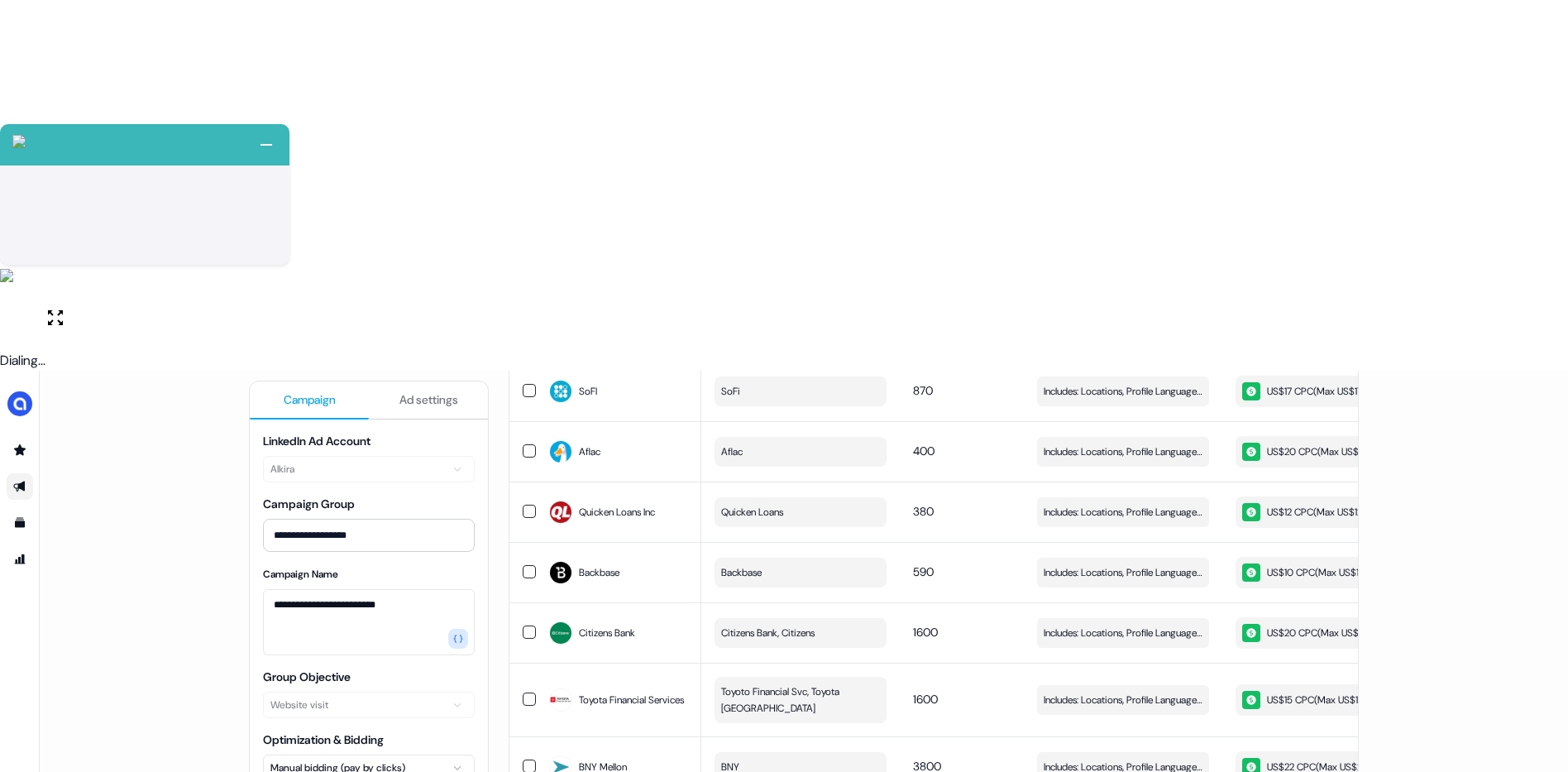
scroll to position [195, 0]
